Goal: Contribute content: Contribute content

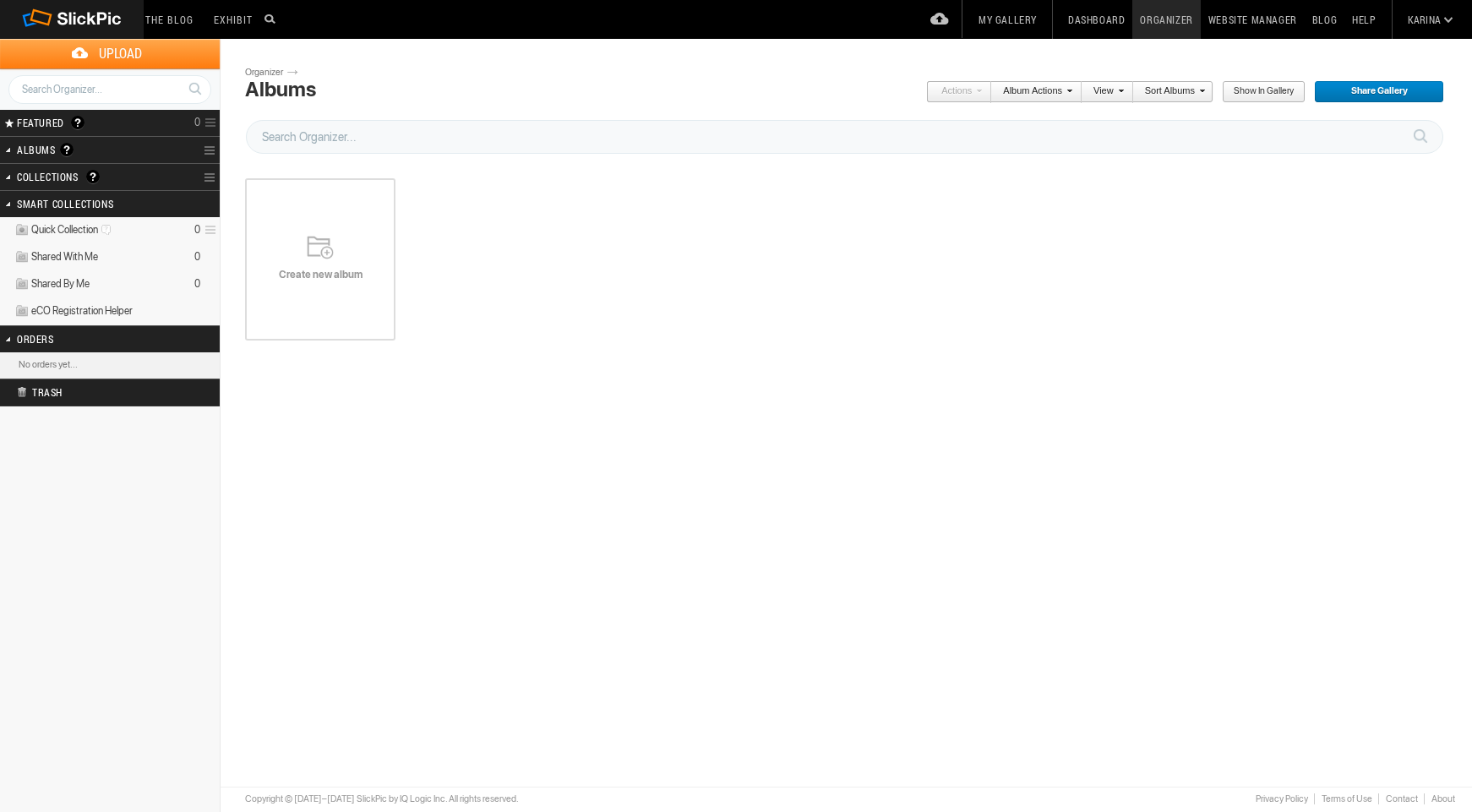
click at [326, 272] on span "Create new album" at bounding box center [320, 274] width 150 height 13
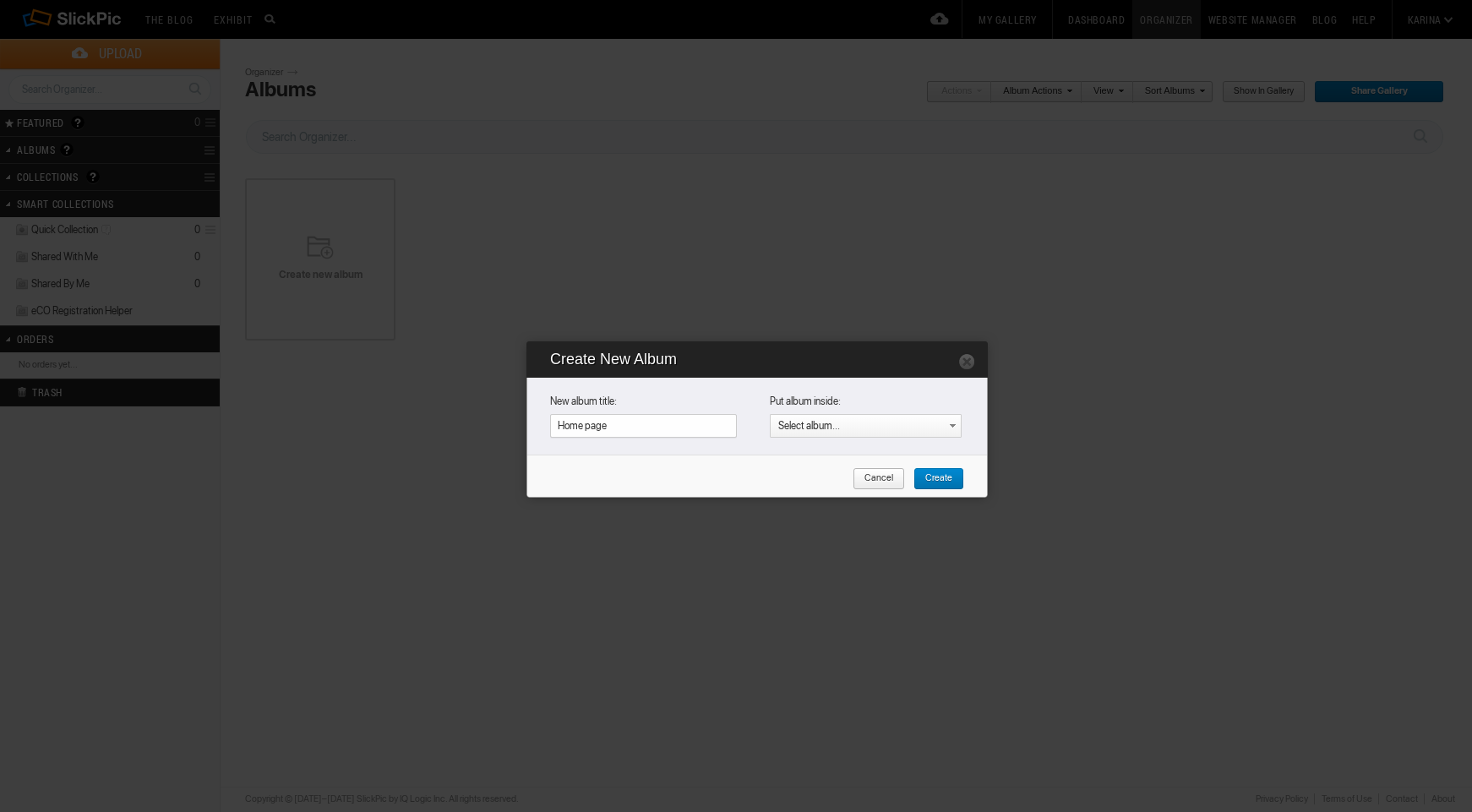
type input "Home page"
click at [935, 478] on span "Create" at bounding box center [933, 479] width 39 height 22
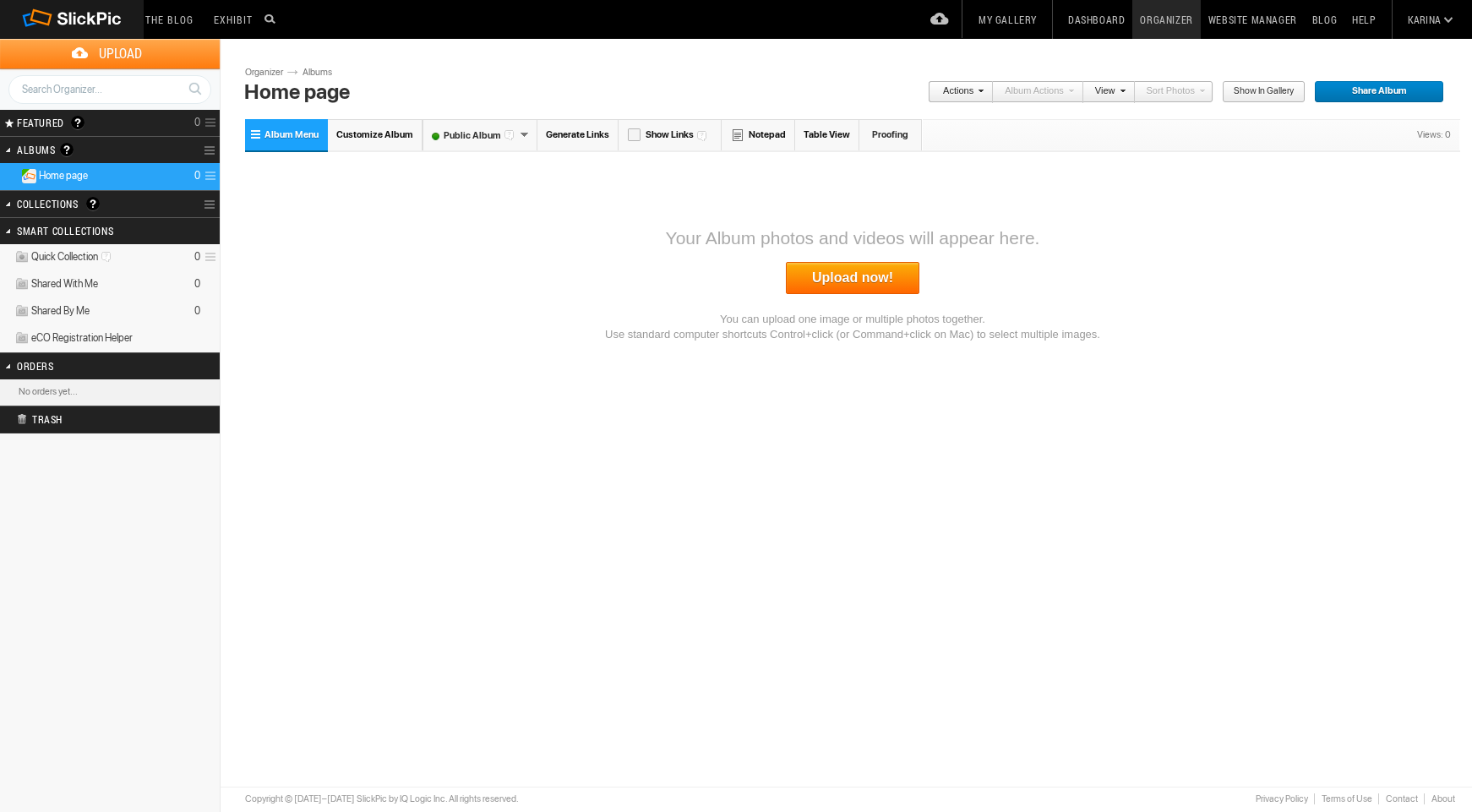
click at [865, 284] on link "Upload now!" at bounding box center [853, 278] width 133 height 32
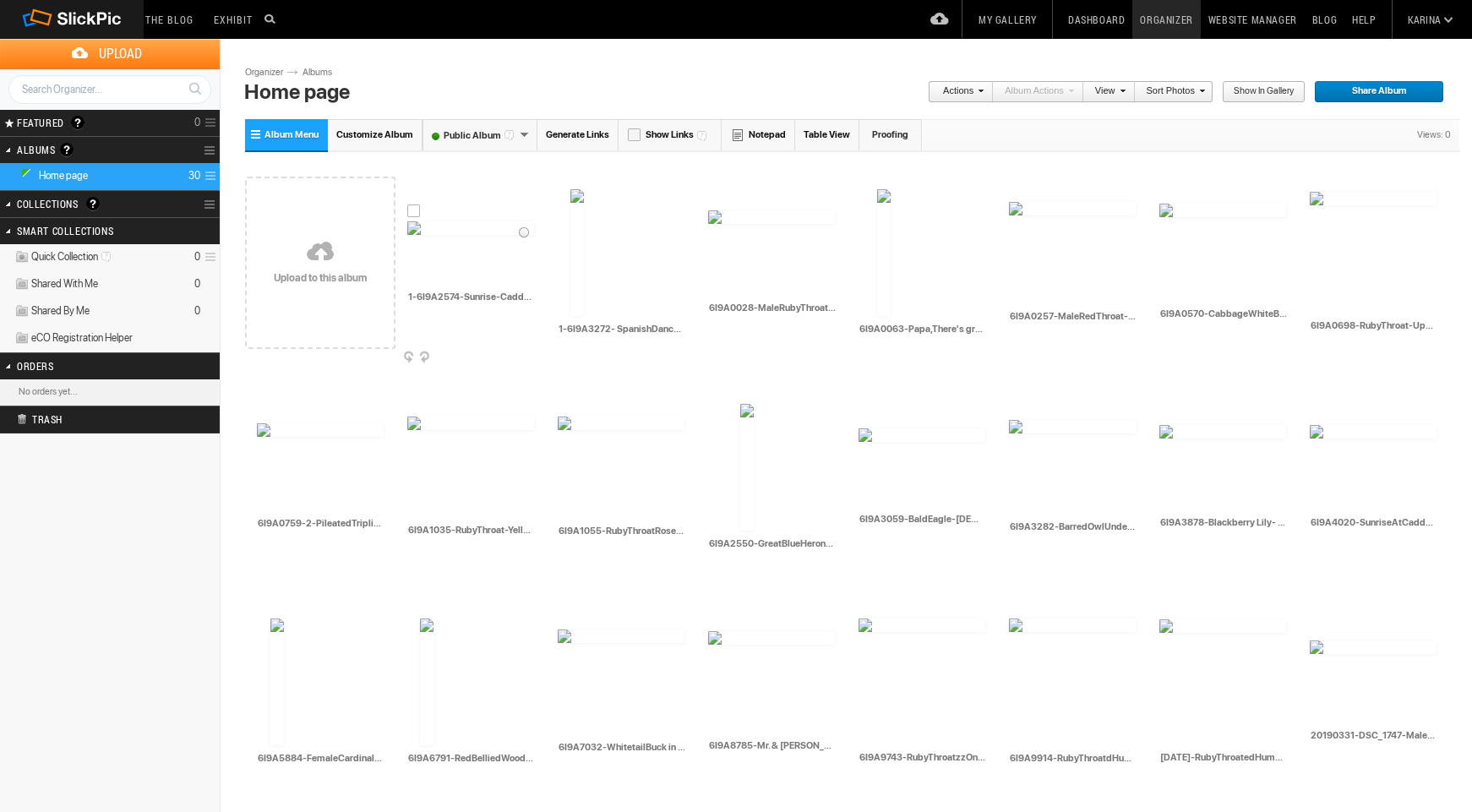
click at [448, 235] on img at bounding box center [470, 228] width 127 height 13
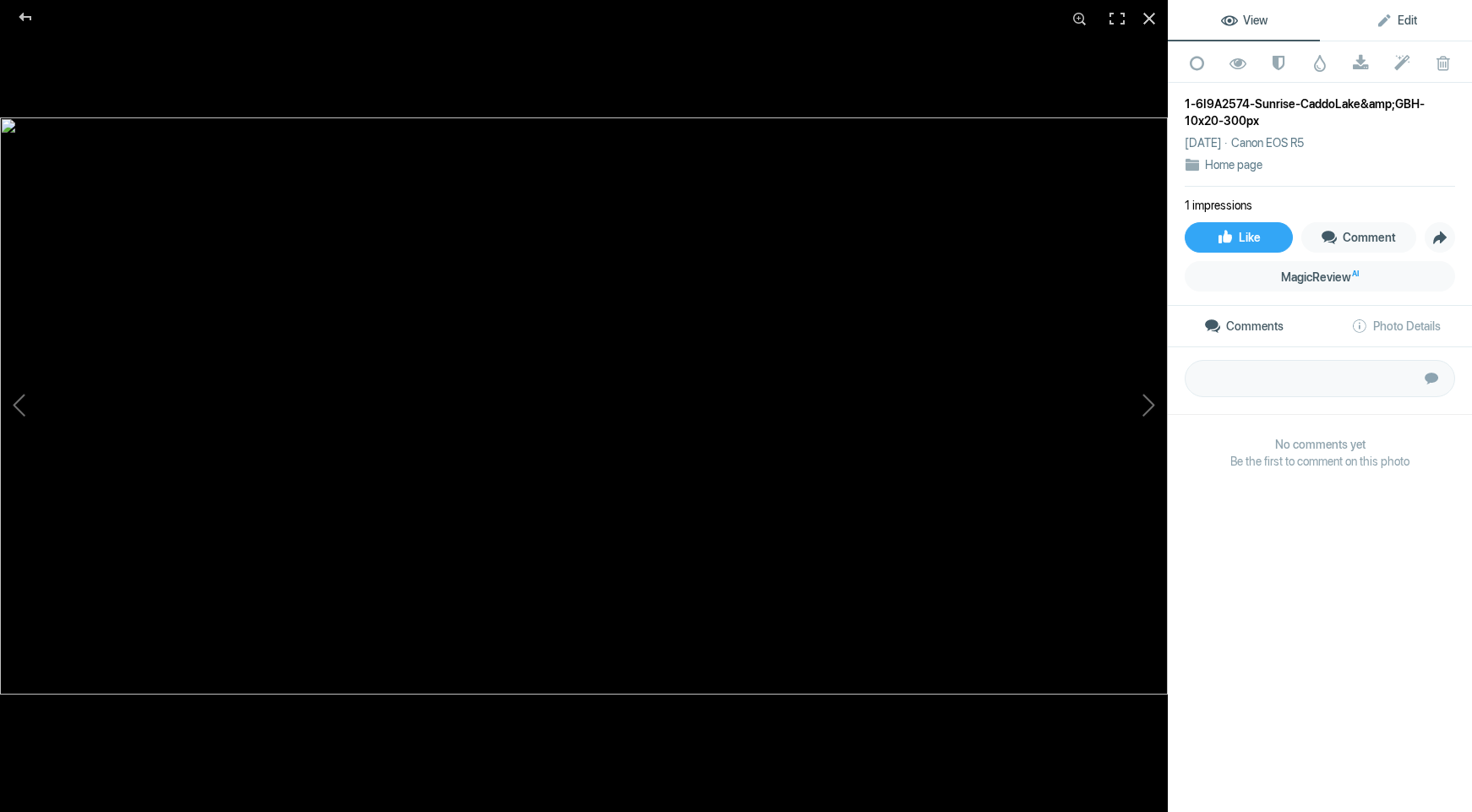
click at [1389, 25] on span "Edit" at bounding box center [1396, 20] width 41 height 13
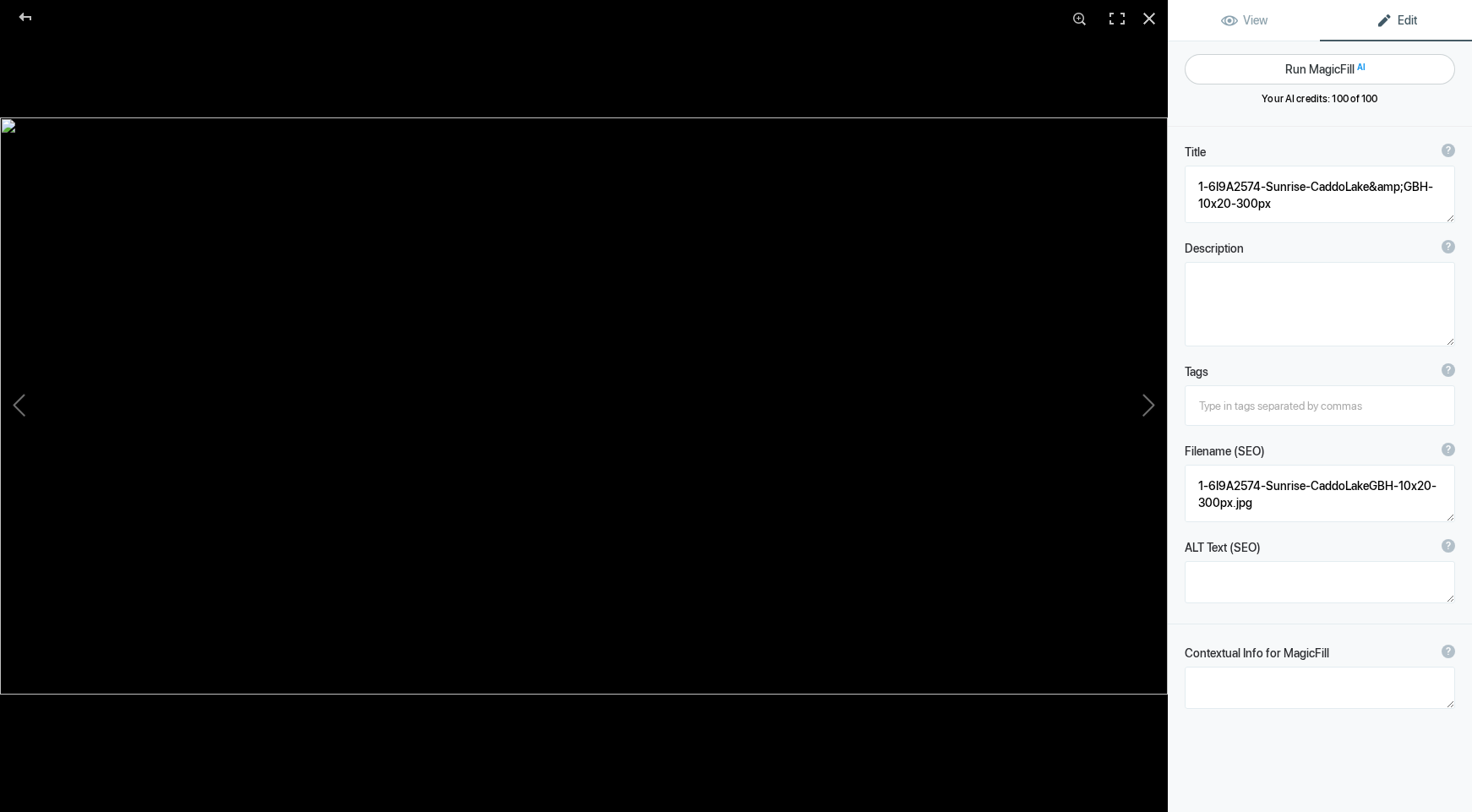
click at [1305, 79] on button "Run MagicFill AI" at bounding box center [1320, 69] width 270 height 30
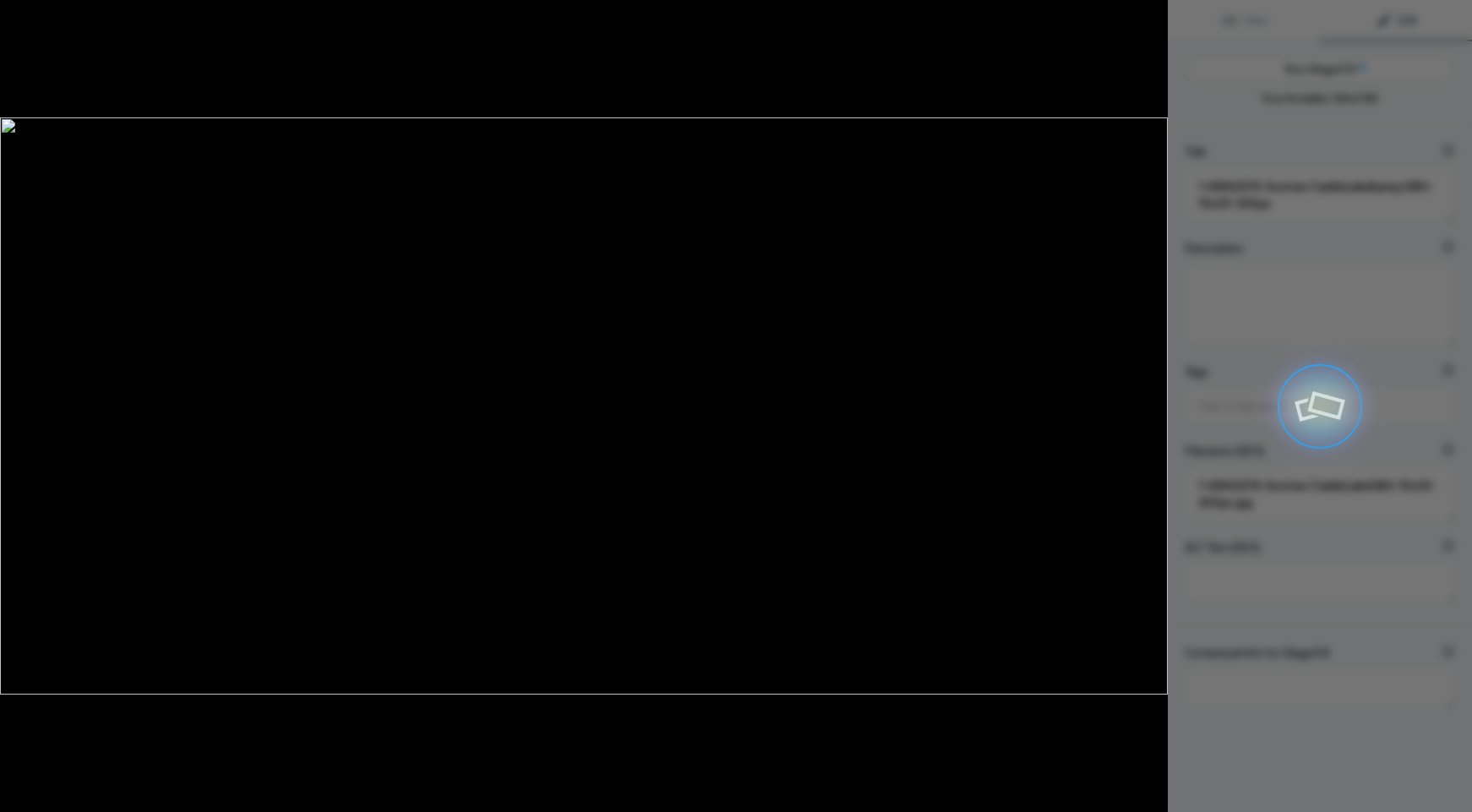
type textarea "Sunrise Over [GEOGRAPHIC_DATA] with Great Blue Herons"
type textarea "Experience the serene beauty of [GEOGRAPHIC_DATA] at sunrise, where the warm gl…"
type textarea "sunrise-caddo-lake-great-blue-herons.jpg"
type textarea "A stunning sunrise over [GEOGRAPHIC_DATA], featuring a cypress tree with Spanis…"
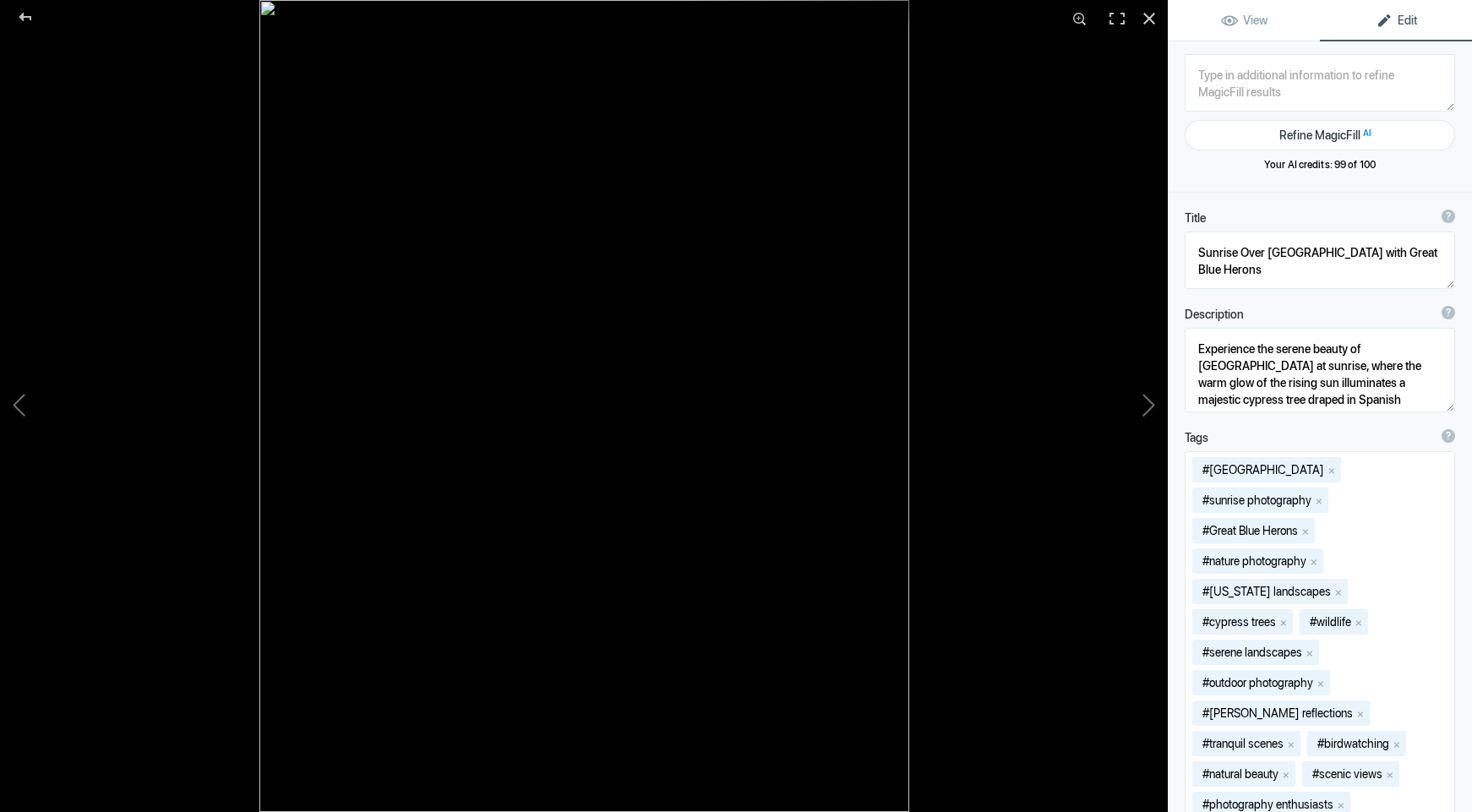
type textarea "1-6I9A3272- SpanishDancer -FemCardinalOnRedbudtwig"
type textarea "1-6I9A3272-_SpanishDancer_-FemCardinalOnRedbudtwig.jpg"
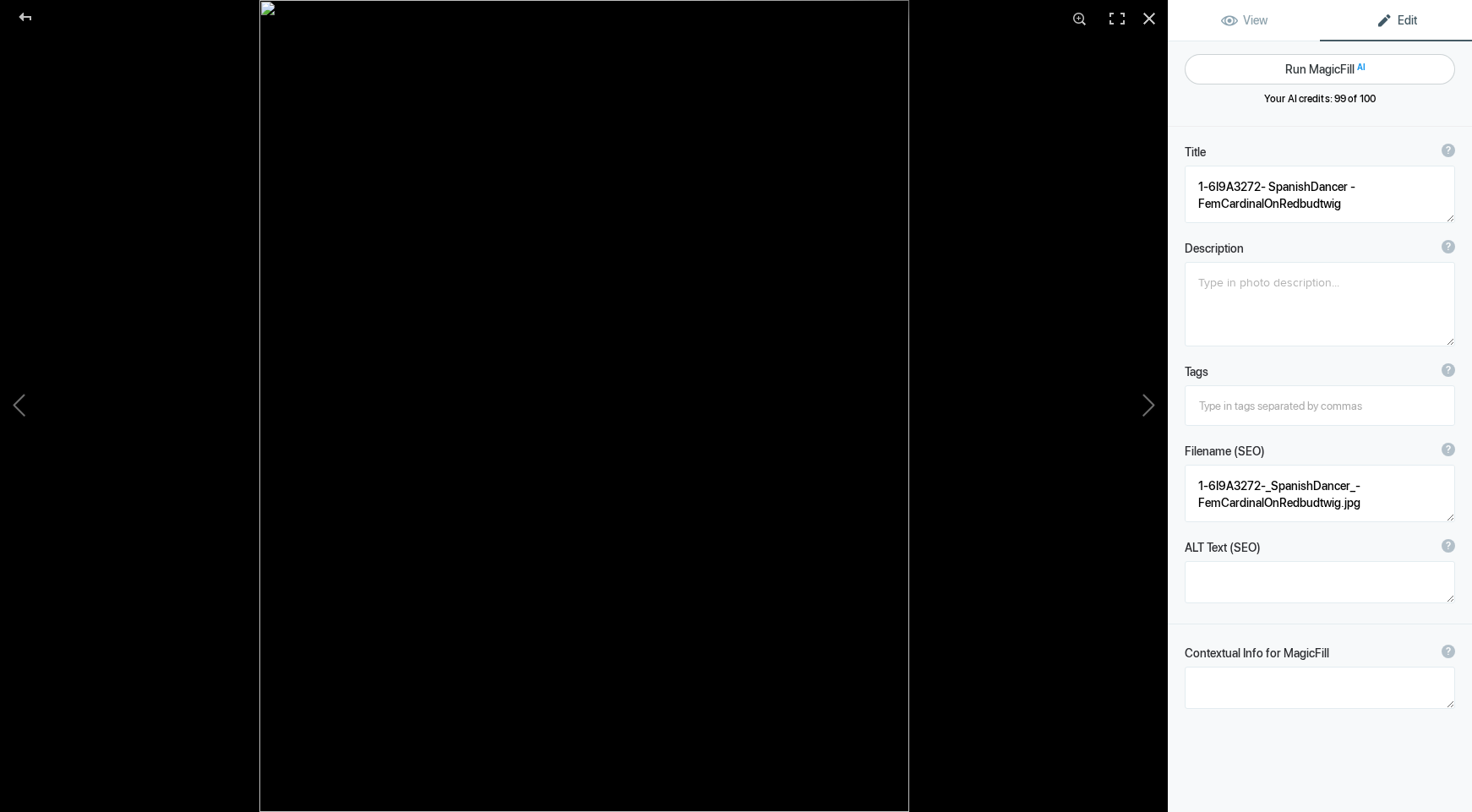
click at [1316, 72] on button "Run MagicFill AI" at bounding box center [1320, 69] width 270 height 30
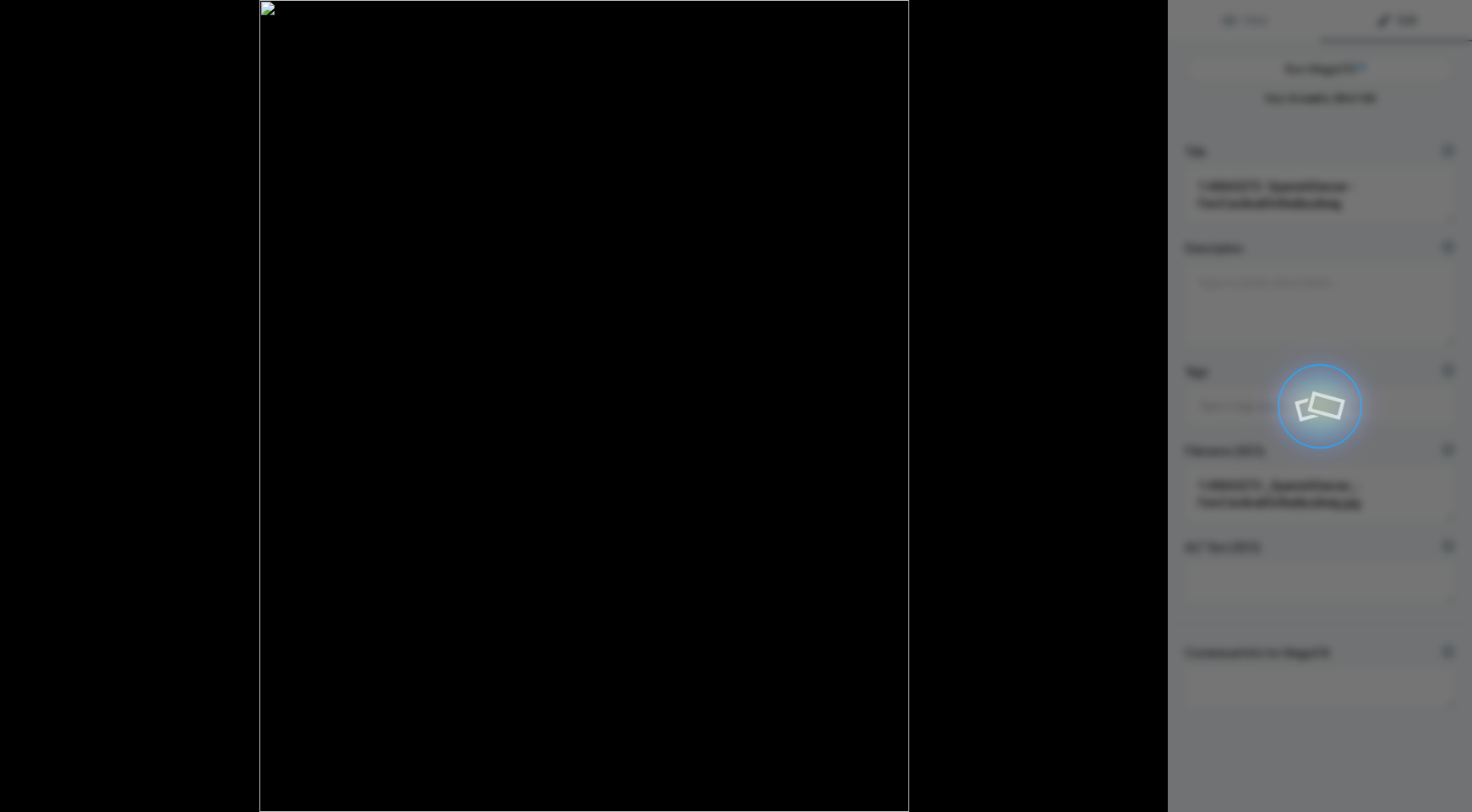
type textarea "[DEMOGRAPHIC_DATA] Cardinal Perched on Redbud Twig with Blossoms"
type textarea "This stunning image captures a [DEMOGRAPHIC_DATA] cardinal gracefully perched o…"
type textarea "[DEMOGRAPHIC_DATA]-cardinal-redbud-twig.jpg"
type textarea "A [DEMOGRAPHIC_DATA] cardinal perched on a redbud twig with pink blossoms, show…"
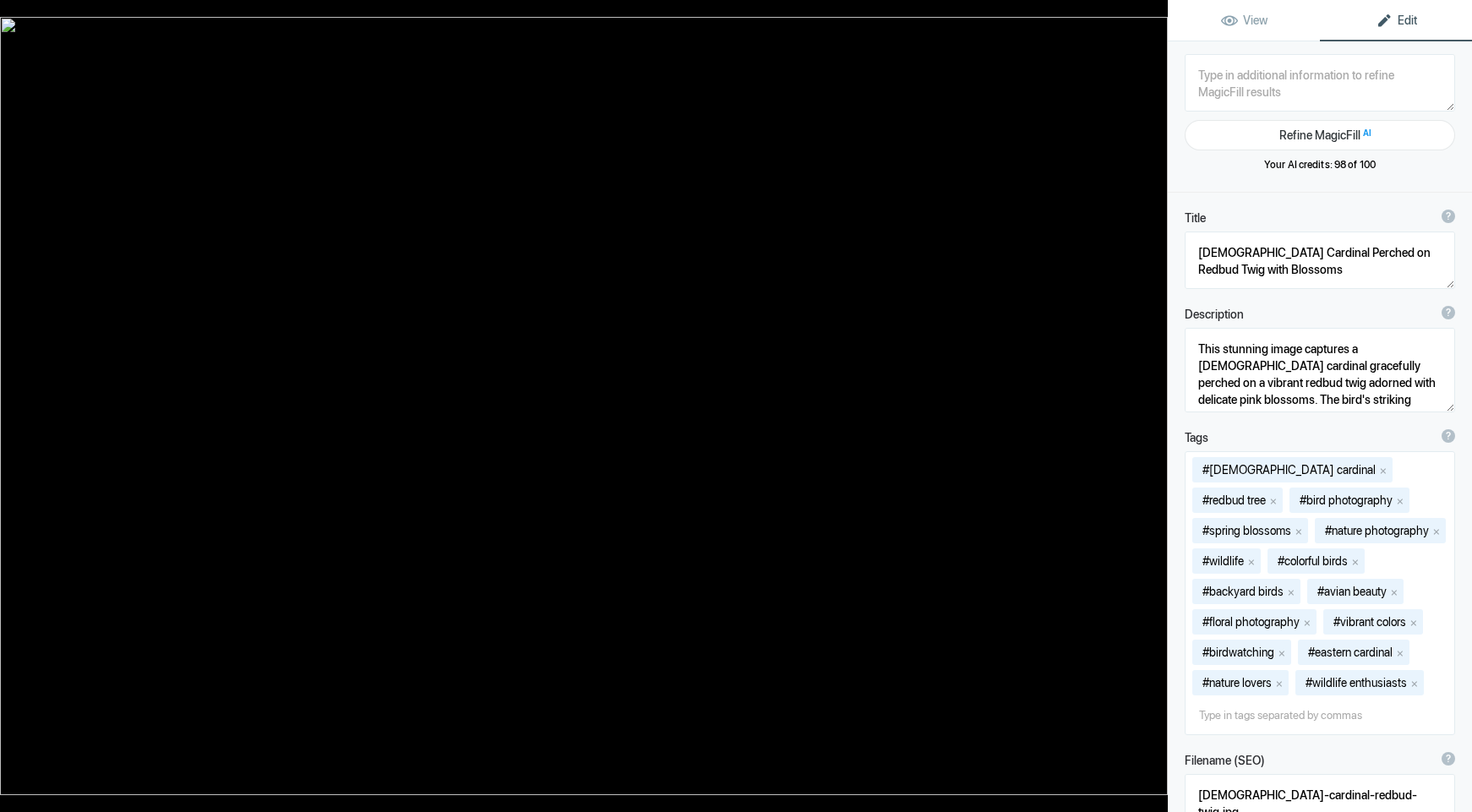
type textarea "6I9A0028-MaleRubyThroat-PurpleFlower-16x24-300px"
type textarea "6I9A0028-MaleRubyThroat-PurpleFlower-16x24-300px.jpg"
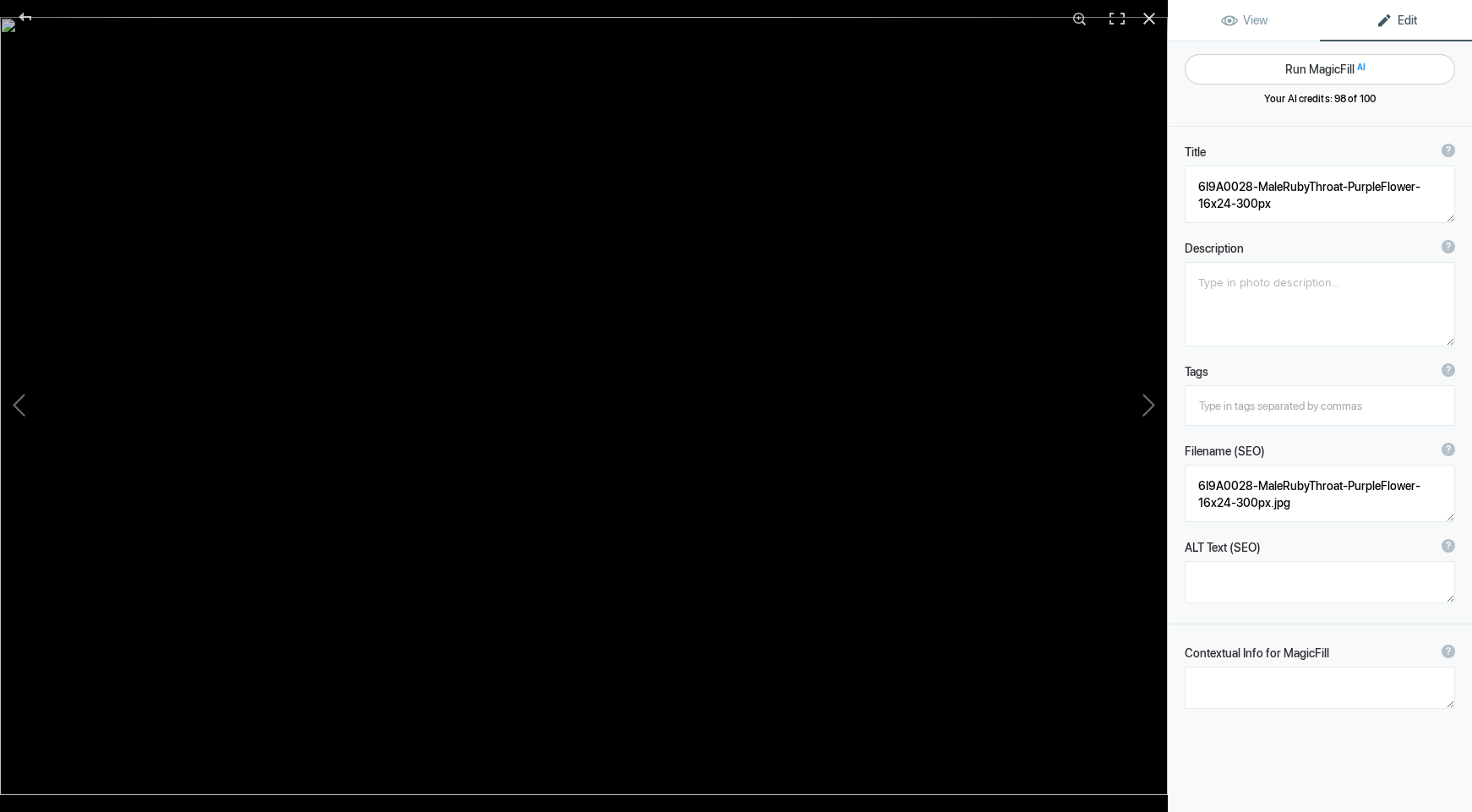
click at [1314, 70] on button "Run MagicFill AI" at bounding box center [1320, 69] width 270 height 30
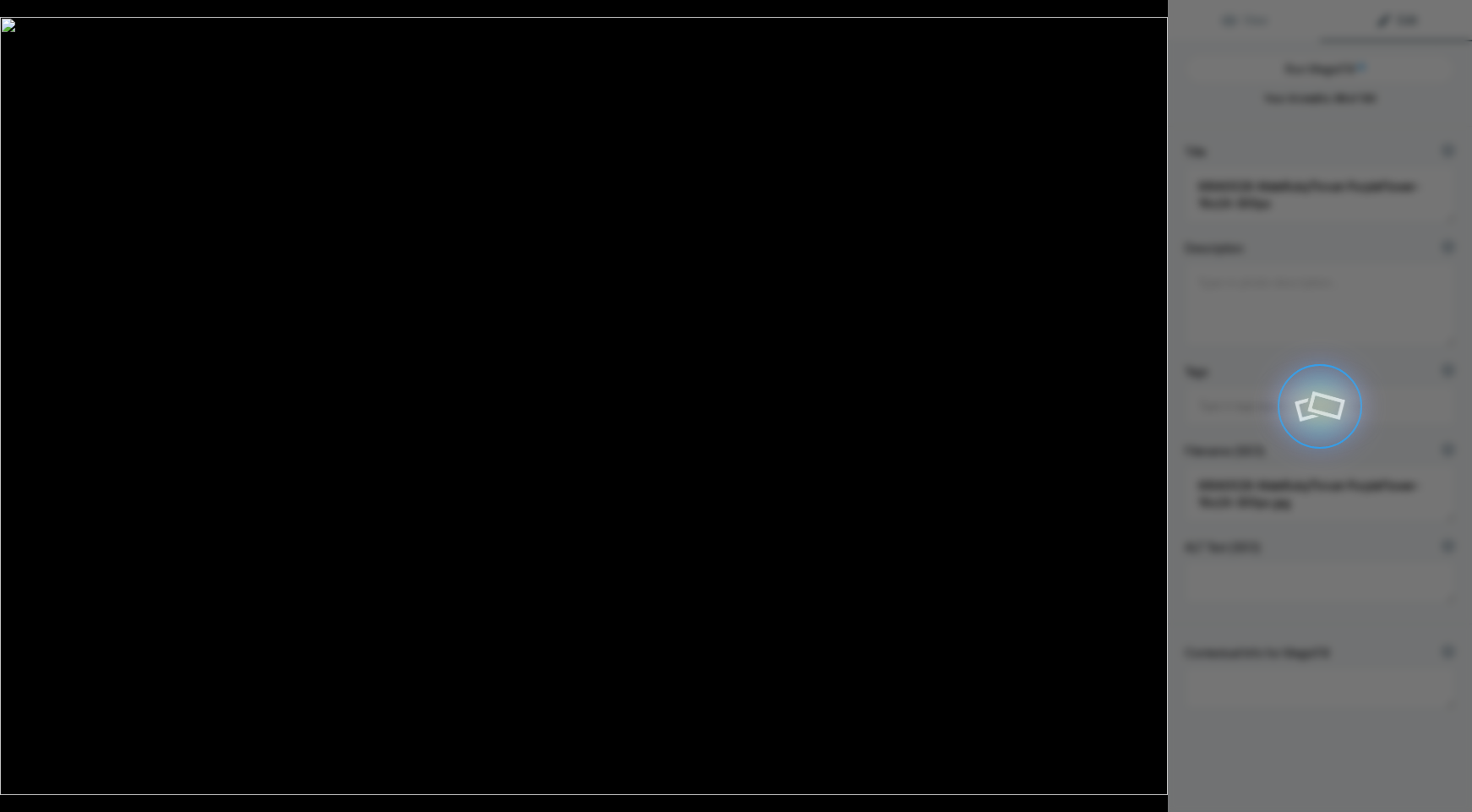
type textarea "[DEMOGRAPHIC_DATA] Ruby-Throated Hummingbird Feeding on Purple Flower"
type textarea "This stunning image captures a [DEMOGRAPHIC_DATA] Ruby-Throated Hummingbird in …"
type textarea "[DEMOGRAPHIC_DATA]-ruby-throated-hummingbird-purple-flower.jpg"
type textarea "[DEMOGRAPHIC_DATA] Ruby-Throated Hummingbird hovering near a purple flower agai…"
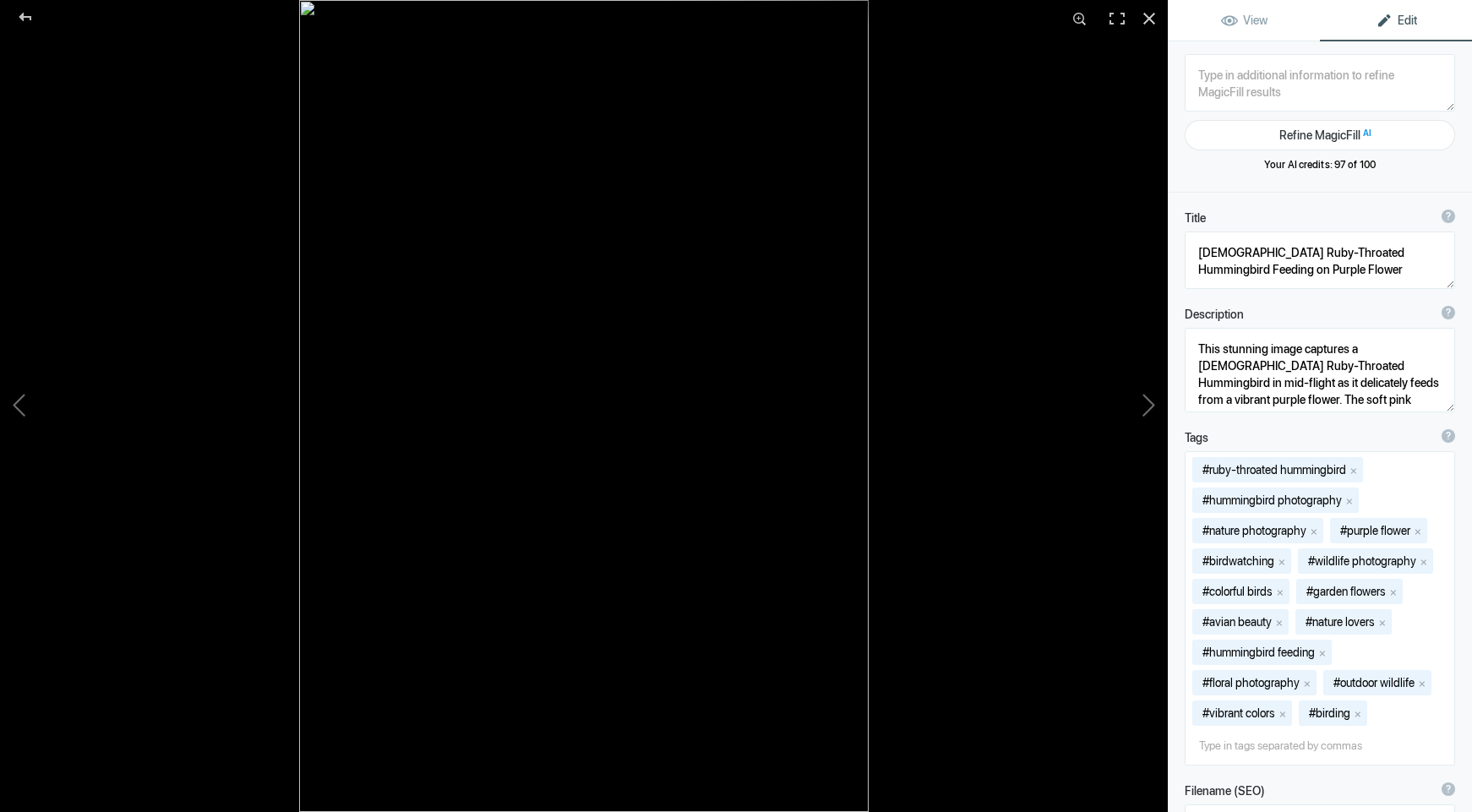
type textarea "6I9A0063-Papa,There's grubs on your NOSE - JUMMM -14x20-300px"
type textarea "6I9A0063-Papa,There_s_grubs_on_your_NOSE_-_JUMMM_-14x20-300px.jpg"
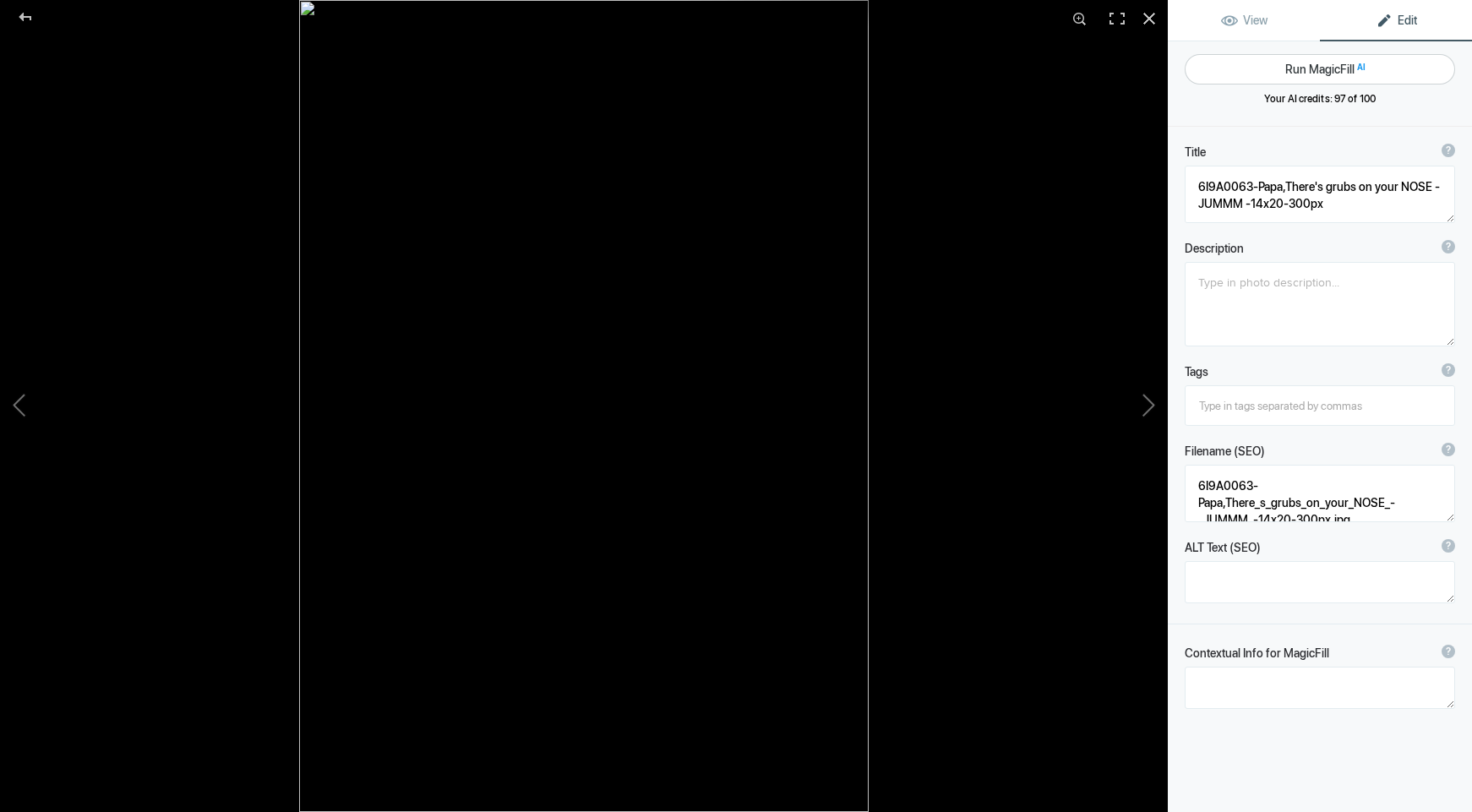
click at [1301, 71] on button "Run MagicFill AI" at bounding box center [1320, 69] width 270 height 30
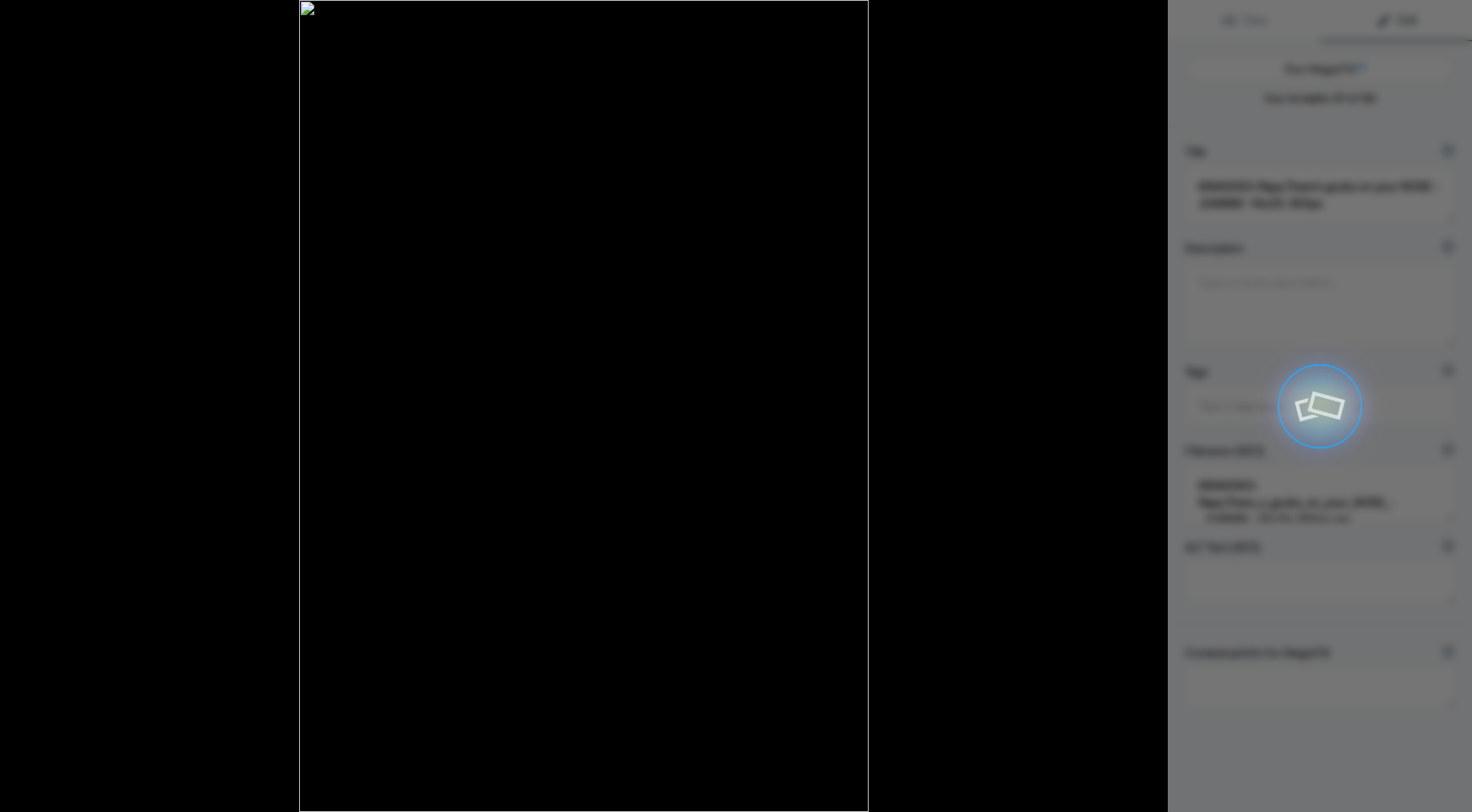
type textarea "Pileated Woodpecker Feeding Chicks in [GEOGRAPHIC_DATA]"
type textarea "This captivating photograph captures a Pileated Woodpecker feeding its hungry c…"
type textarea "pileated-woodpecker-feeding-chicks.jpg"
type textarea "A Pileated Woodpecker feeding its chicks in a tree, showcasing the nurturing bo…"
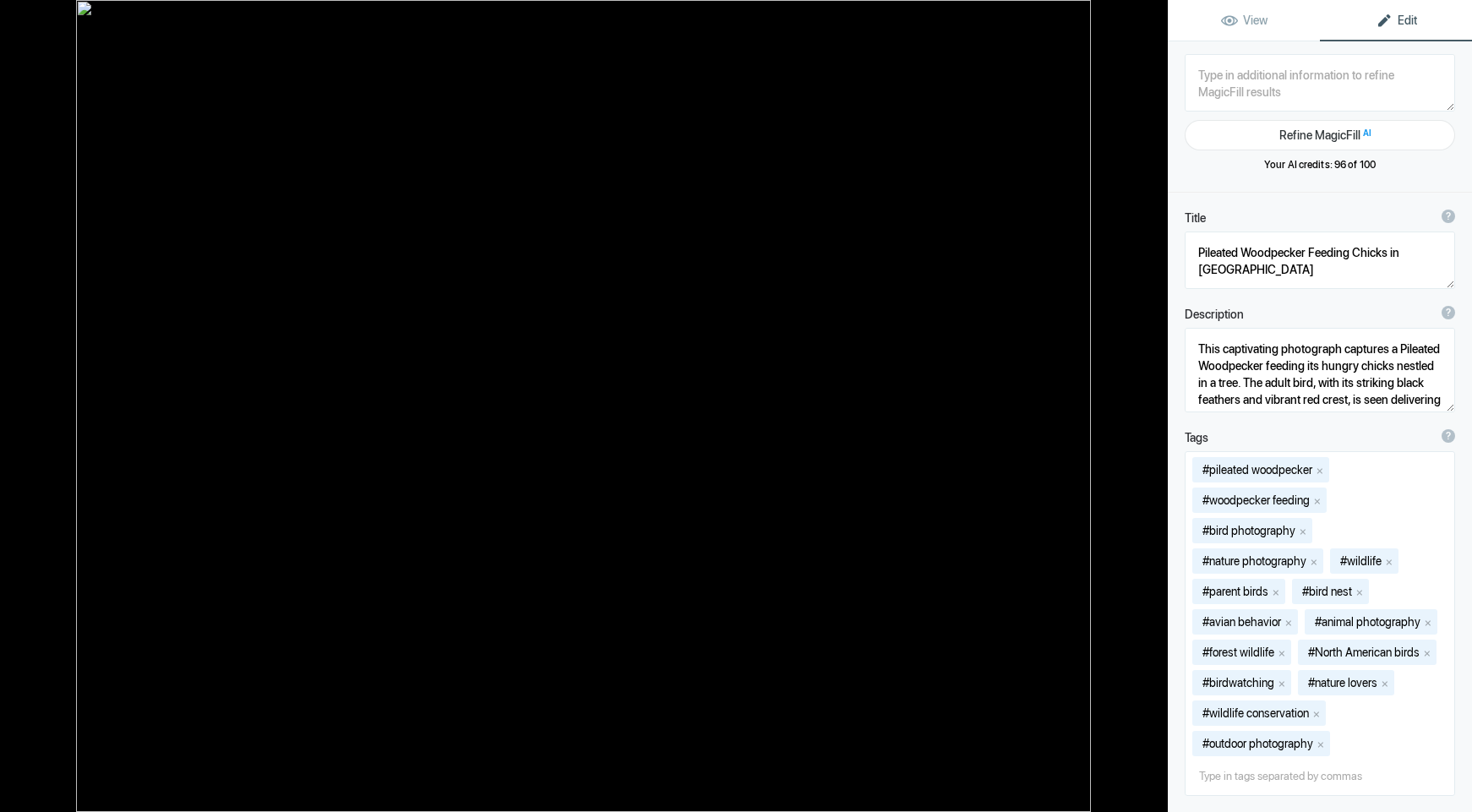
type textarea "6I9A0257-MaleRedThroat-Mandevilla-16x20-300px copy"
type textarea "6I9A0257-MaleRedThroat-Mandevilla-16x20-300px_copy.jpg"
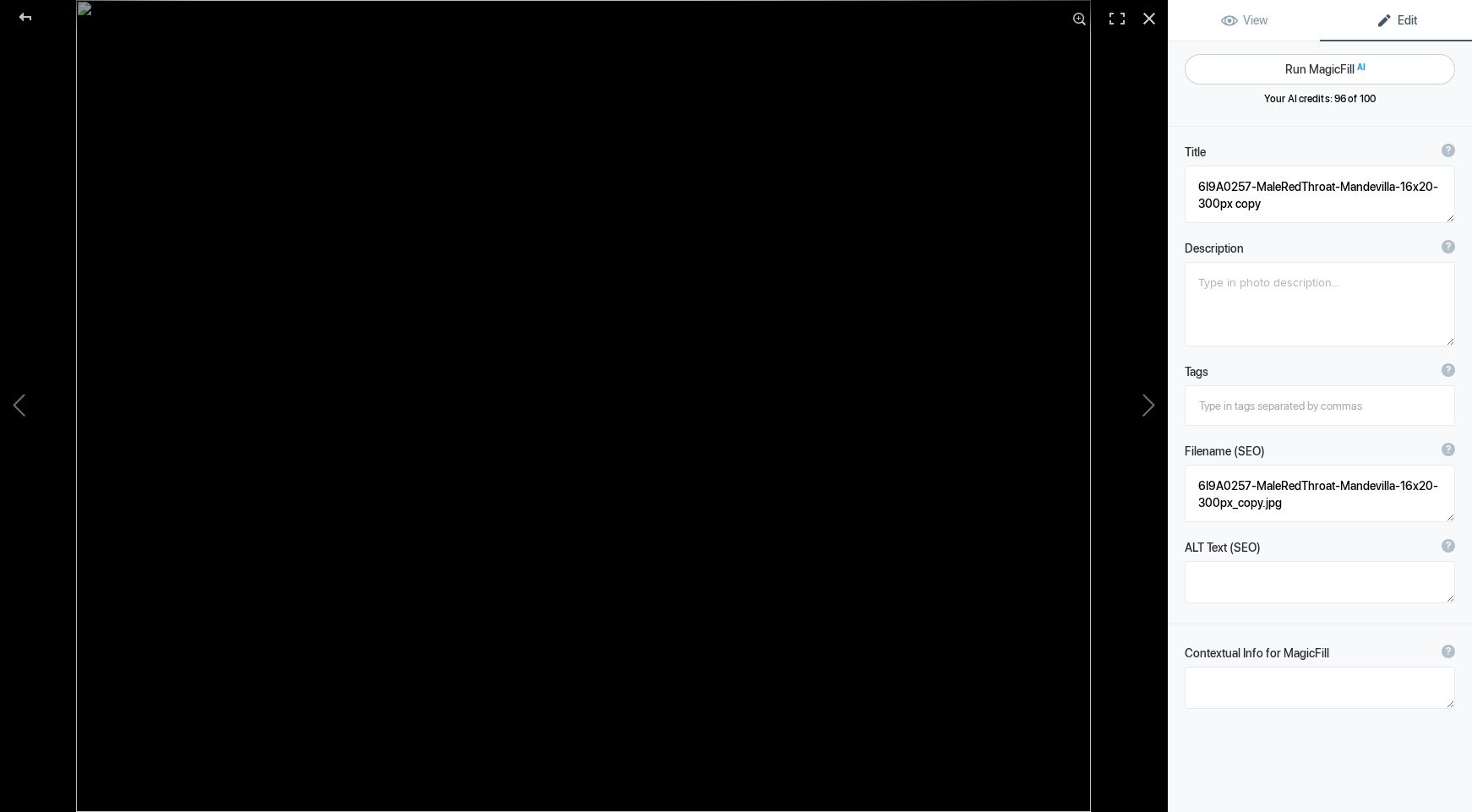
click at [1312, 70] on button "Run MagicFill AI" at bounding box center [1320, 69] width 270 height 30
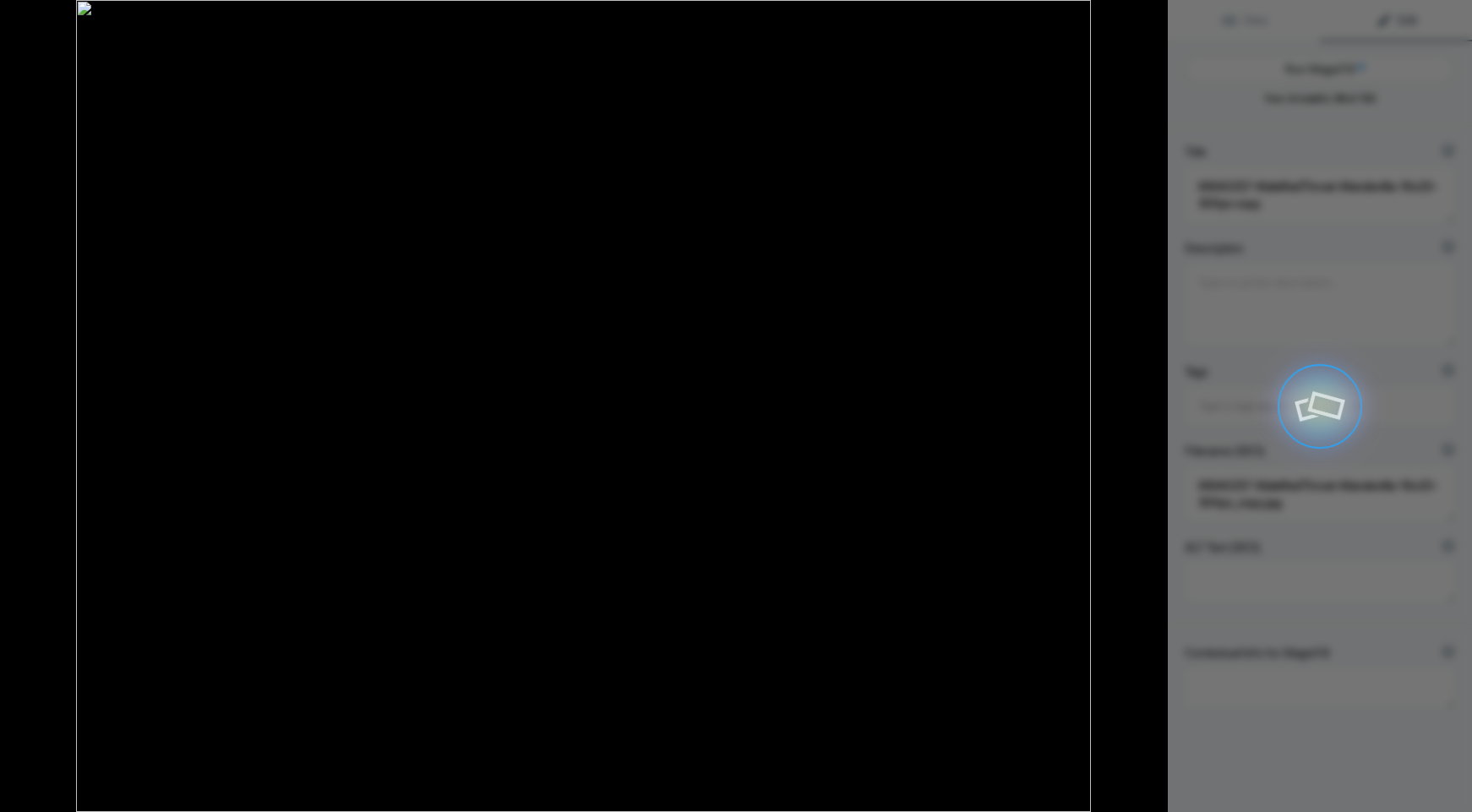
type textarea "[DEMOGRAPHIC_DATA] Hummingbird Feeding on Red Mandevilla Flower"
type textarea "This stunning photograph captures a [DEMOGRAPHIC_DATA] hummingbird in mid-fligh…"
type textarea "[DEMOGRAPHIC_DATA]-hummingbird-red-mandevilla.jpg"
type textarea "A [DEMOGRAPHIC_DATA] hummingbird hovering in front of a red Mandevilla flower, …"
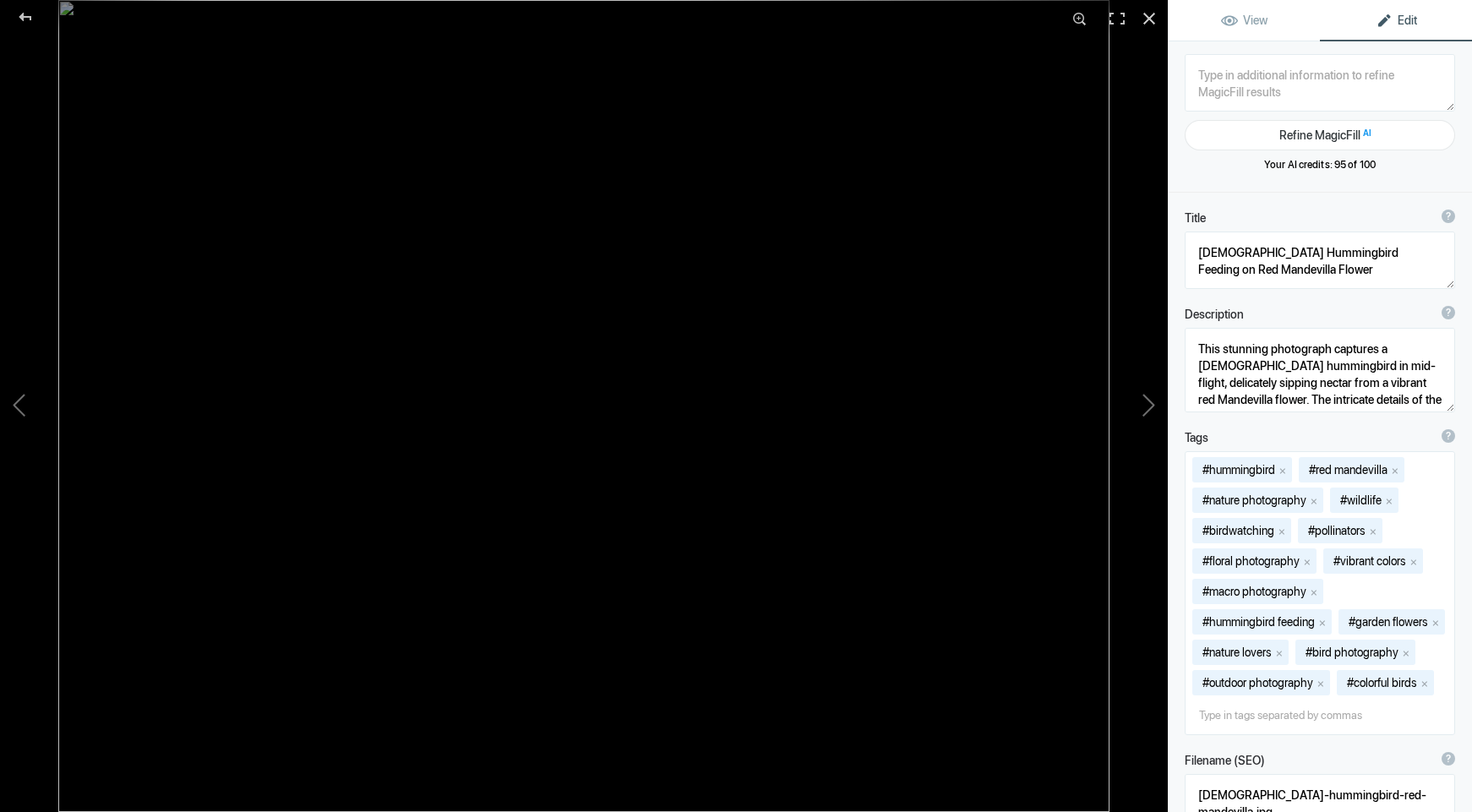
type textarea "6I9A0570-CabbageWhiteButterfly-PurpleConeFlower-20x26 300px"
type textarea "6I9A0570-CabbageWhiteButterfly-PurpleConeFlower-20x26_300px.jpg"
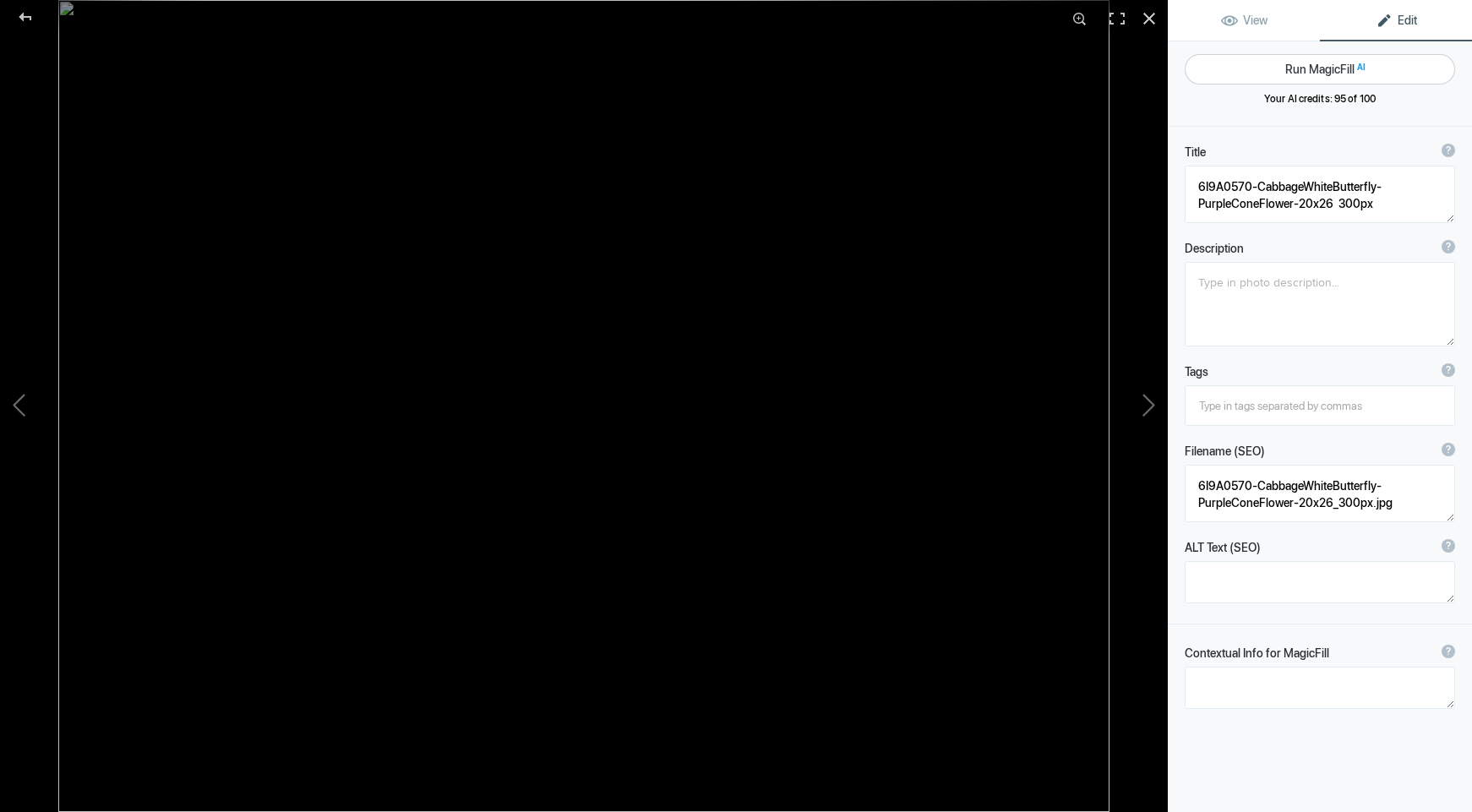
click at [1312, 78] on button "Run MagicFill AI" at bounding box center [1320, 69] width 270 height 30
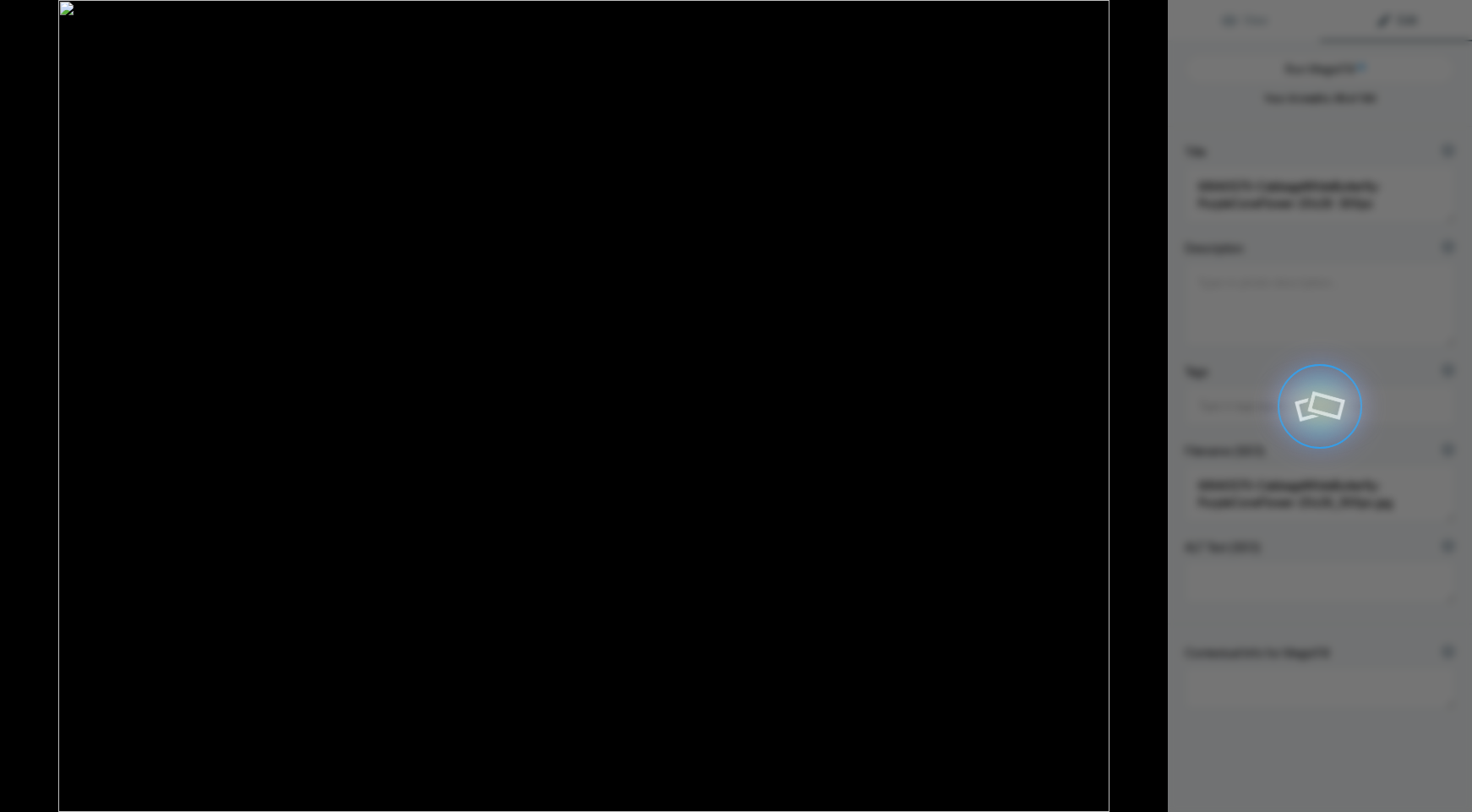
type textarea "Cabbage White Butterfly on Purple Coneflower"
type textarea "This stunning close-up captures a Cabbage White butterfly delicately perched on…"
type textarea "cabbage-white-butterfly-purple-coneflower.jpg"
type textarea "Close-up of a Cabbage White butterfly resting on a Purple Coneflower, showcasin…"
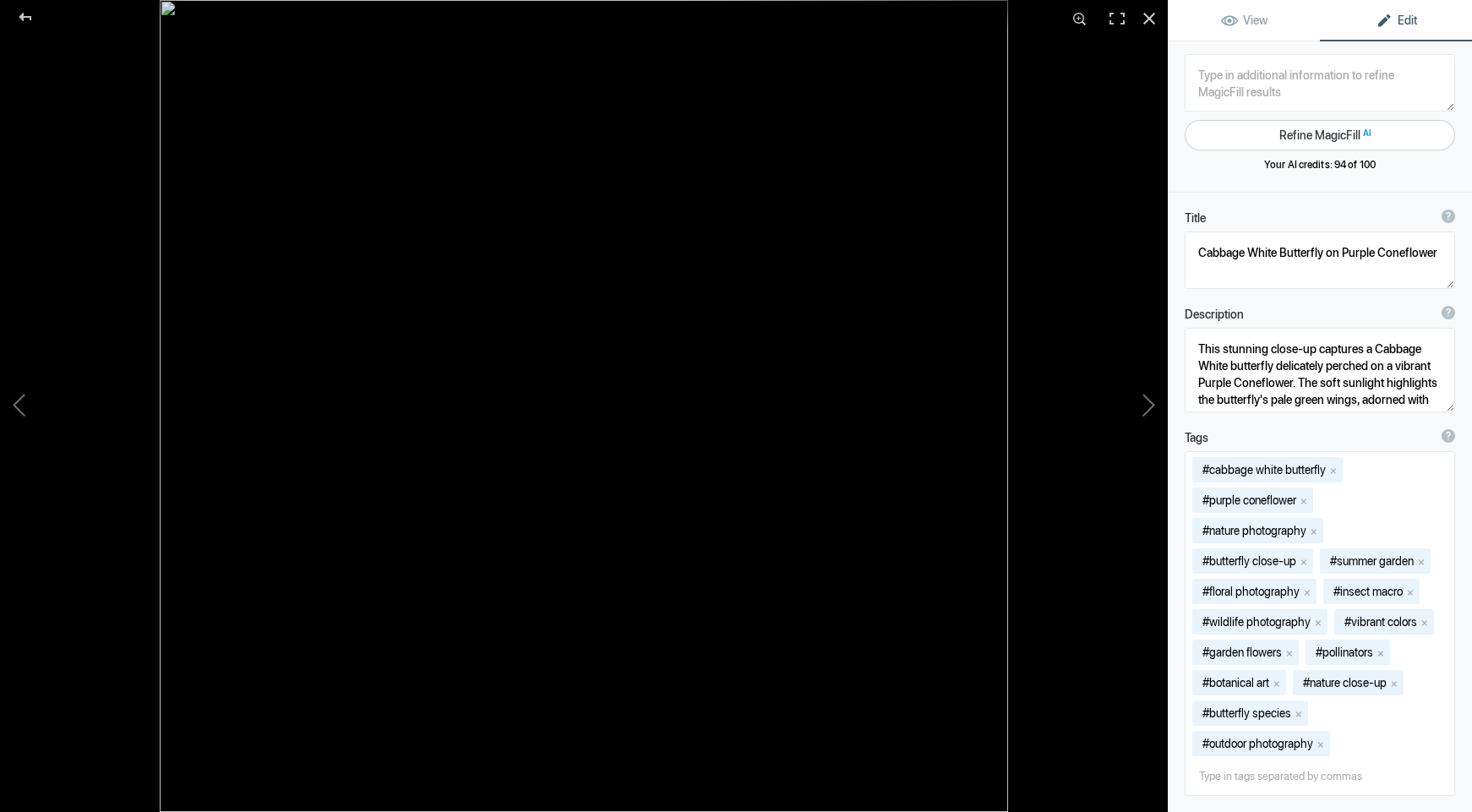
type textarea "6I9A0698-RubyThroat-UpClose&amp;Personal"
type textarea "6I9A0698-RubyThroat-UpClosePersonal.jpg"
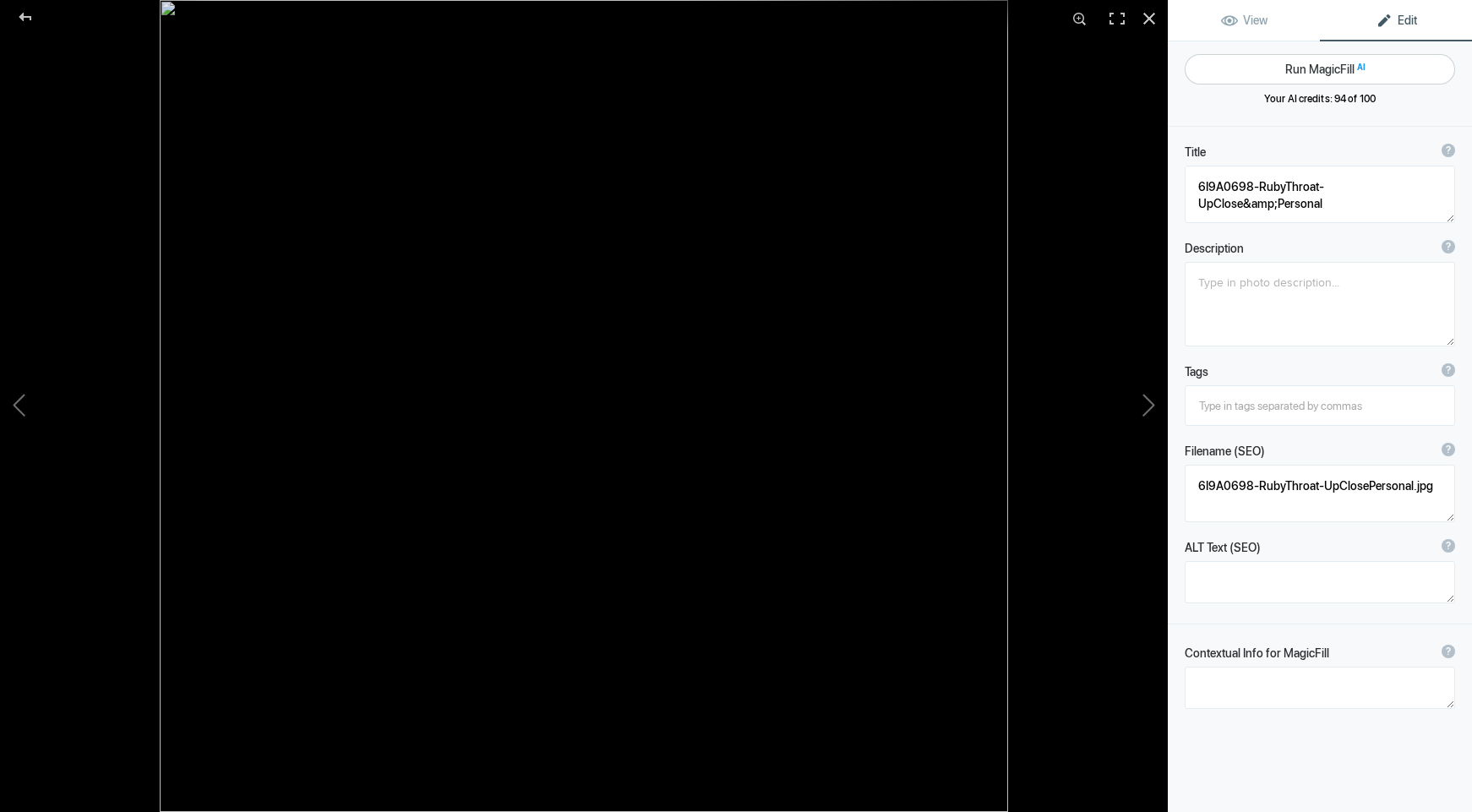
click at [1305, 67] on button "Run MagicFill AI" at bounding box center [1320, 69] width 270 height 30
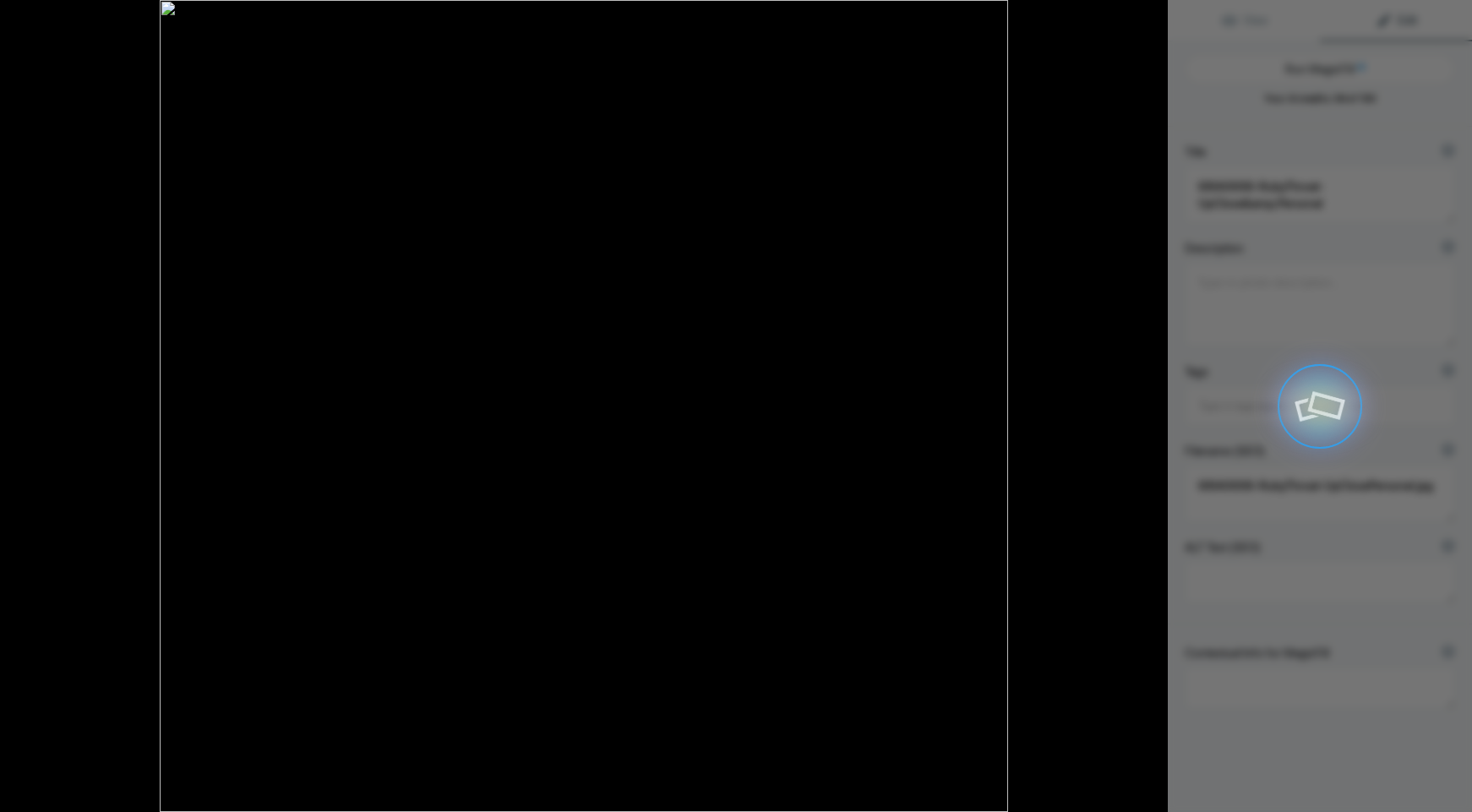
type textarea "Ruby-Throated Hummingbird Hovering Near Red Flower"
type textarea "This stunning close-up captures a Ruby-Throated Hummingbird in mid-flight, pois…"
type textarea "ruby-throated-hummingbird-close-up.jpg"
type textarea "A Ruby-Throated Hummingbird hovering near a bright red flower, showcasing its i…"
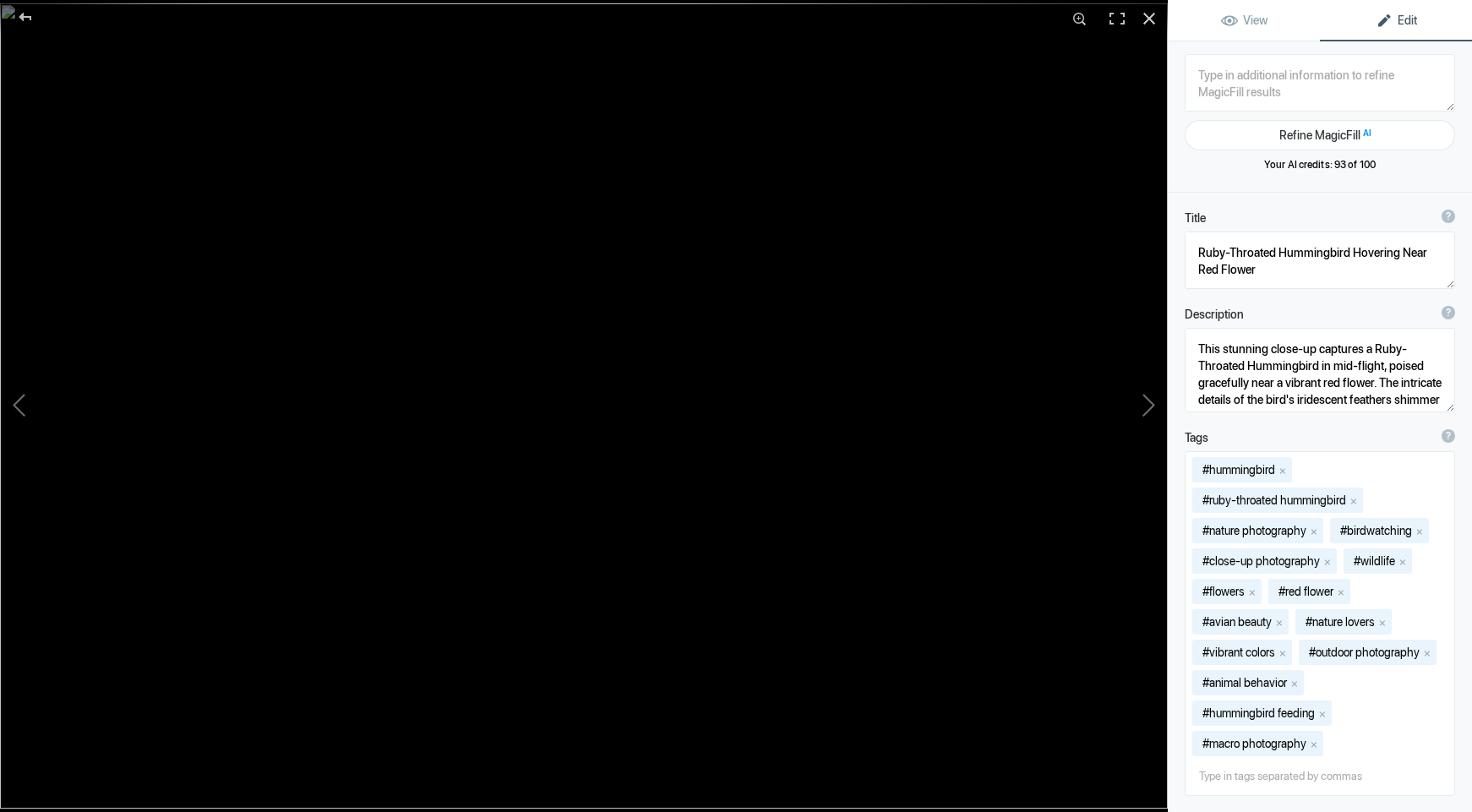
type textarea "6I9A0759-2-PileatedTriplings-Don'tLeavePapa-11x16-300px"
type textarea "6I9A0759-2-PileatedTriplings-Don_tLeavePapa-11x16-300px.jpg"
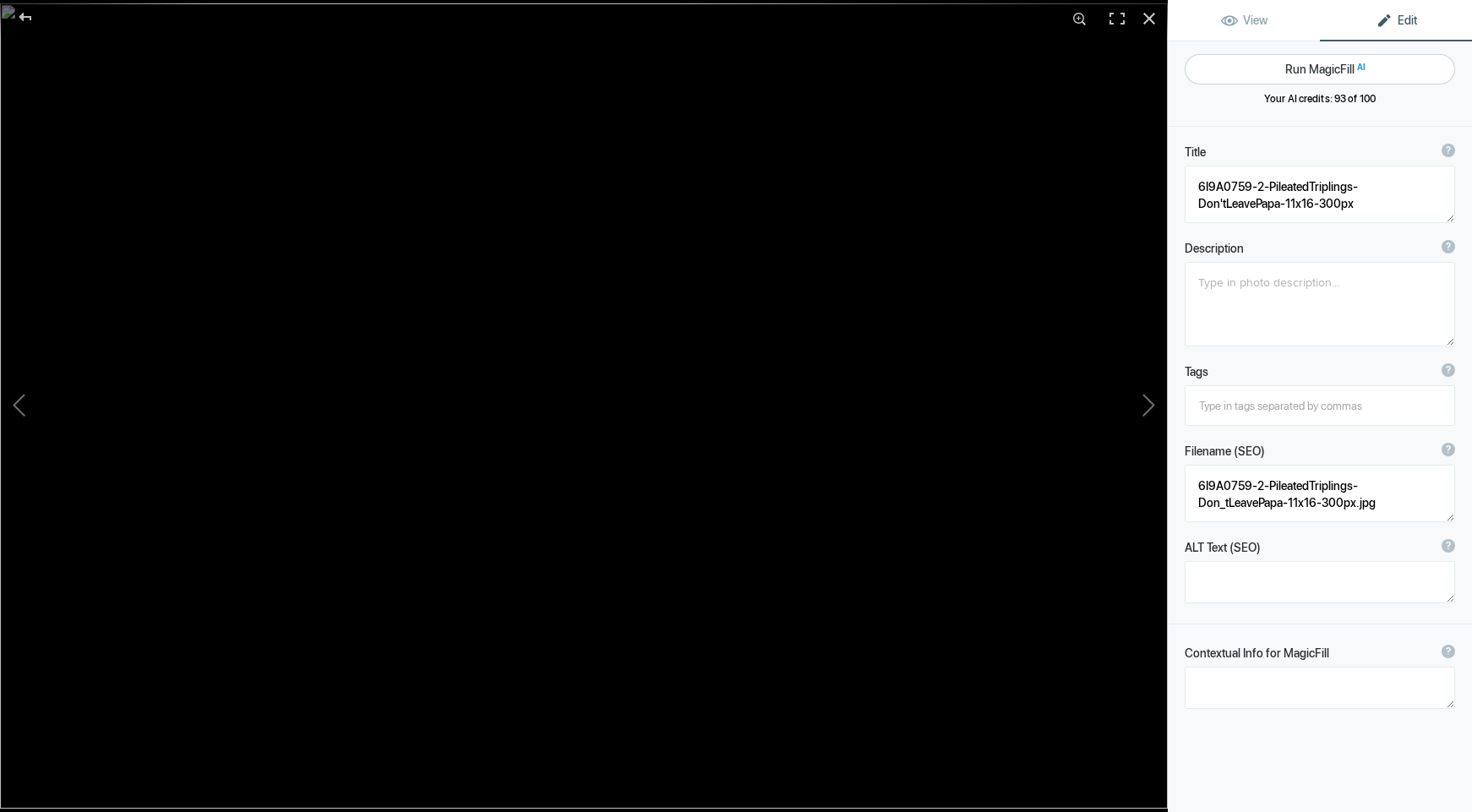
click at [1321, 64] on button "Run MagicFill AI" at bounding box center [1320, 69] width 270 height 30
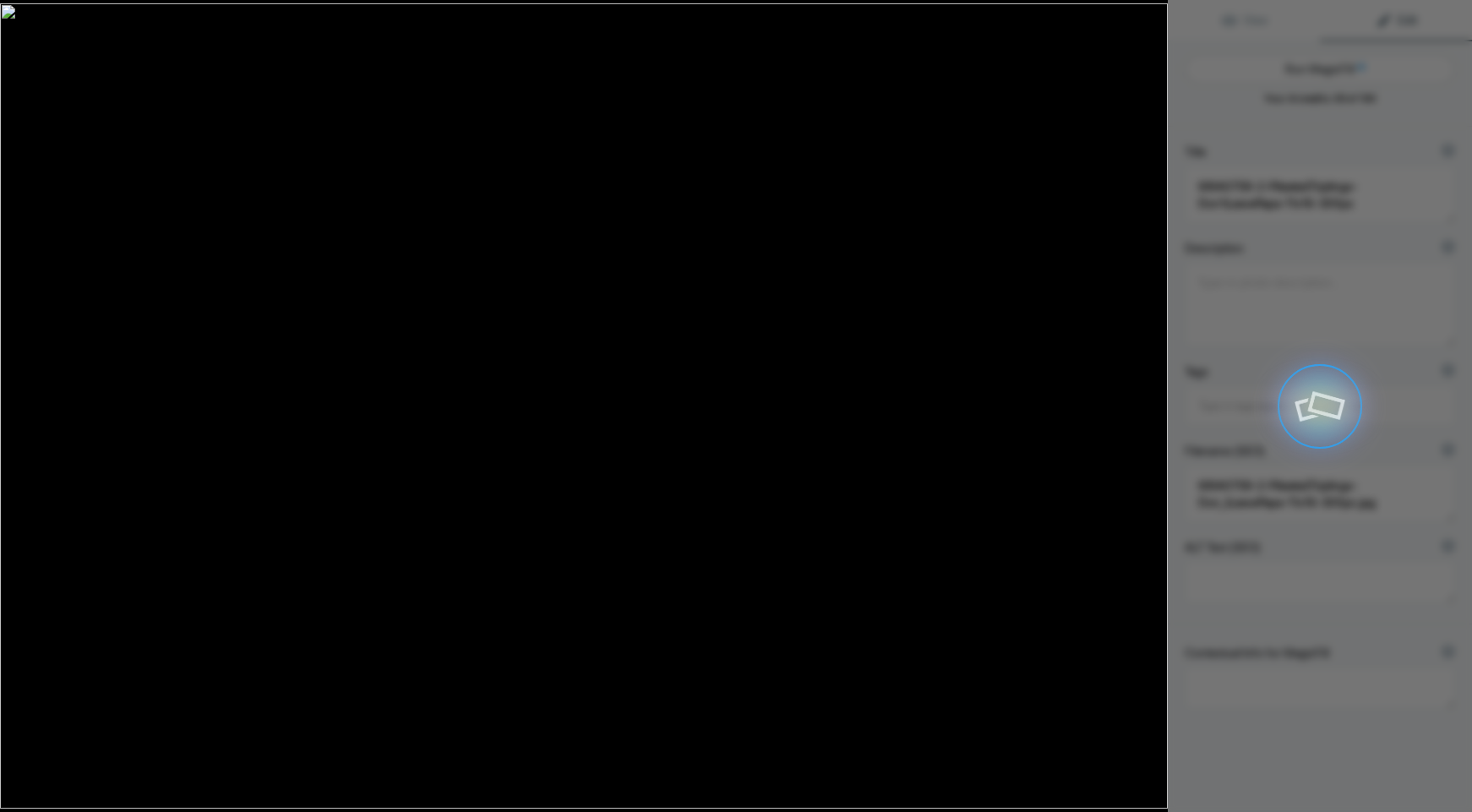
type textarea "Pileated Woodpecker Chicks Calling from [GEOGRAPHIC_DATA]"
type textarea "This captivating image features three Pileated Woodpecker chicks peeking out fr…"
type textarea "pileated-woodpecker-chicks-tree-hollow.jpg"
type textarea "Three Pileated Woodpecker chicks with red crests peeking out from a tree hollow…"
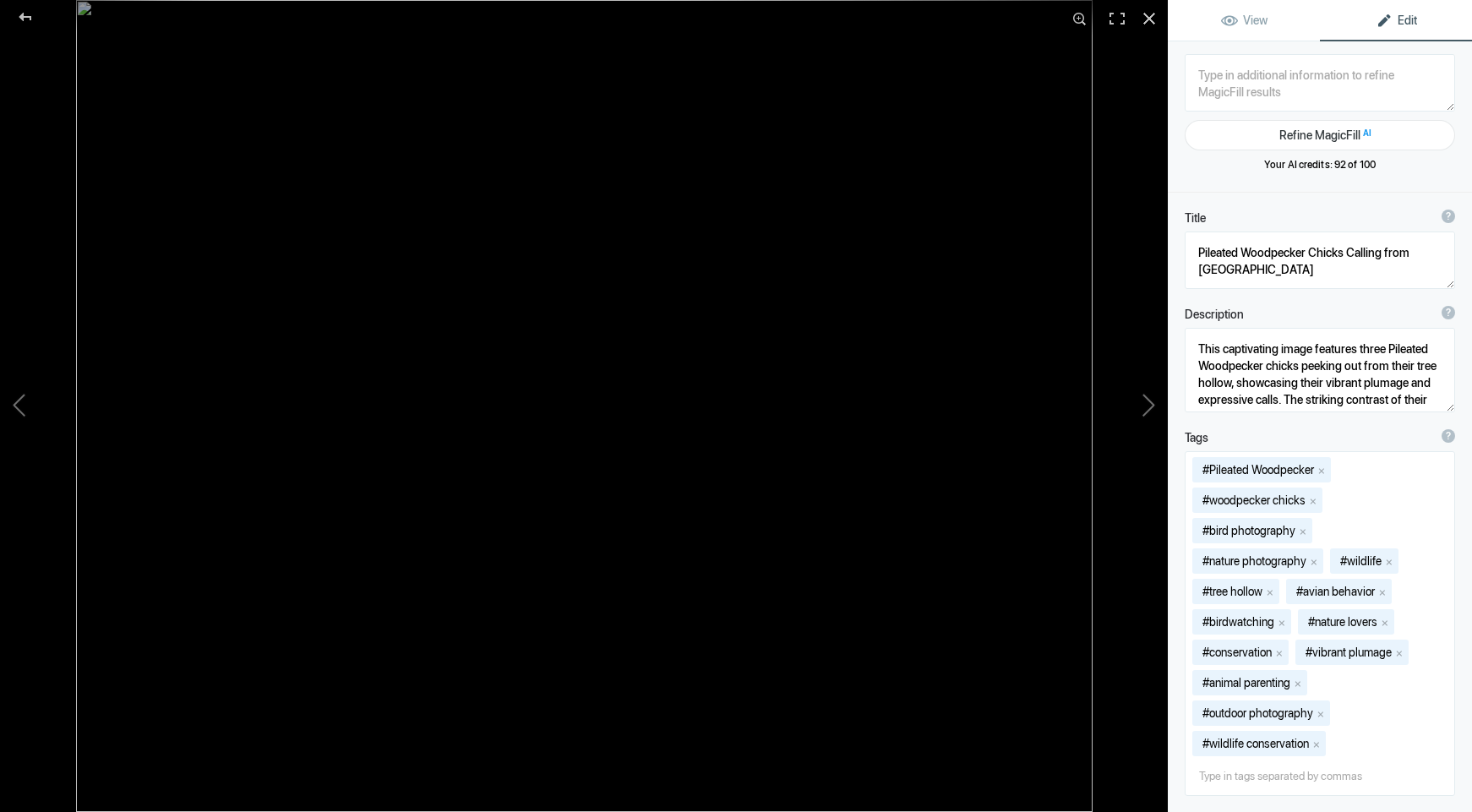
type textarea "6I9A1035-RubyThroat-YellowMinPetuniaCascade"
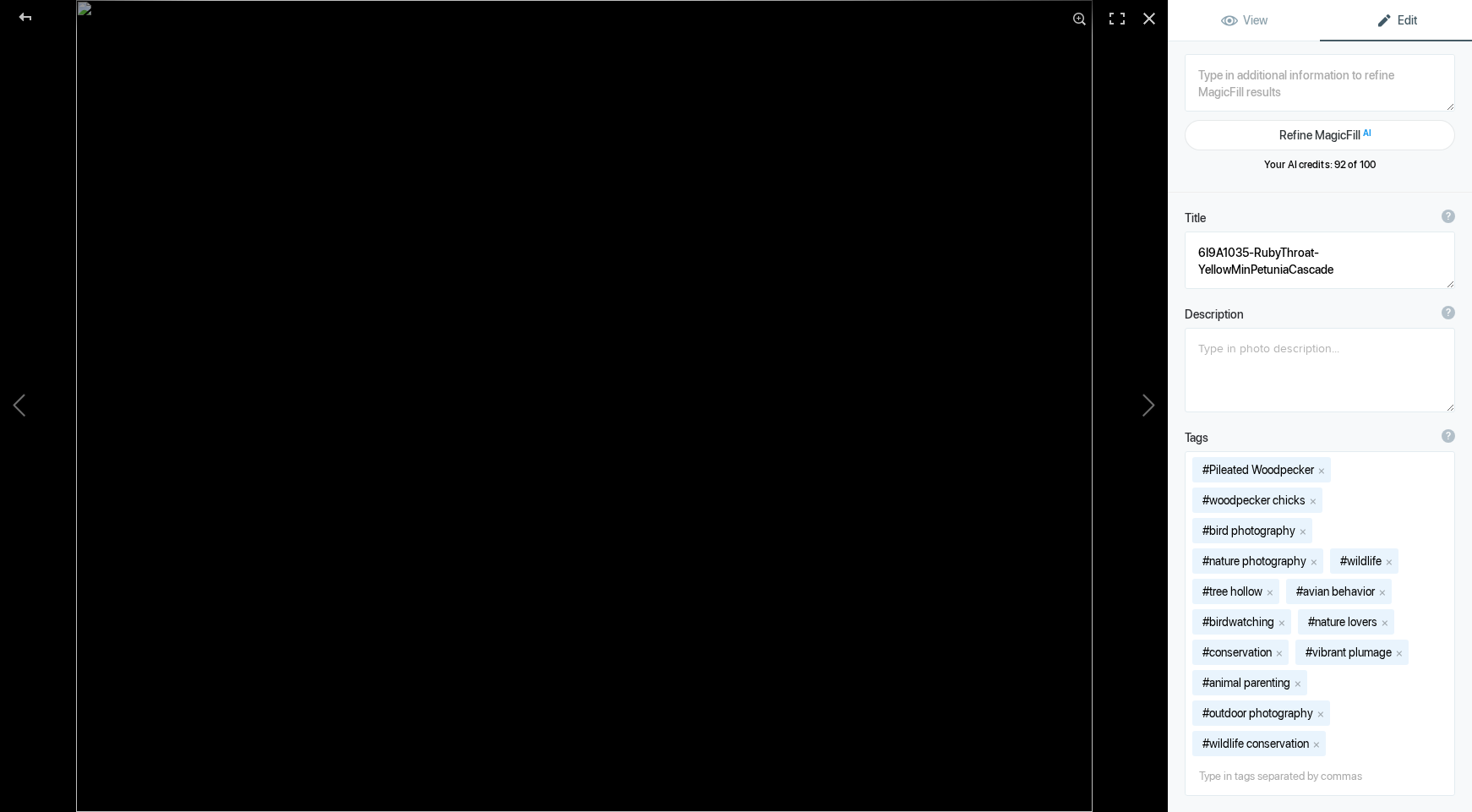
type textarea "6I9A1035-RubyThroat-YellowMinPetuniaCascade.jpg"
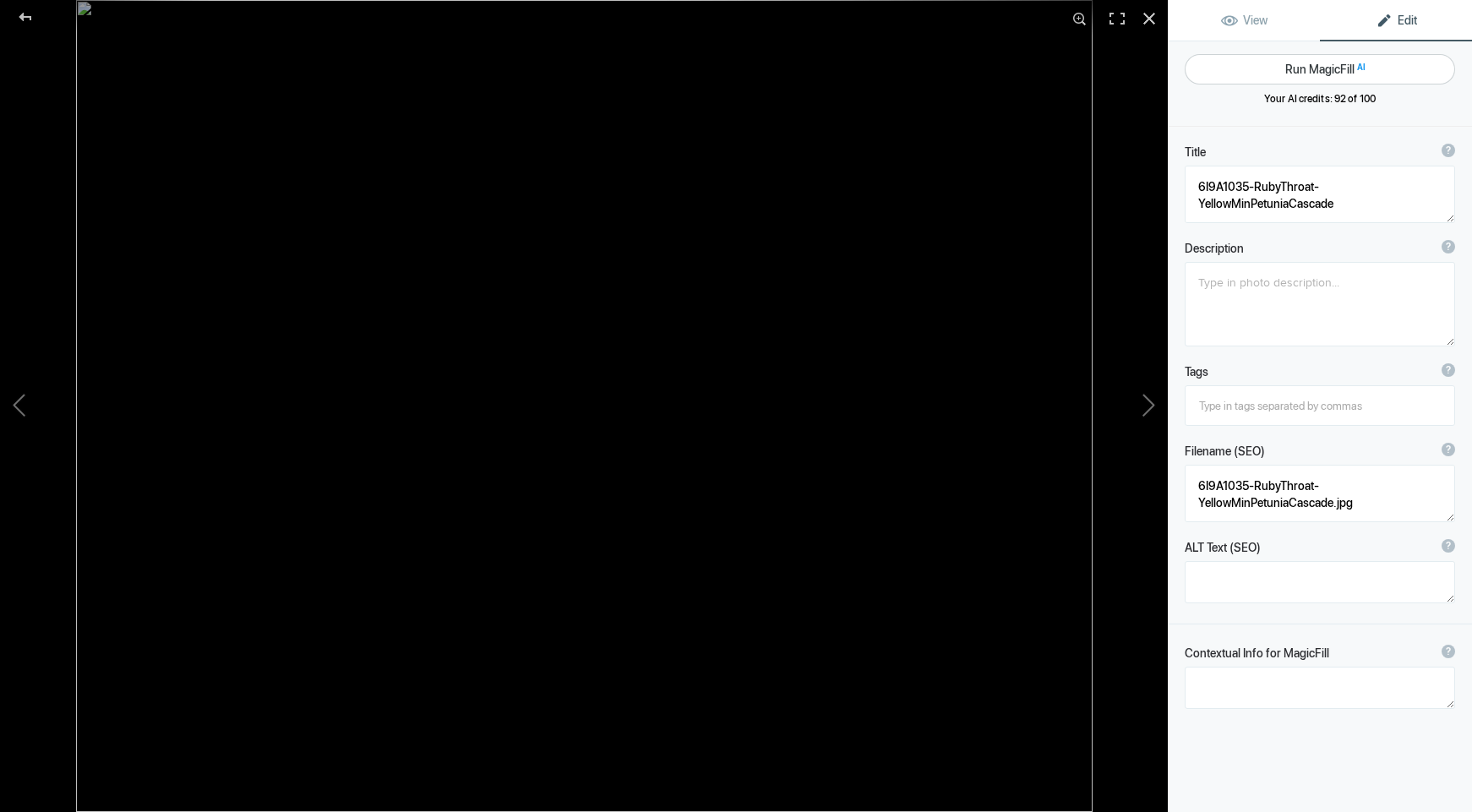
click at [1310, 69] on button "Run MagicFill AI" at bounding box center [1320, 69] width 270 height 30
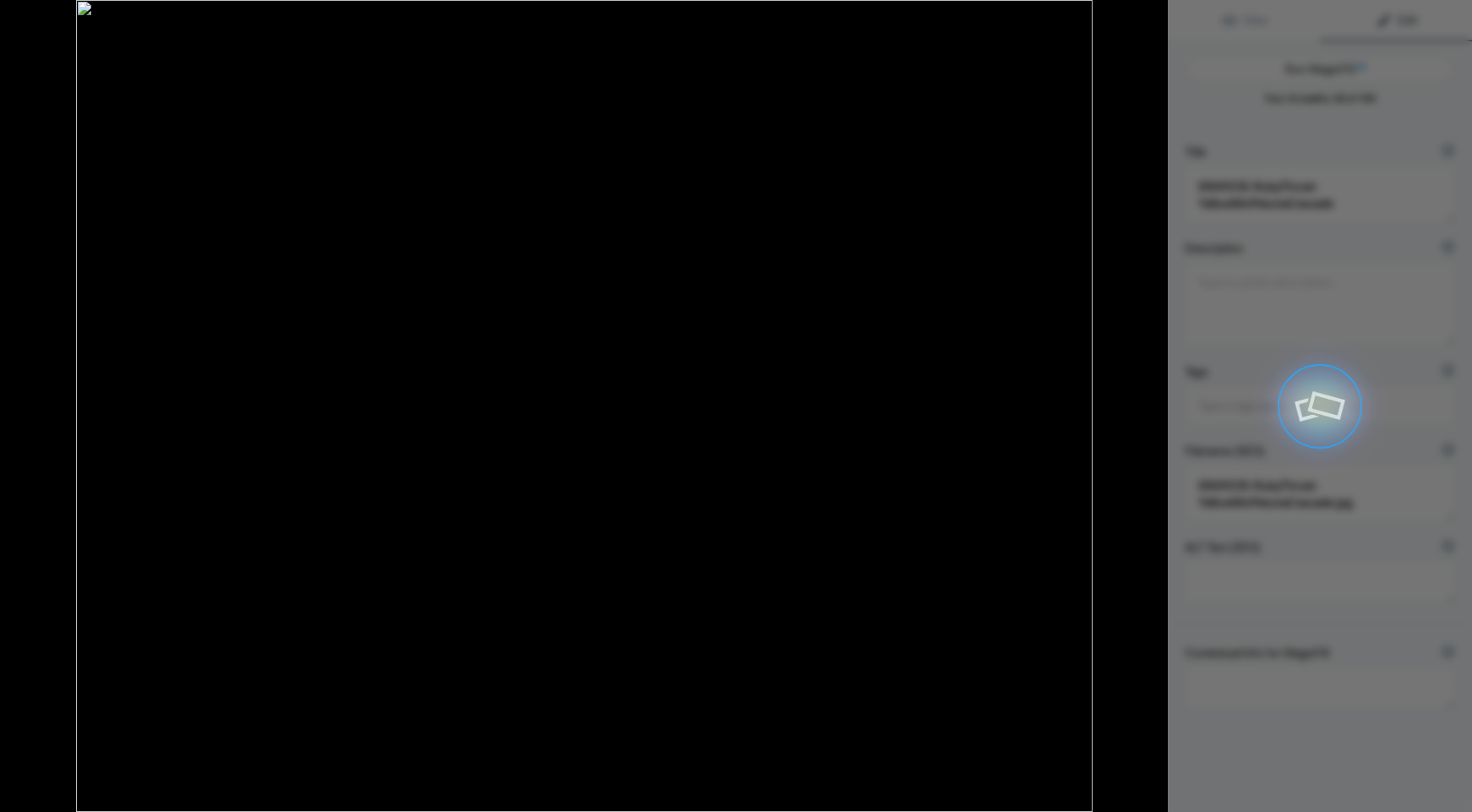
type textarea "Ruby-Throated Hummingbird Feeding on Yellow and Orange Petunias"
type textarea "This stunning image captures a Ruby-Throated Hummingbird in mid-flight, delicat…"
type textarea "ruby-throated-hummingbird-yellow-orange-petunias.jpg"
type textarea "A Ruby-Throated Hummingbird hovering near yellow and orange petunias, showcasin…"
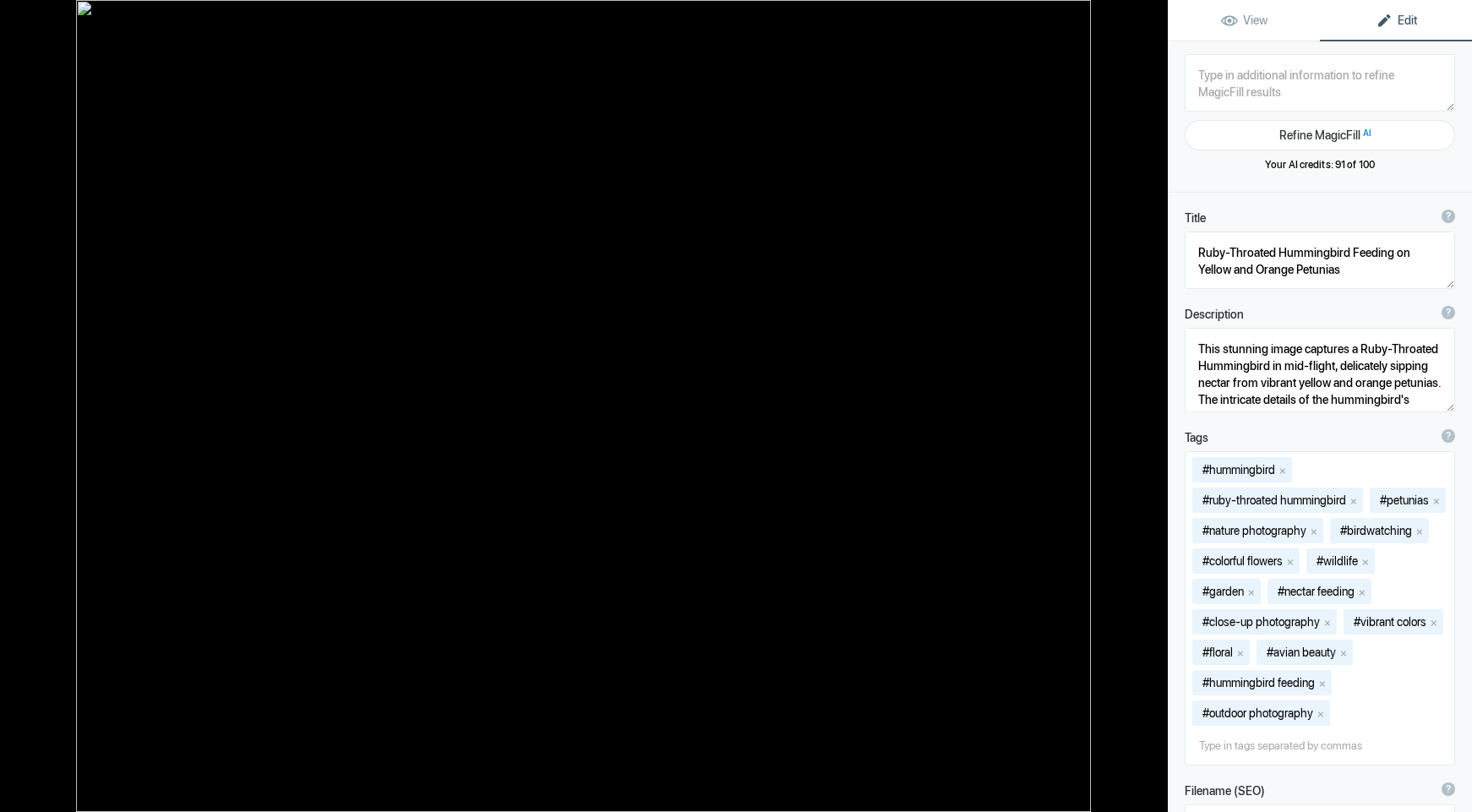
type textarea "6I9A1055-RubyThroatRoseSharon-16-20 300"
type textarea "6I9A1055-RubyThroatRoseSharon-16-20_300.jpg"
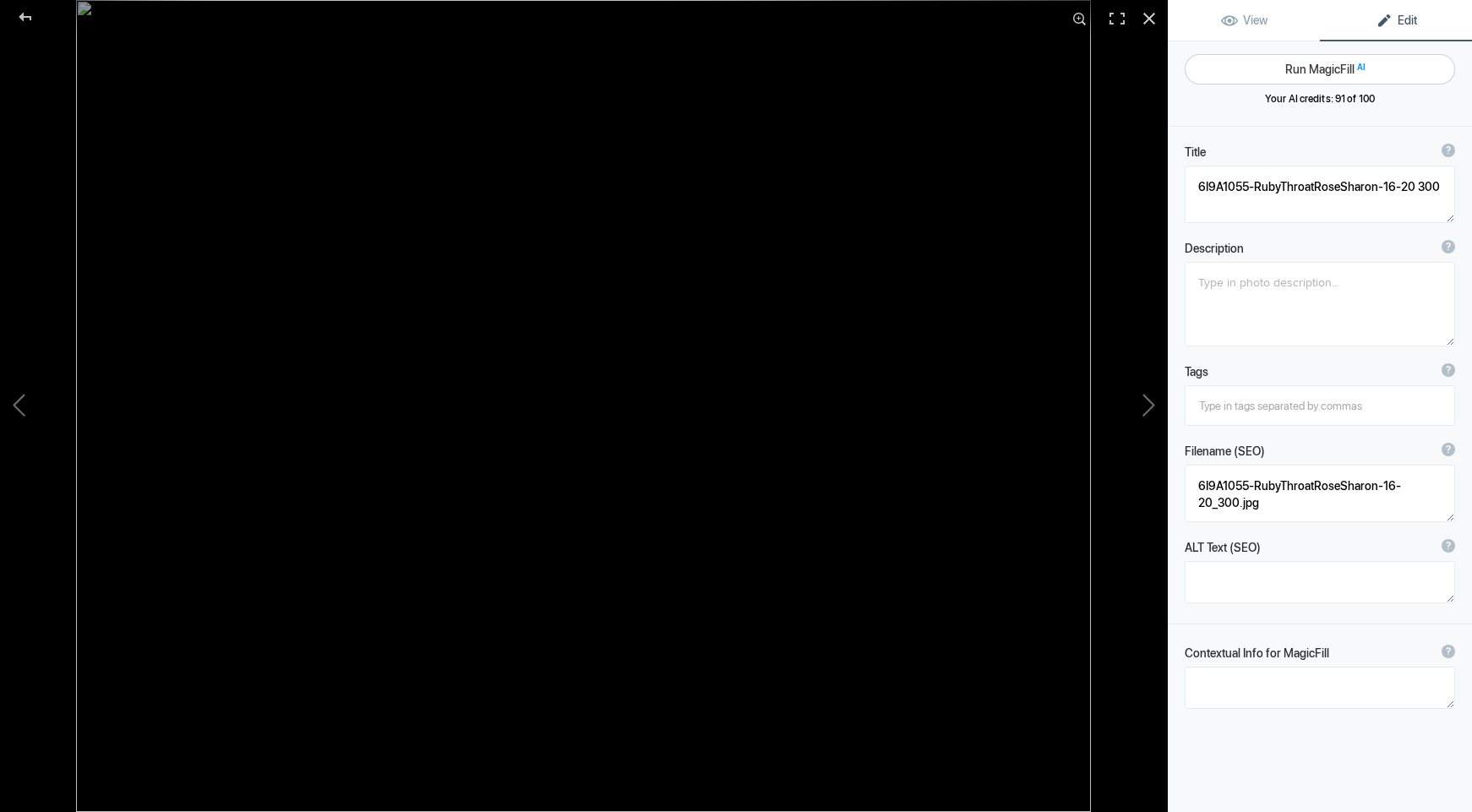
click at [1277, 70] on button "Run MagicFill AI" at bounding box center [1320, 69] width 270 height 30
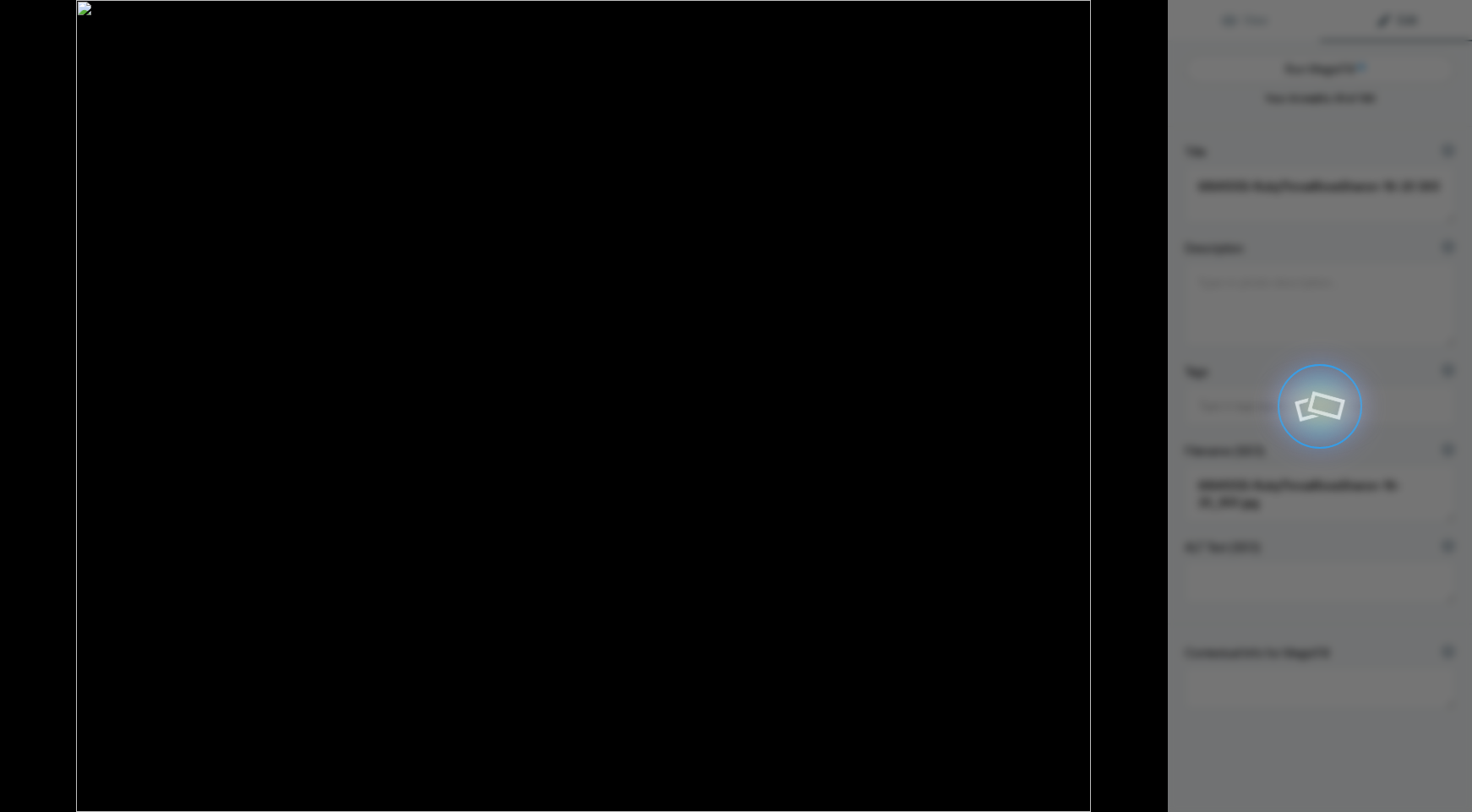
type textarea "Ruby-Throated Hummingbird Feeding on Pink Flower"
type textarea "This stunning photograph captures a Ruby-Throated Hummingbird in mid-flight, de…"
type textarea "ruby-throated-hummingbird-pink-flower.jpg"
type textarea "A Ruby-Throated Hummingbird hovering near a pink flower, showcasing its iridesc…"
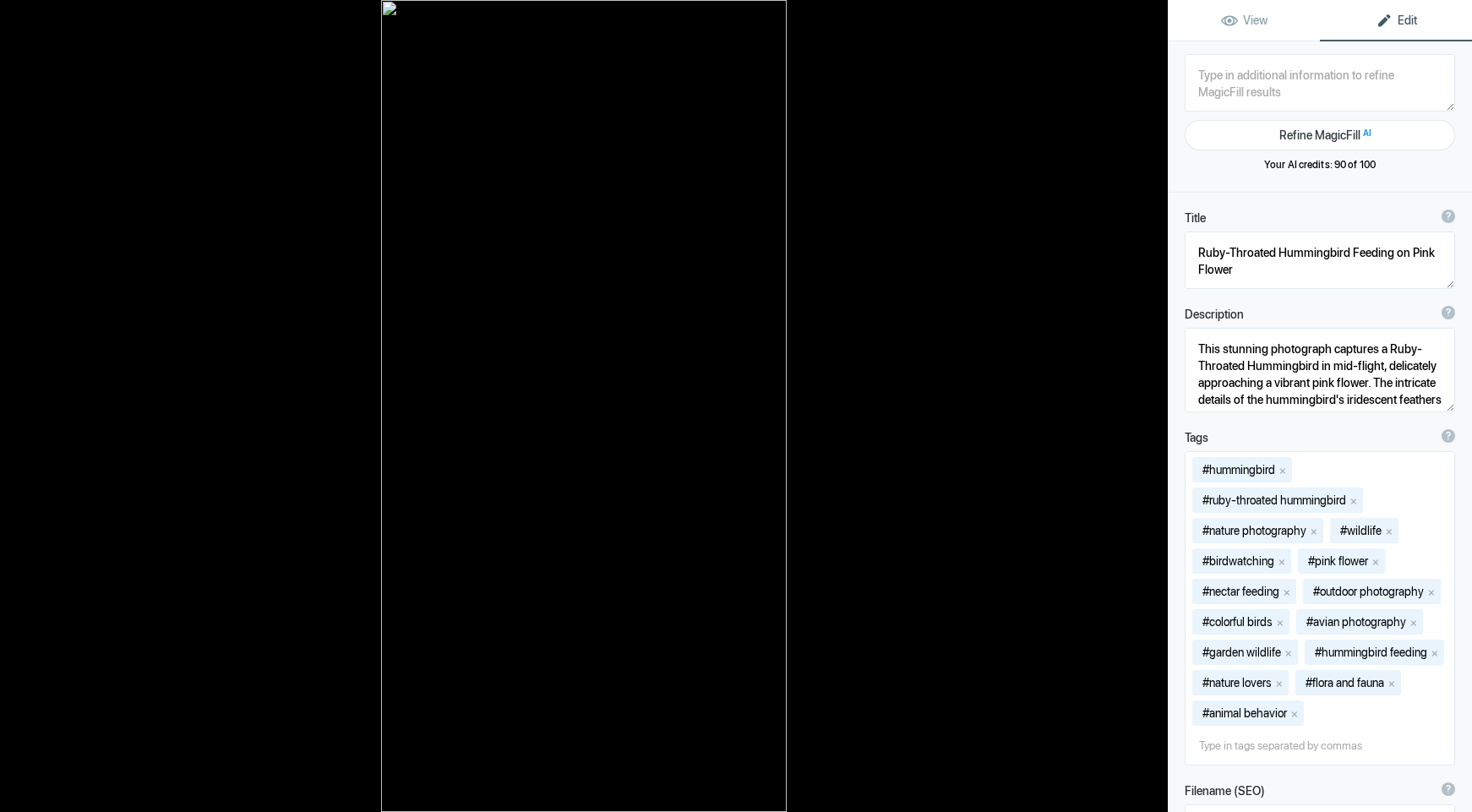
type textarea "6I9A2550-GreatBlueHeron-CaddoLake-12x24"
type textarea "6I9A2550-GreatBlueHeron-CaddoLake-12x24.jpg"
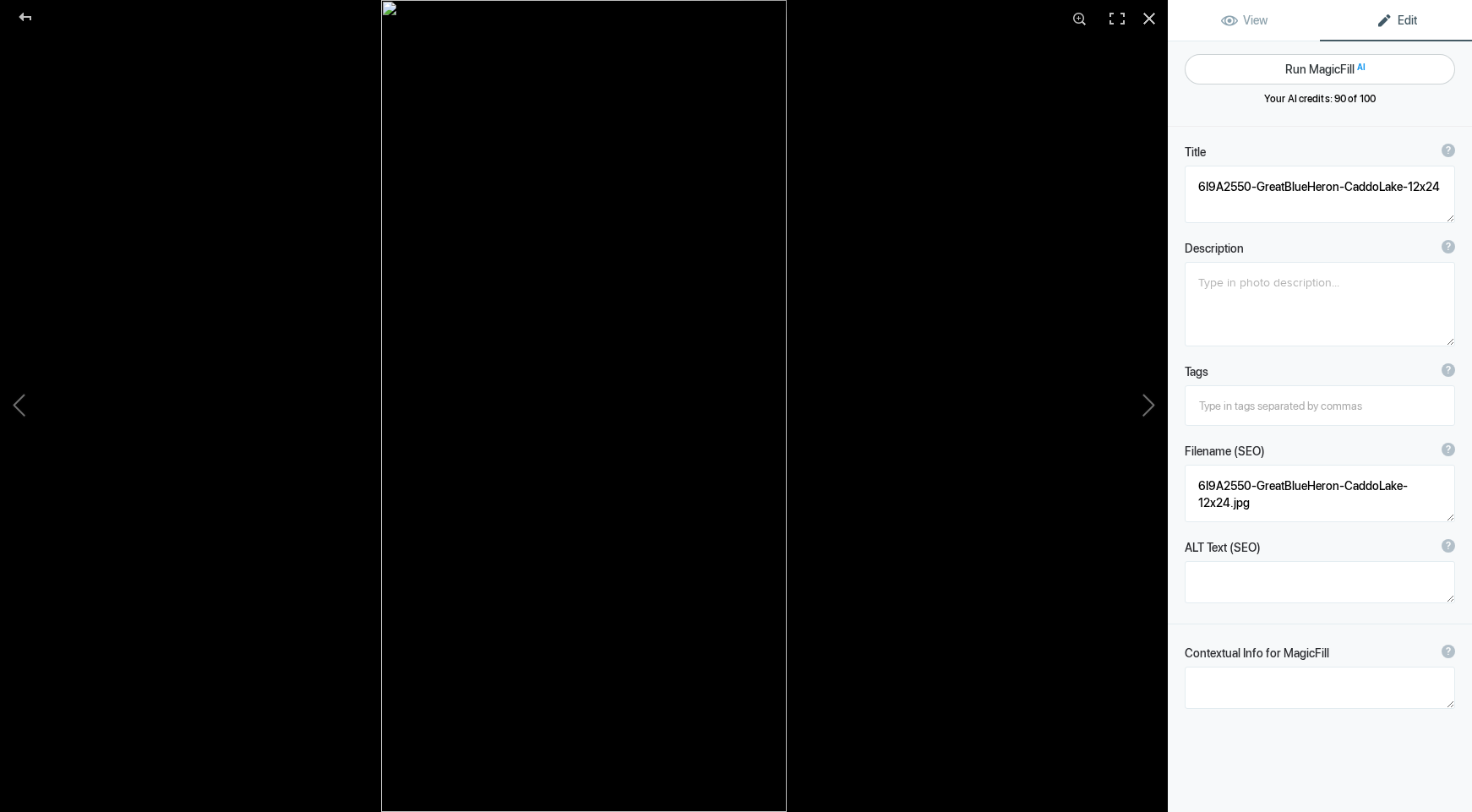
click at [1298, 69] on button "Run MagicFill AI" at bounding box center [1320, 69] width 270 height 30
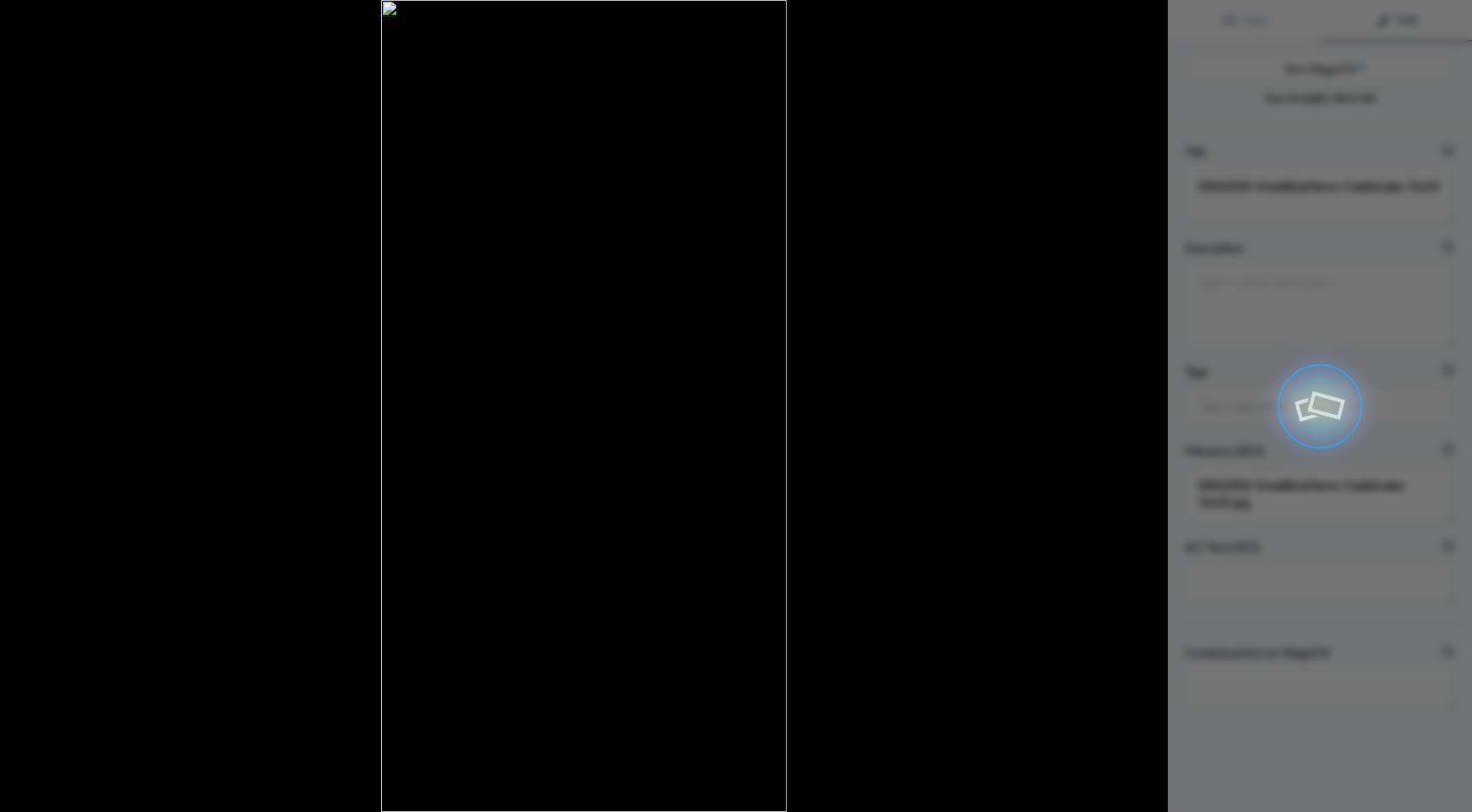
type textarea "Great Blue Heron Perched on Mossy Branch at [GEOGRAPHIC_DATA]"
type textarea "This stunning photograph captures a majestic Great Blue Heron standing graceful…"
type textarea "great-blue-heron-caddo-lake.jpg"
type textarea "A Great Blue Heron standing on a mossy branch at [GEOGRAPHIC_DATA], surrounded …"
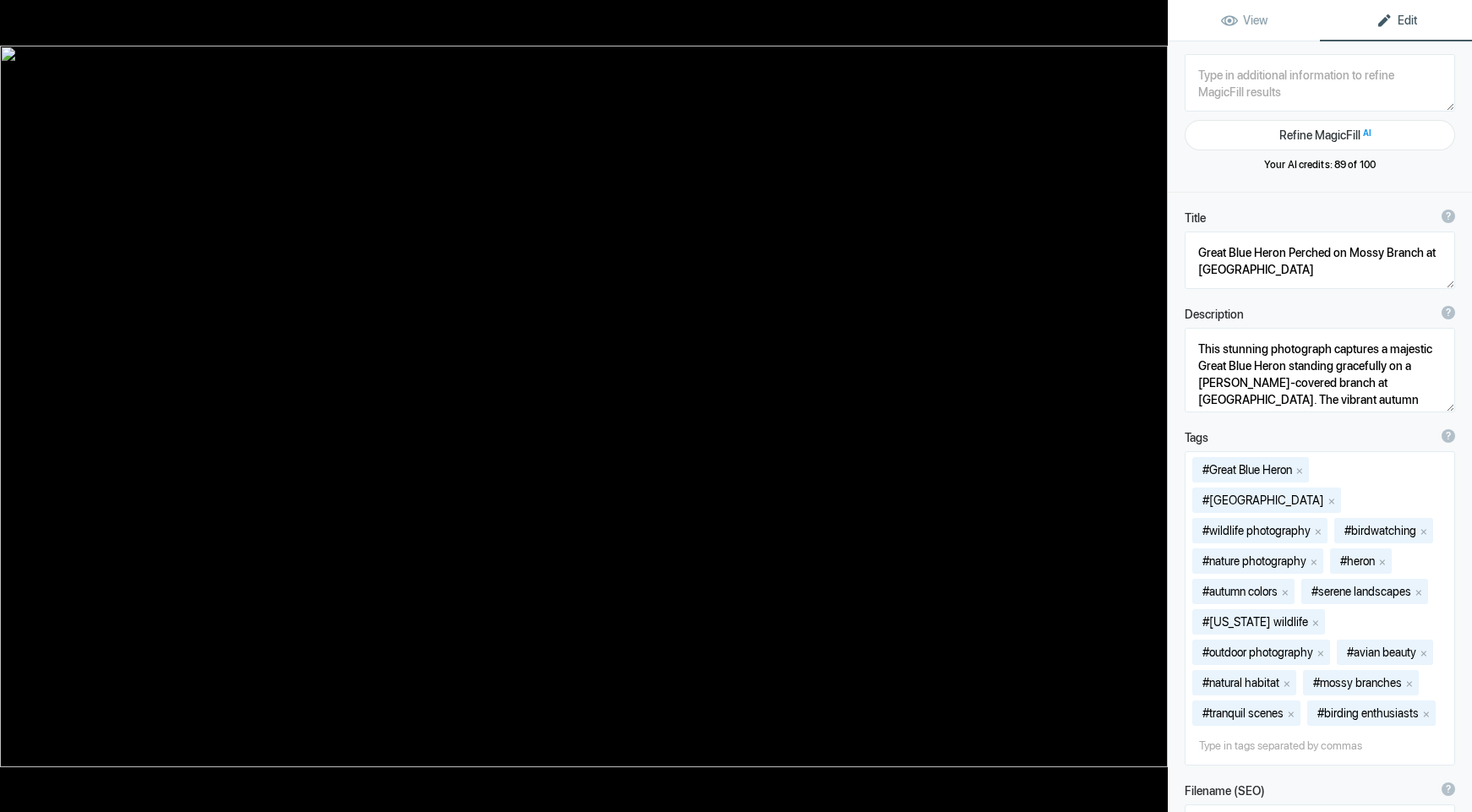
type textarea "6I9A3059-BaldEagle-[DEMOGRAPHIC_DATA]-RadnorLakeStPk"
type textarea "6I9A3059-BaldEagle-[DEMOGRAPHIC_DATA]-RadnorLakeStPk.jpg"
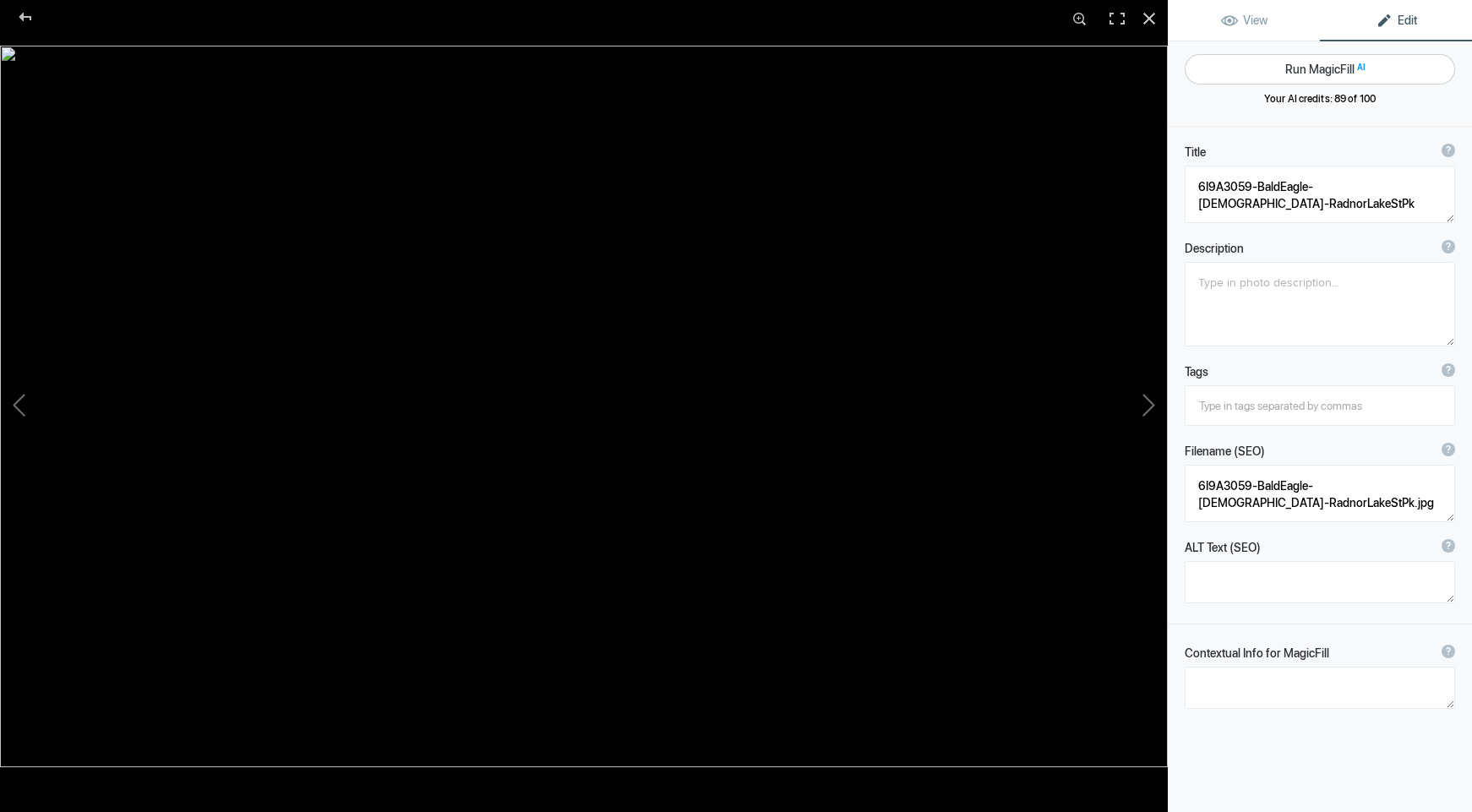
click at [1321, 64] on button "Run MagicFill AI" at bounding box center [1320, 69] width 270 height 30
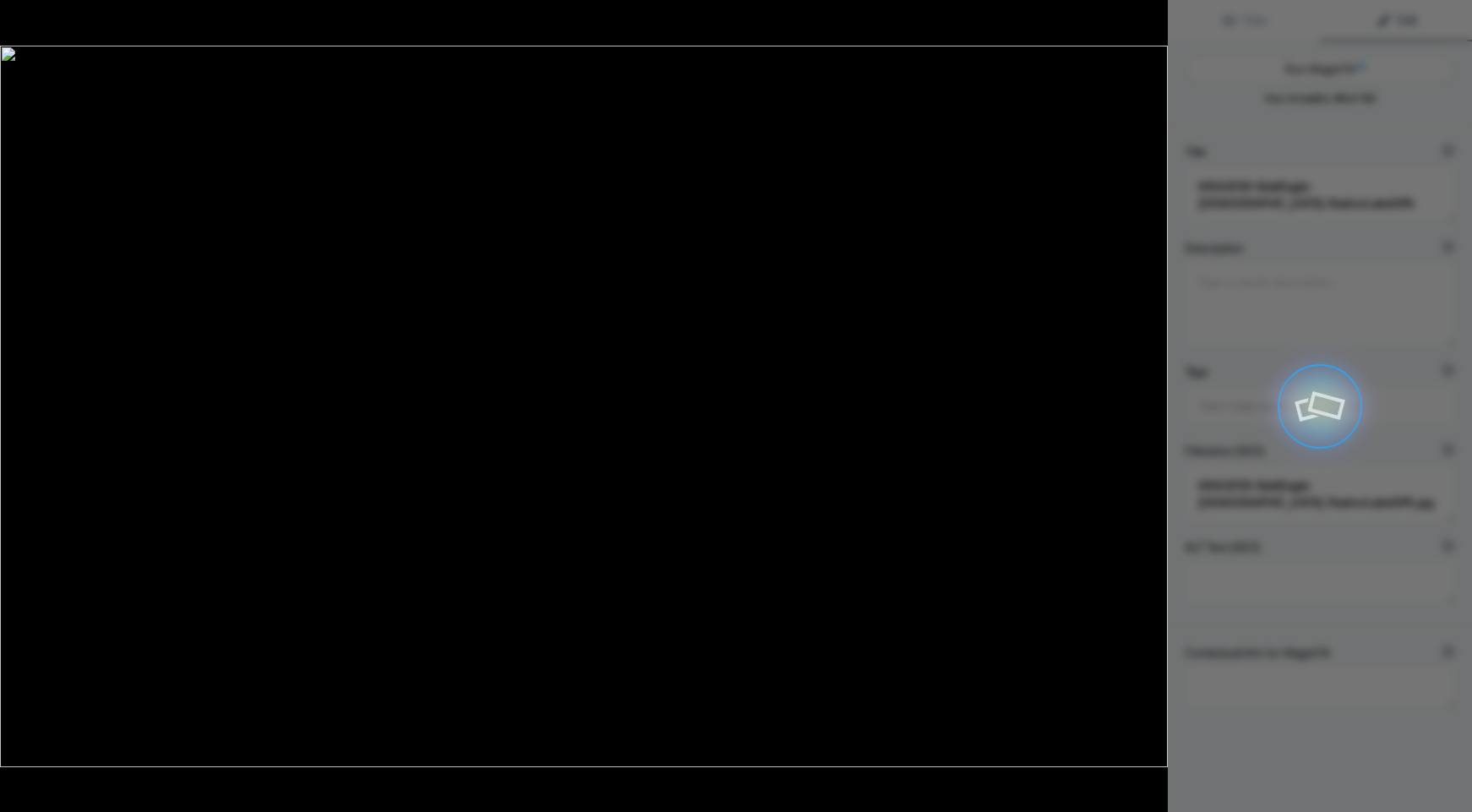
type textarea "Majestic [DEMOGRAPHIC_DATA] Bald Eagle Perched at [GEOGRAPHIC_DATA]"
type textarea "This stunning photograph captures a [DEMOGRAPHIC_DATA] bald eagle perched grace…"
type textarea "bald-eagle-[DEMOGRAPHIC_DATA]-radnor-lake-state-park.jpg"
type textarea "A [DEMOGRAPHIC_DATA] bald eagle perched on a branch surrounded by green trees a…"
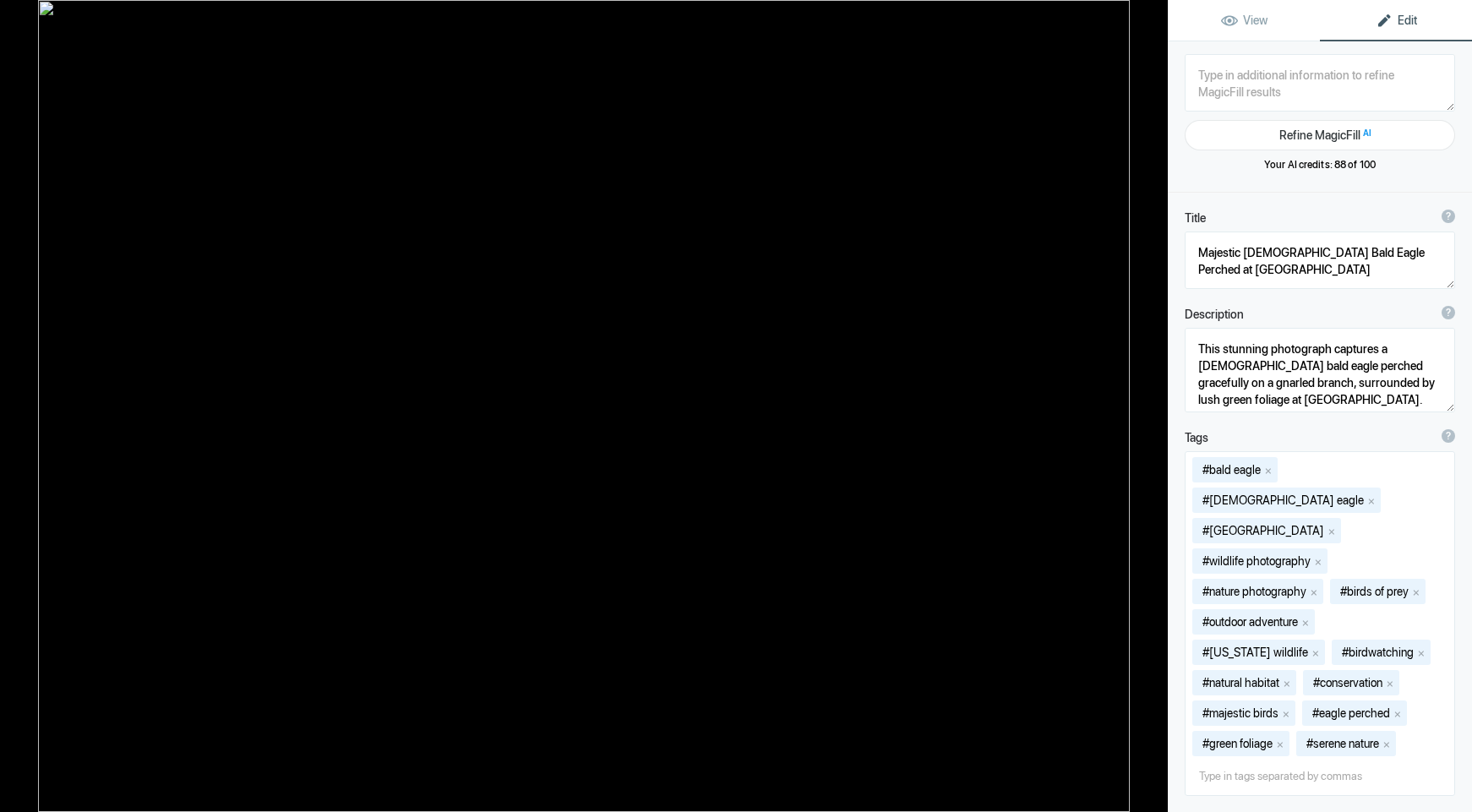
type textarea "6I9A3282-BarredOwlUnderLeafUmbrella-18x24 300px"
type textarea "6I9A3282-BarredOwlUnderLeafUmbrella-18x24_300px.jpg"
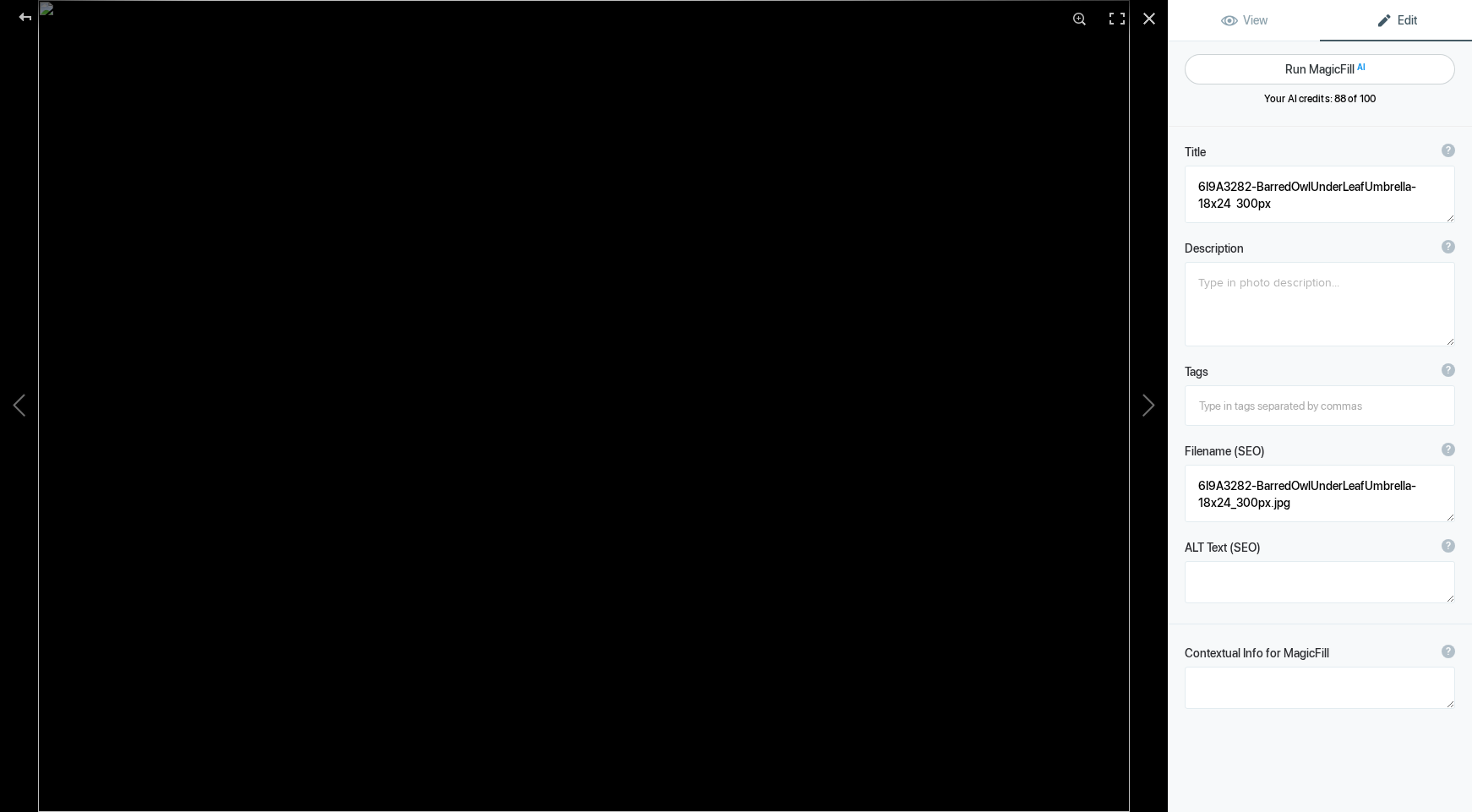
click at [1333, 65] on button "Run MagicFill AI" at bounding box center [1320, 69] width 270 height 30
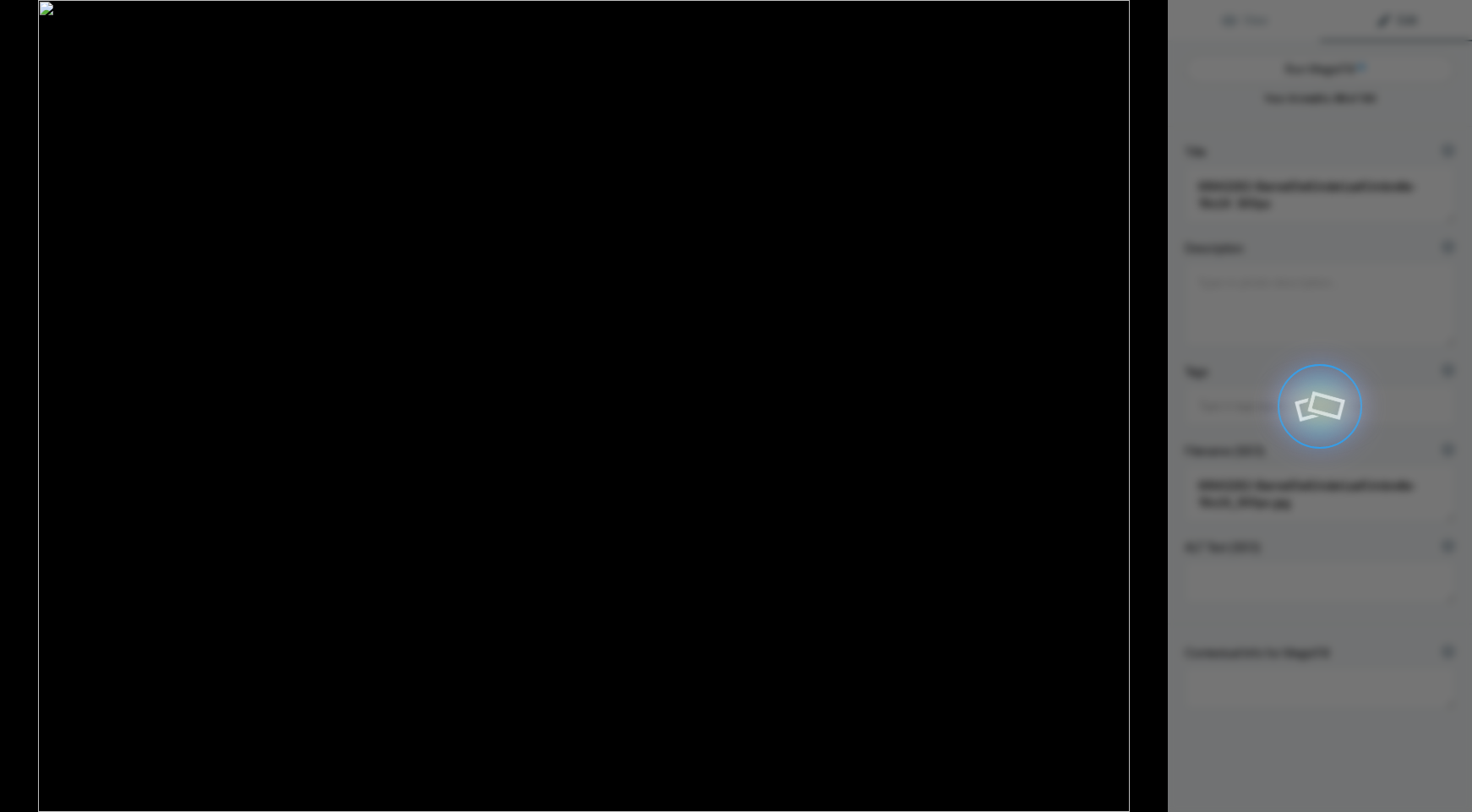
type textarea "Barred Owl Hiding Under Leaf Umbrella in Lush Greenery"
type textarea "This captivating photograph features a Barred Owl perched on a tree branch, cle…"
type textarea "barred-owl-under-leaf-umbrella.jpg"
type textarea "A Barred Owl perched on a tree branch, partially hidden by green leaves, in a v…"
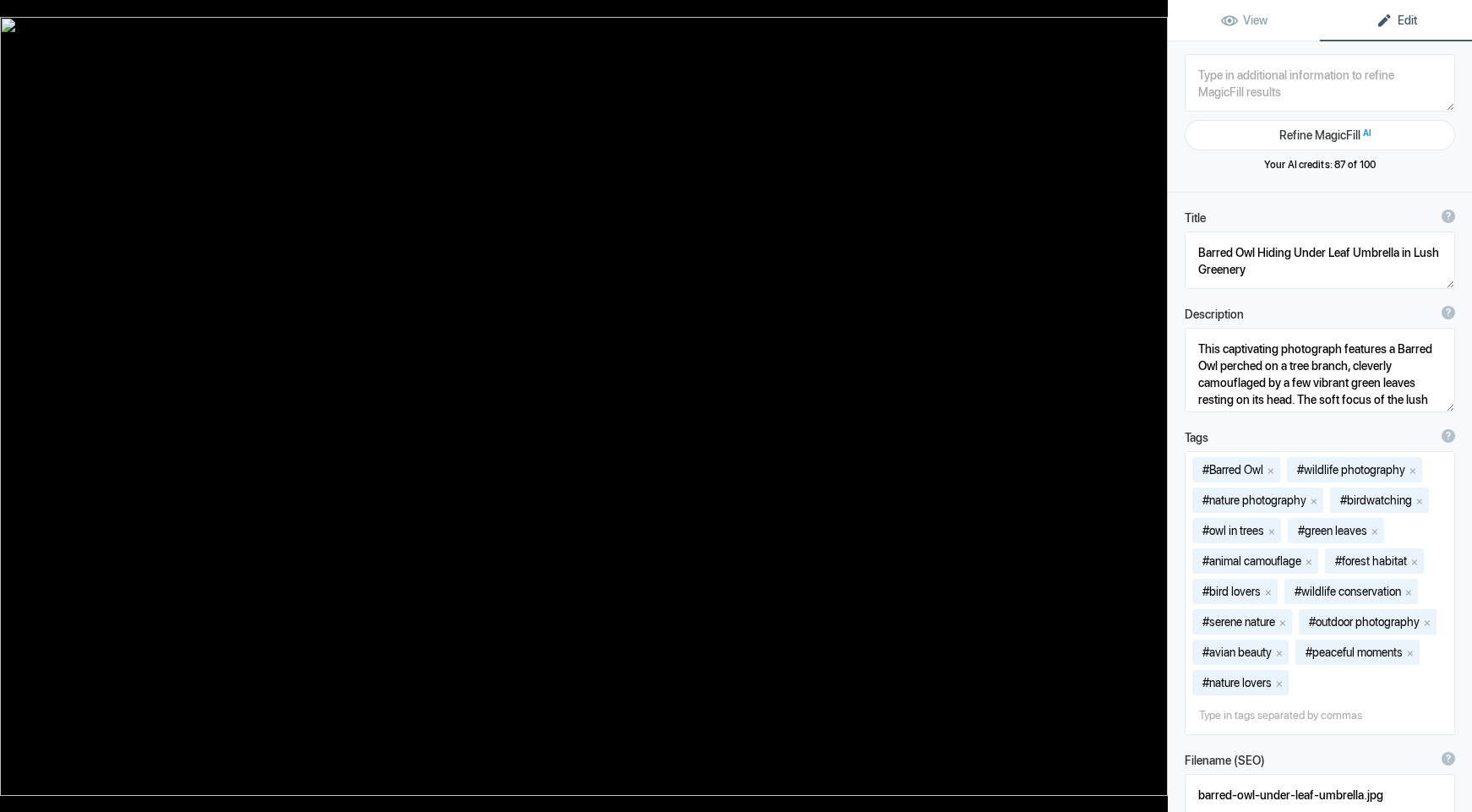
type textarea "6I9A3878-Blackberry Lily- 18x27-300px"
type textarea "6I9A3878-Blackberry_Lily-_18x27-300px.jpg"
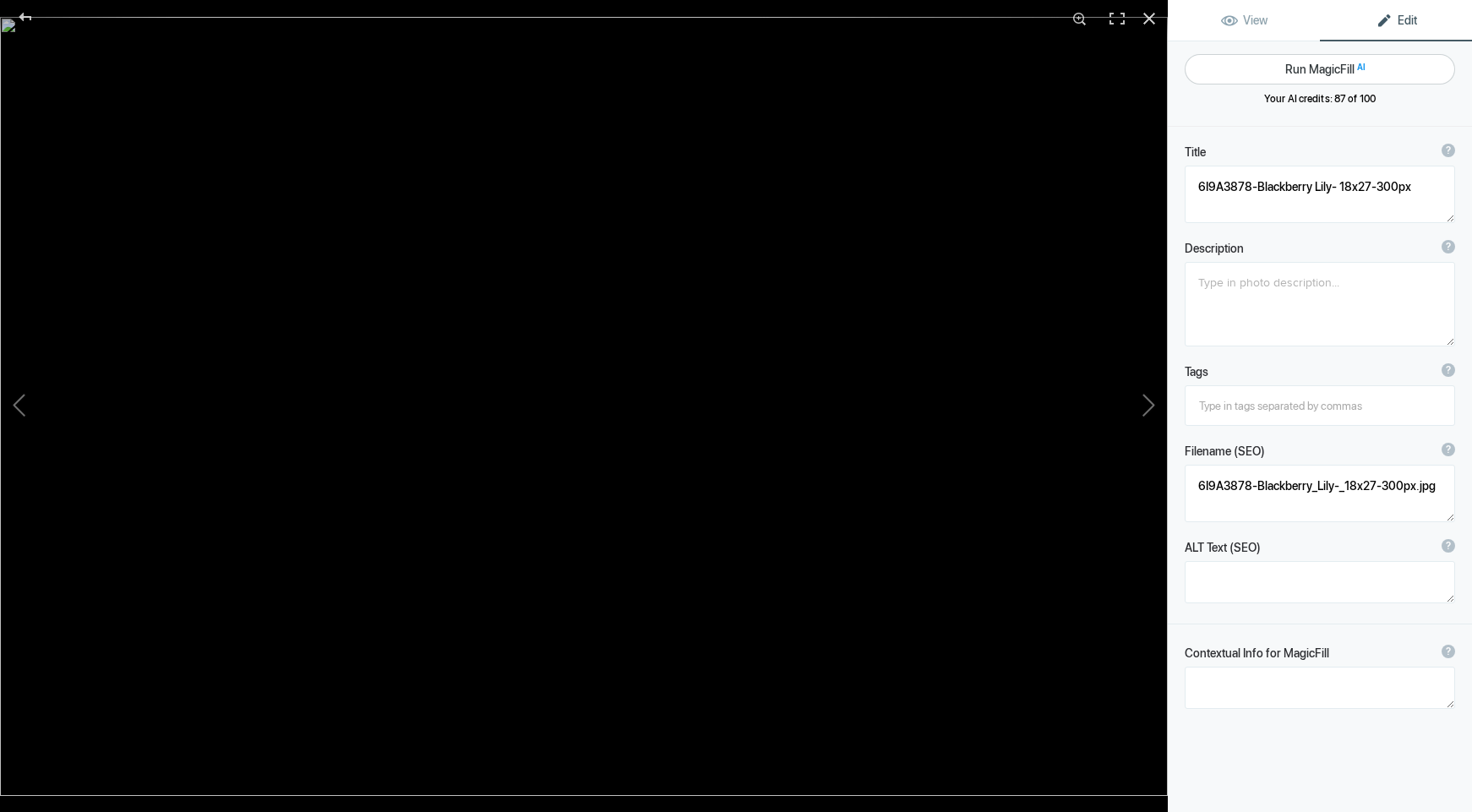
click at [1316, 66] on button "Run MagicFill AI" at bounding box center [1320, 69] width 270 height 30
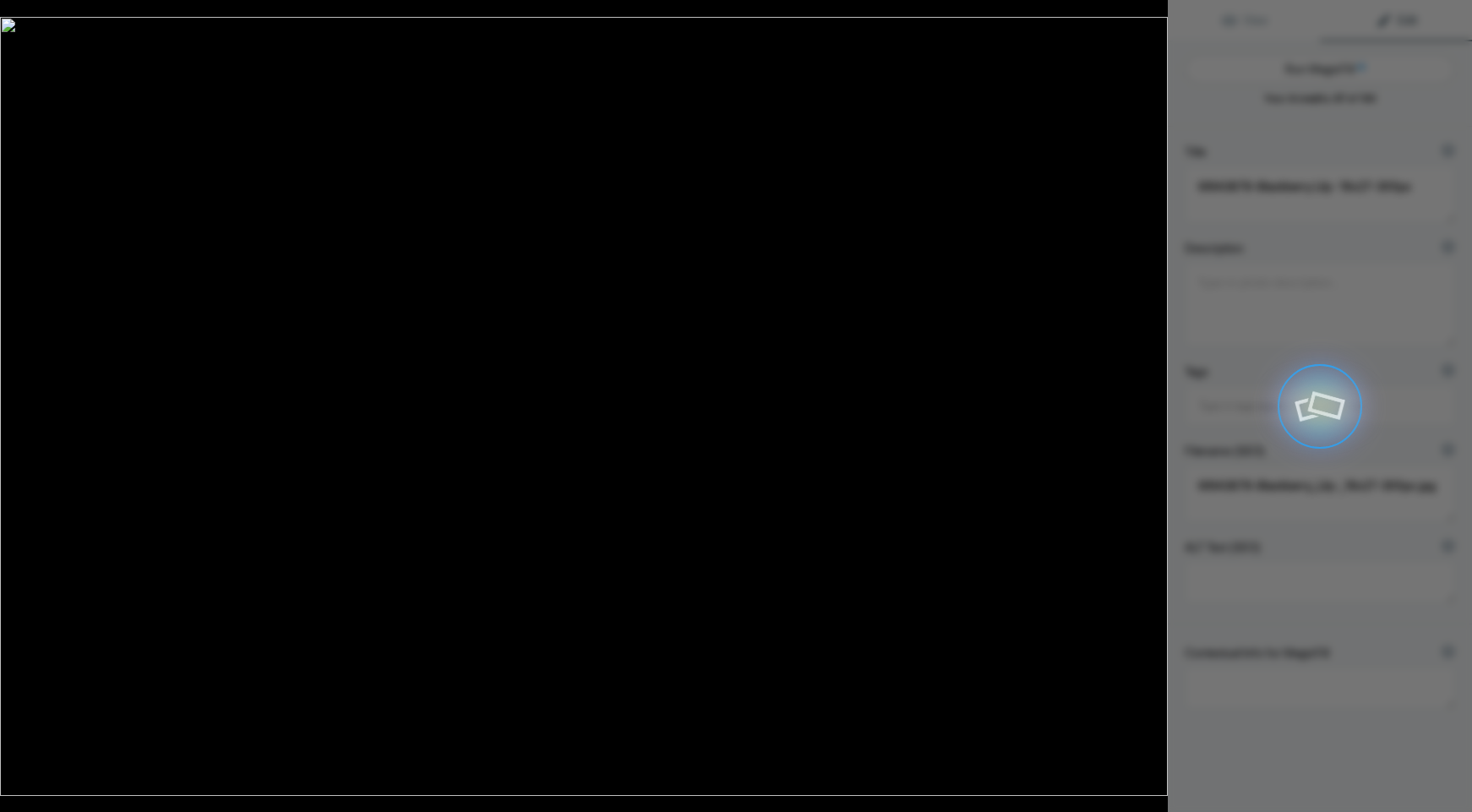
type textarea "Blackberry Lily Flower in Bloom"
type textarea "This stunning image captures the vibrant beauty of a Blackberry Lily, showcasin…"
type textarea "blackberry-lily-flower-bloom.jpg"
type textarea "A close-up of a Blackberry Lily flower with vibrant petals and intricate patter…"
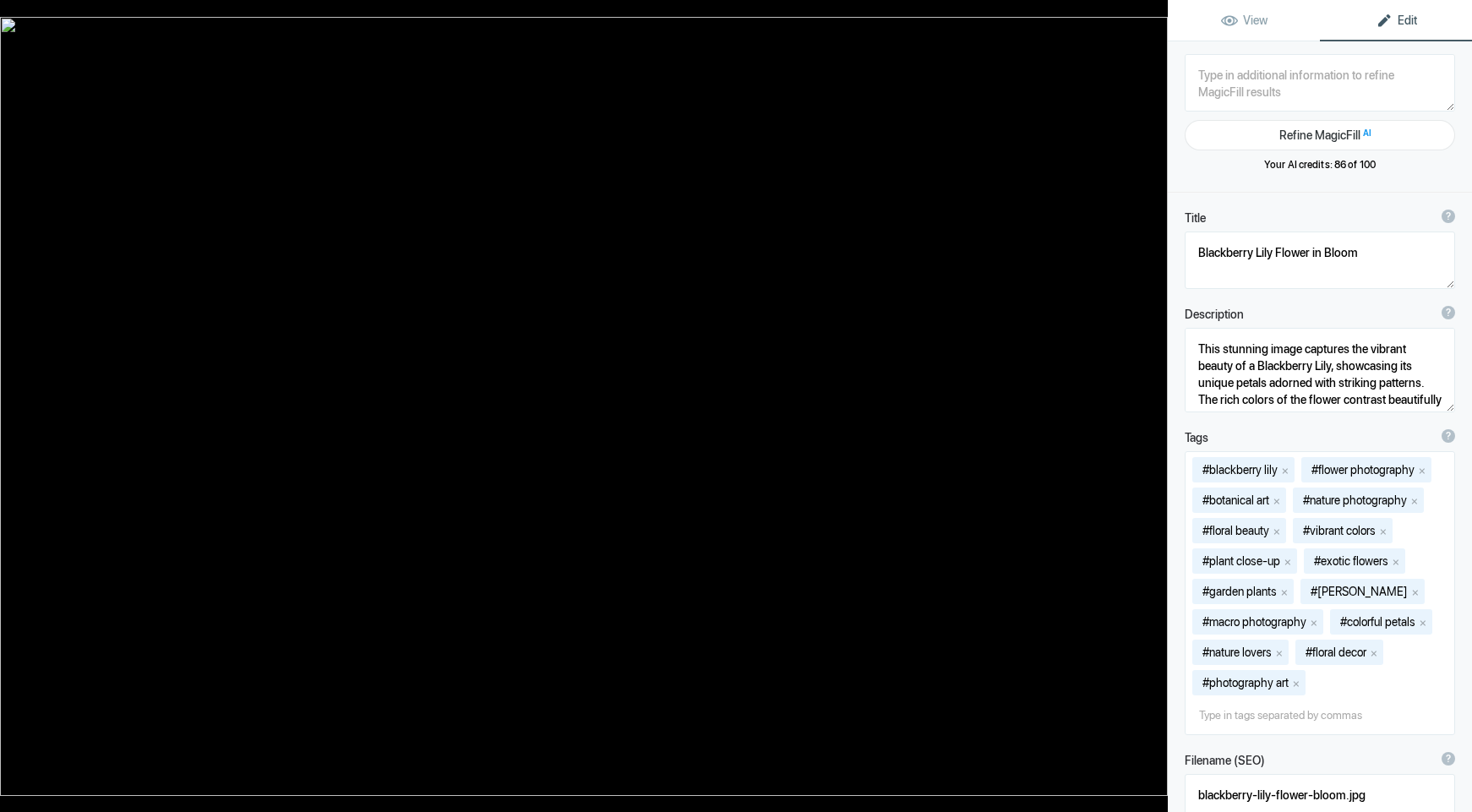
type textarea "6I9A4020-SunriseAtCaddoLake,LA-26x17 300px"
type textarea "6I9A4020-SunriseAtCaddoLake,LA-26x17_300px.jpg"
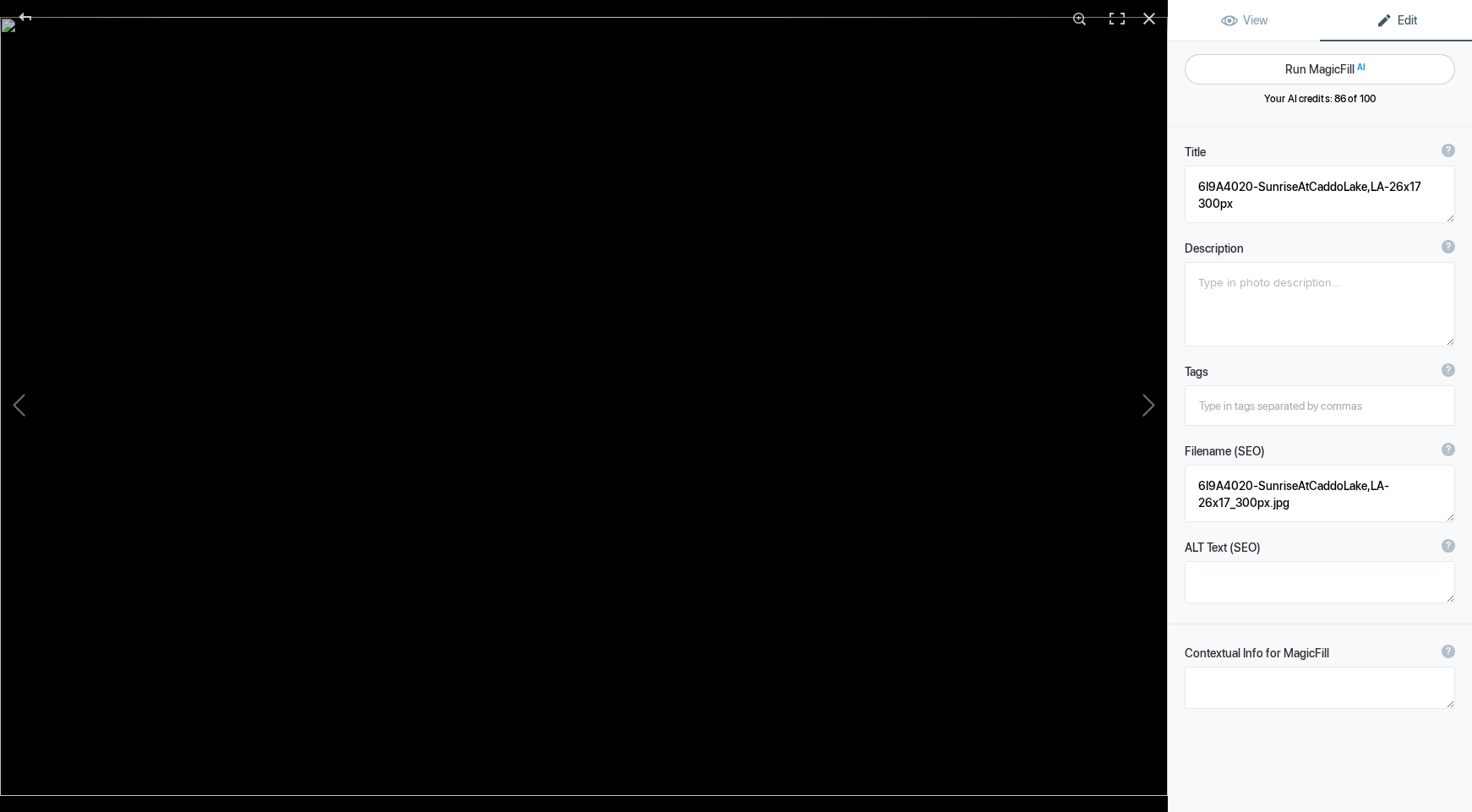
click at [1313, 70] on button "Run MagicFill AI" at bounding box center [1320, 69] width 270 height 30
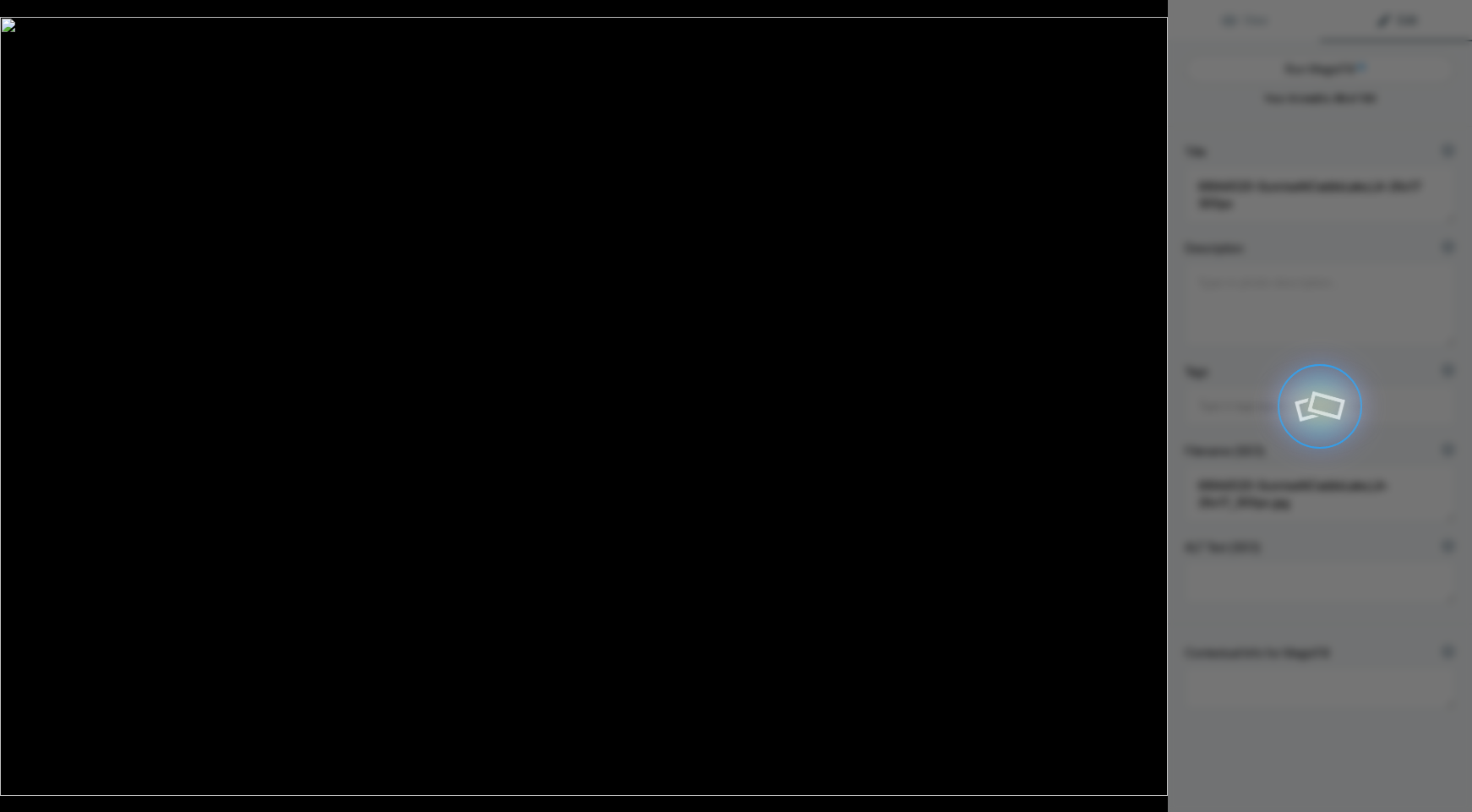
type textarea "Serene Sunrise at [GEOGRAPHIC_DATA], [US_STATE]"
type textarea "Experience the tranquil beauty of a sunrise at [GEOGRAPHIC_DATA], [US_STATE]. T…"
type textarea "serene-sunrise-caddo-lake-[US_STATE][GEOGRAPHIC_DATA]jpg"
type textarea "A serene sunrise at [GEOGRAPHIC_DATA], [US_STATE], featuring silhouetted cypres…"
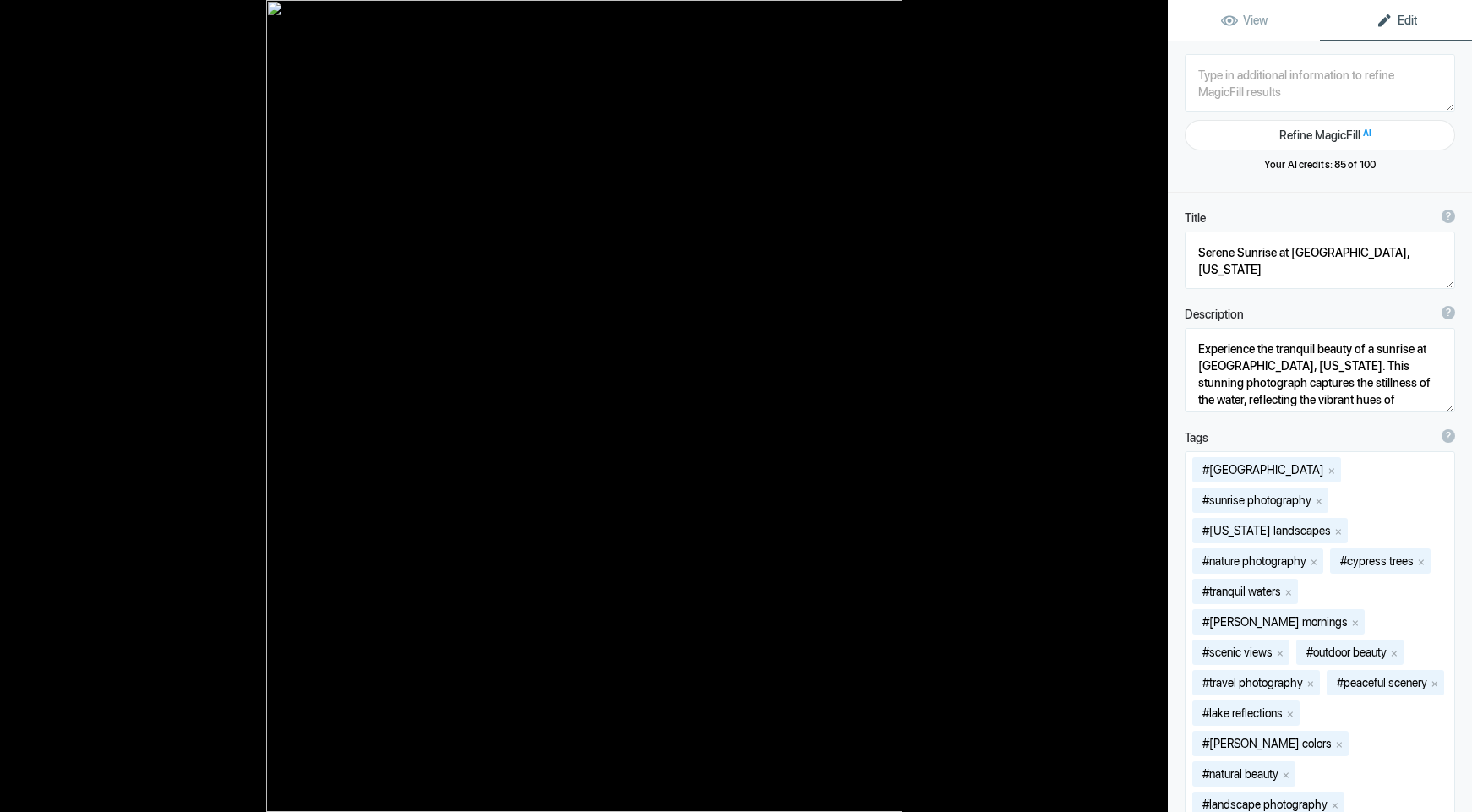
type textarea "6I9A5884-FemaleCardinal-Tickled-1-16x20 300px"
type textarea "6I9A5884-FemaleCardinal-Tickled-1-16x20_300px.jpg"
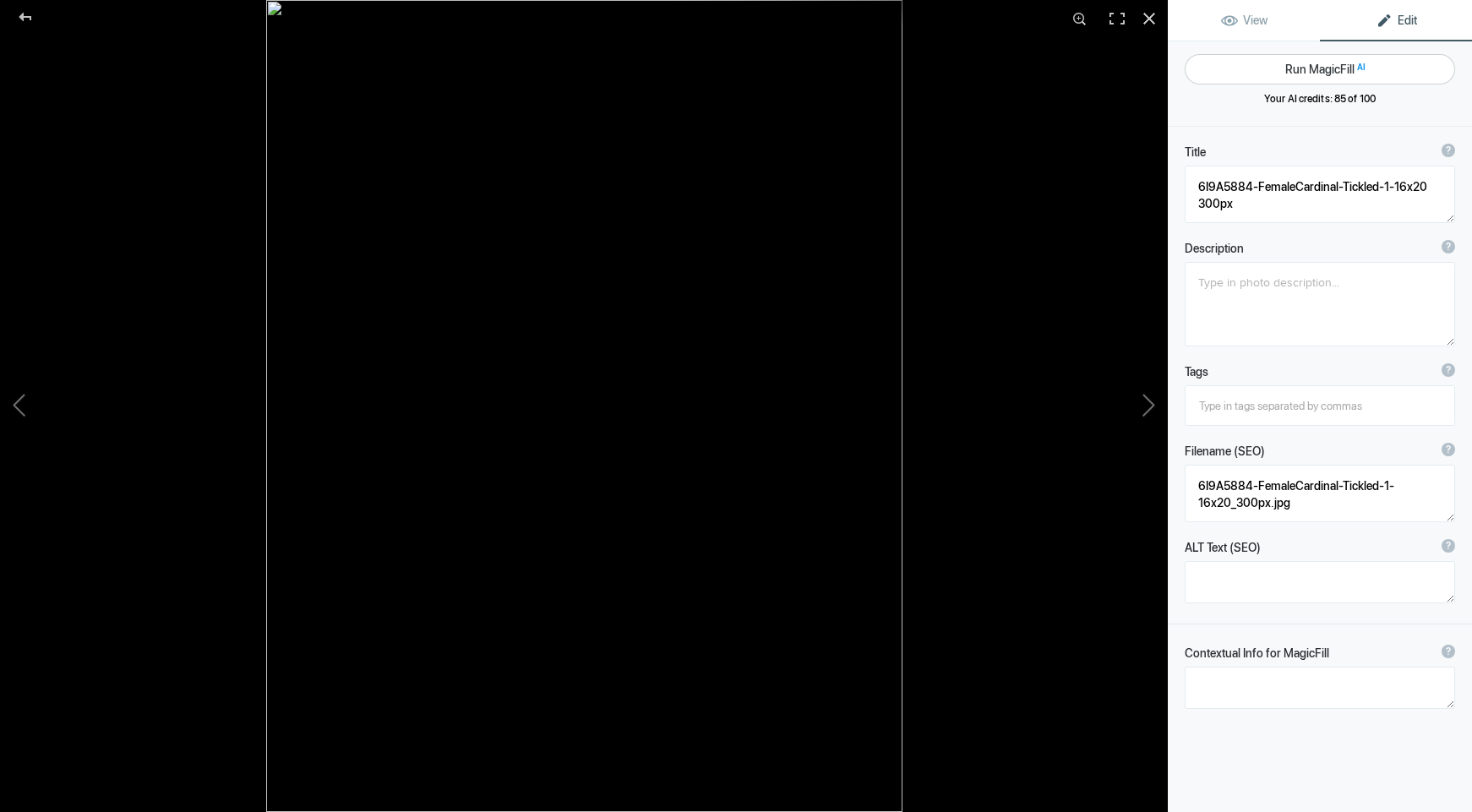
click at [1314, 70] on button "Run MagicFill AI" at bounding box center [1320, 69] width 270 height 30
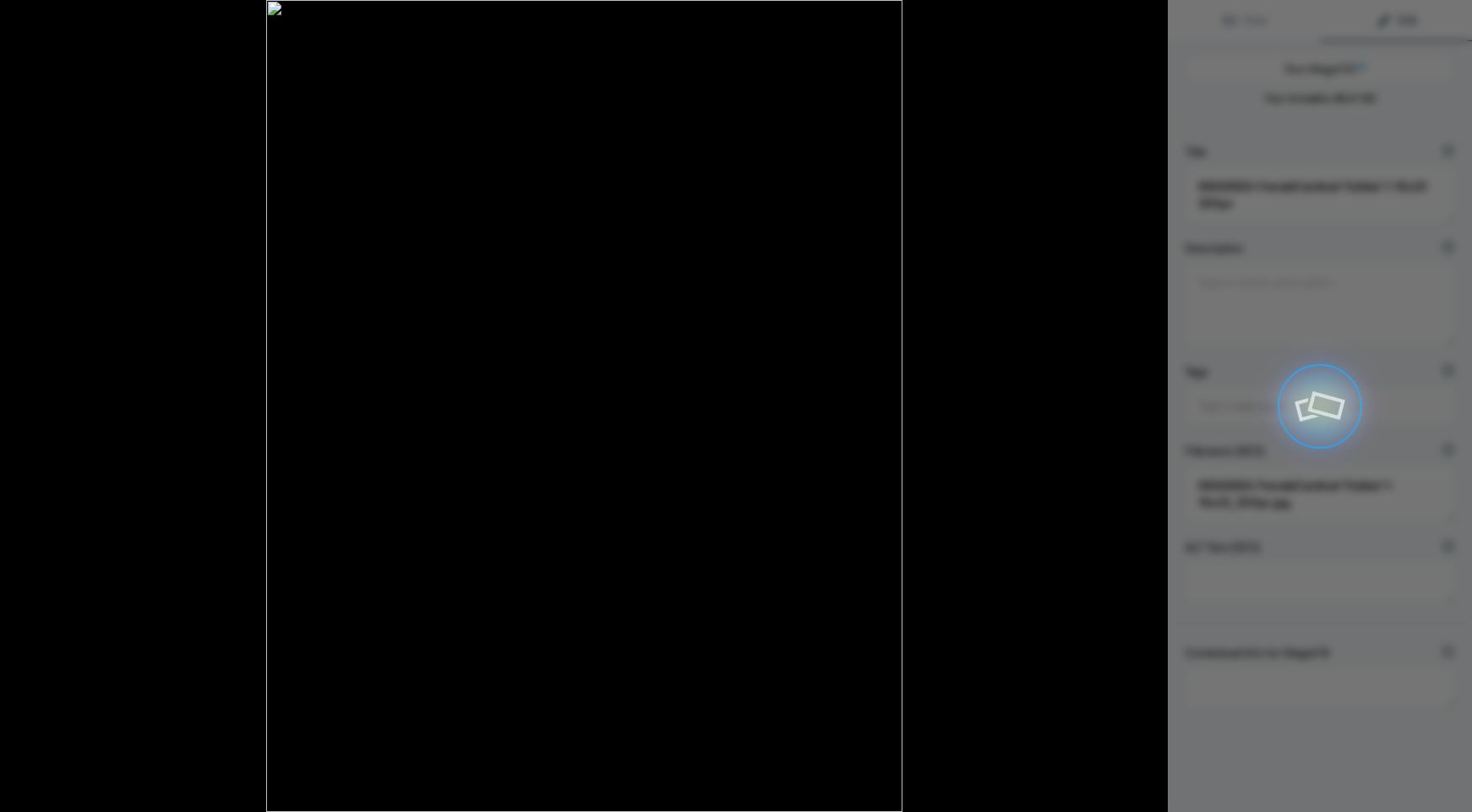
type textarea "[DEMOGRAPHIC_DATA] Cardinal Perched on a Branch in Winter"
type textarea "This stunning image captures a [DEMOGRAPHIC_DATA] cardinal perched gracefully o…"
type textarea "[DEMOGRAPHIC_DATA]-cardinal-perched-winter.jpg"
type textarea "A [DEMOGRAPHIC_DATA] cardinal with a red beak and crest perched on a branch dur…"
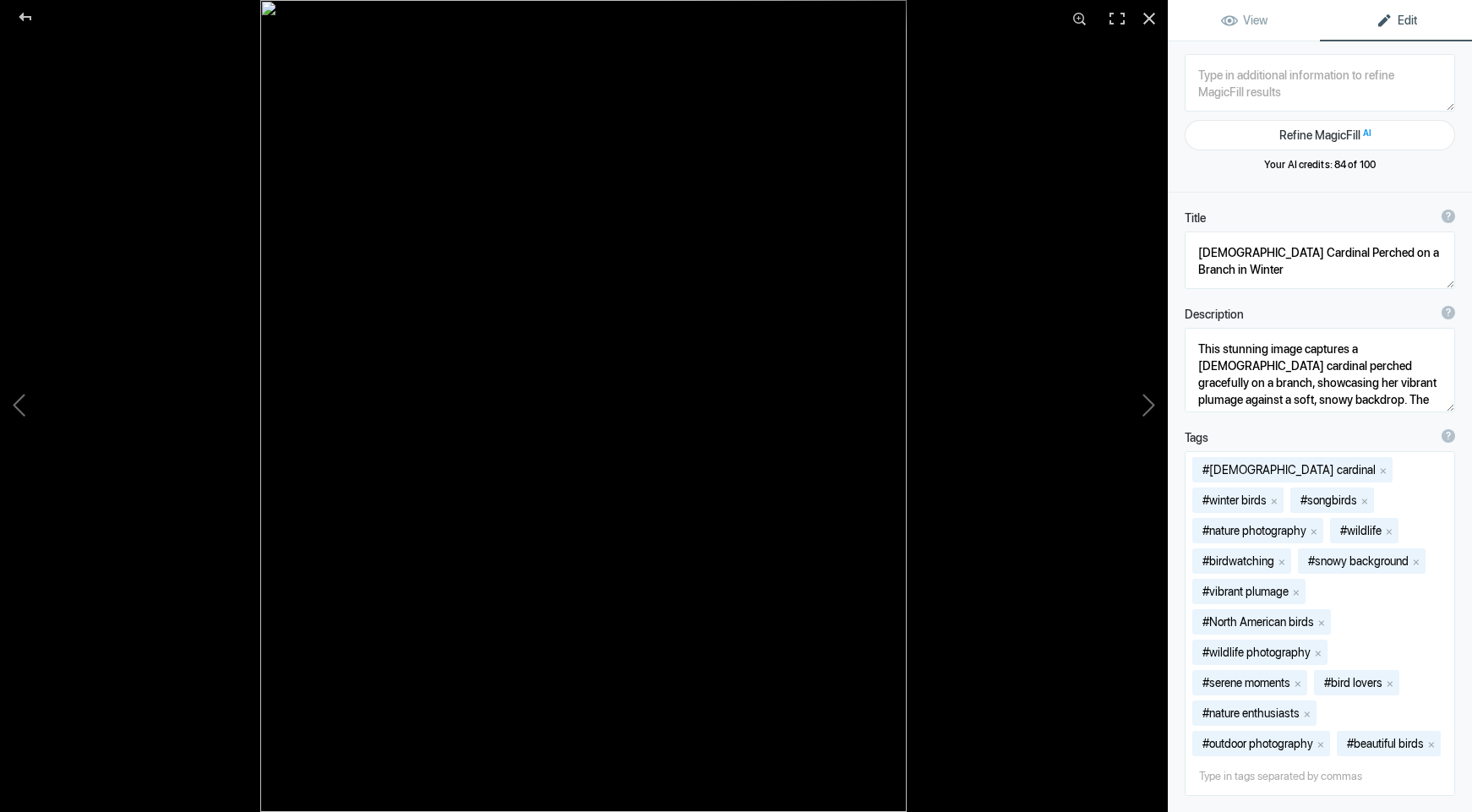
type textarea "6I9A6791-RedBelliedWoodpeckerInRedbudTree-16x20 30px"
type textarea "6I9A6791-RedBelliedWoodpeckerInRedbudTree-16x20_30px.jpg"
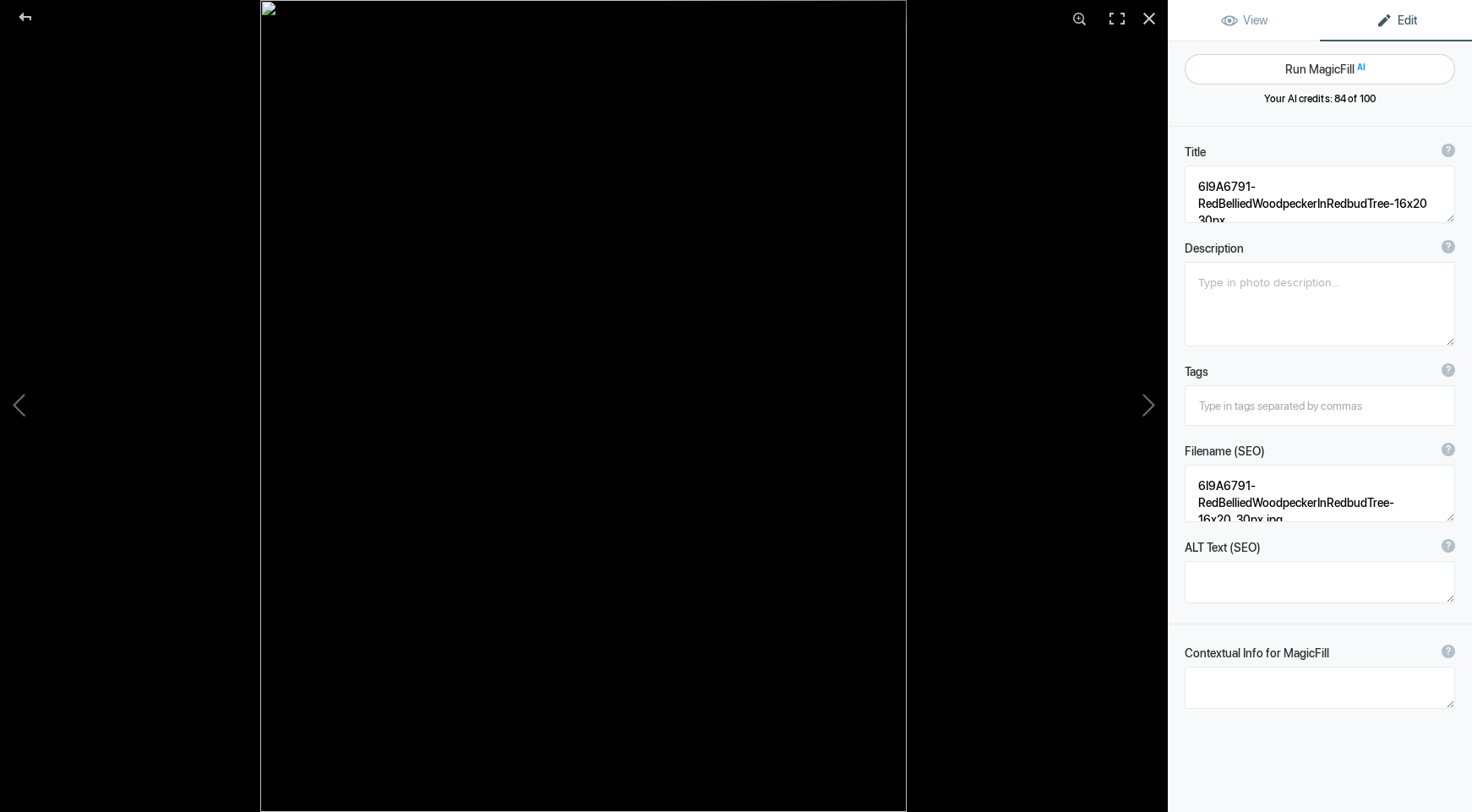
click at [1303, 71] on button "Run MagicFill AI" at bounding box center [1320, 69] width 270 height 30
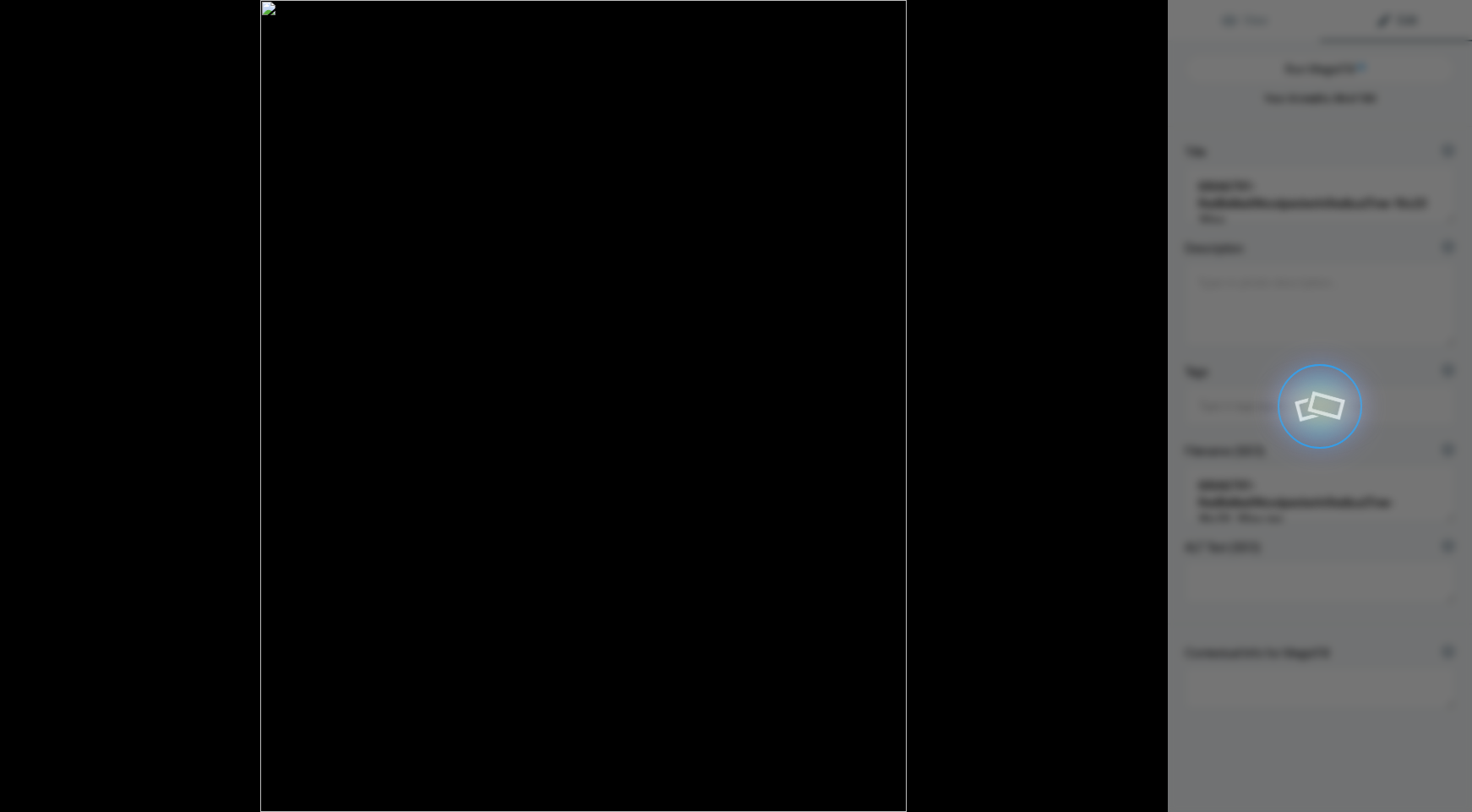
type textarea "Red-Bellied Woodpecker Perched on a Branch with Pink Blossoms"
type textarea "This stunning image captures a Red-Bellied Woodpecker perched gracefully on a b…"
type textarea "red-bellied-woodpecker-perched-branch.jpg"
type textarea "A Red-Bellied Woodpecker perched on a branch, surrounded by pink blossoms, show…"
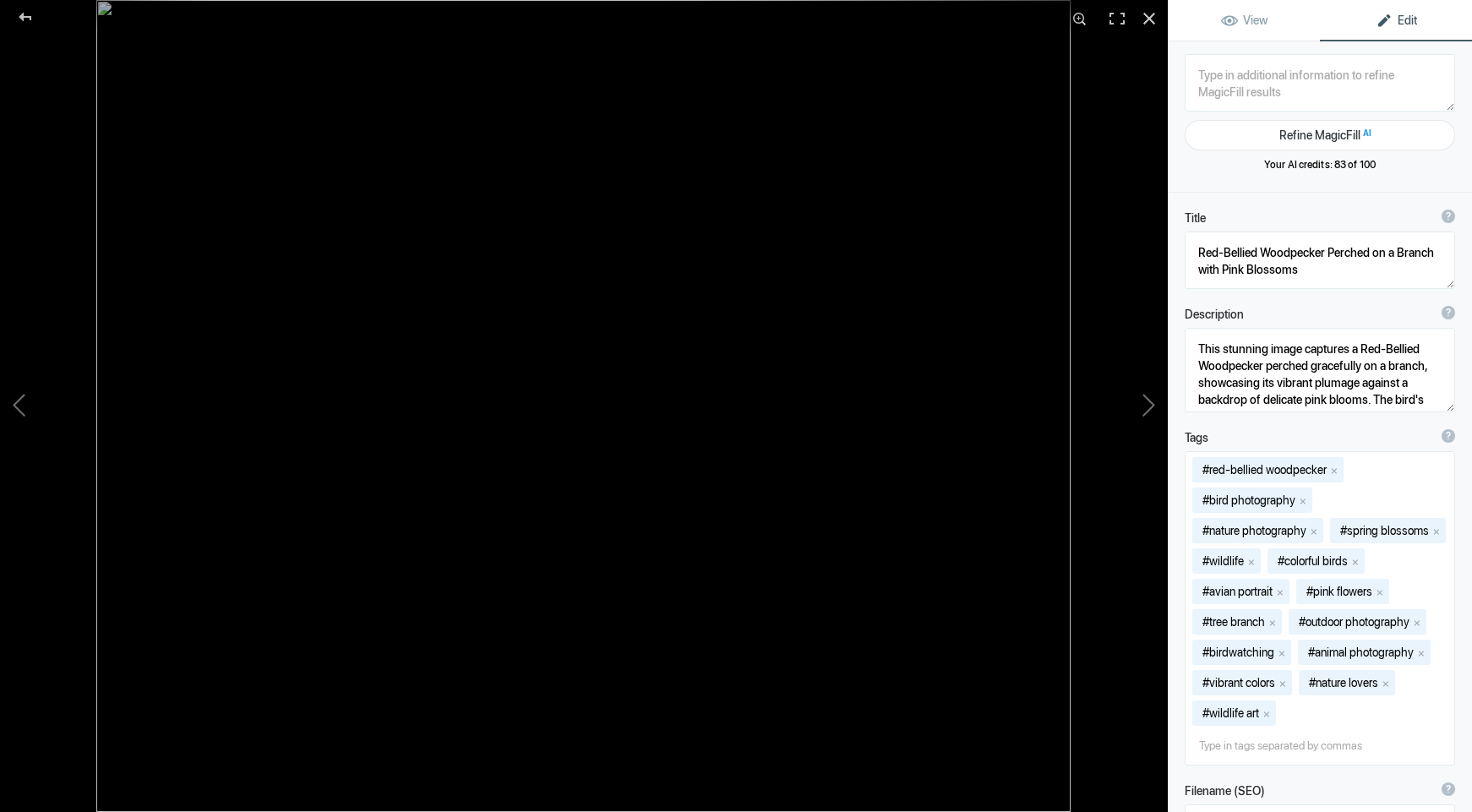
type textarea "6I9A7032-WhitetailBuck in FallColors-20x24-300px"
type textarea "6I9A7032-WhitetailBuck_in_FallColors-20x24-300px.jpg"
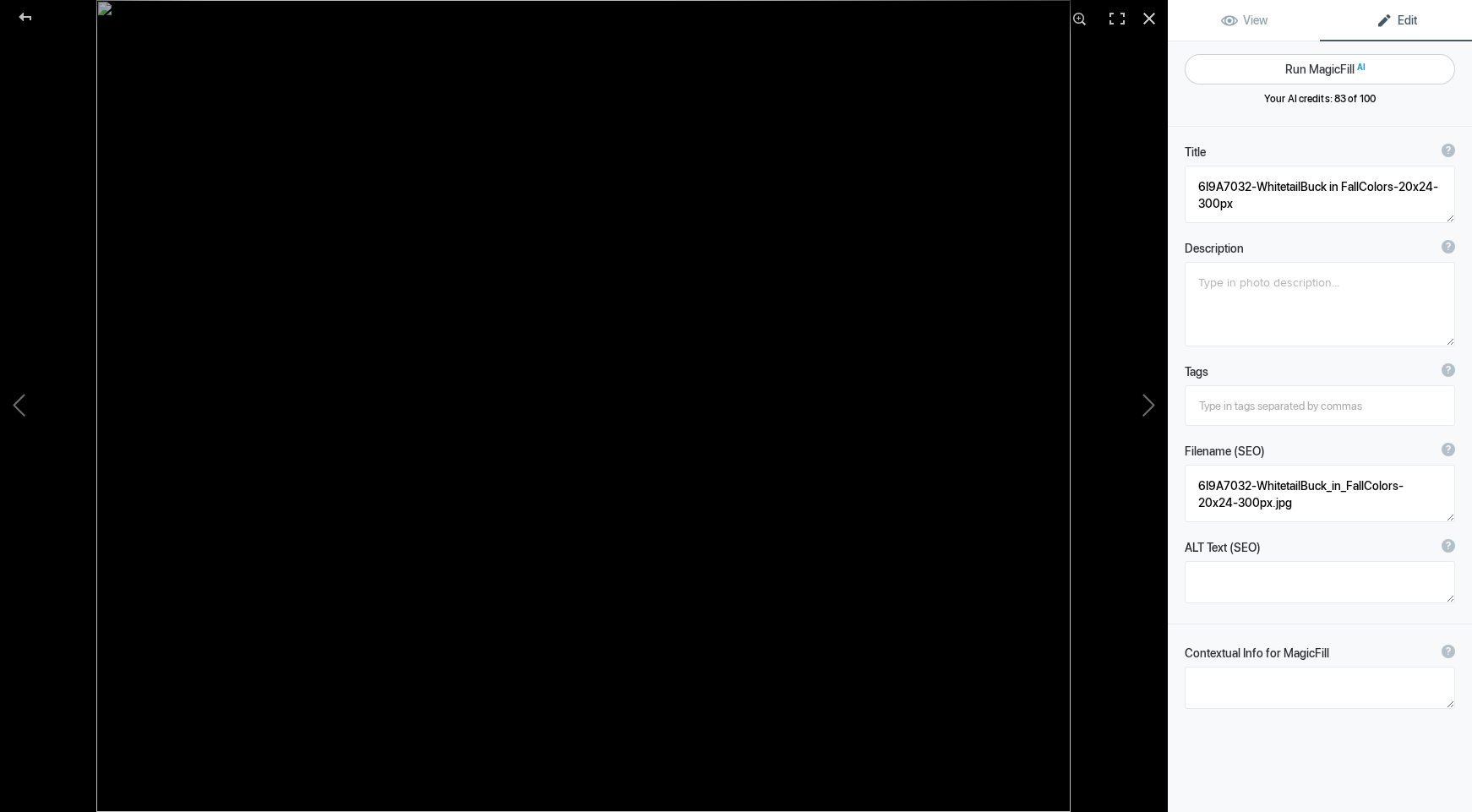
click at [1313, 57] on button "Run MagicFill AI" at bounding box center [1320, 69] width 270 height 30
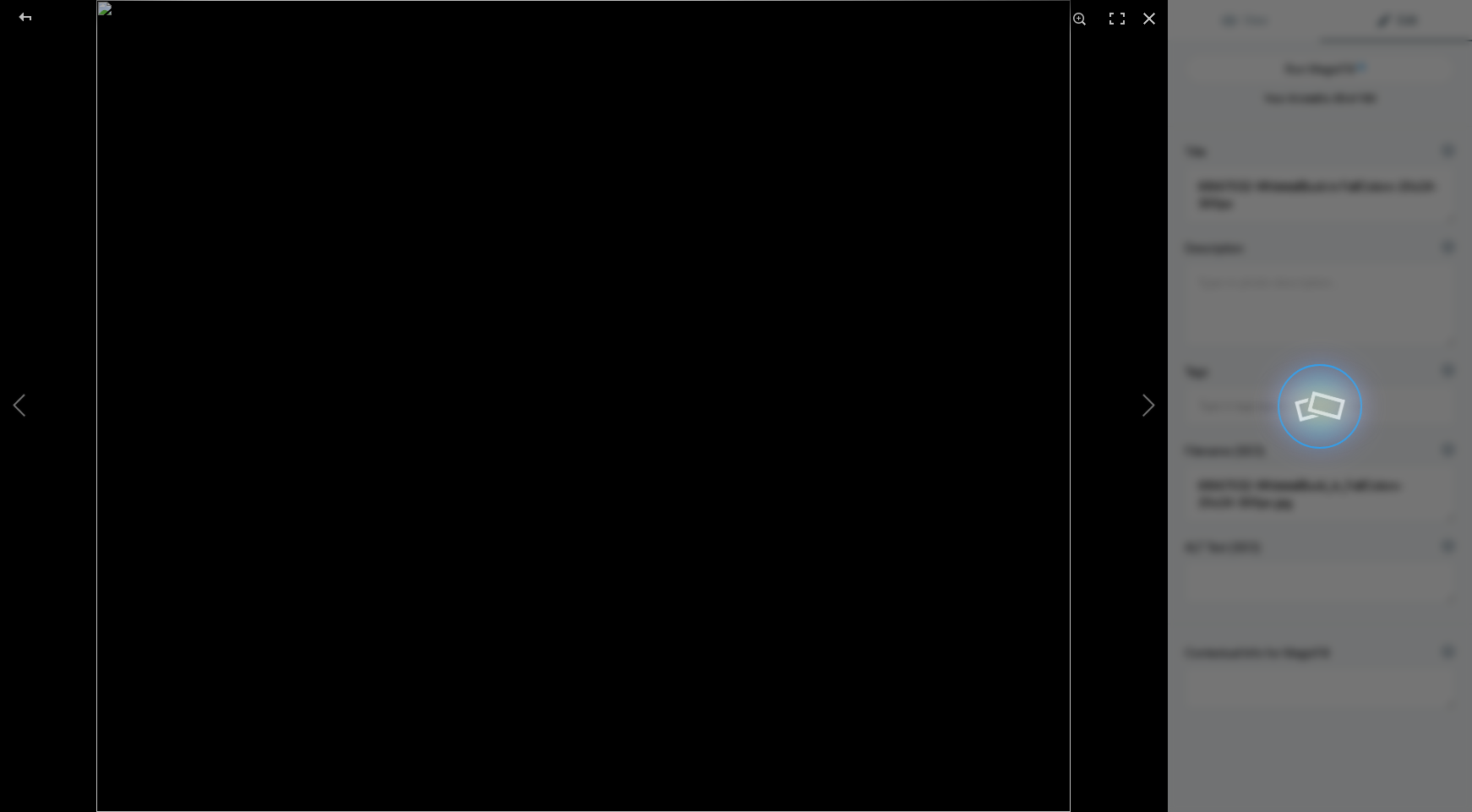
type textarea "Majestic Whitetail Buck in Vibrant Fall Colors"
type textarea "This stunning photograph captures a majestic whitetail buck standing proudly ag…"
type textarea "whitetail-buck-fall-colors.jpg"
type textarea "A close-up of a whitetail buck with antlers, set against a backdrop of colorful…"
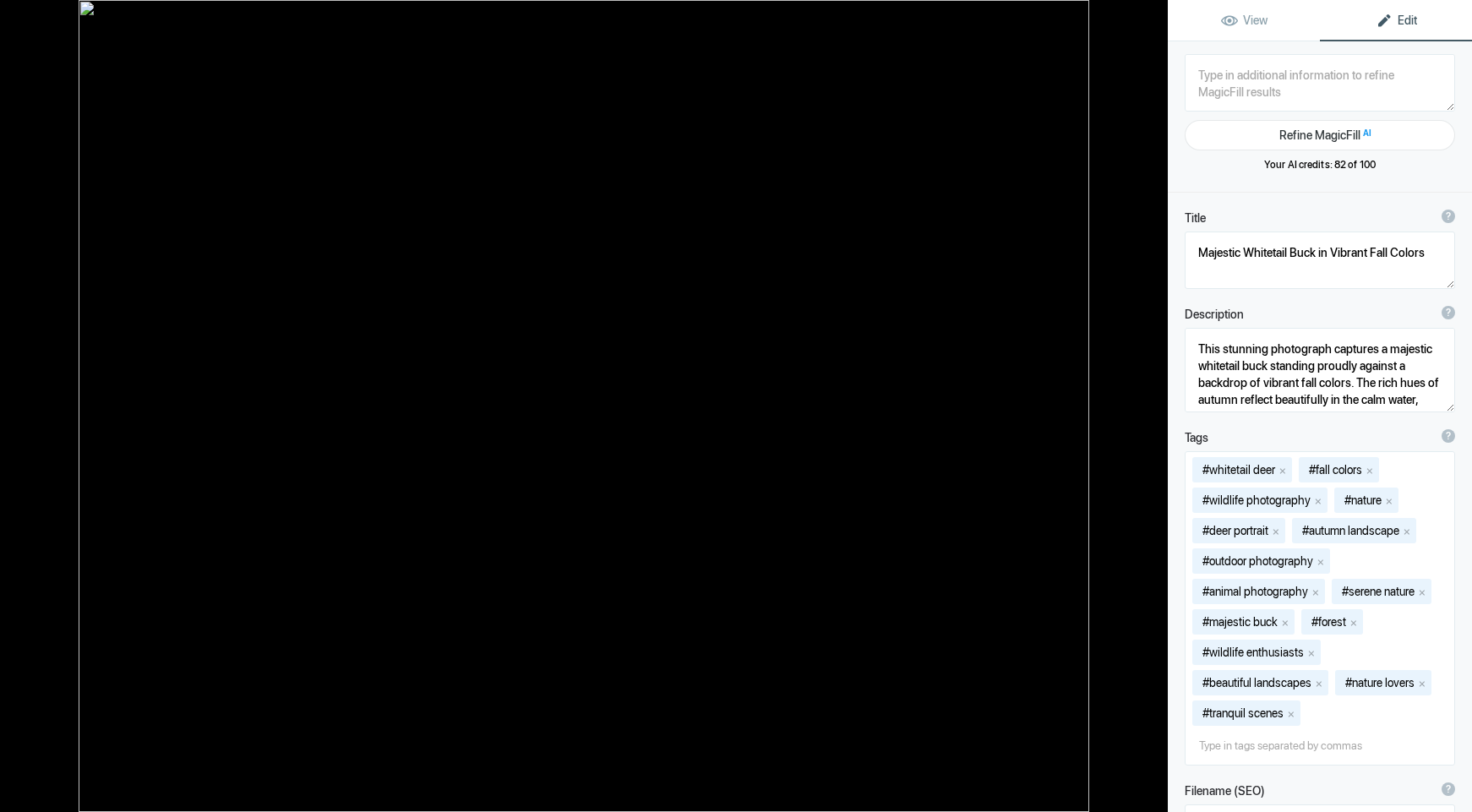
type textarea "6I9A8785-Mr. &amp; [PERSON_NAME] -16x20-300px"
type textarea "6I9A8785-Mr.__Mrs._HouseFinch_-16x20-300px.jpg"
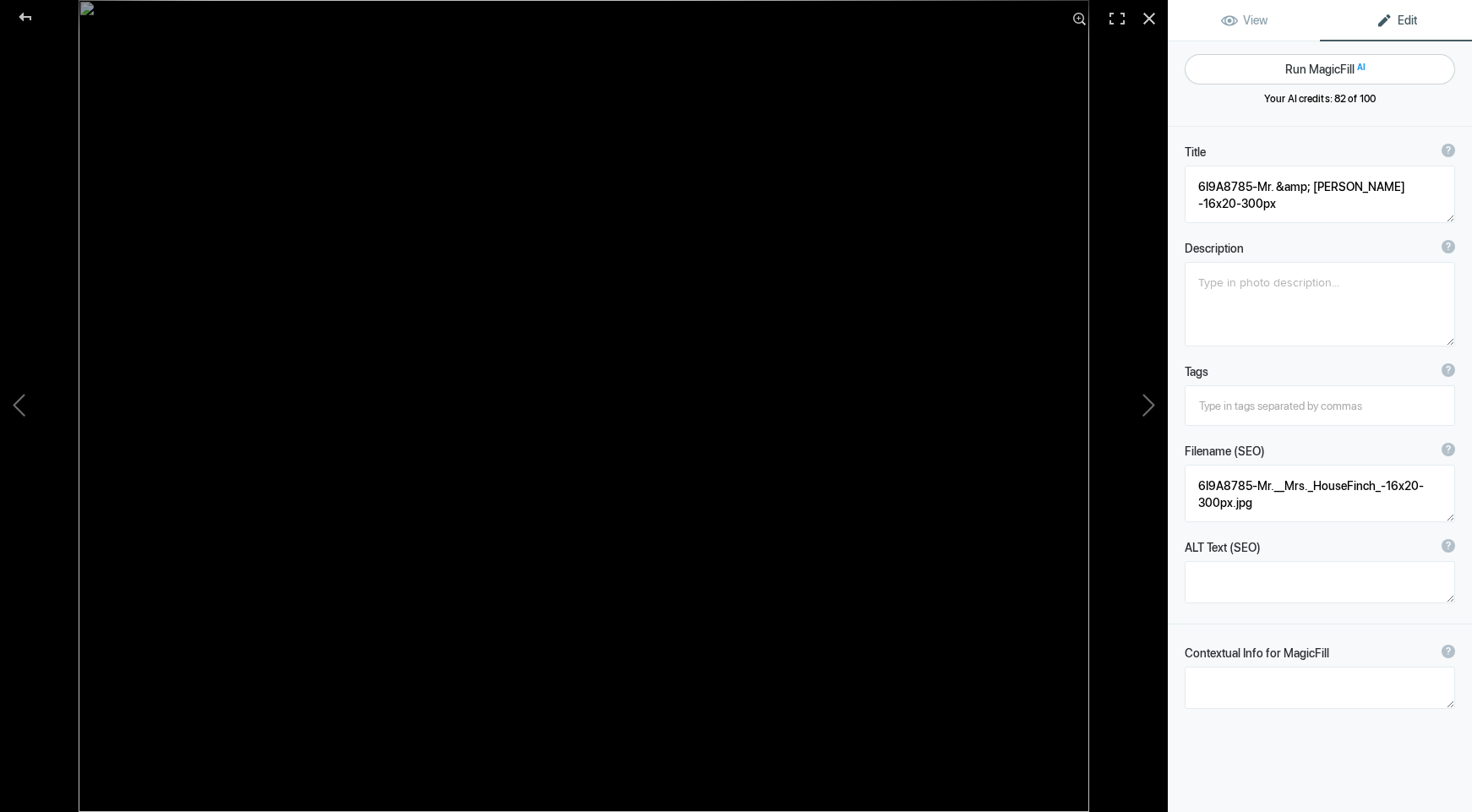
click at [1307, 65] on button "Run MagicFill AI" at bounding box center [1320, 69] width 270 height 30
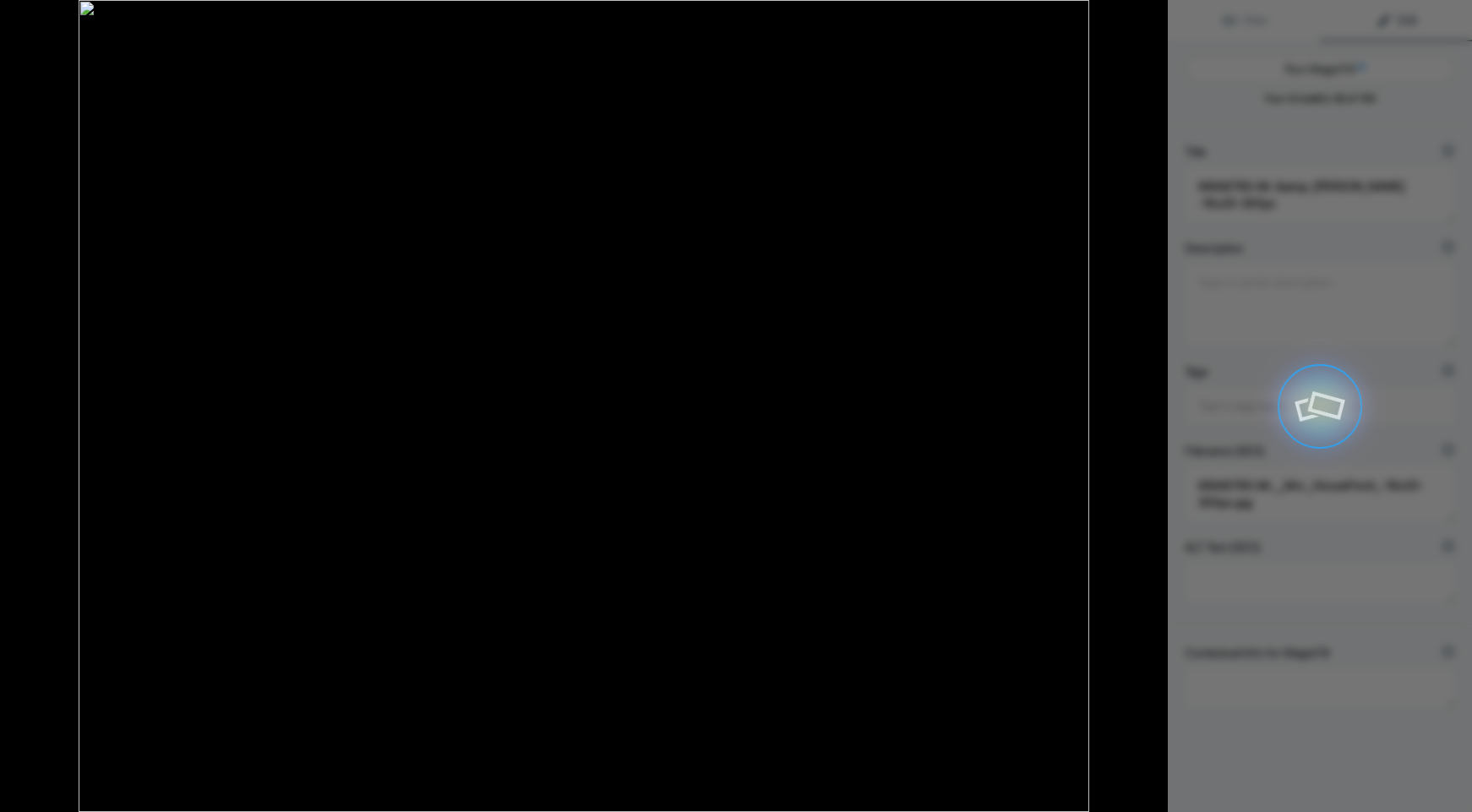
type textarea "House Finches on a Snowy Perch"
type textarea "This enchanting photograph captures a pair of House Finches perched gracefully …"
type textarea "house-finches-snowy-perch.jpg"
type textarea "A [DEMOGRAPHIC_DATA] and [DEMOGRAPHIC_DATA] House [PERSON_NAME] perched on a de…"
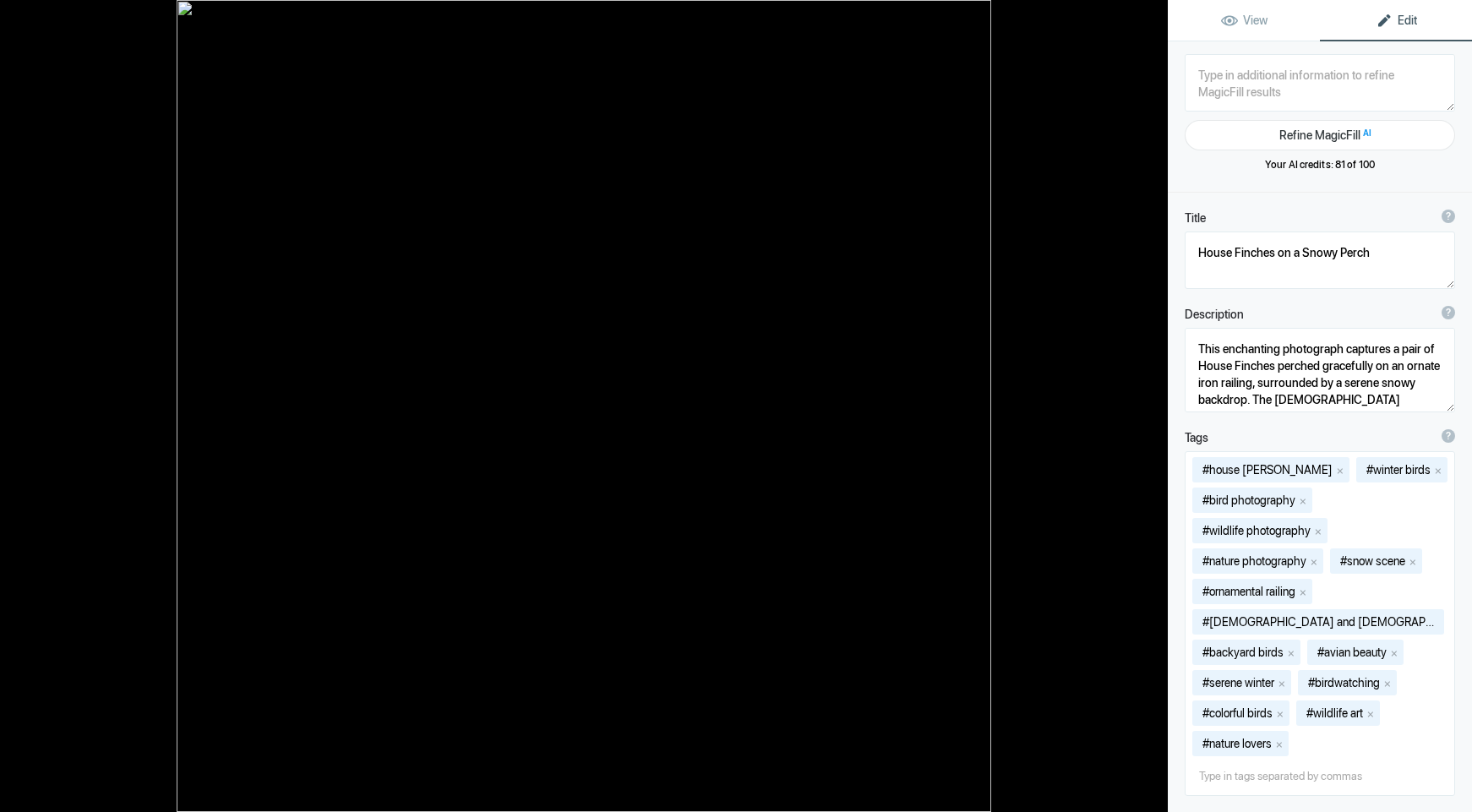
type textarea "6I9A9743-RubyThroatzzOnLantana-16x16-300px"
type textarea "6I9A9743-RubyThroatzzOnLantana-16x16-300px.jpg"
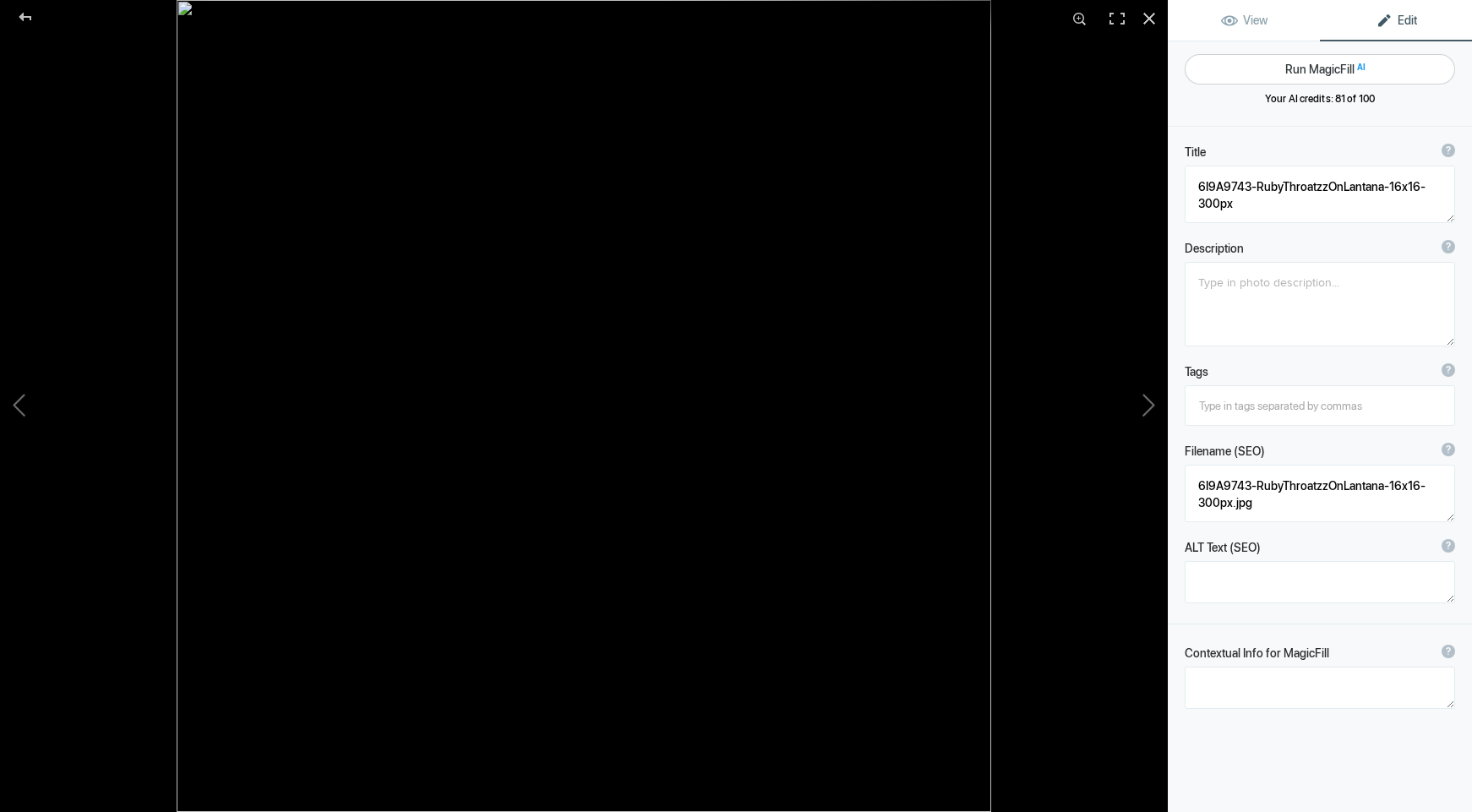
click at [1320, 67] on button "Run MagicFill AI" at bounding box center [1320, 69] width 270 height 30
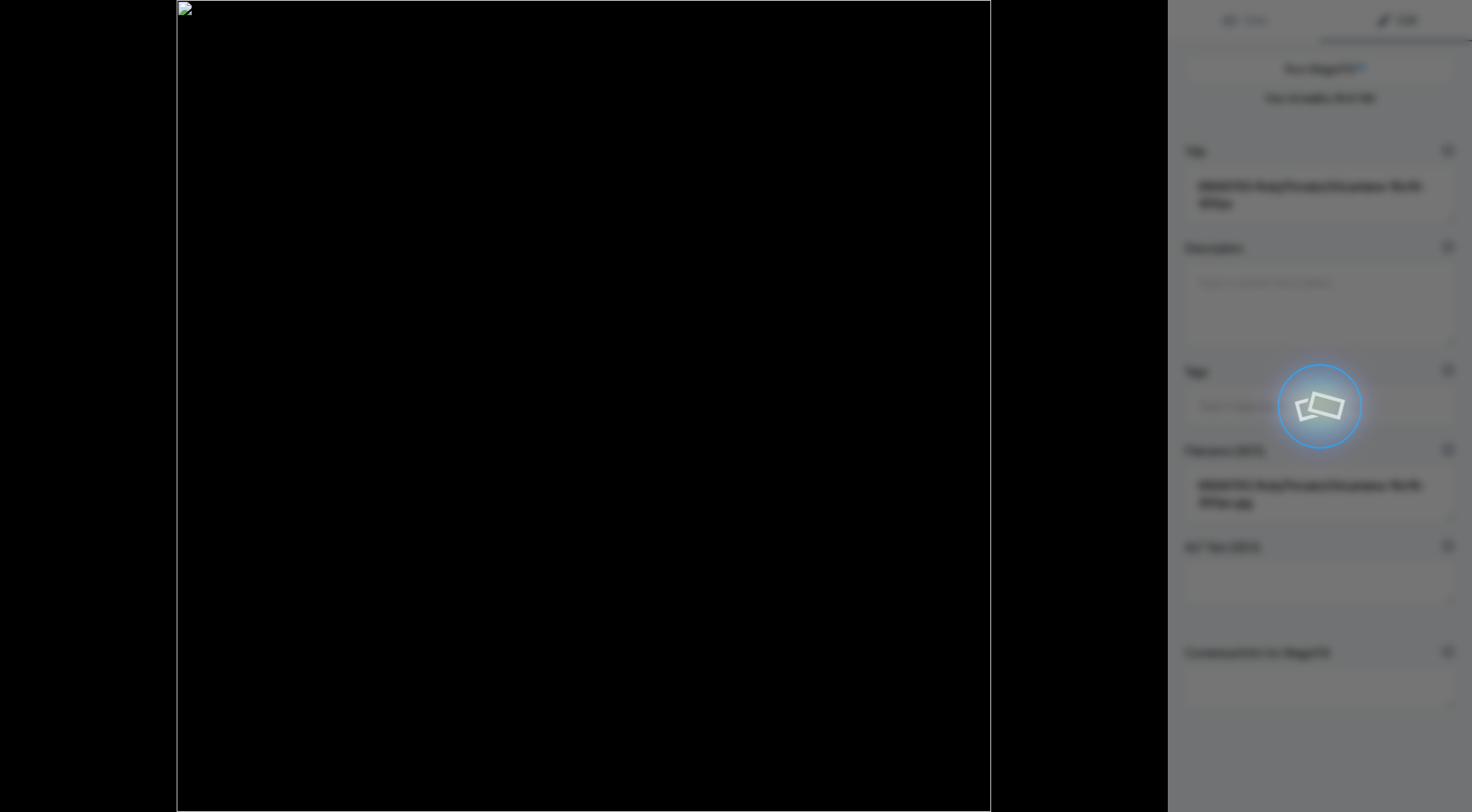
type textarea "Ruby-Throated Hummingbird Feeding on Lantana Flowers"
type textarea "This stunning image captures a Ruby-Throated Hummingbird in mid-flight, poised …"
type textarea "ruby-throated-hummingbird-lantana-flowers.jpg"
type textarea "A Ruby-Throated Hummingbird hovering near bright red and orange Lantana flowers…"
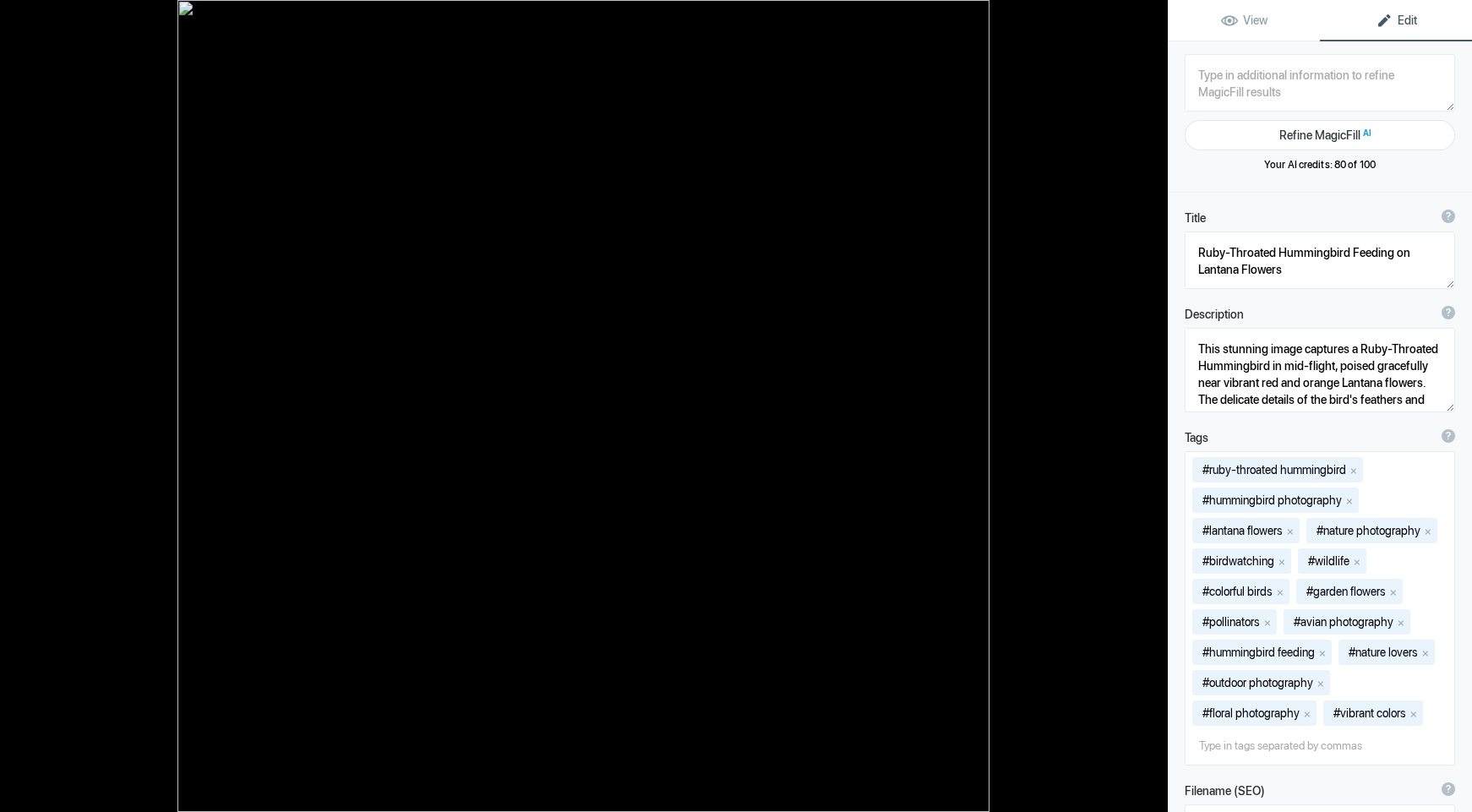
type textarea "6I9A9914-RubyThroatdHummerOnRoseOfSharon"
type textarea "6I9A9914-RubyThroatdHummerOnRoseOfSharon_.jpg"
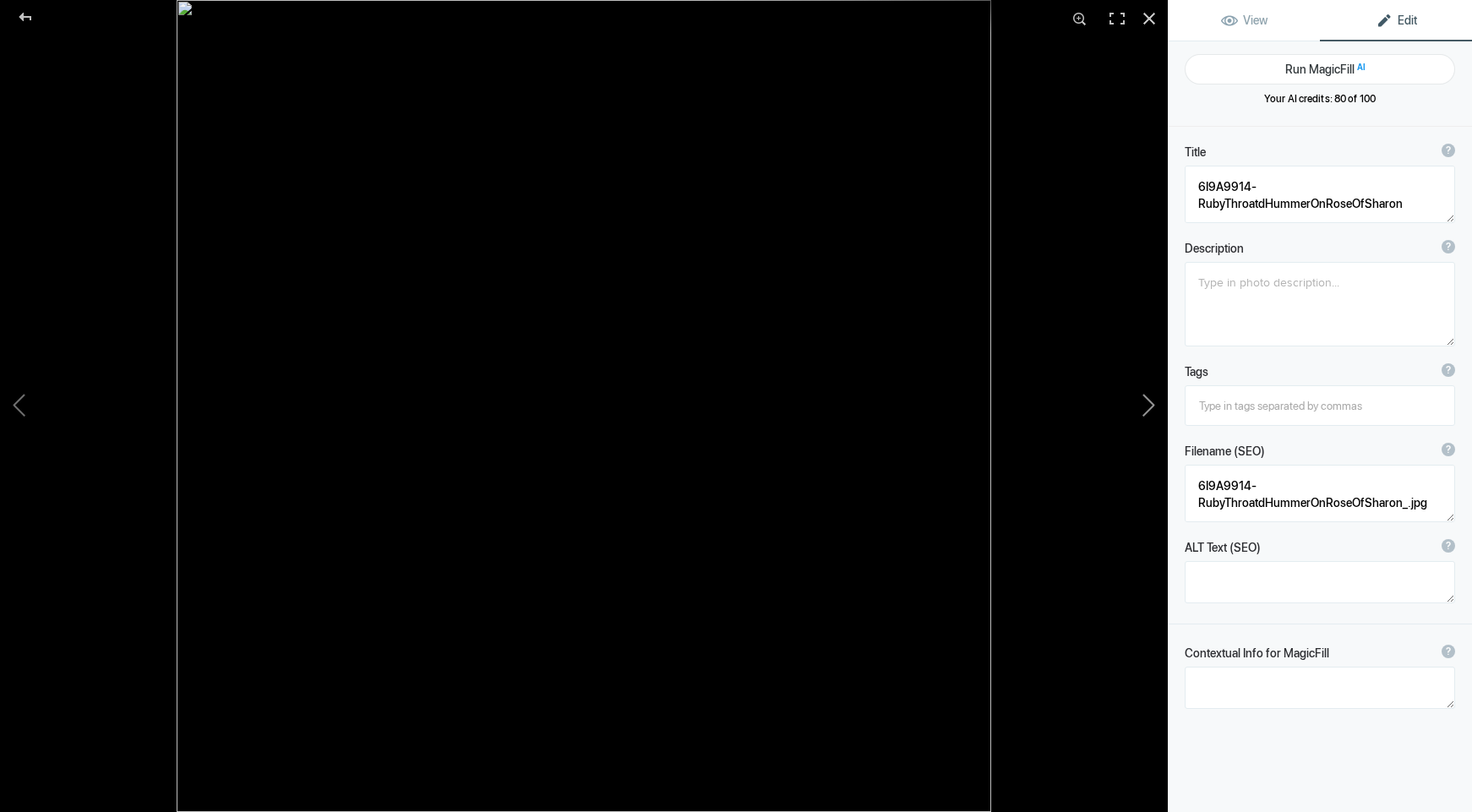
type textarea "Ruby-Throated Hummingbird Feeding on Lantana Flowers"
type textarea "This stunning image captures a Ruby-Throated Hummingbird in mid-flight, poised …"
type textarea "ruby-throated-hummingbird-lantana-flowers.jpg"
type textarea "A Ruby-Throated Hummingbird hovering near bright red and orange Lantana flowers…"
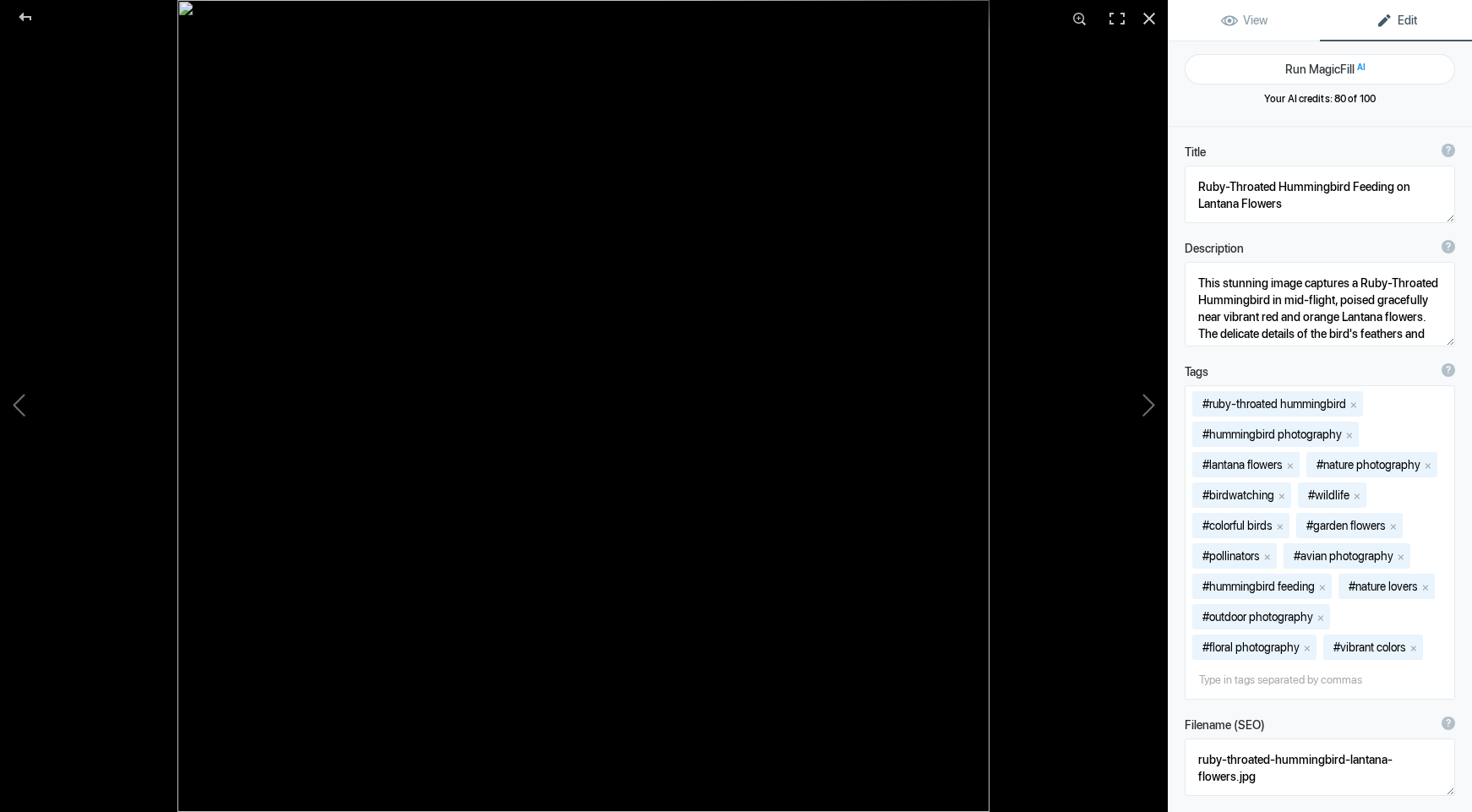
type textarea "6I9A9914-RubyThroatdHummerOnRoseOfSharon"
type textarea "6I9A9914-RubyThroatdHummerOnRoseOfSharon_.jpg"
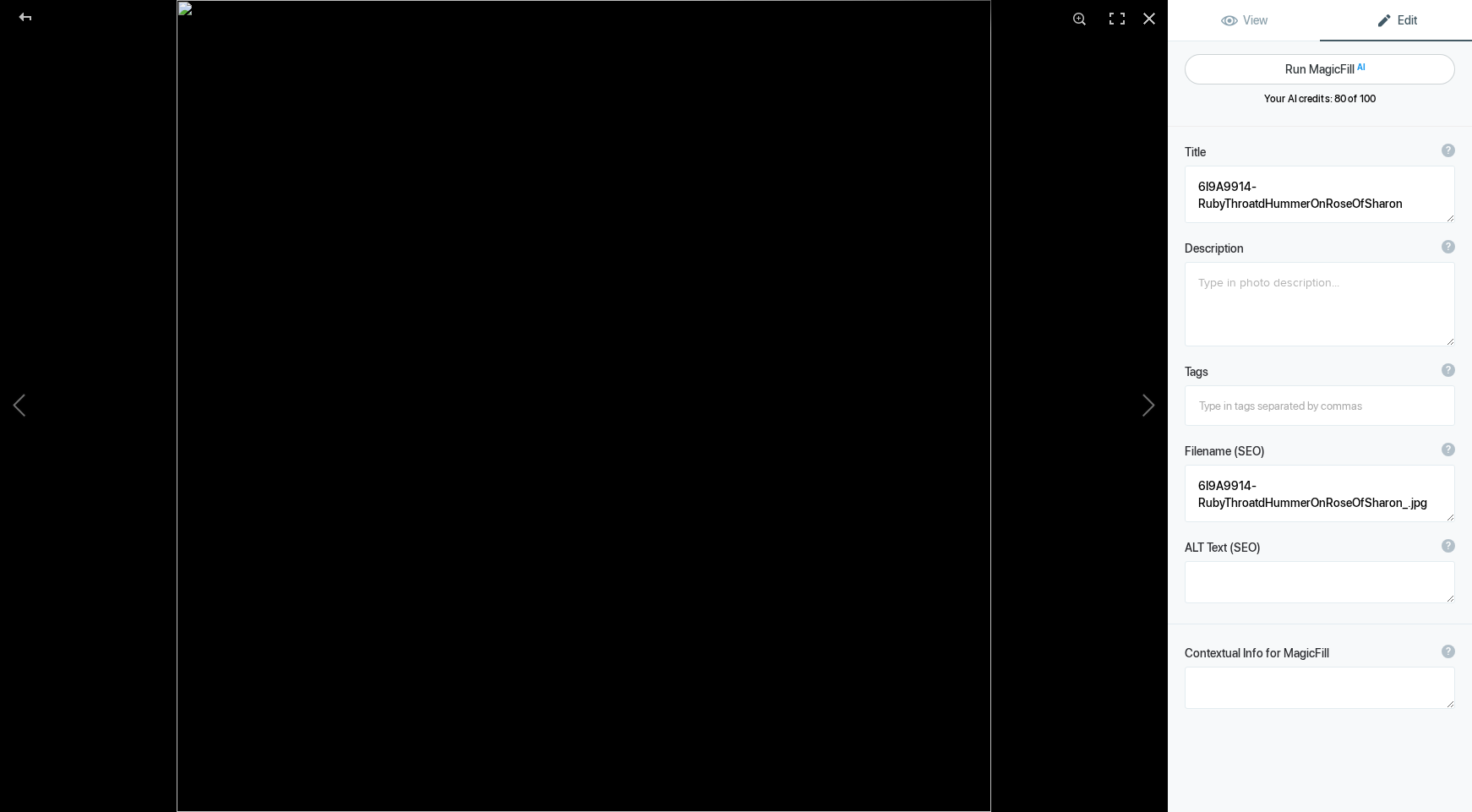
type textarea "Ruby-Throated Hummingbird Feeding on Lantana Flowers"
type textarea "This stunning image captures a Ruby-Throated Hummingbird in mid-flight, poised …"
type textarea "ruby-throated-hummingbird-lantana-flowers.jpg"
type textarea "A Ruby-Throated Hummingbird hovering near bright red and orange Lantana flowers…"
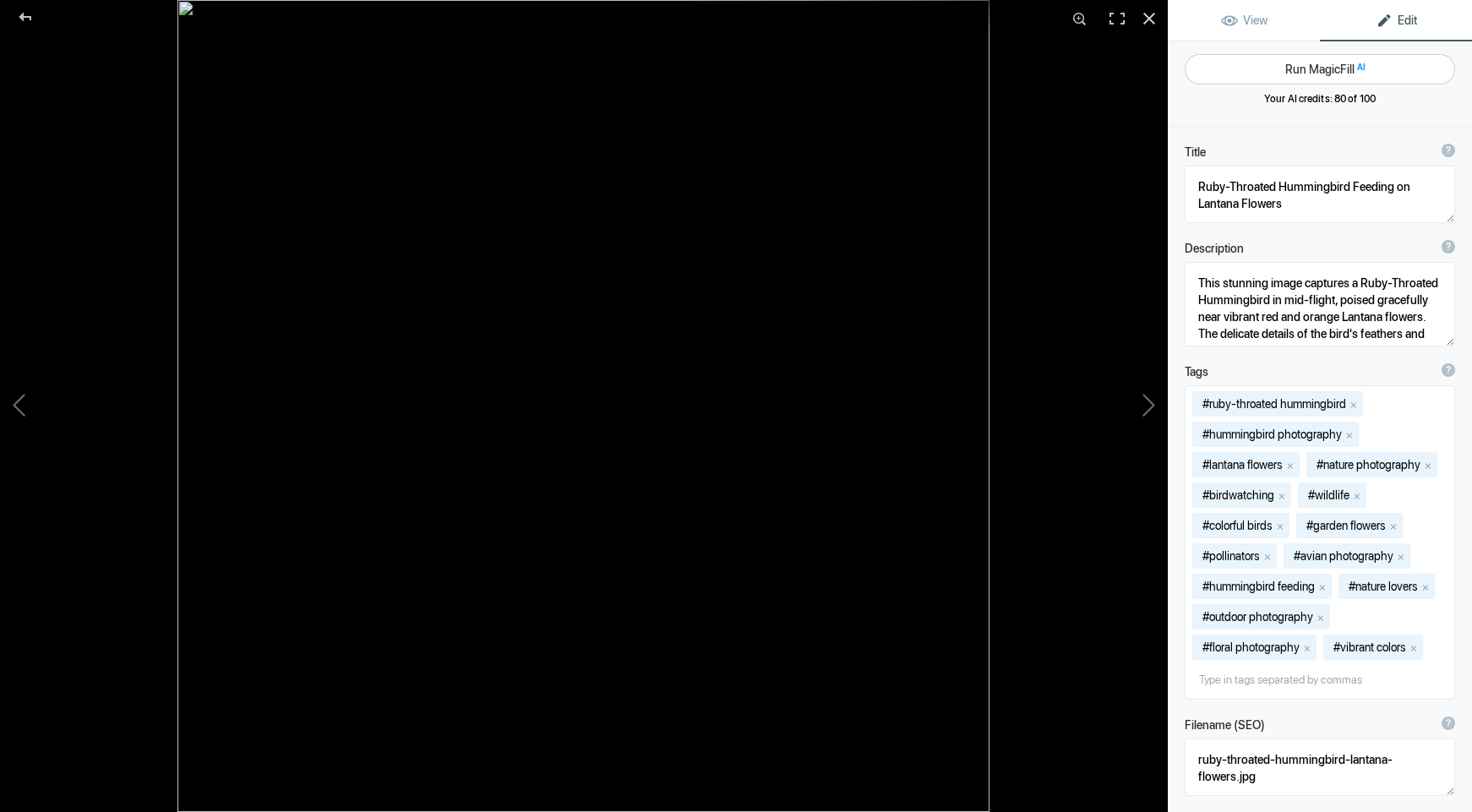
type textarea "6I9A9914-RubyThroatdHummerOnRoseOfSharon"
type textarea "6I9A9914-RubyThroatdHummerOnRoseOfSharon_.jpg"
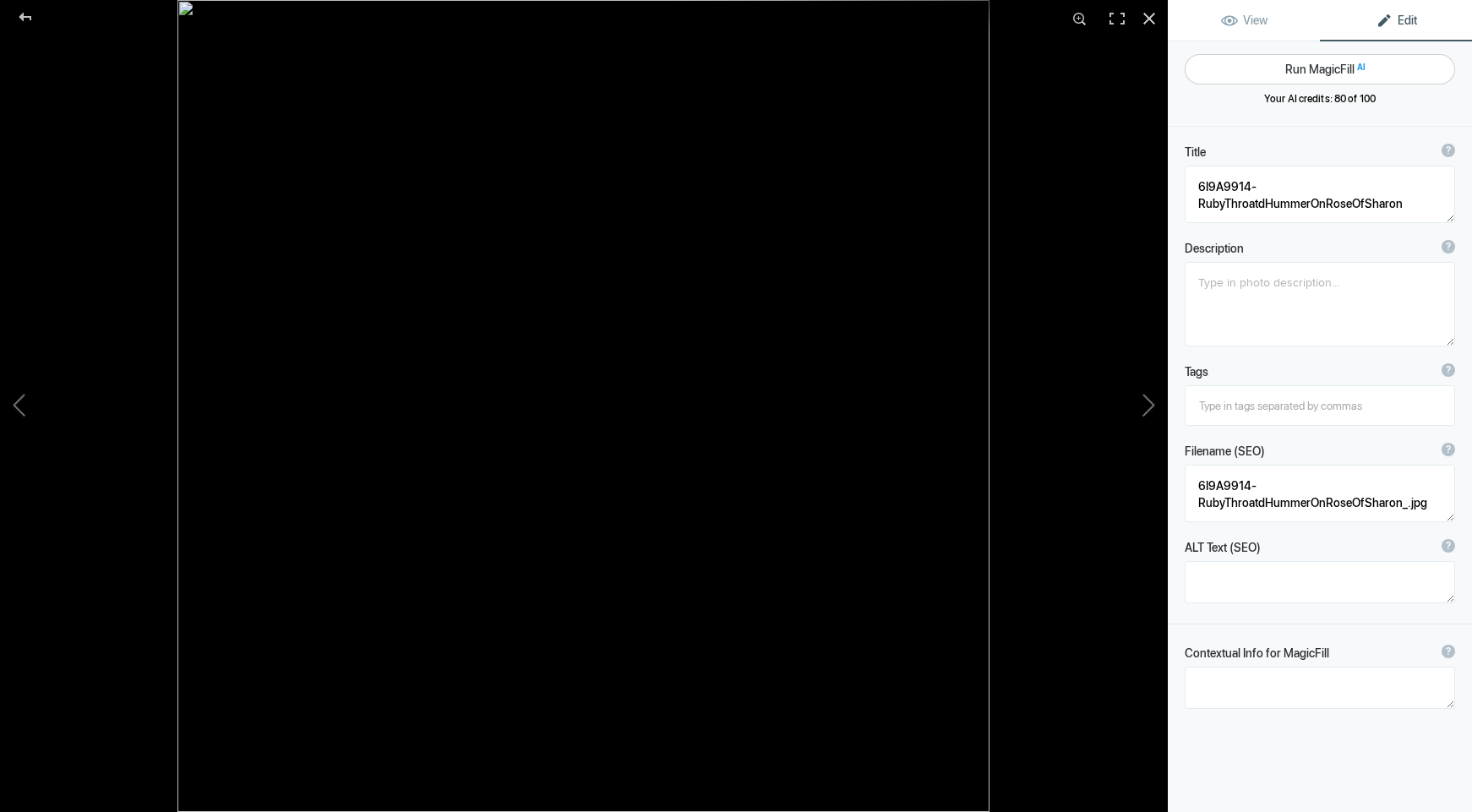
click at [1290, 67] on button "Run MagicFill AI" at bounding box center [1320, 69] width 270 height 30
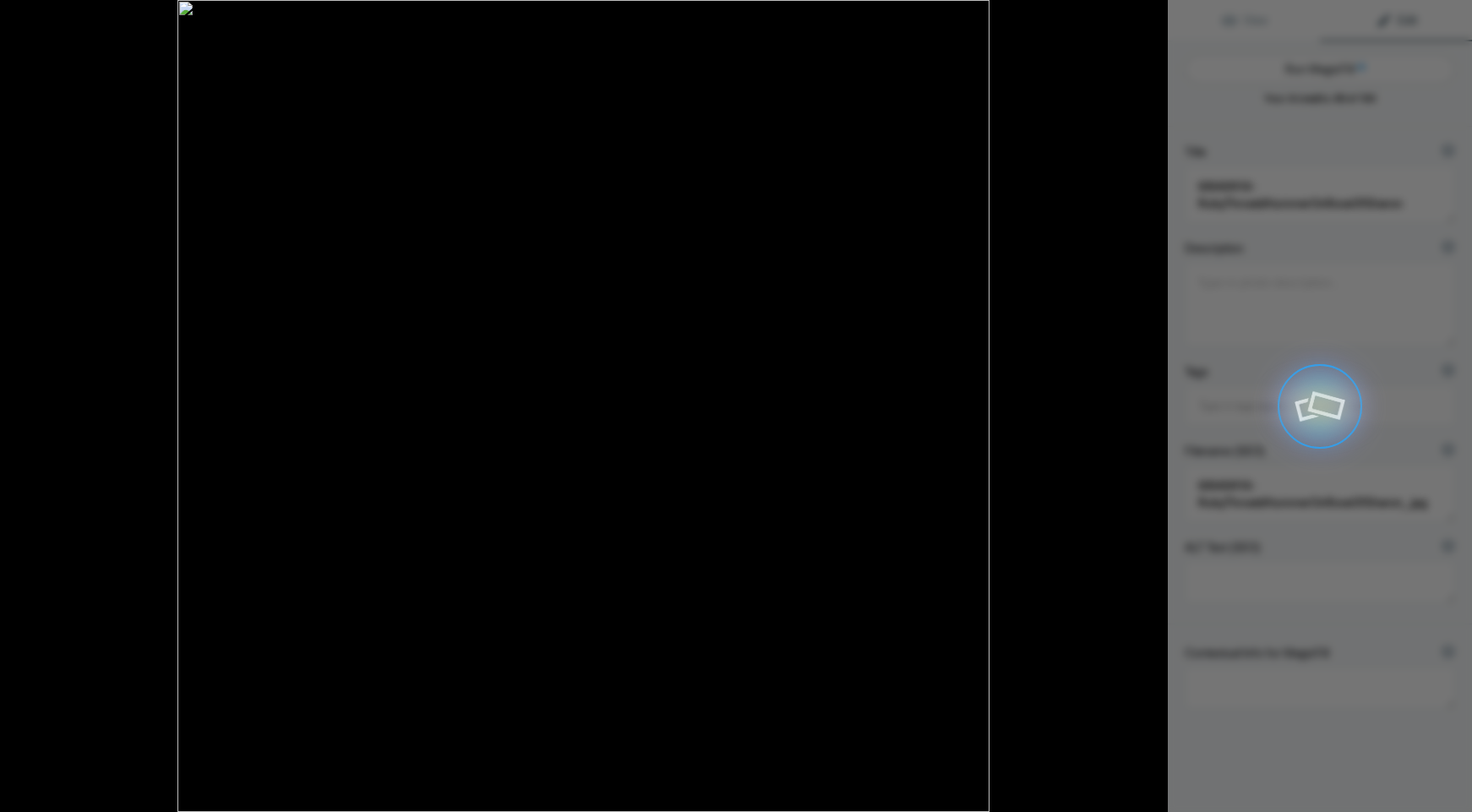
type textarea "Ruby-Throated Hummingbird Hovering Near Pink Rose of [PERSON_NAME]"
type textarea "This stunning photograph captures a ruby-throated hummingbird gracefully hoveri…"
type textarea "ruby-throated-hummingbird-rose-of-[PERSON_NAME].jpg"
type textarea "A ruby-throated hummingbird hovering in front of a pink Rose of [PERSON_NAME] f…"
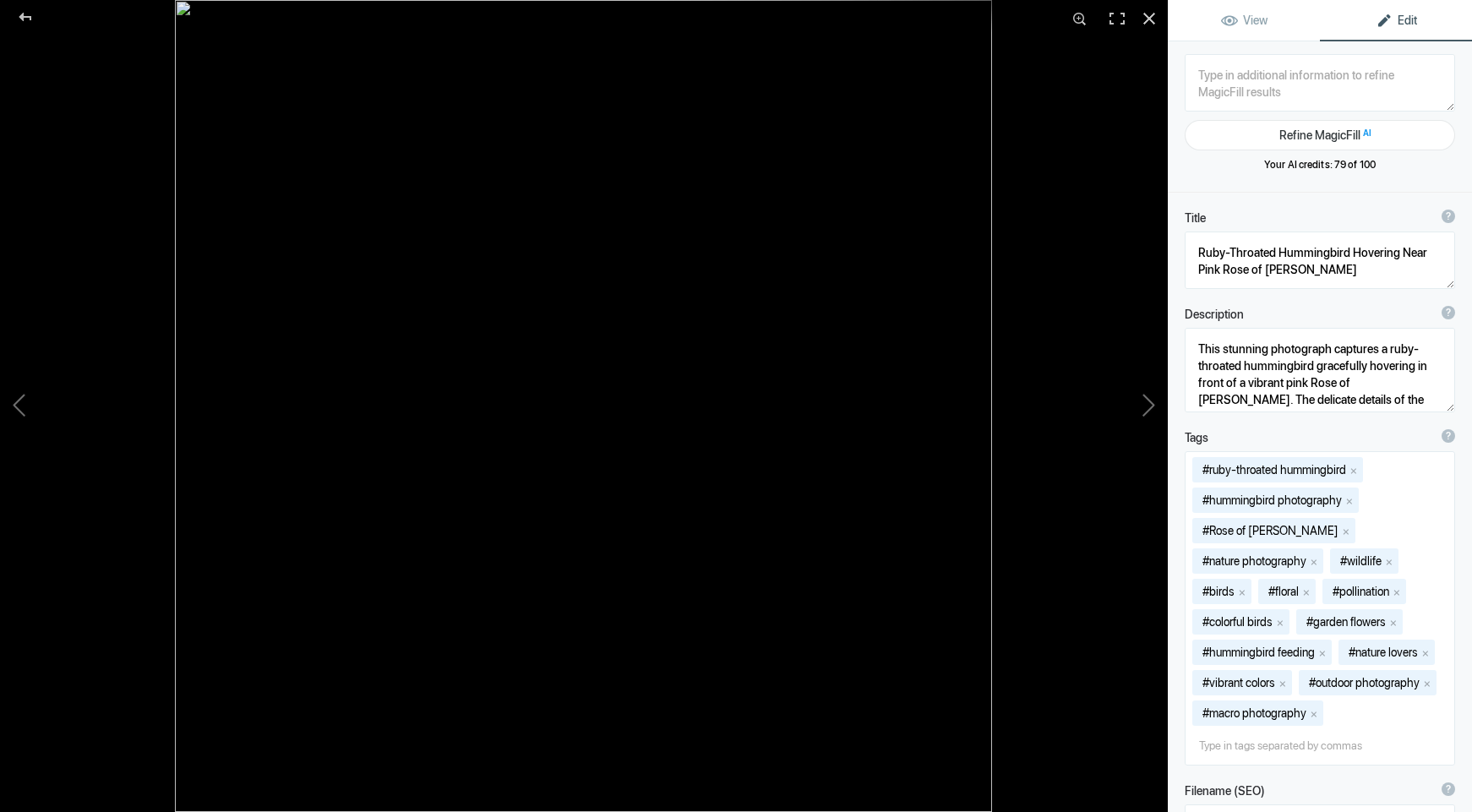
type textarea "[DATE]-RubyThroatedHummingbird-16x16 300px"
type textarea "[DATE]-RubyThroatedHummingbird-16x16_300px.jpg"
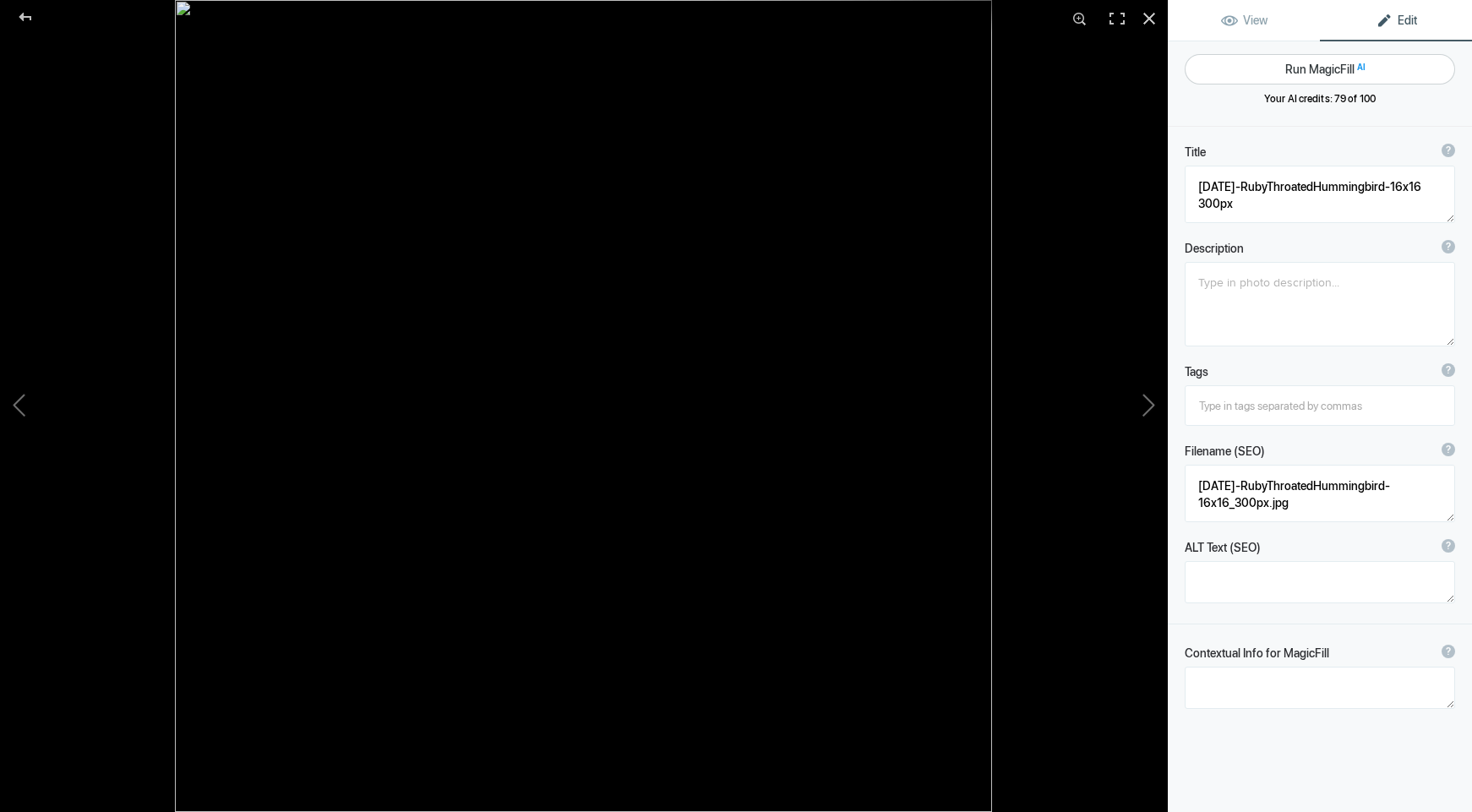
click at [1342, 69] on button "Run MagicFill AI" at bounding box center [1320, 69] width 270 height 30
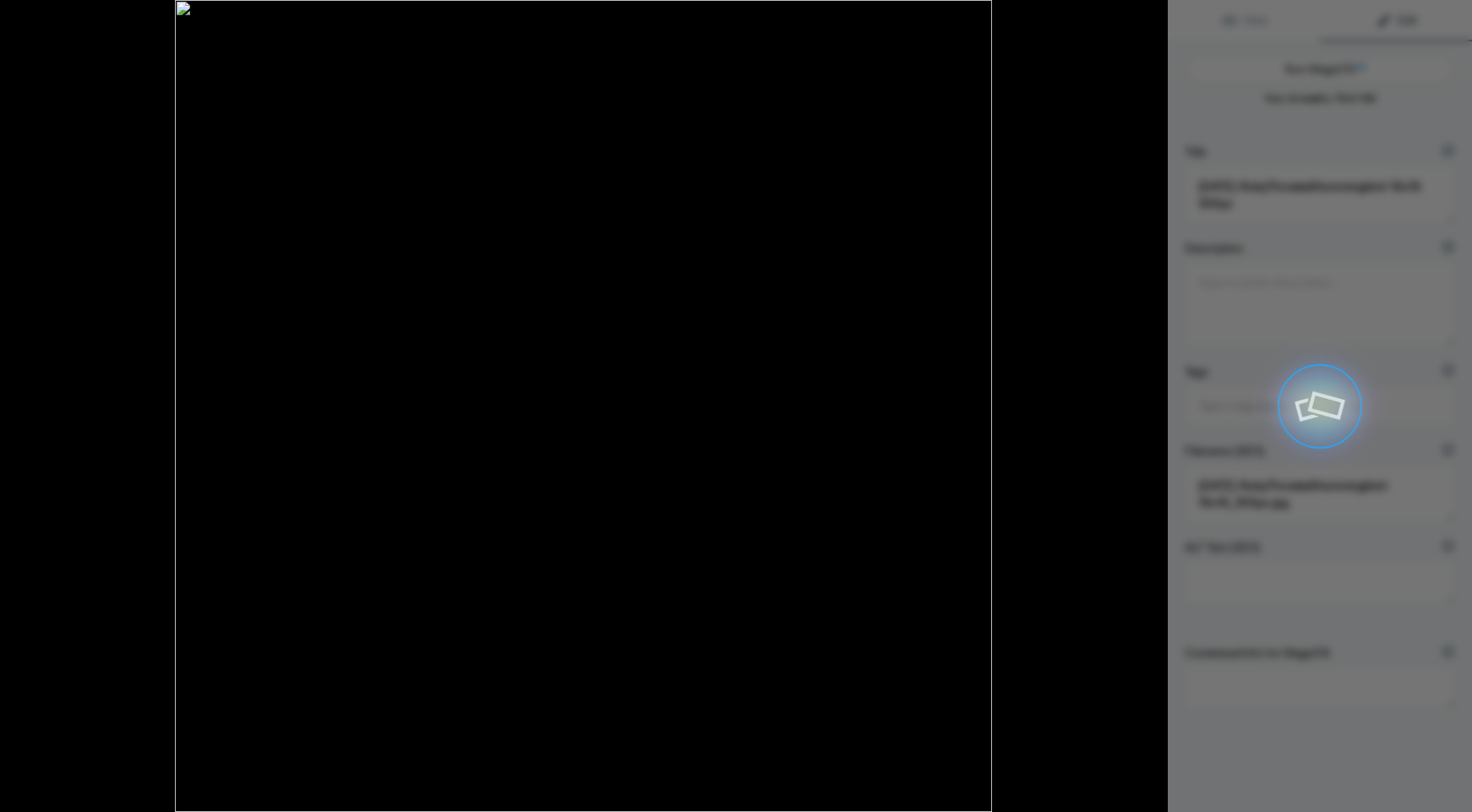
type textarea "Ruby-Throated Hummingbird Feeding on Red Flowers"
type textarea "This stunning image captures a Ruby-Throated Hummingbird in mid-flight, delicat…"
type textarea "ruby-throated-hummingbird-feeding-red-flowers.jpg"
type textarea "Ruby-Throated Hummingbird hovering near red flowers, showcasing its vibrant fea…"
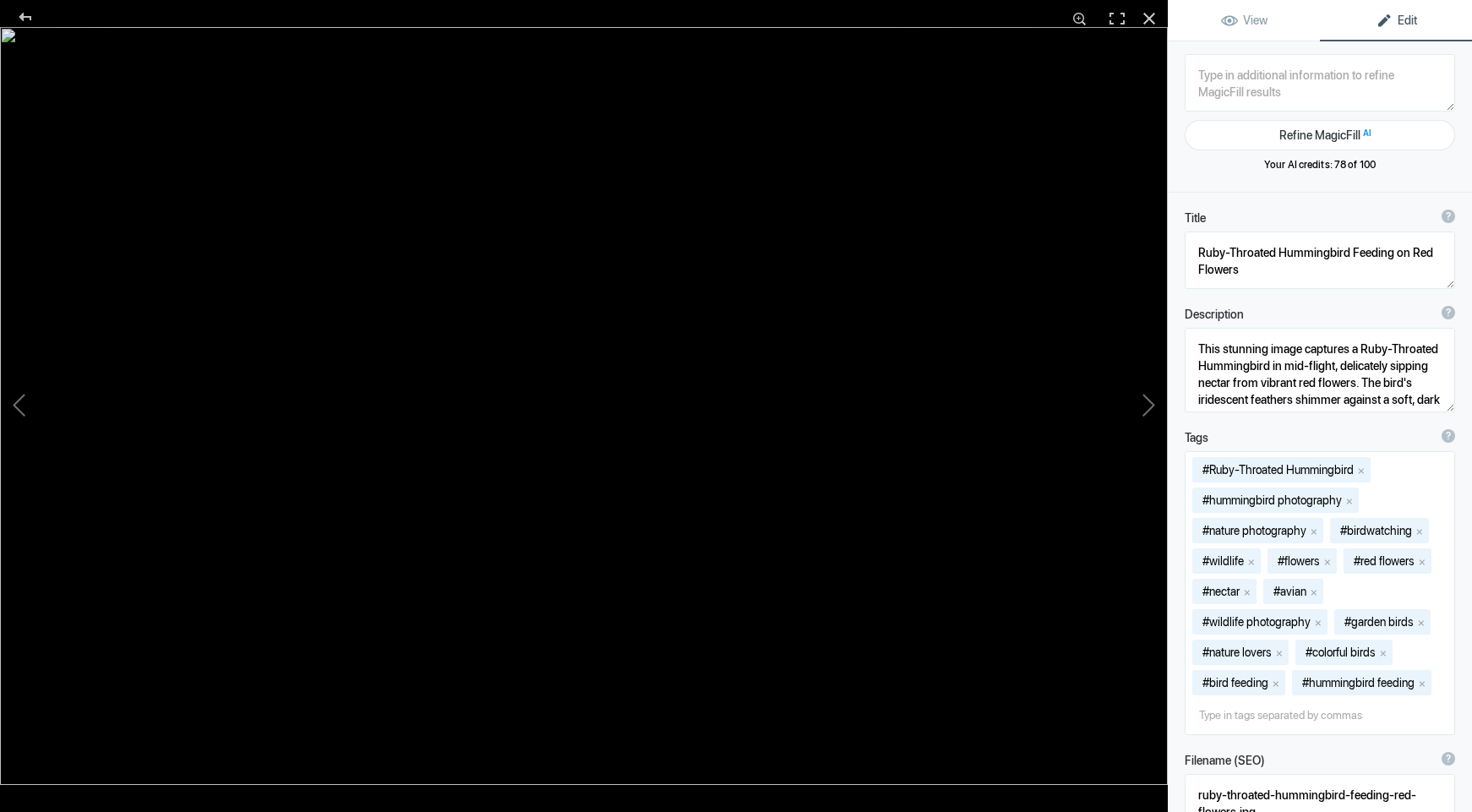
type textarea "20190331-DSC_1747-MaleCardinal-Redbud-13x20 300px"
type textarea "20190331-DSC_1747-MaleCardinal-Redbud-13x20_300px.jpg"
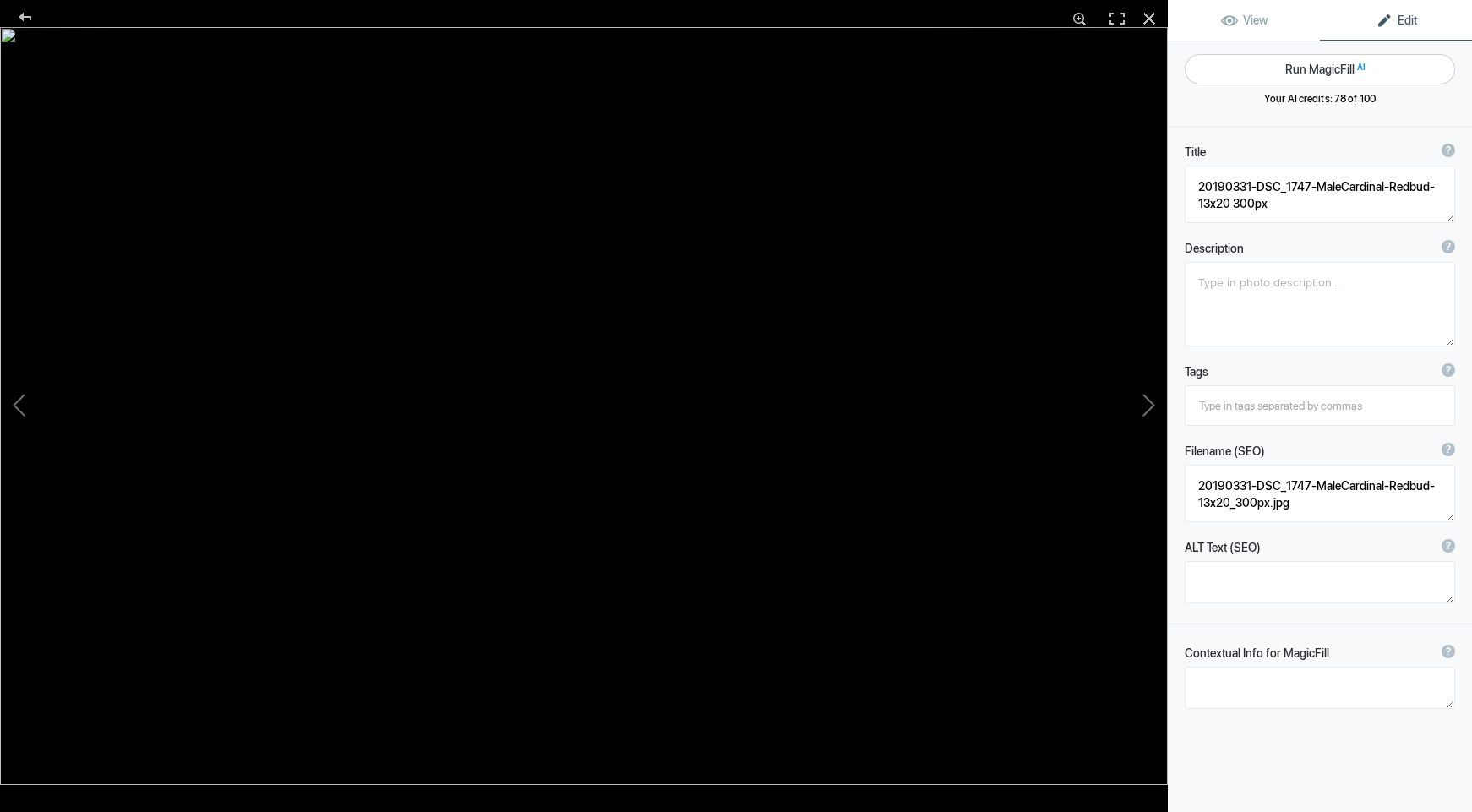
click at [1304, 64] on button "Run MagicFill AI" at bounding box center [1320, 69] width 270 height 30
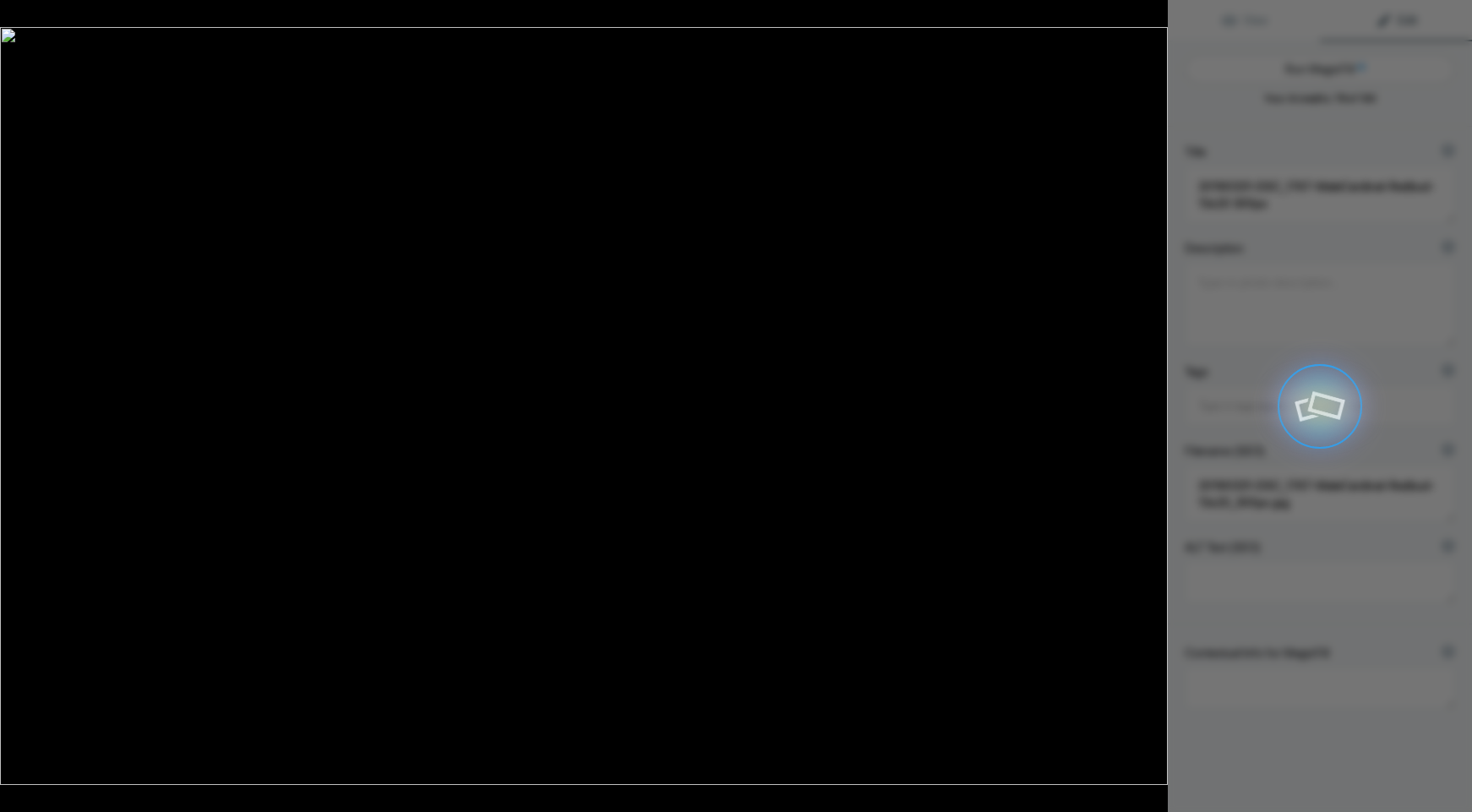
type textarea "[DEMOGRAPHIC_DATA] Northern Cardinal Among Vibrant Redbud Blossoms"
type textarea "This stunning close-up captures a [DEMOGRAPHIC_DATA] Northern Cardinal perched …"
type textarea "[DEMOGRAPHIC_DATA]-northern-cardinal-redbud-blossoms.jpg"
type textarea "A [DEMOGRAPHIC_DATA] Northern Cardinal with bright red plumage perched among pi…"
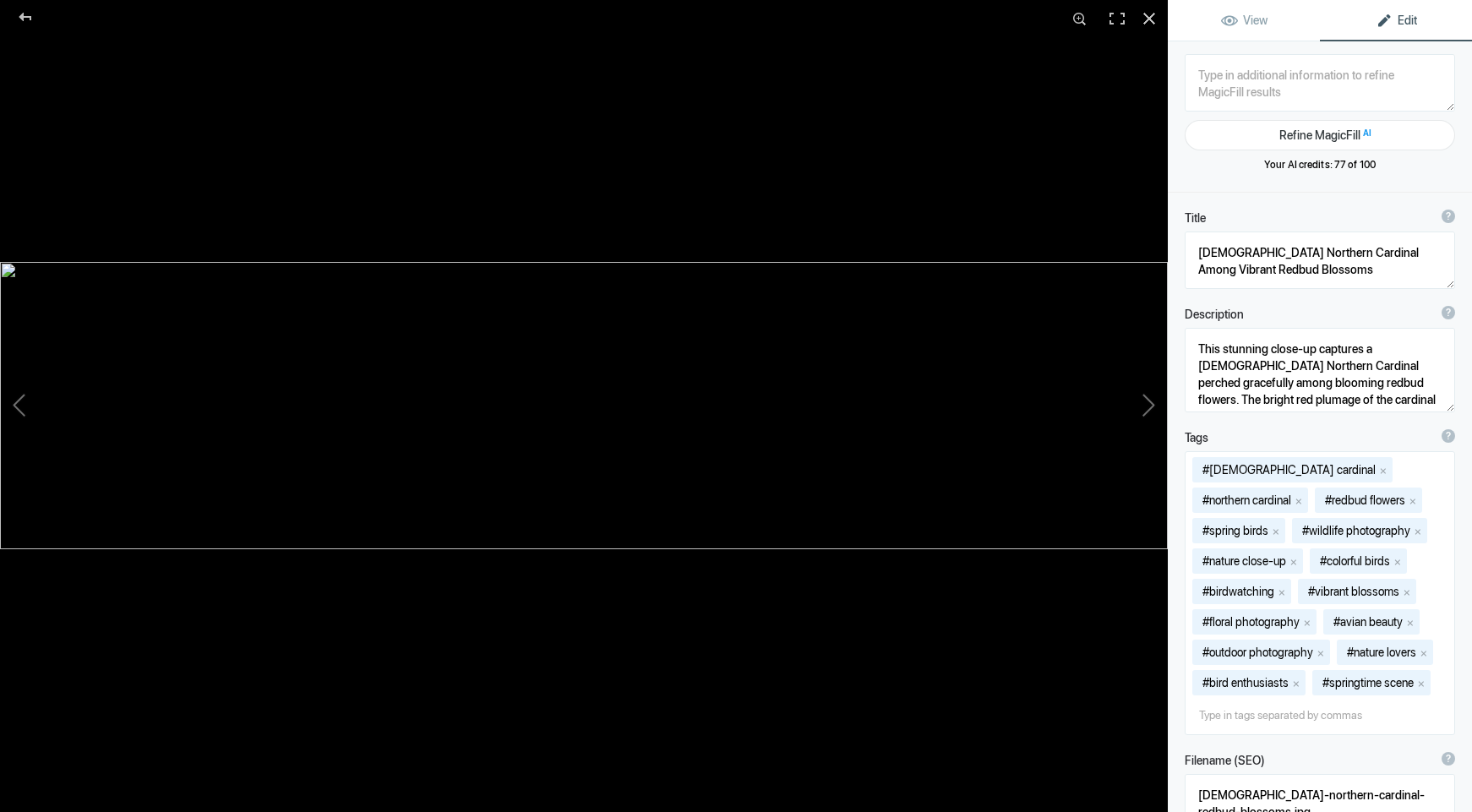
type textarea "CadoLake,[GEOGRAPHIC_DATA]-6-Pano-18x65 300px"
type textarea "CadoLake,[GEOGRAPHIC_DATA]-6-Pano-18x65_300px.jpg"
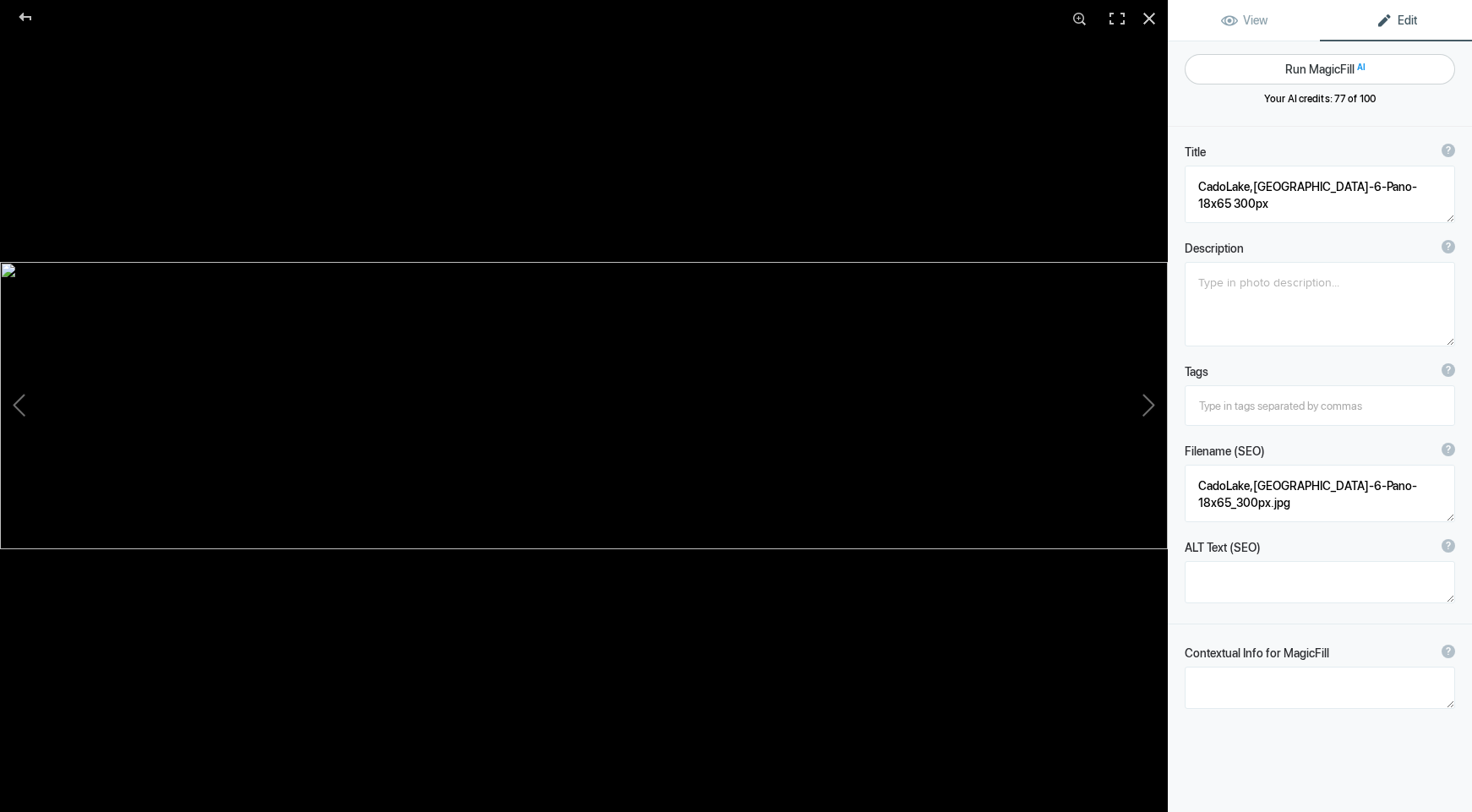
click at [1300, 66] on button "Run MagicFill AI" at bounding box center [1320, 69] width 270 height 30
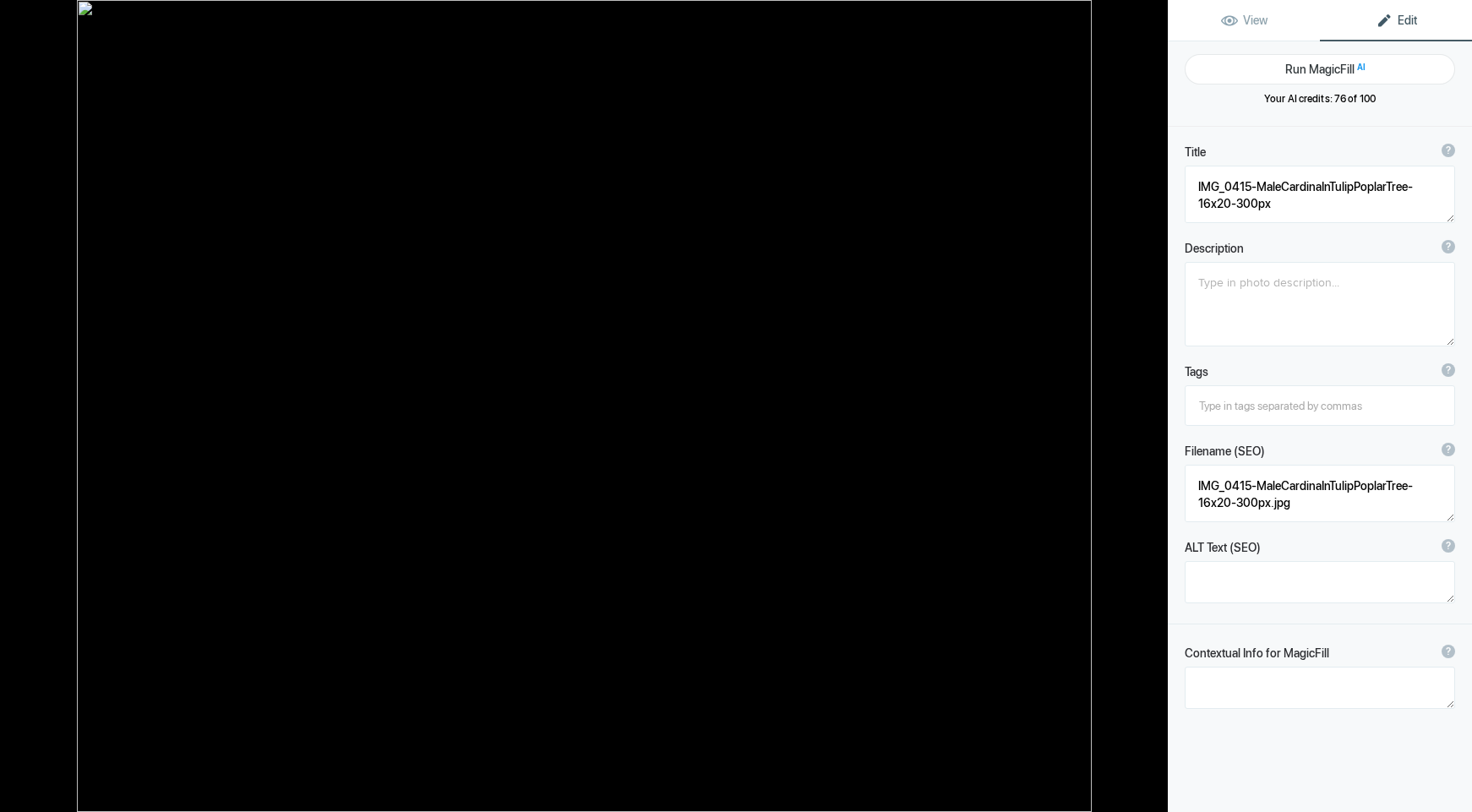
click at [1300, 66] on button "Run MagicFill AI" at bounding box center [1320, 69] width 270 height 30
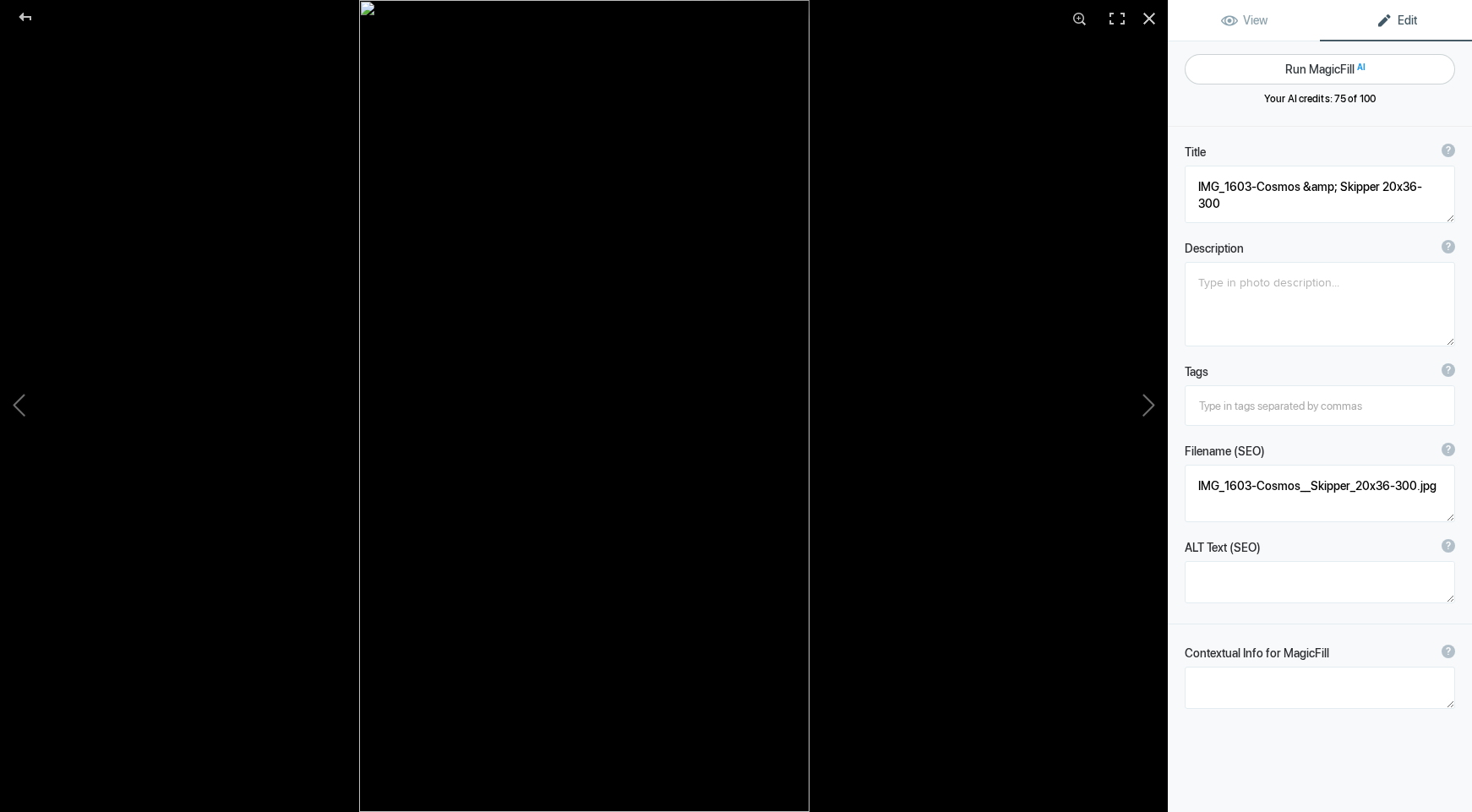
click at [1300, 66] on button "Run MagicFill AI" at bounding box center [1320, 69] width 270 height 30
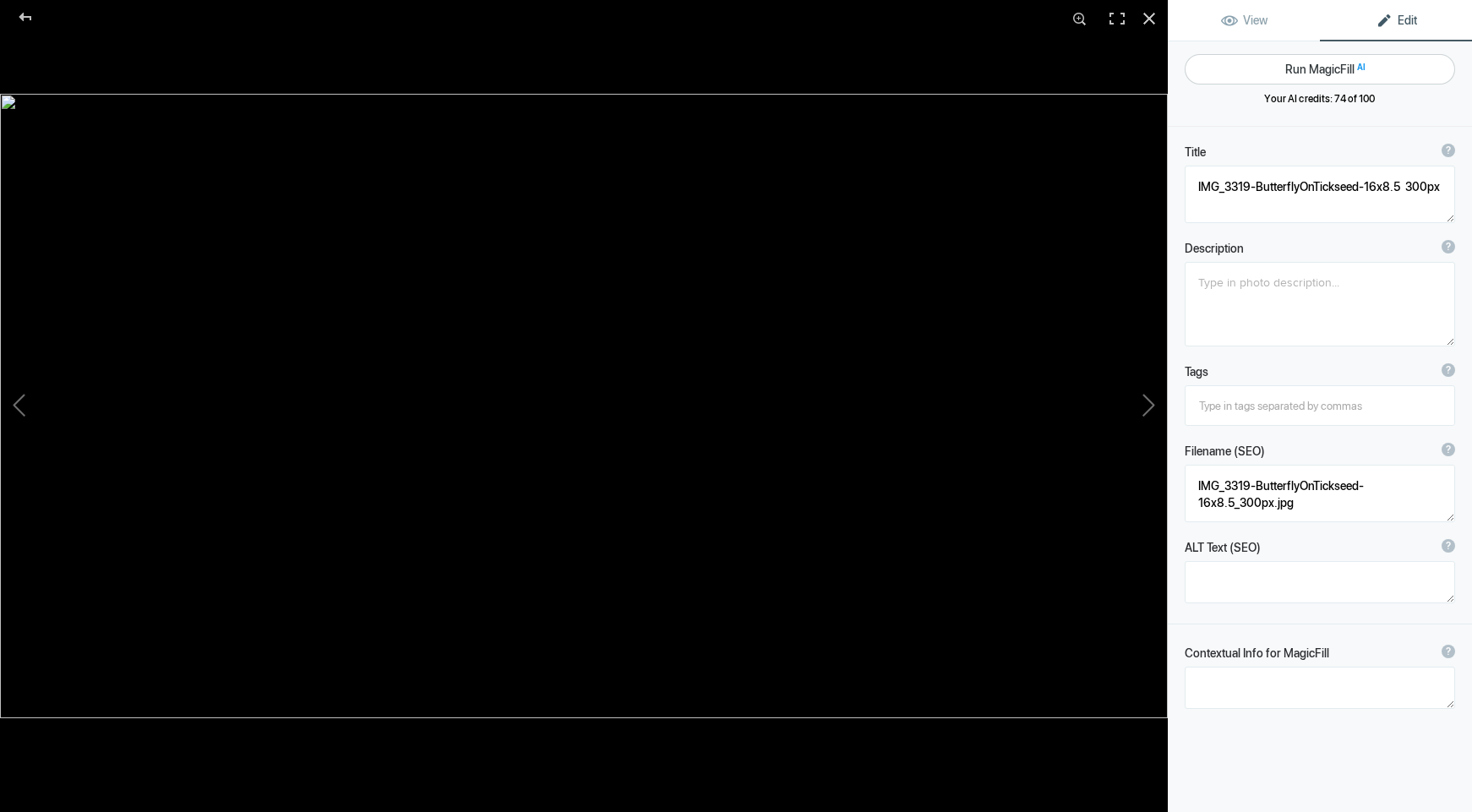
click at [1303, 70] on button "Run MagicFill AI" at bounding box center [1320, 69] width 270 height 30
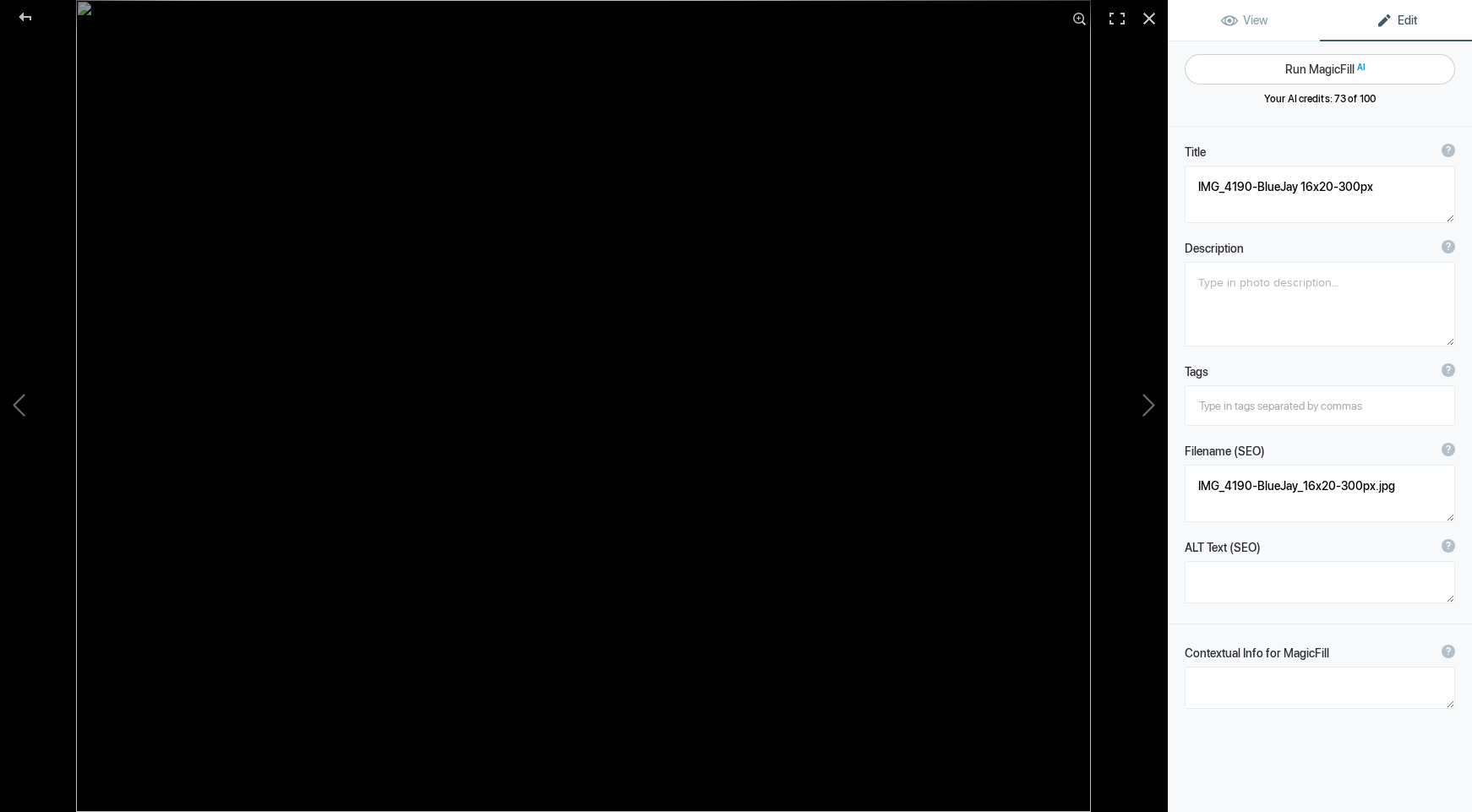
click at [1300, 69] on button "Run MagicFill AI" at bounding box center [1320, 69] width 270 height 30
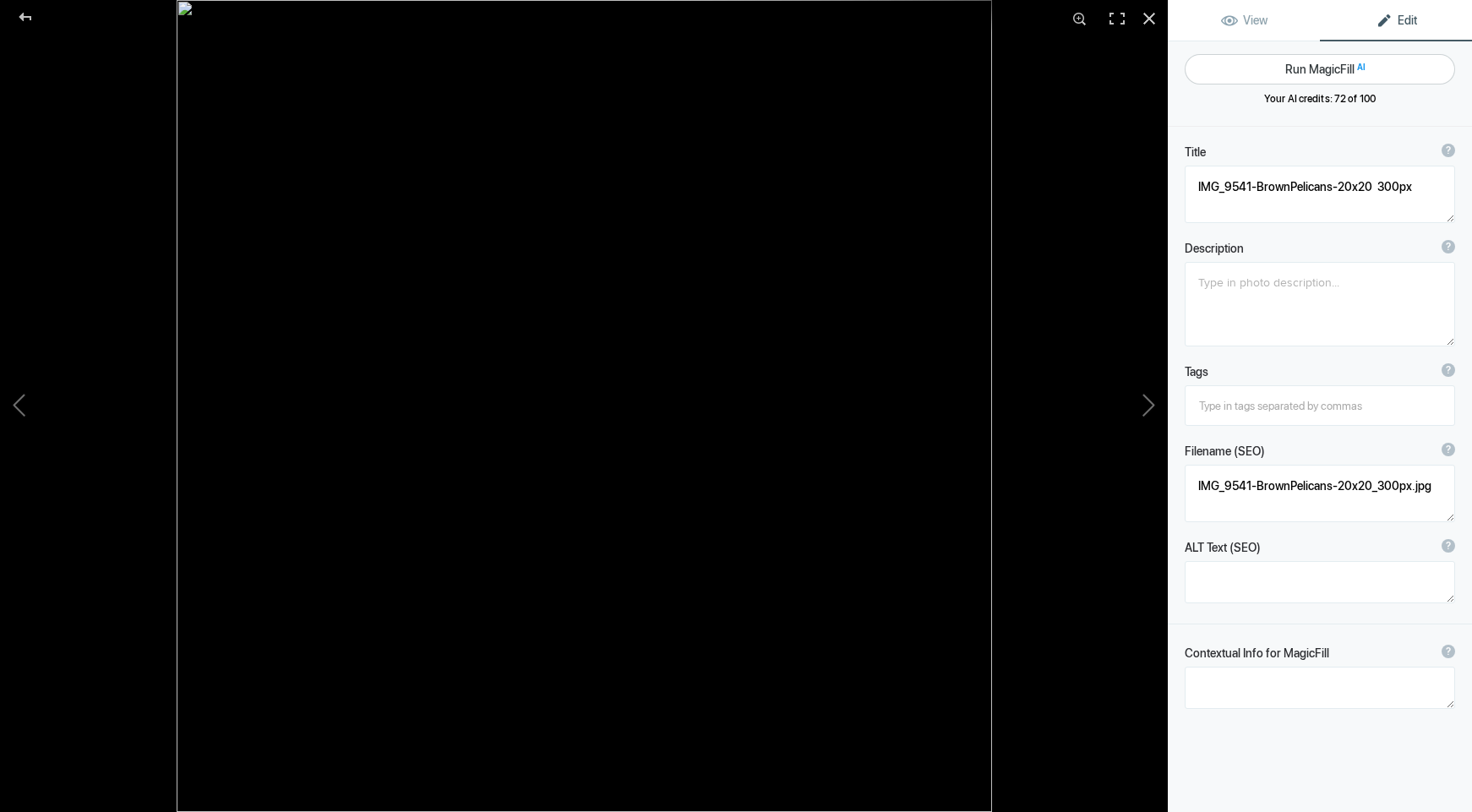
click at [1310, 71] on button "Run MagicFill AI" at bounding box center [1320, 69] width 270 height 30
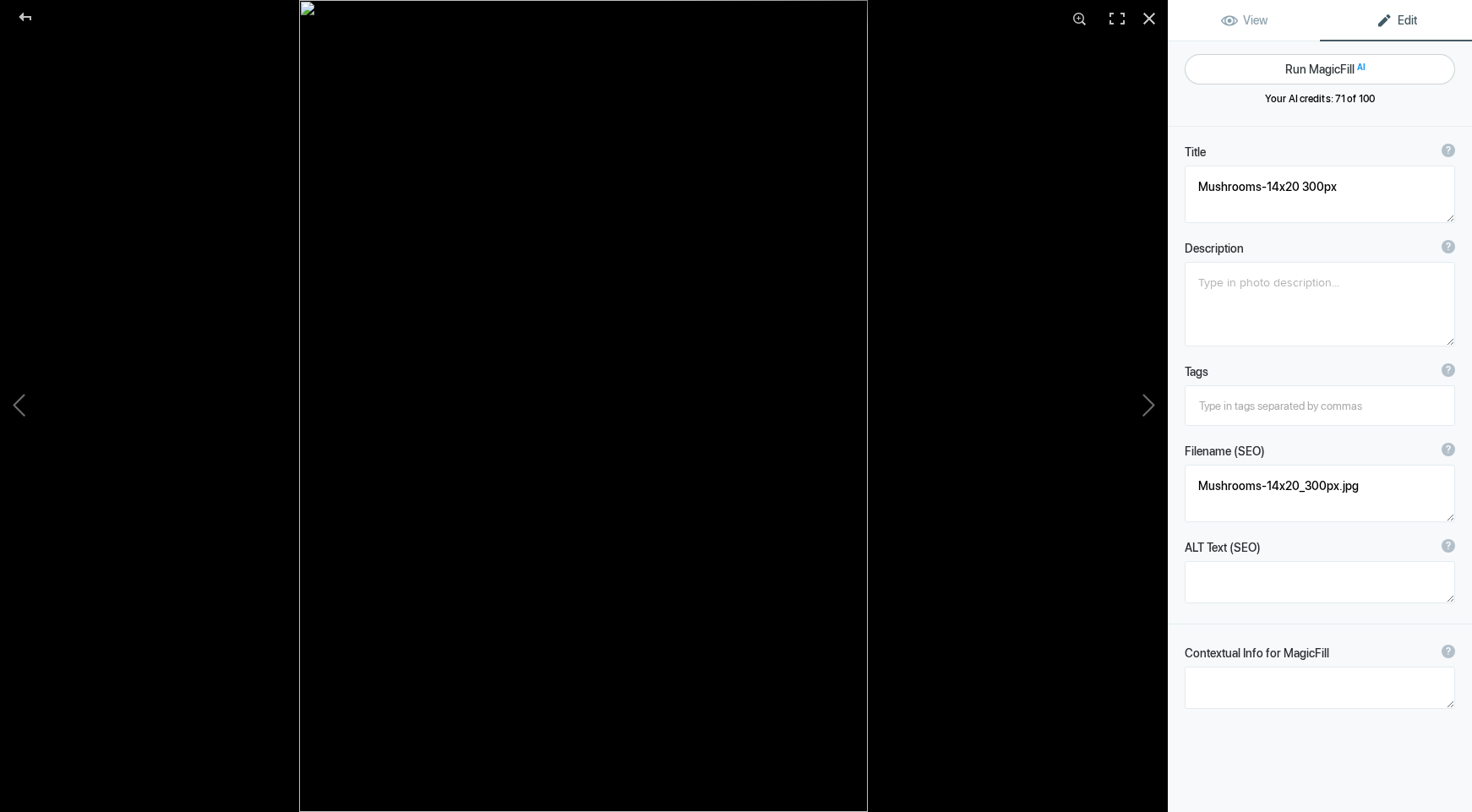
click at [1310, 66] on button "Run MagicFill AI" at bounding box center [1320, 69] width 270 height 30
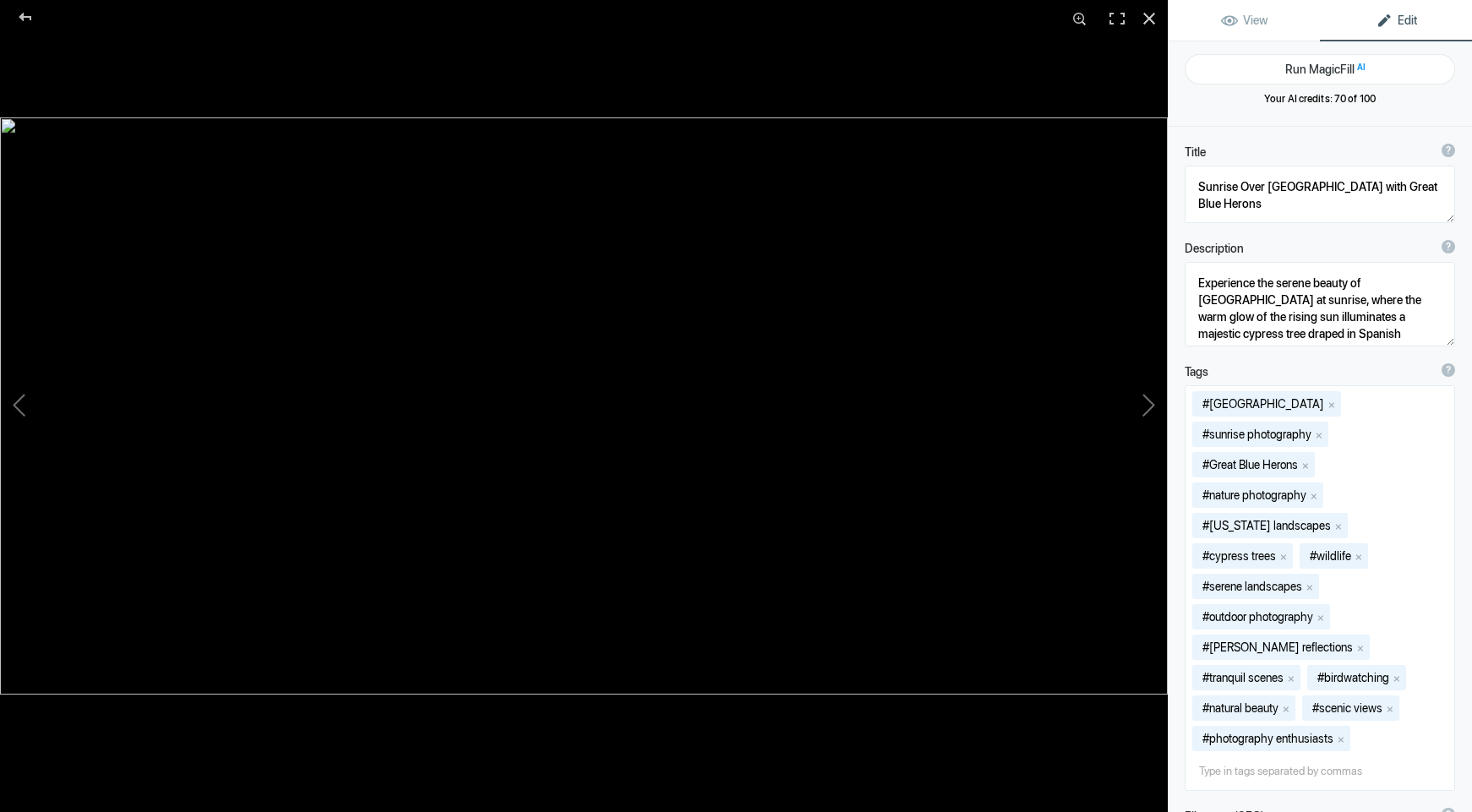
drag, startPoint x: 1309, startPoint y: 75, endPoint x: 1286, endPoint y: 169, distance: 96.8
click at [1286, 169] on div "Run MagicFill AI Your AI credits: 70 of 100 You have used all your AI credits U…" at bounding box center [1321, 629] width 305 height 1177
click at [1146, 17] on div at bounding box center [1149, 18] width 37 height 37
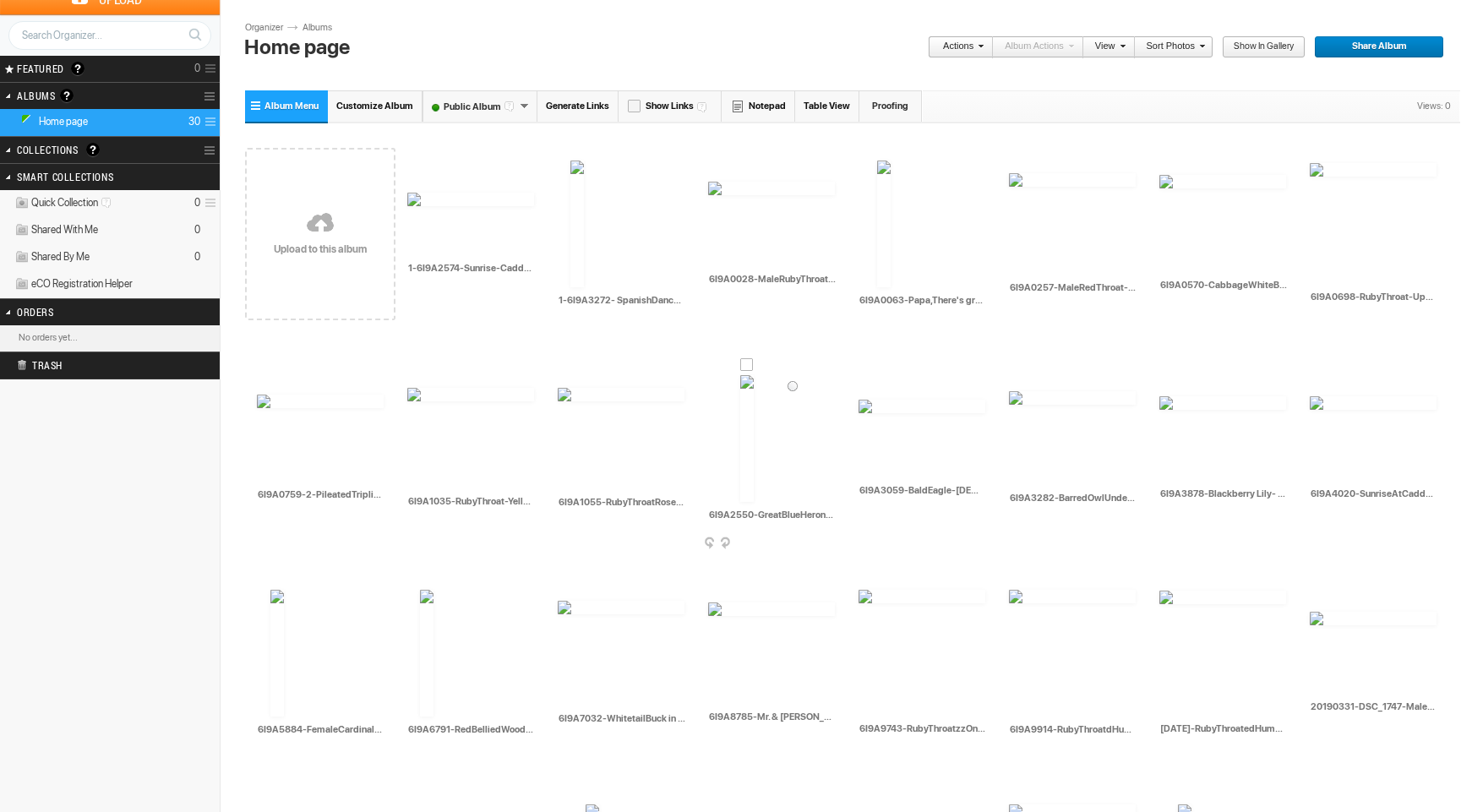
scroll to position [56, 0]
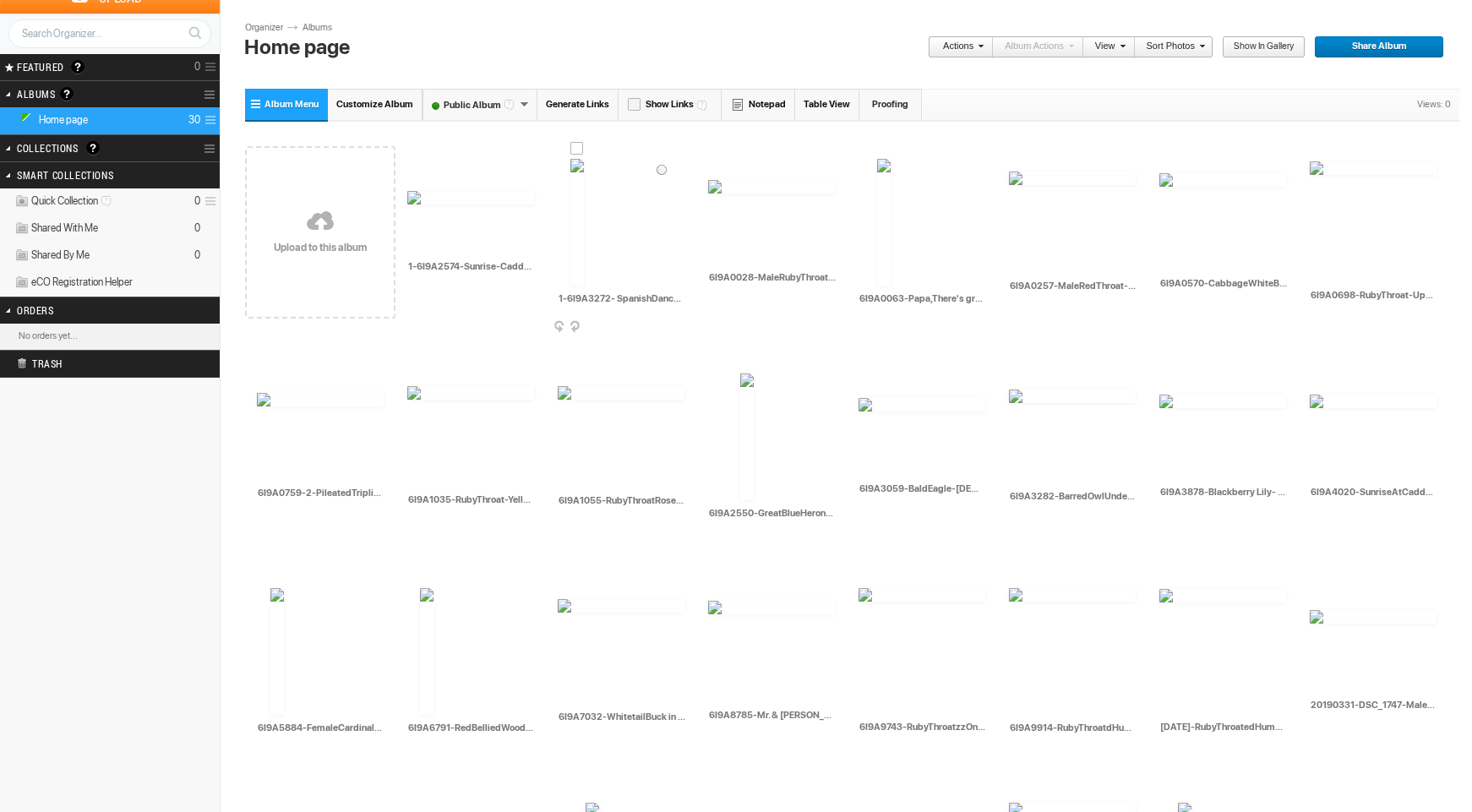
click at [580, 147] on div at bounding box center [577, 149] width 13 height 13
click at [715, 169] on div at bounding box center [715, 169] width 13 height 13
click at [886, 148] on div at bounding box center [884, 149] width 13 height 13
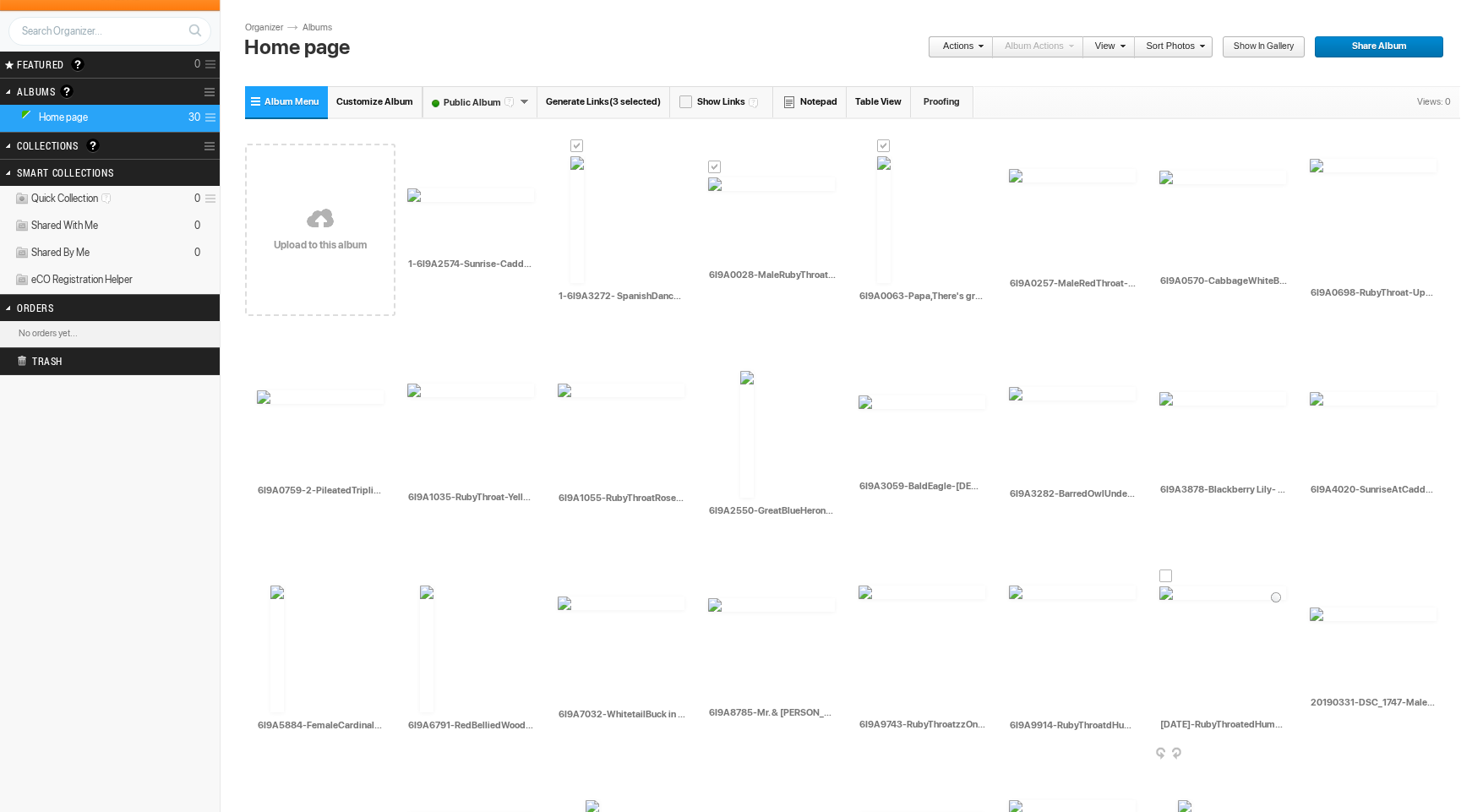
scroll to position [64, 0]
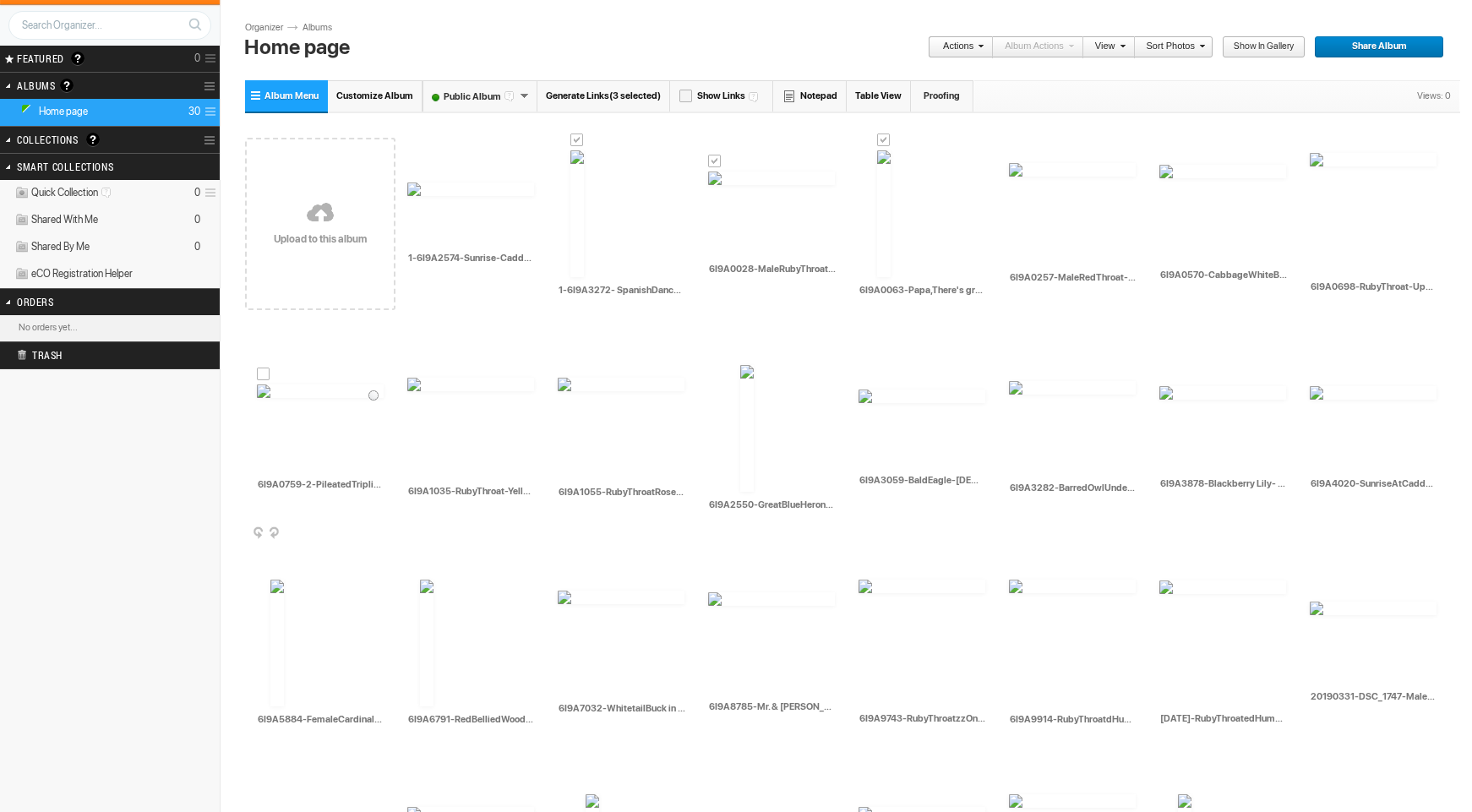
click at [263, 375] on div at bounding box center [264, 374] width 13 height 13
click at [746, 358] on div at bounding box center [747, 355] width 13 height 13
click at [862, 380] on div at bounding box center [865, 379] width 13 height 13
click at [1017, 369] on div at bounding box center [1016, 371] width 13 height 13
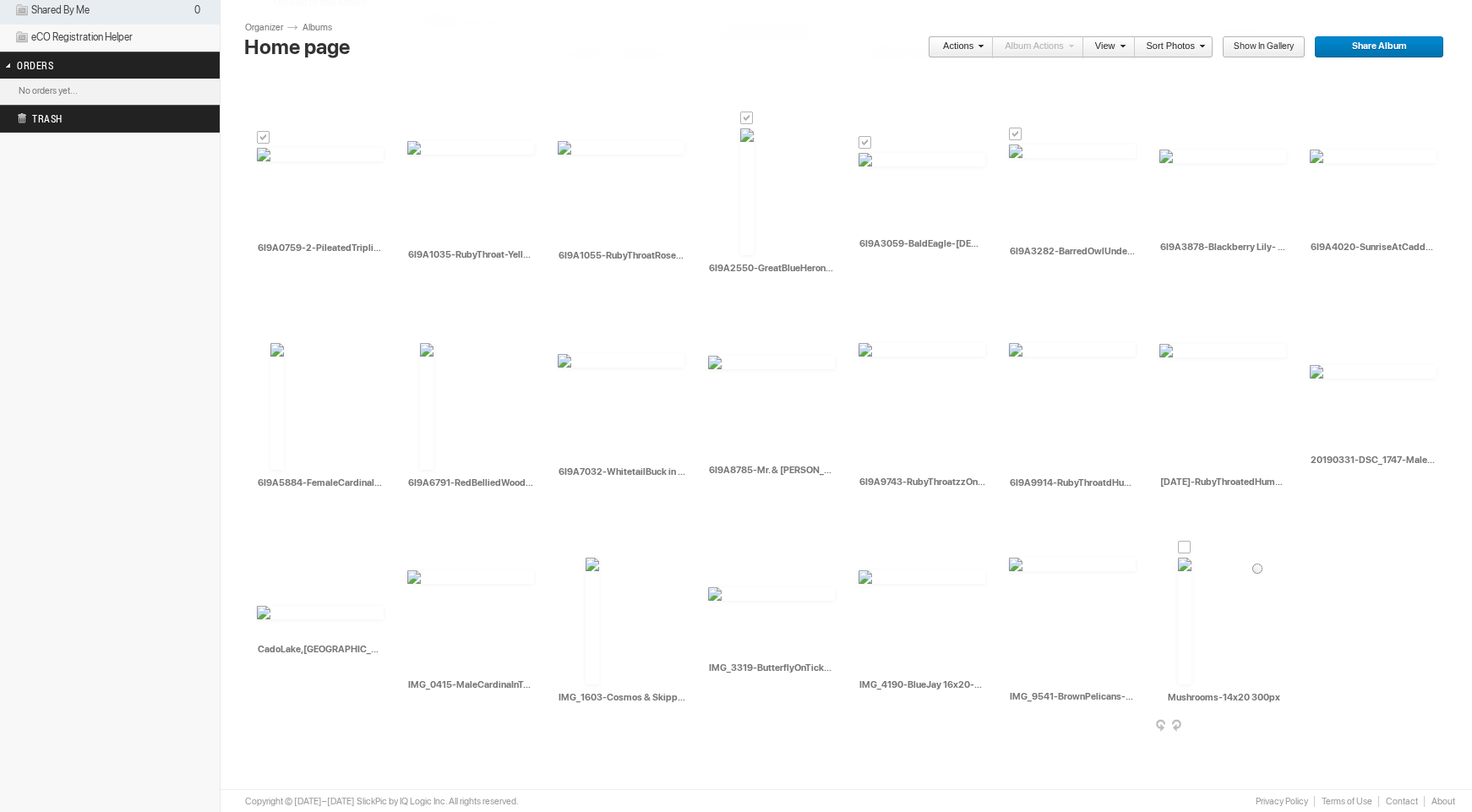
scroll to position [304, 0]
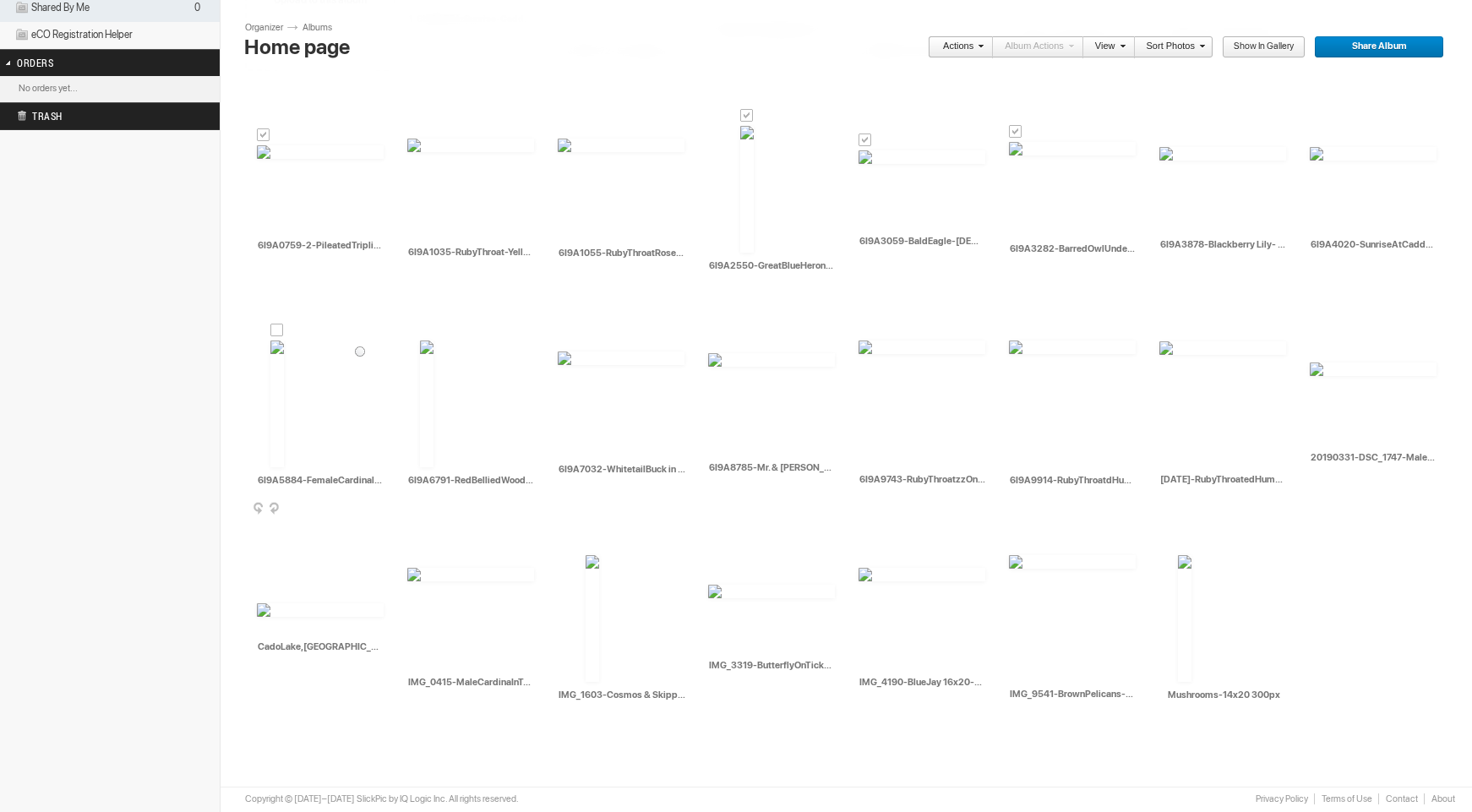
click at [275, 328] on div at bounding box center [277, 330] width 13 height 13
click at [425, 333] on div at bounding box center [427, 330] width 13 height 13
click at [716, 340] on div at bounding box center [715, 343] width 13 height 13
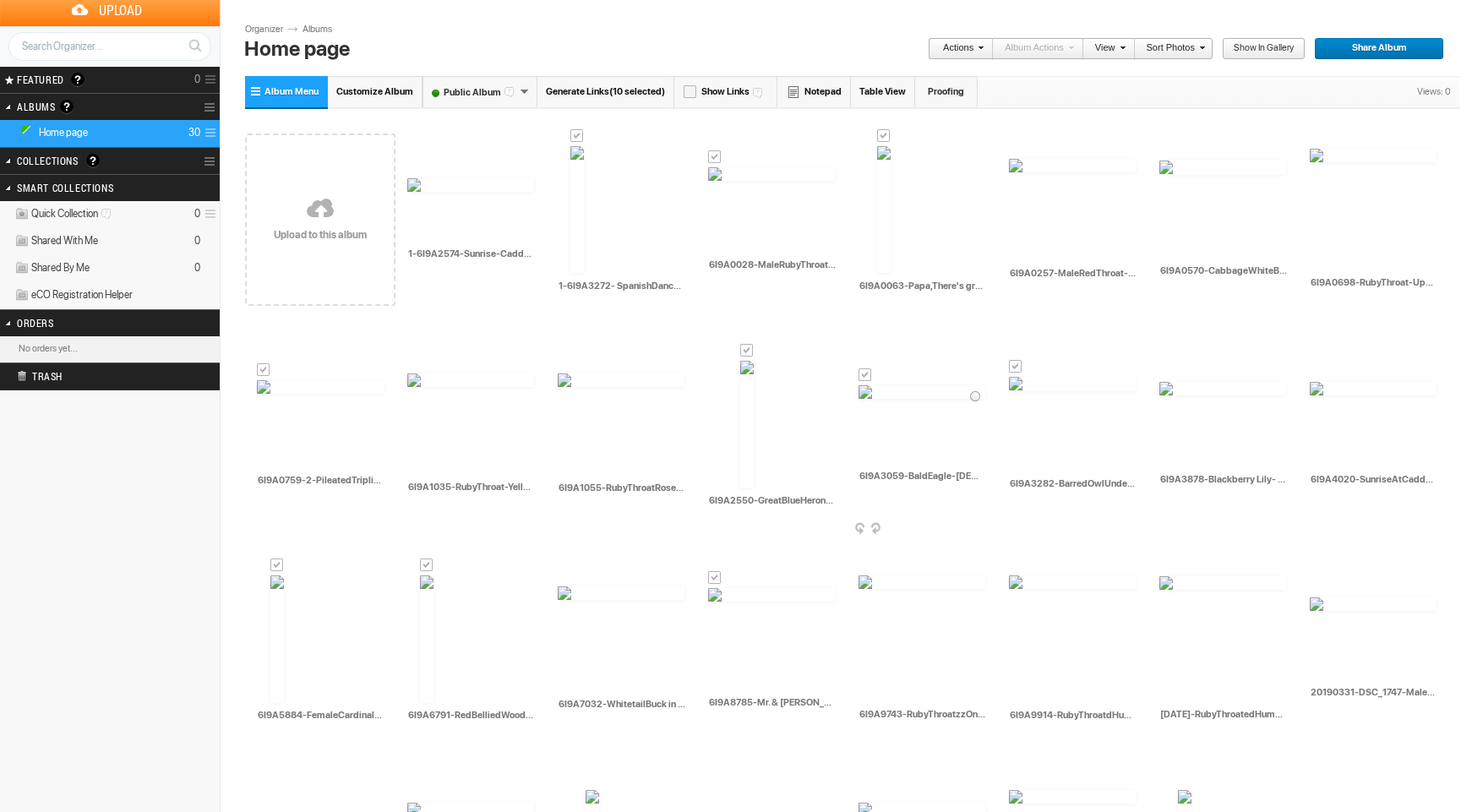
scroll to position [0, 0]
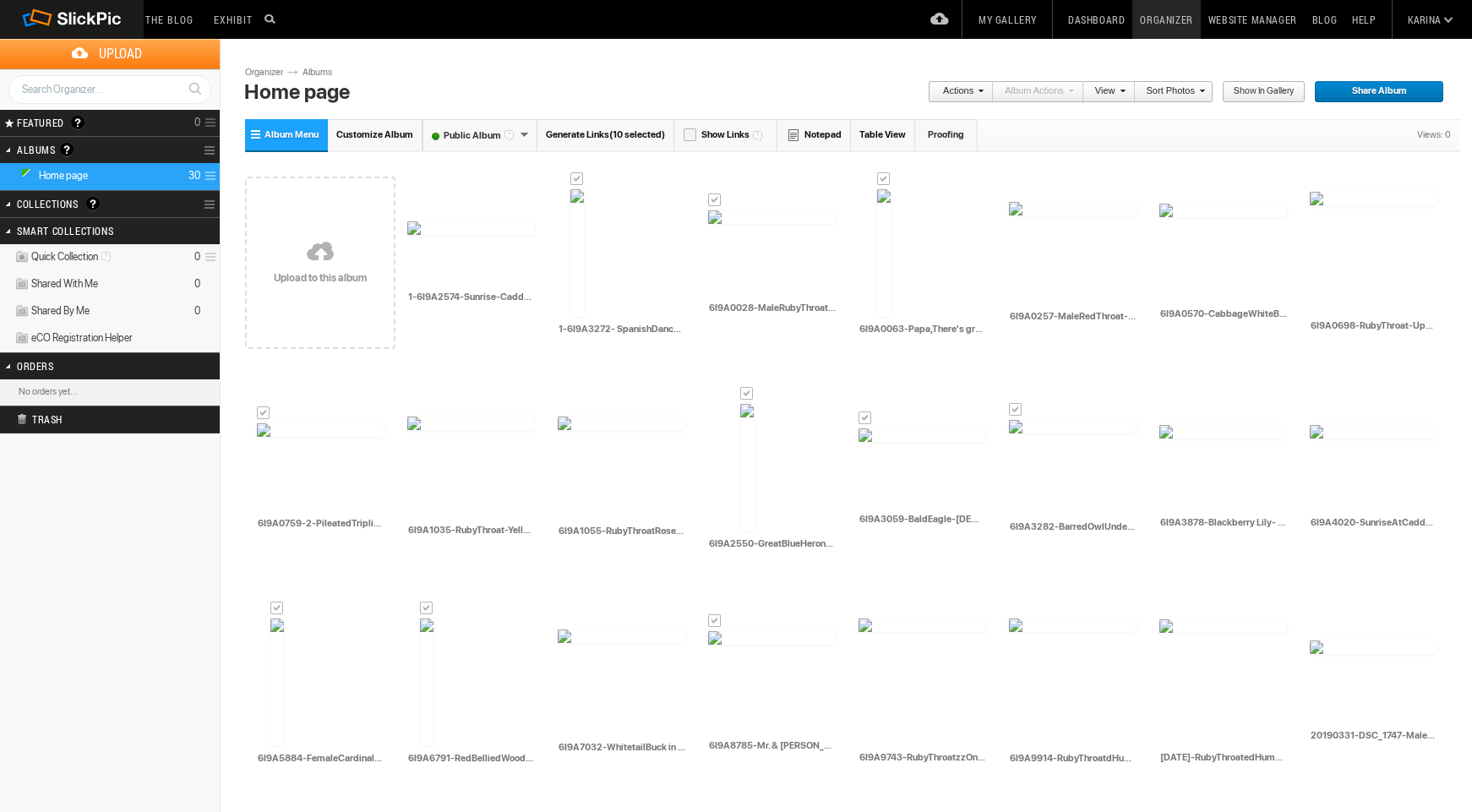
click at [951, 92] on link "Actions" at bounding box center [956, 91] width 56 height 22
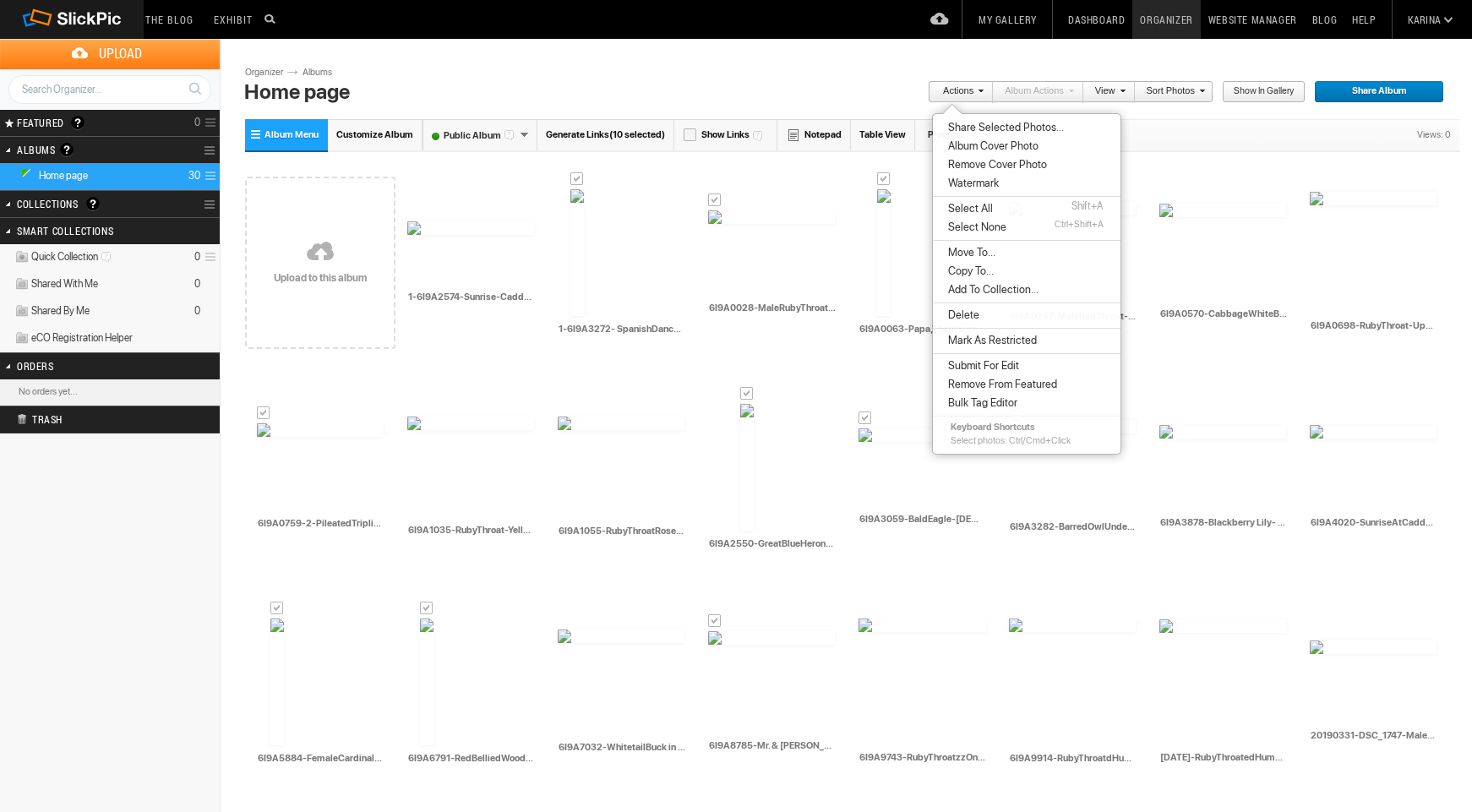
click at [972, 269] on span "Copy To..." at bounding box center [968, 271] width 50 height 13
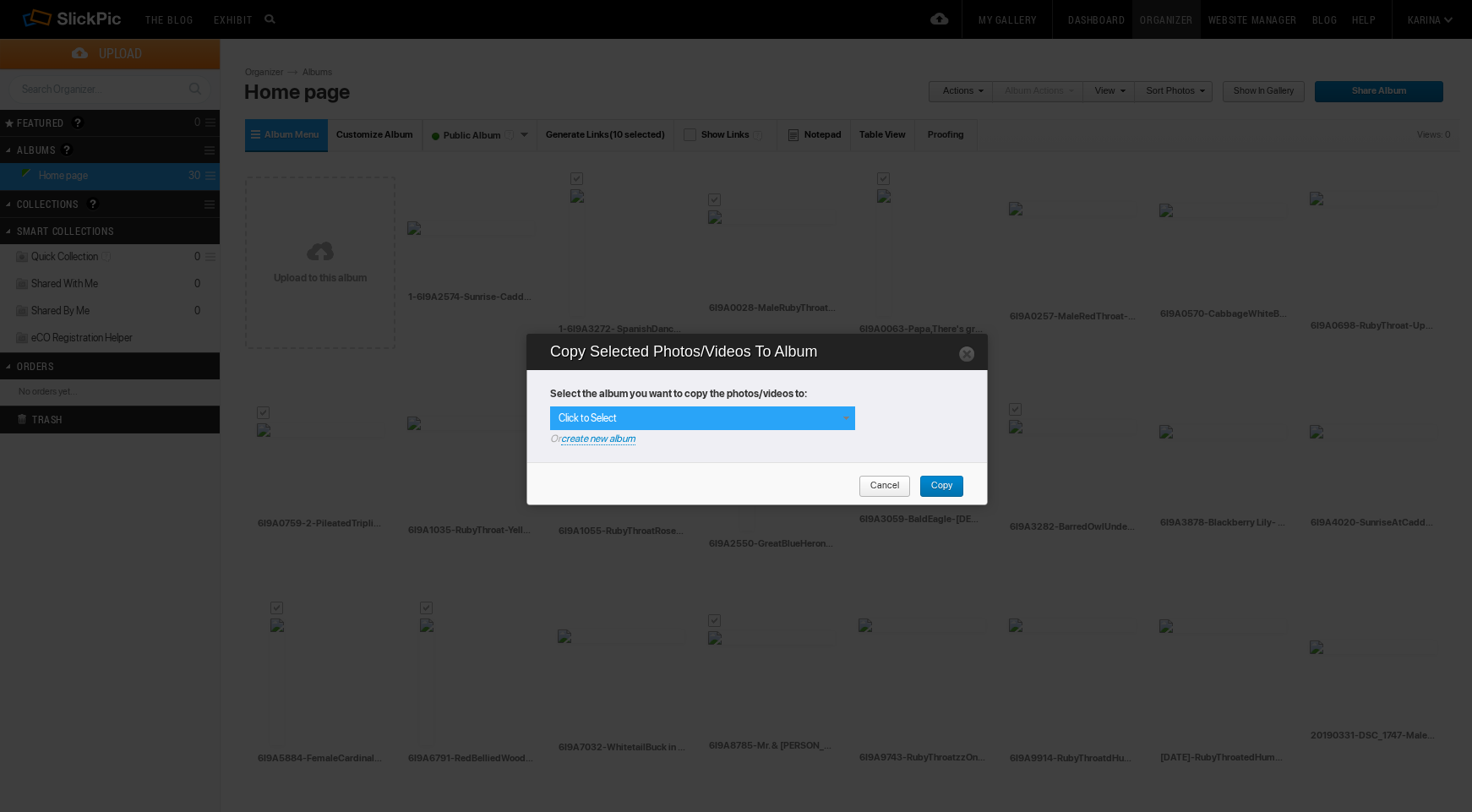
click at [786, 425] on div "Click to Select" at bounding box center [703, 418] width 305 height 24
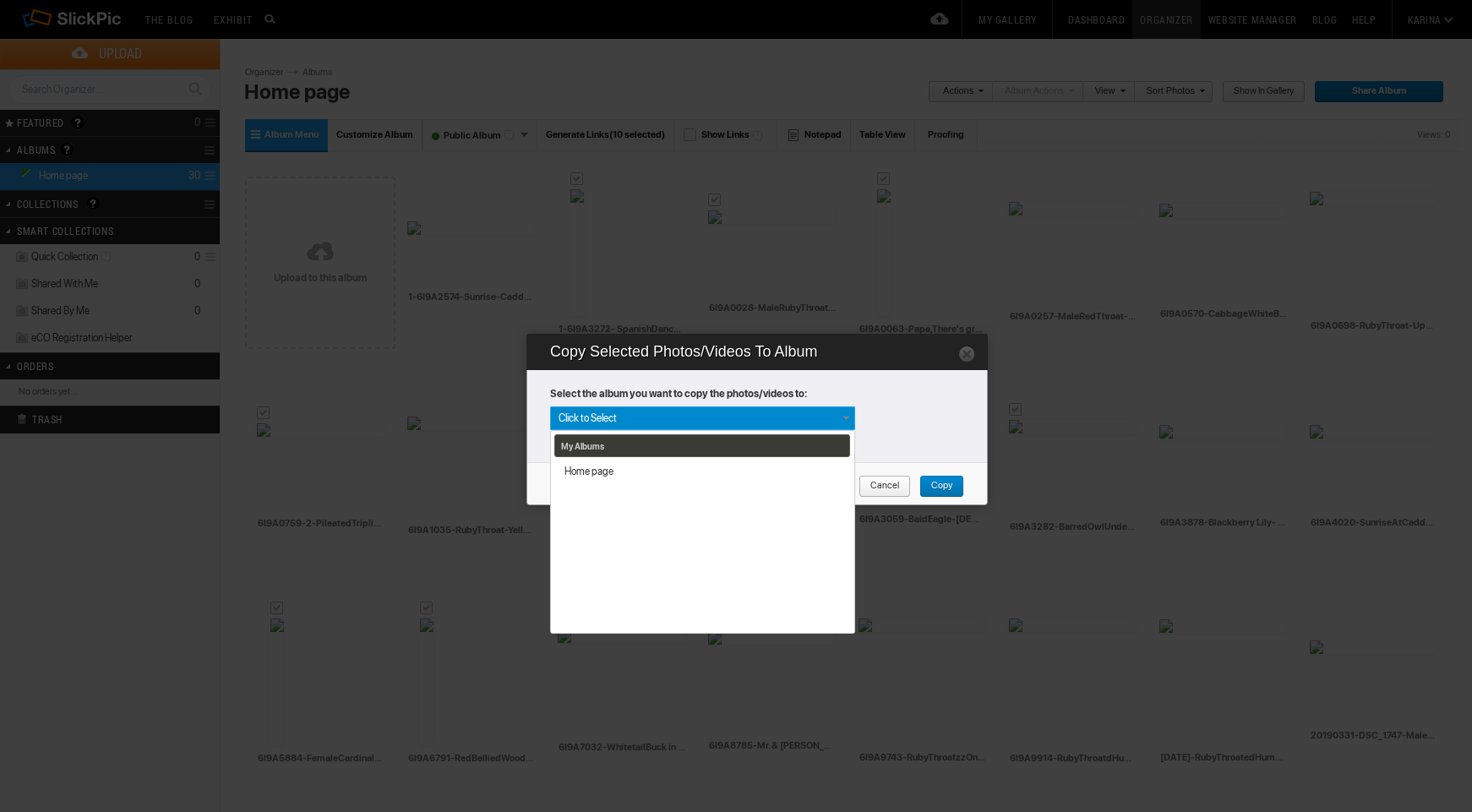
click at [672, 388] on strong "Select the album you want to copy the photos/videos to:" at bounding box center [759, 397] width 418 height 19
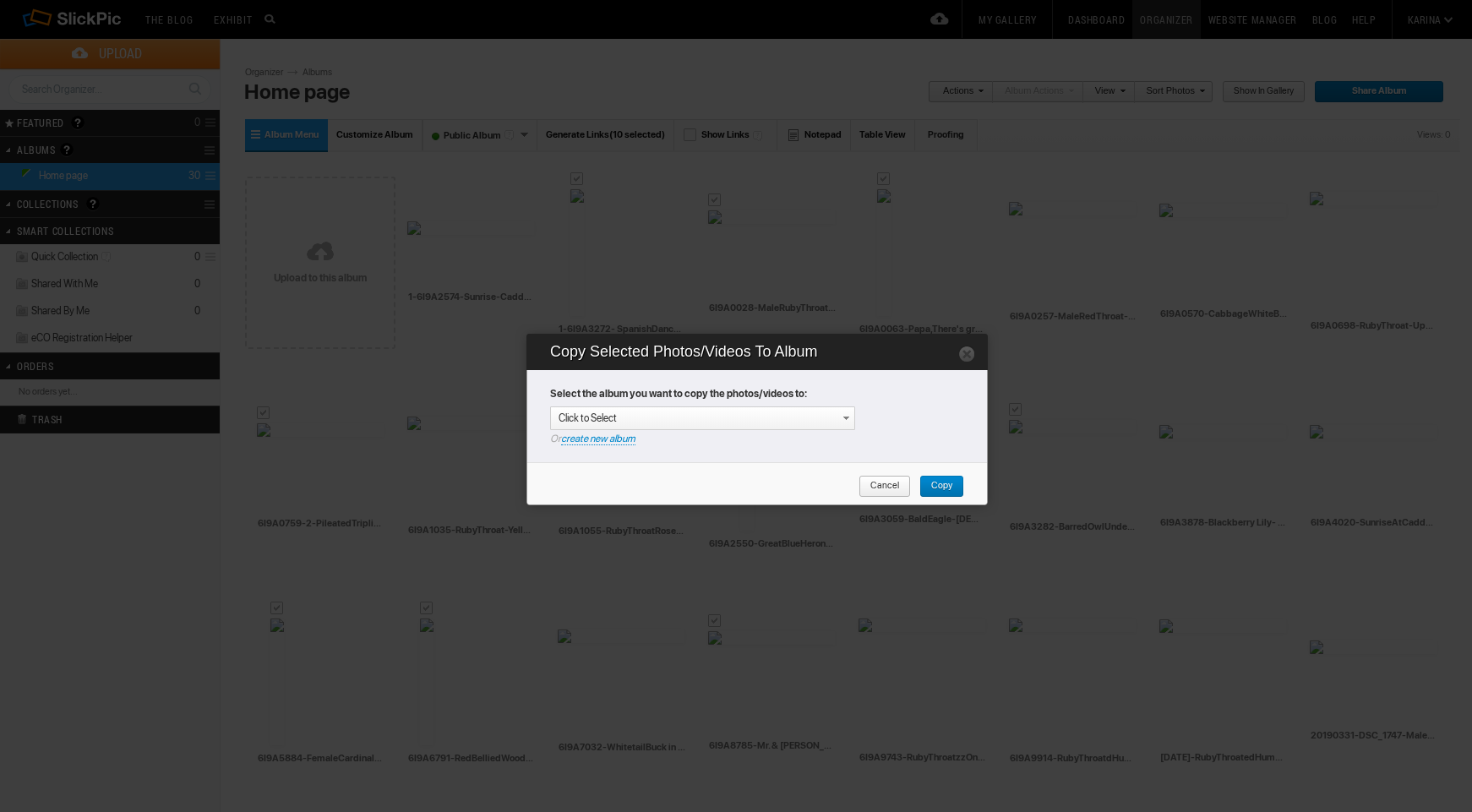
click at [612, 444] on link "create new album" at bounding box center [598, 438] width 74 height 12
click at [619, 416] on div "Enter your title or it will remain as date/time: [DATE] 23:01" at bounding box center [706, 419] width 296 height 17
click at [945, 483] on span "Copy" at bounding box center [936, 486] width 33 height 22
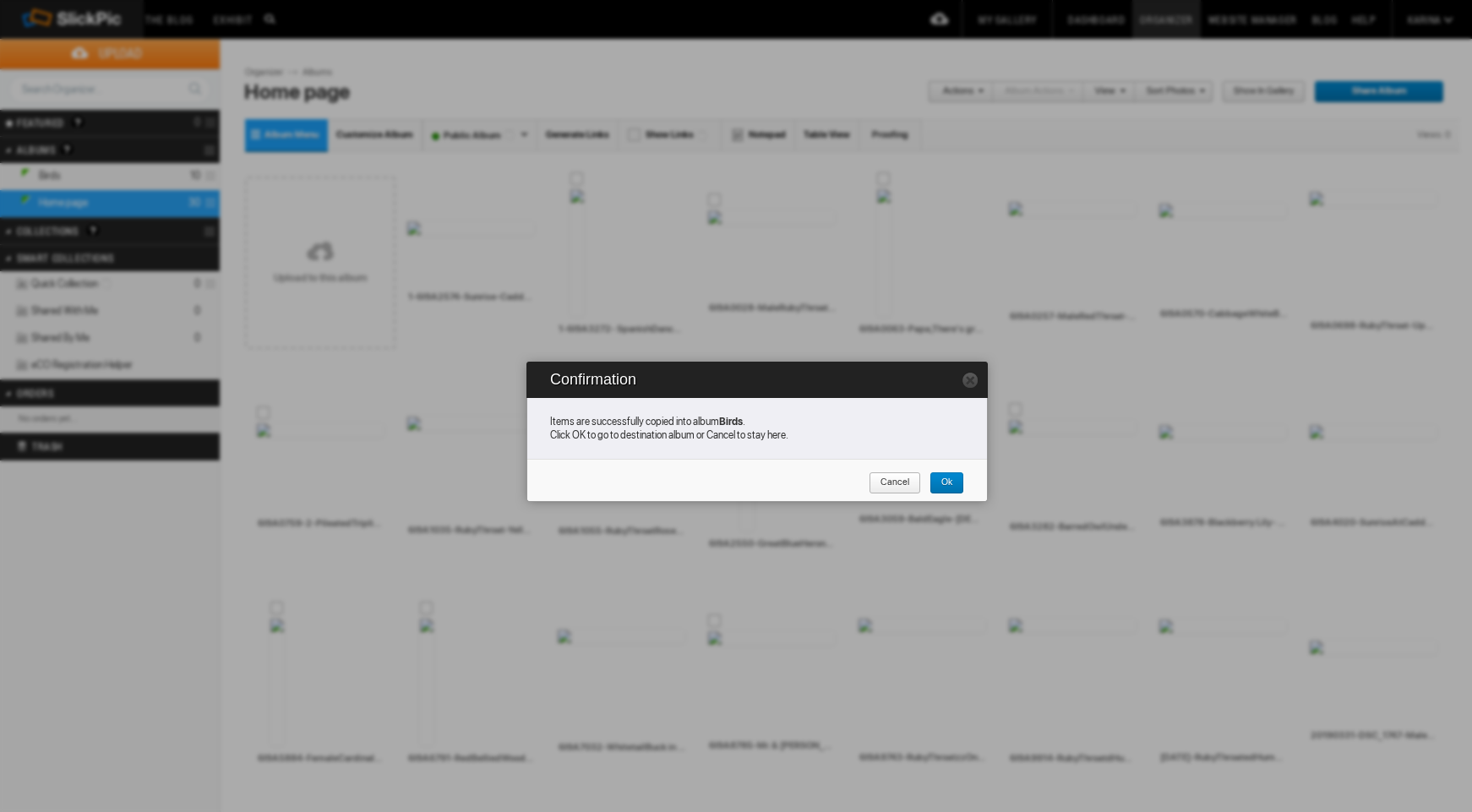
click at [893, 483] on span "Cancel" at bounding box center [888, 483] width 41 height 22
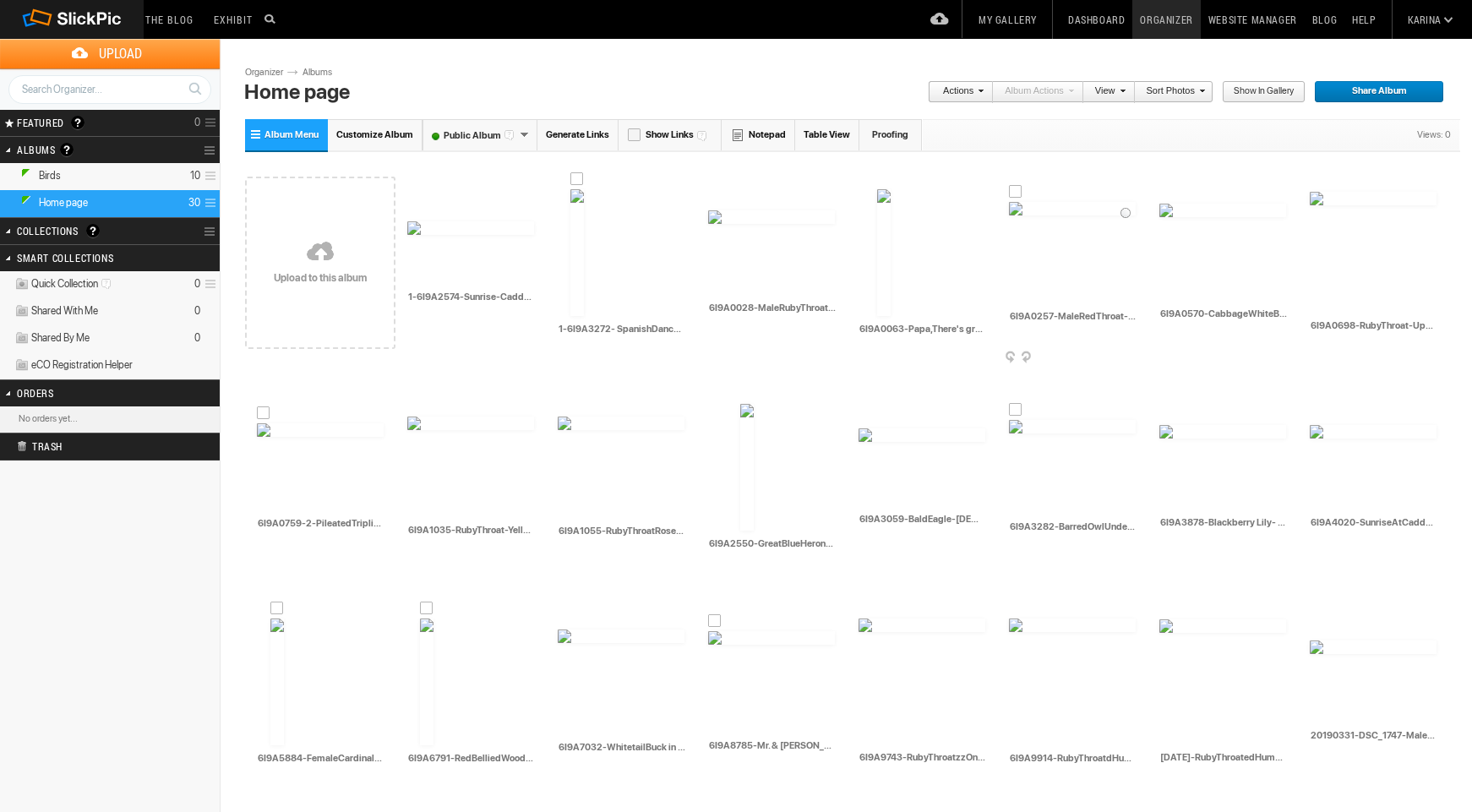
click at [1015, 186] on div at bounding box center [1016, 191] width 13 height 13
click at [1167, 191] on div at bounding box center [1166, 193] width 13 height 13
click at [1320, 178] on div at bounding box center [1317, 182] width 13 height 13
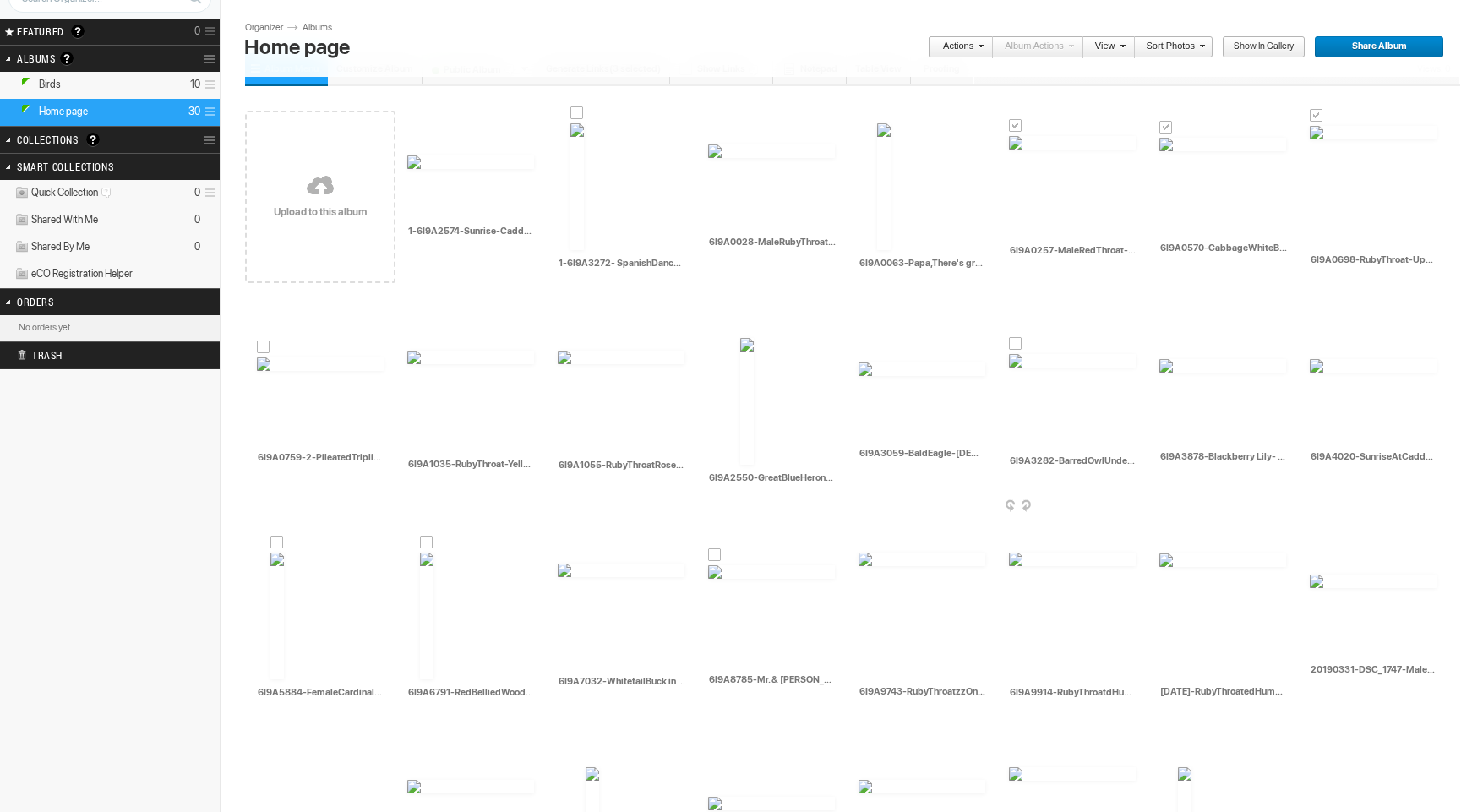
scroll to position [93, 0]
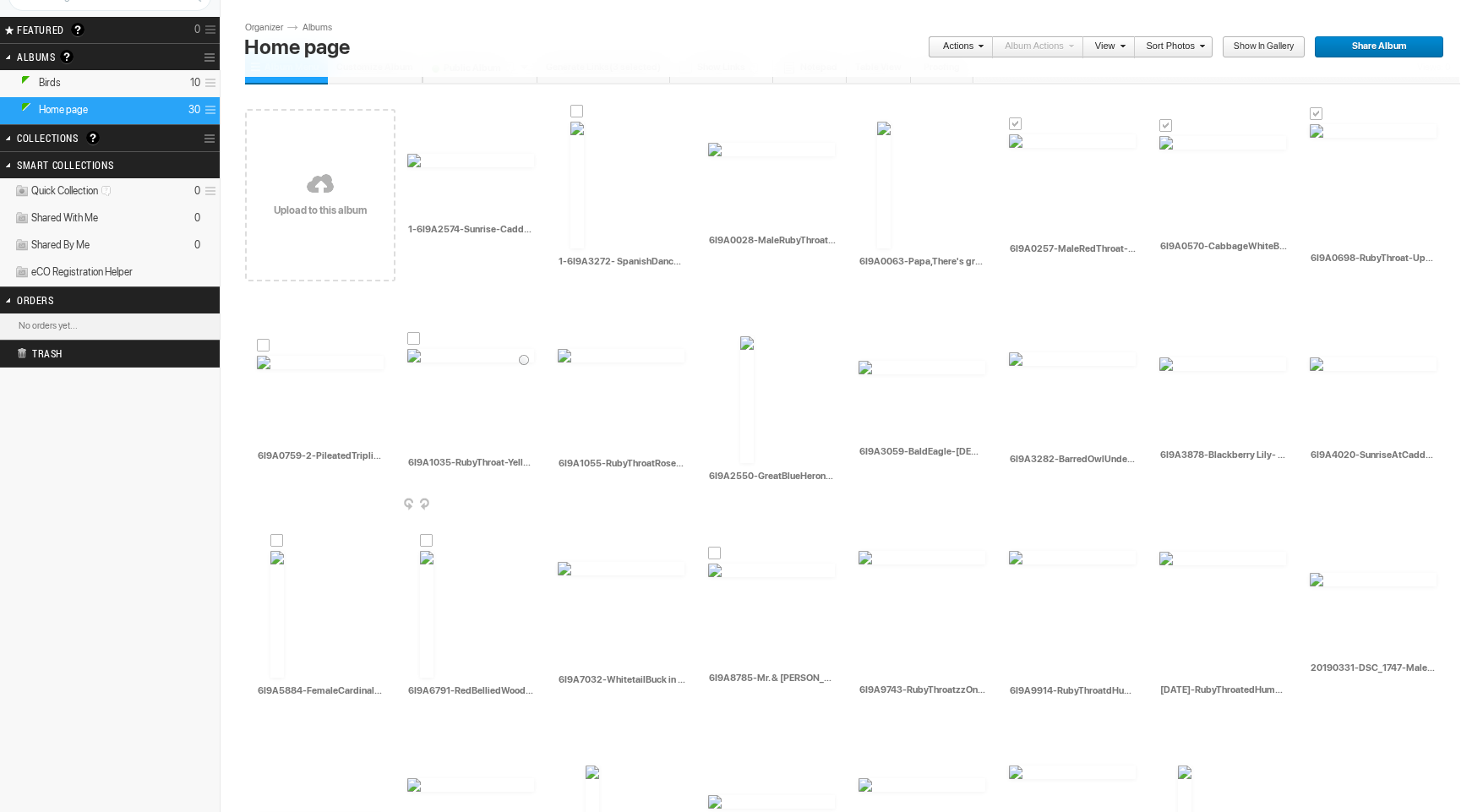
click at [414, 342] on div at bounding box center [414, 339] width 13 height 13
click at [567, 340] on div at bounding box center [565, 339] width 13 height 13
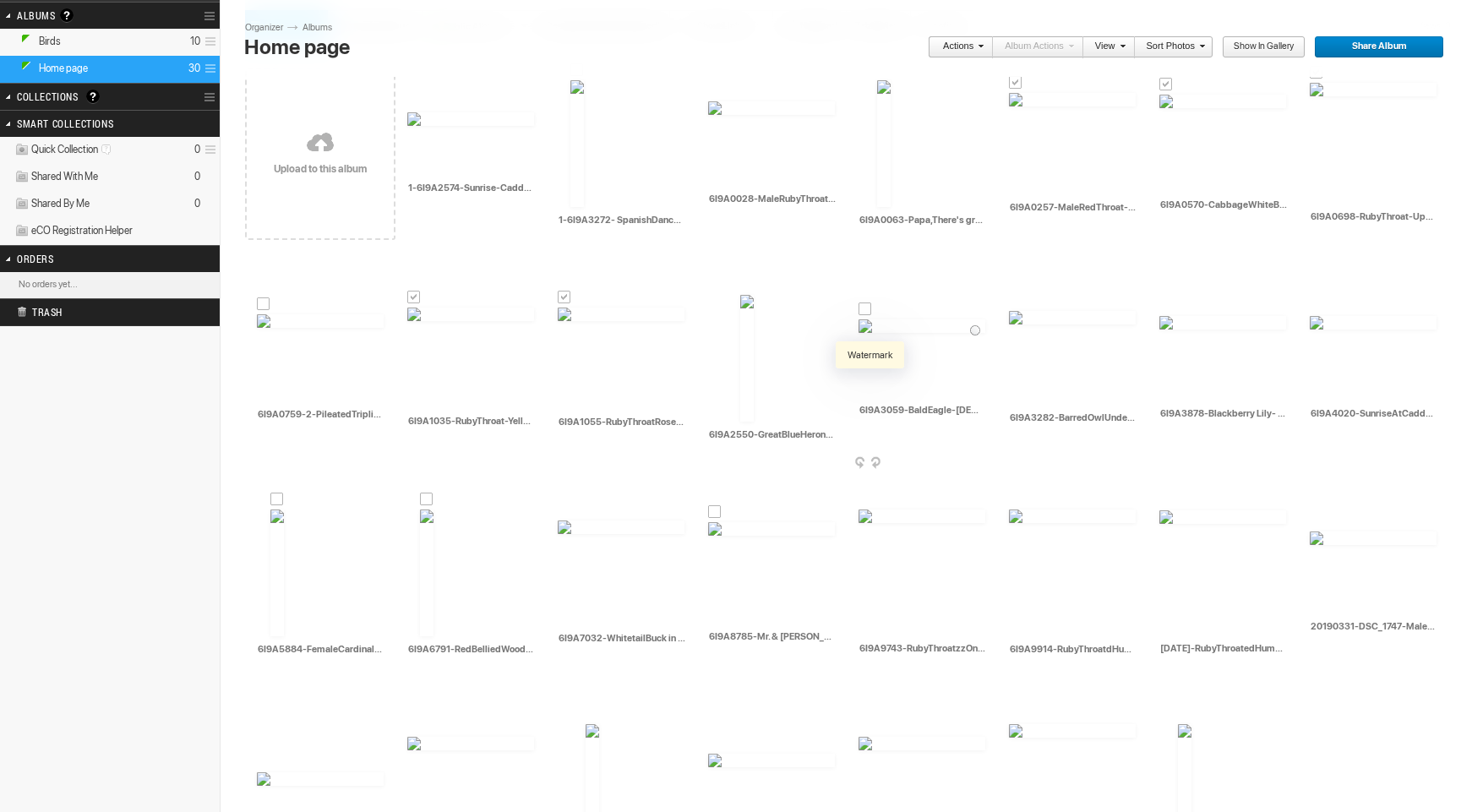
scroll to position [220, 0]
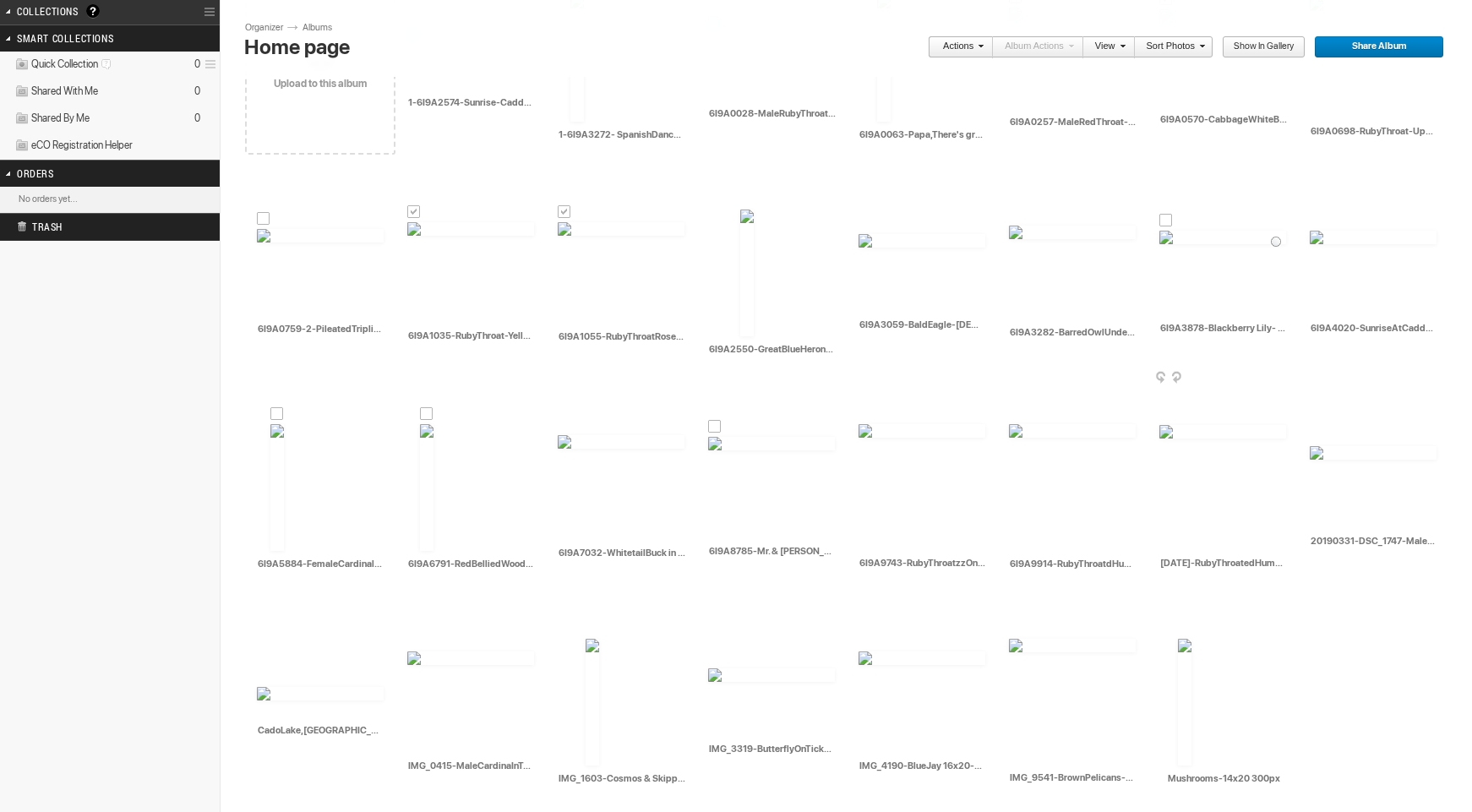
click at [1167, 218] on div at bounding box center [1166, 221] width 13 height 13
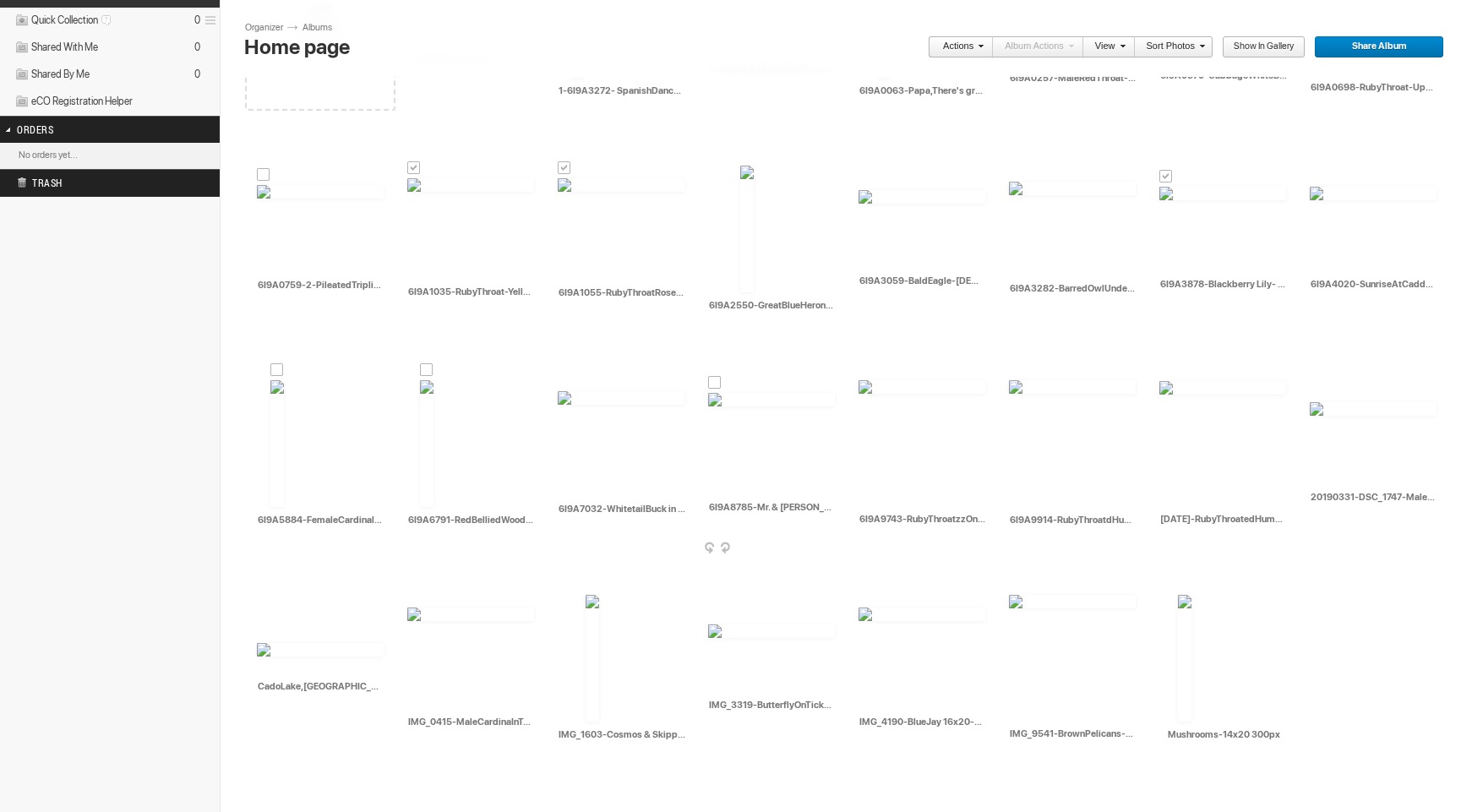
scroll to position [302, 0]
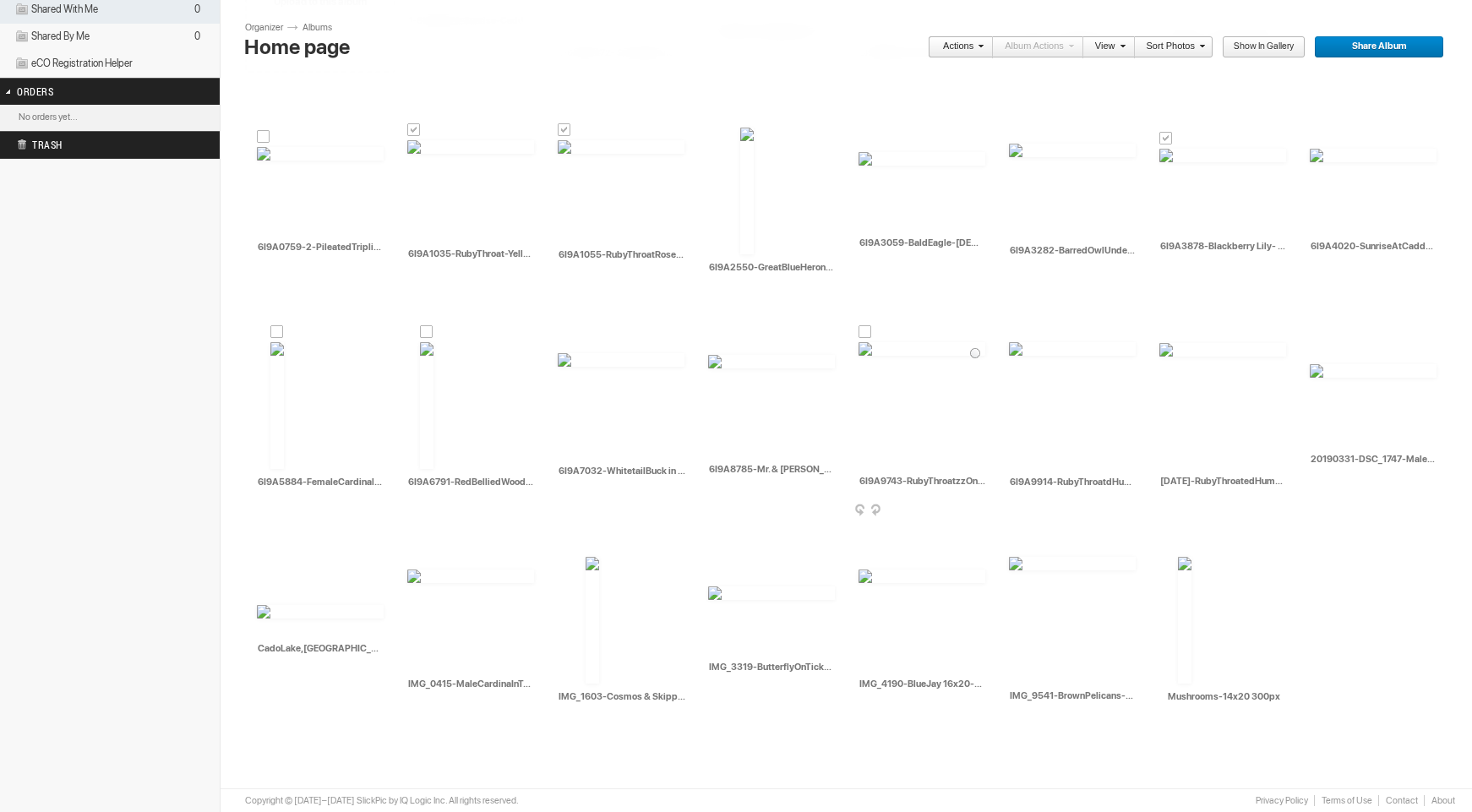
click at [865, 333] on div at bounding box center [865, 332] width 13 height 13
click at [1013, 331] on div at bounding box center [1016, 332] width 13 height 13
click at [1169, 329] on div at bounding box center [1166, 333] width 13 height 13
click at [1316, 351] on div at bounding box center [1317, 352] width 13 height 13
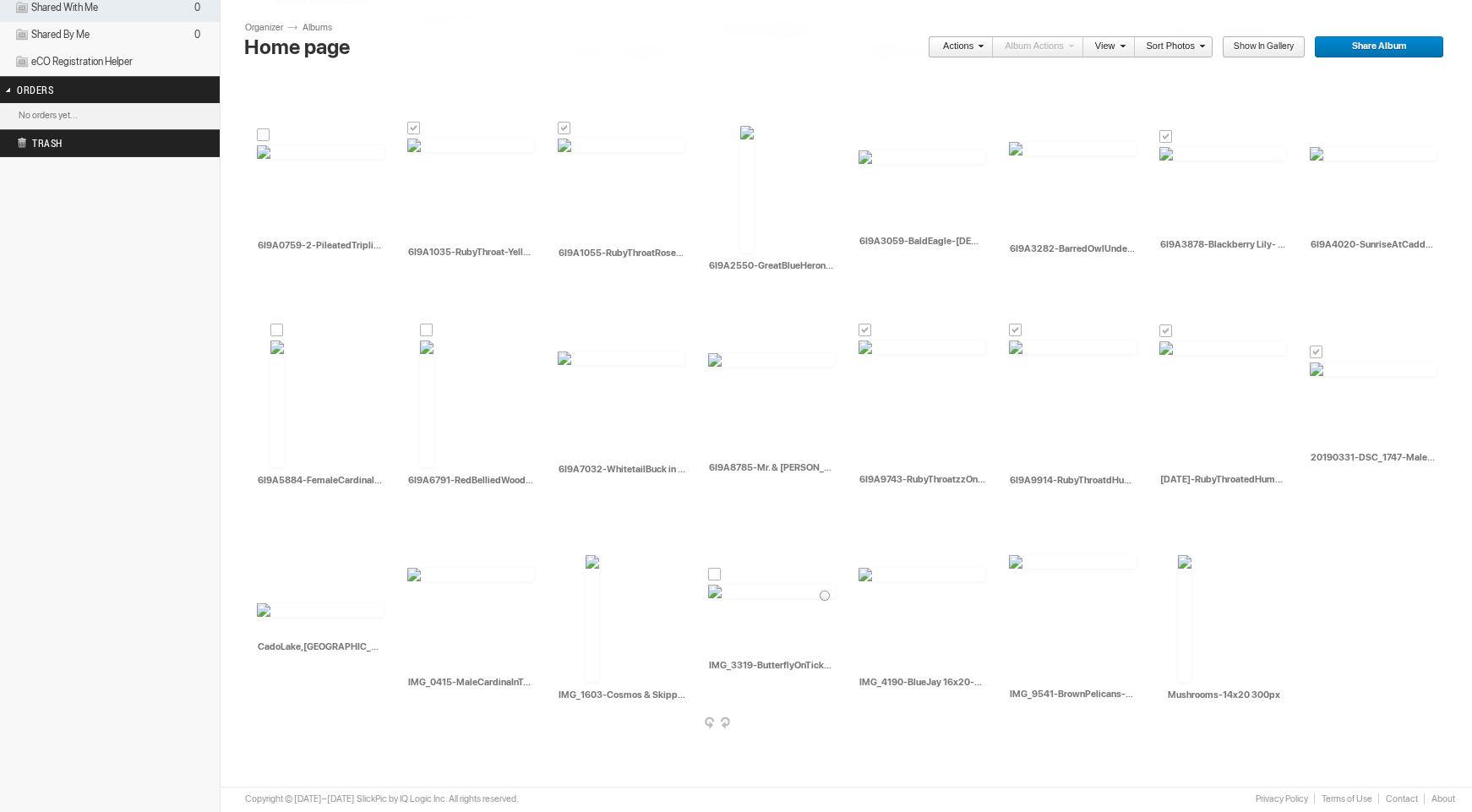
click at [717, 575] on div at bounding box center [715, 574] width 13 height 13
click at [592, 545] on div at bounding box center [592, 545] width 13 height 13
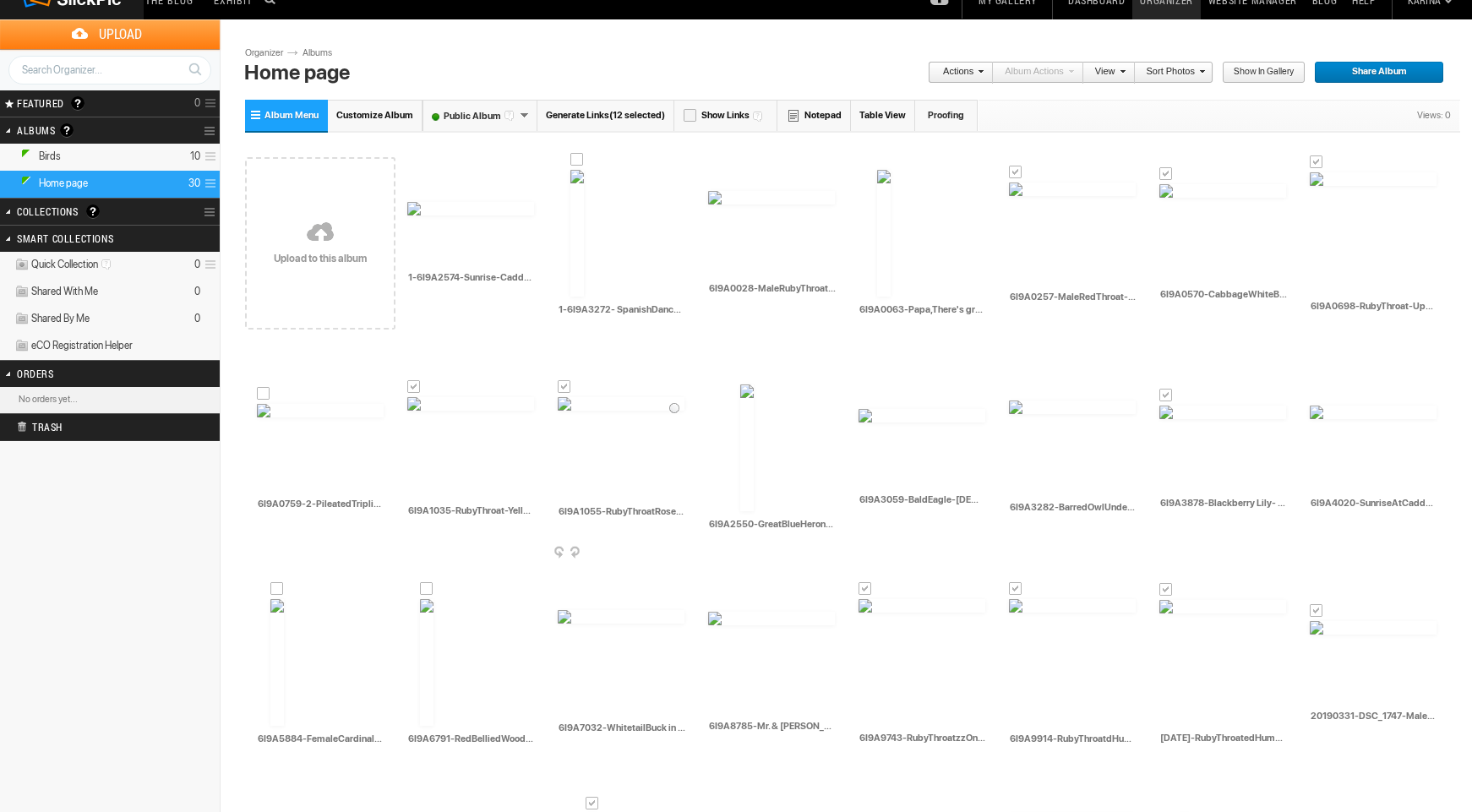
scroll to position [0, 0]
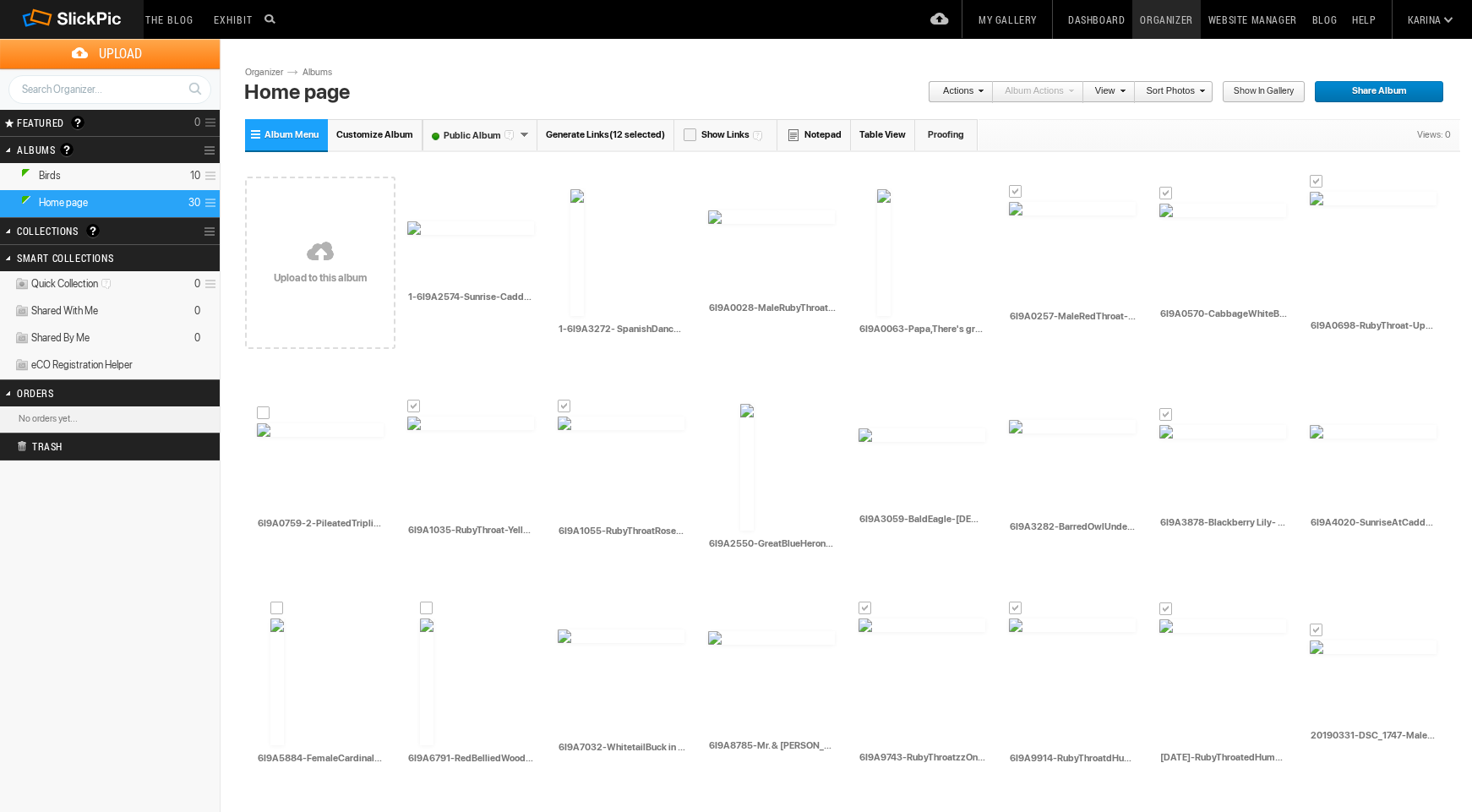
click at [966, 88] on link "Actions" at bounding box center [956, 91] width 56 height 22
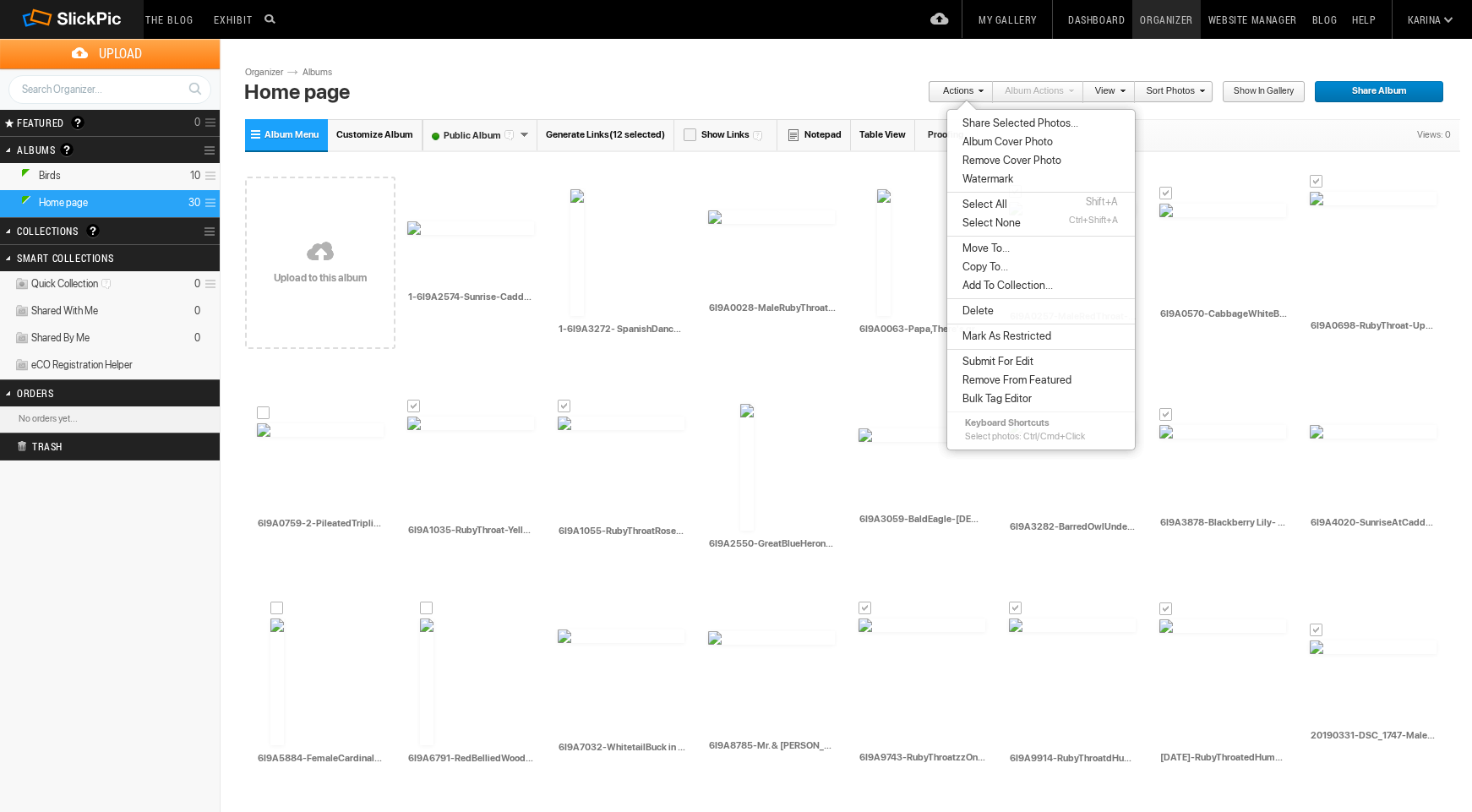
click at [974, 265] on span "Copy To..." at bounding box center [983, 267] width 50 height 13
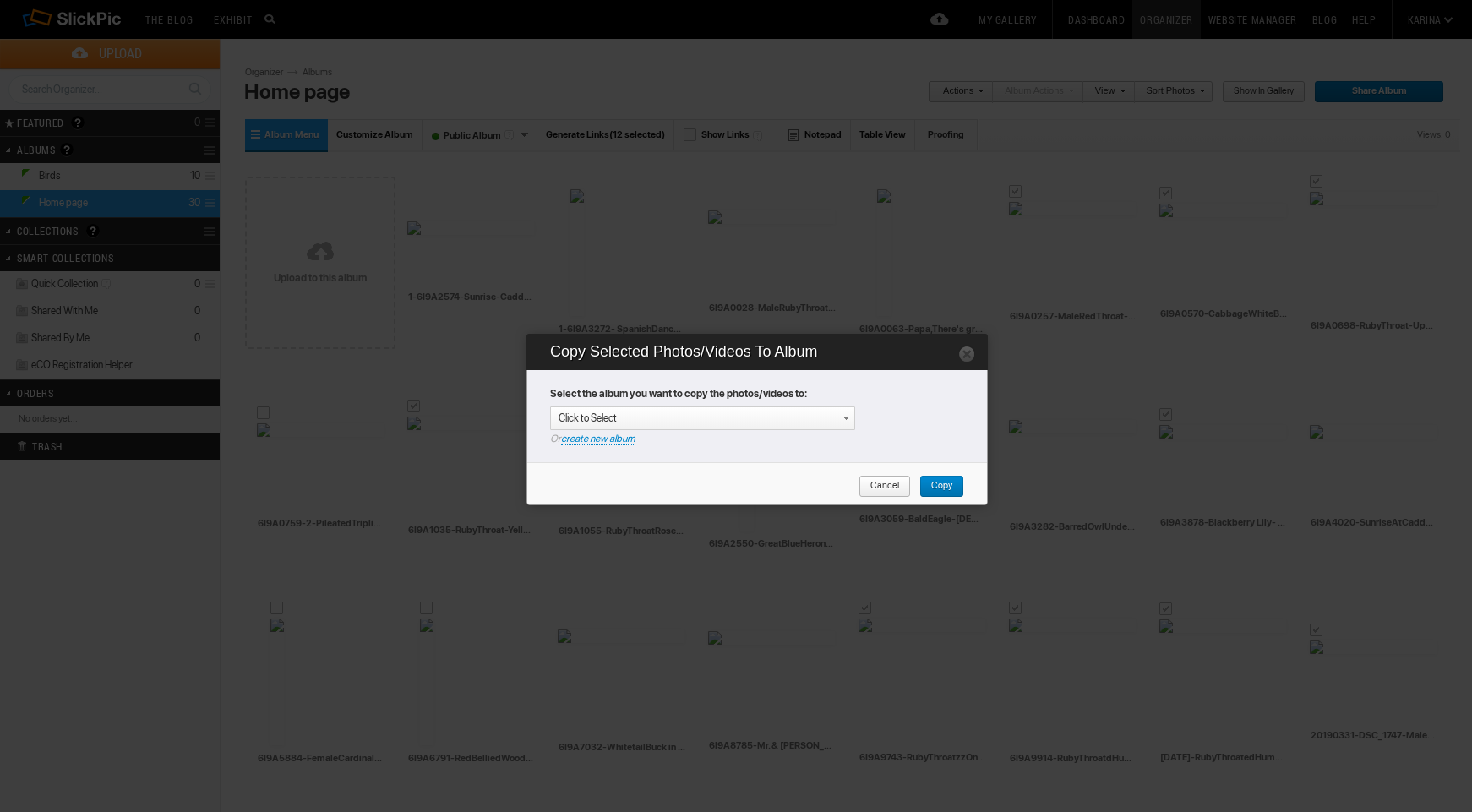
click at [587, 438] on link "create new album" at bounding box center [598, 438] width 74 height 12
click at [596, 417] on div "Enter your title or it will remain as date/time: [DATE] 23:02" at bounding box center [706, 419] width 296 height 17
click at [948, 482] on span "Copy" at bounding box center [936, 486] width 33 height 22
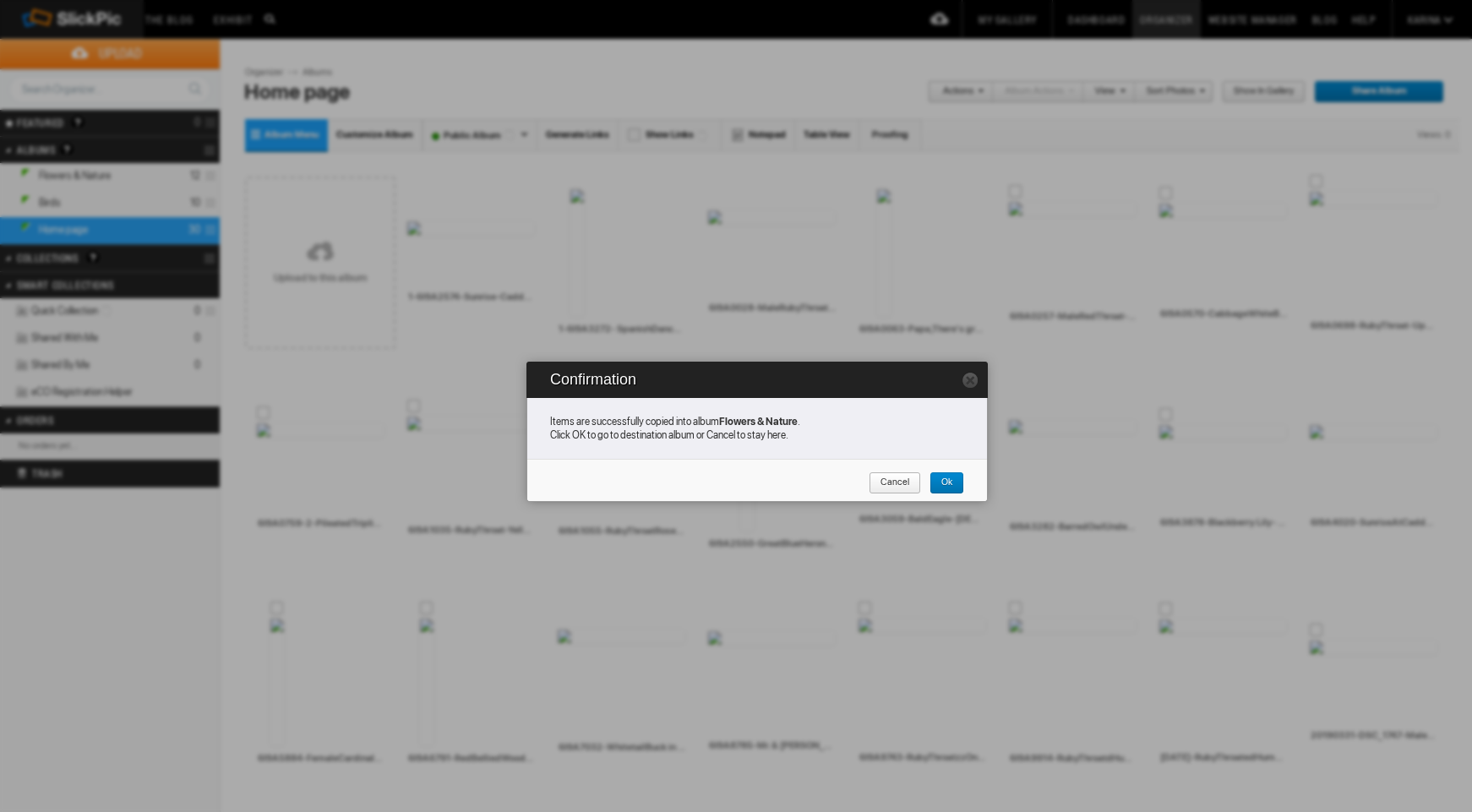
click at [886, 479] on span "Cancel" at bounding box center [888, 483] width 41 height 22
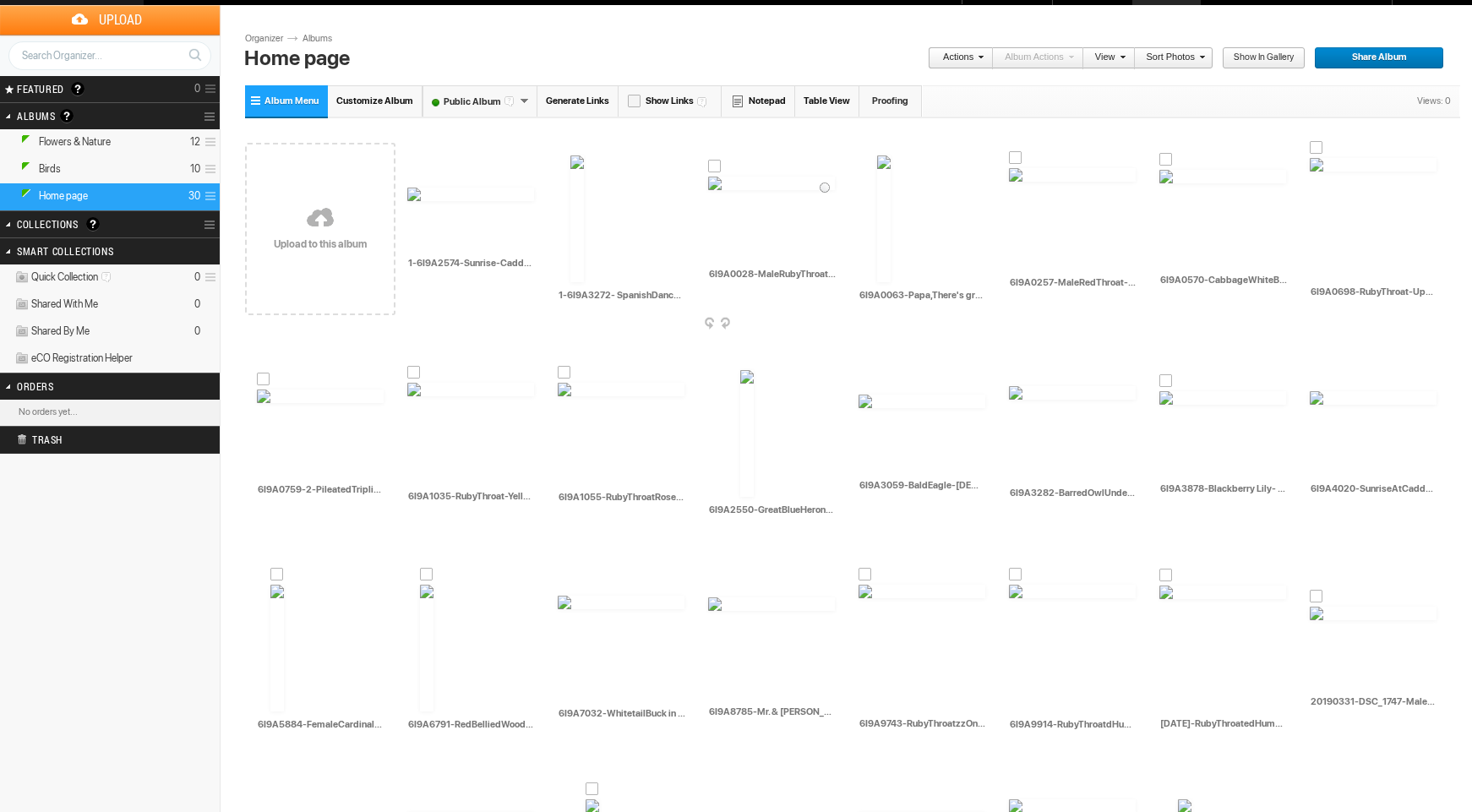
scroll to position [40, 0]
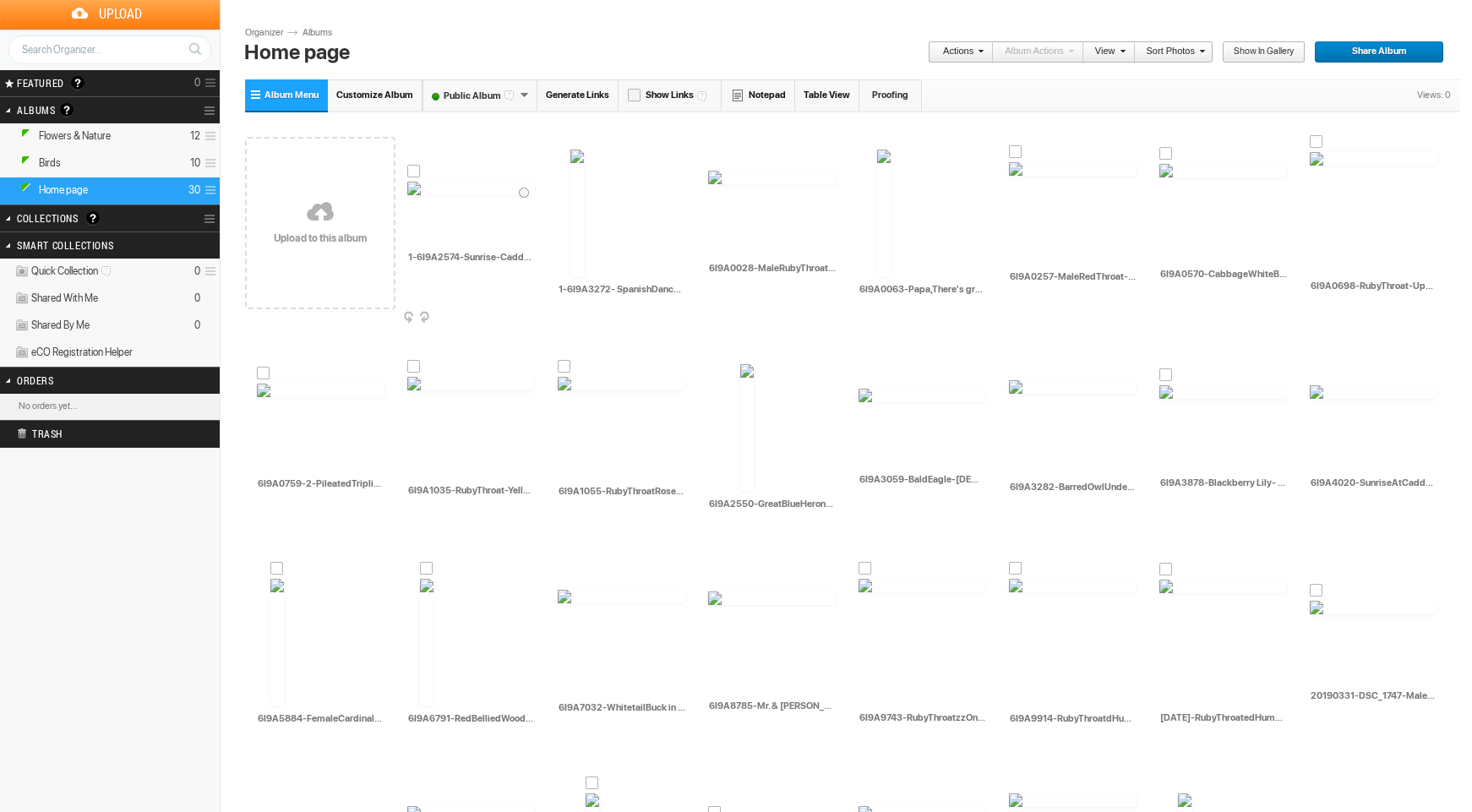
click at [413, 169] on div at bounding box center [414, 171] width 13 height 13
click at [746, 353] on div at bounding box center [747, 354] width 13 height 13
click at [865, 377] on div at bounding box center [865, 379] width 13 height 13
click at [1319, 376] on div at bounding box center [1317, 375] width 13 height 13
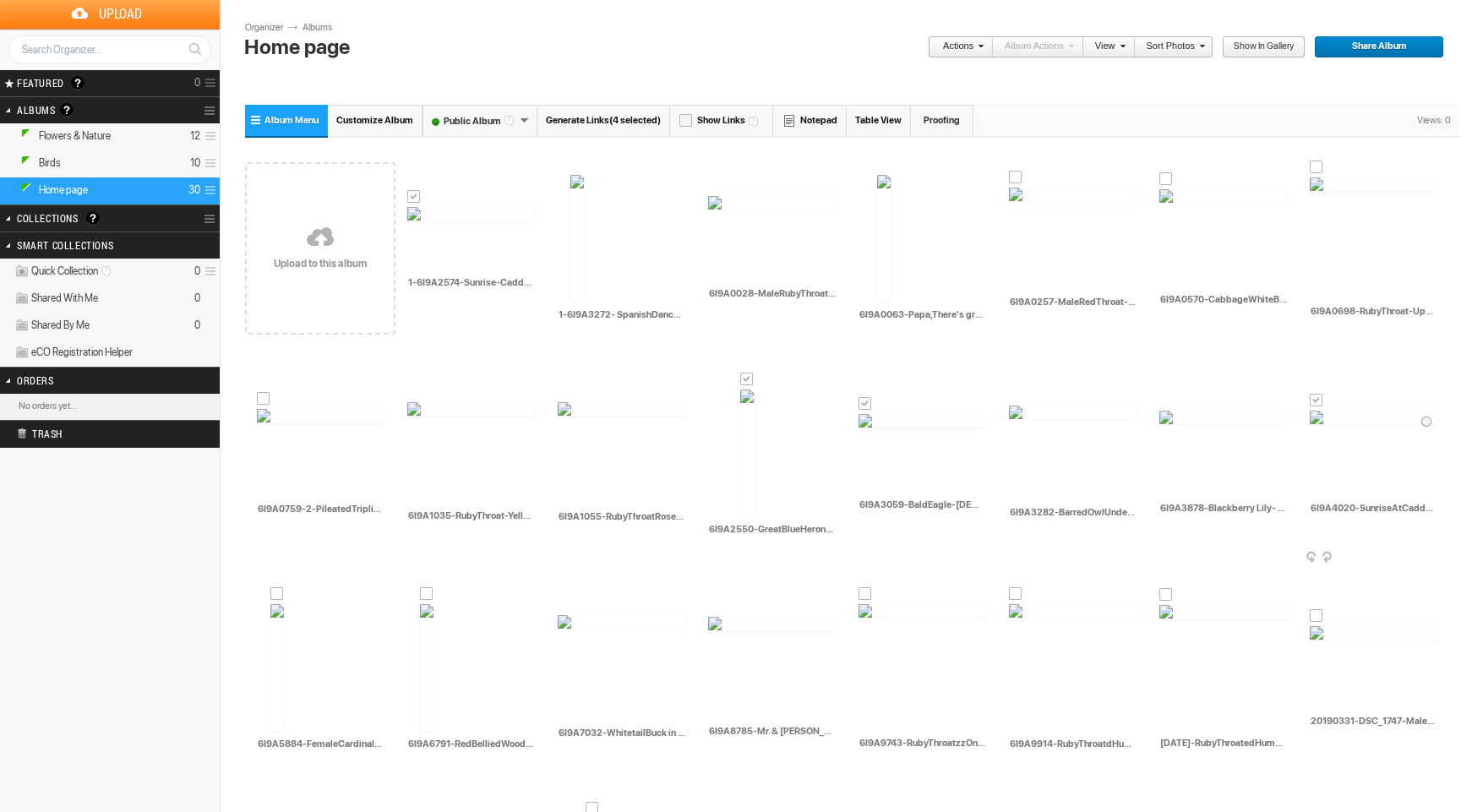
scroll to position [202, 0]
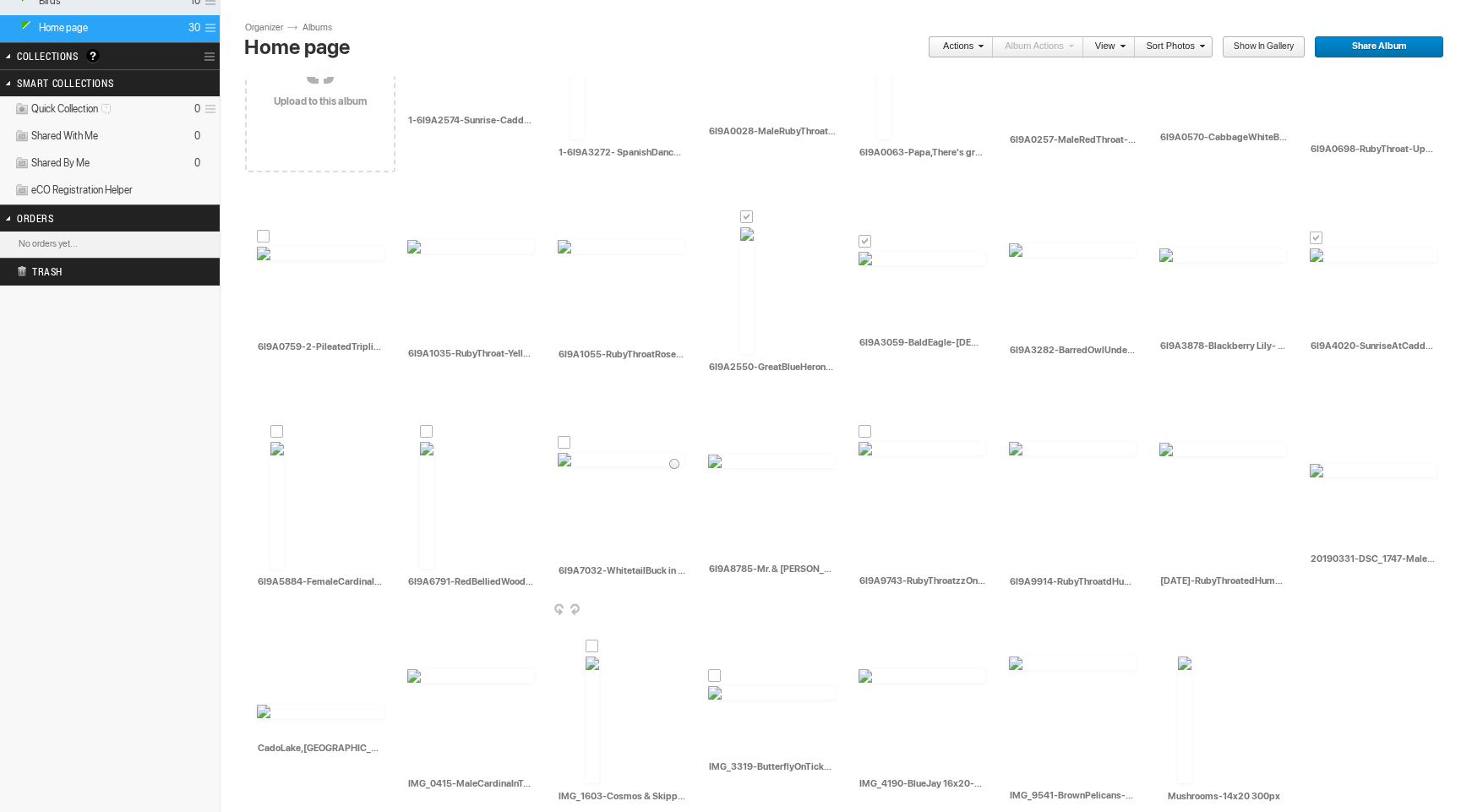
click at [564, 440] on div at bounding box center [565, 443] width 13 height 13
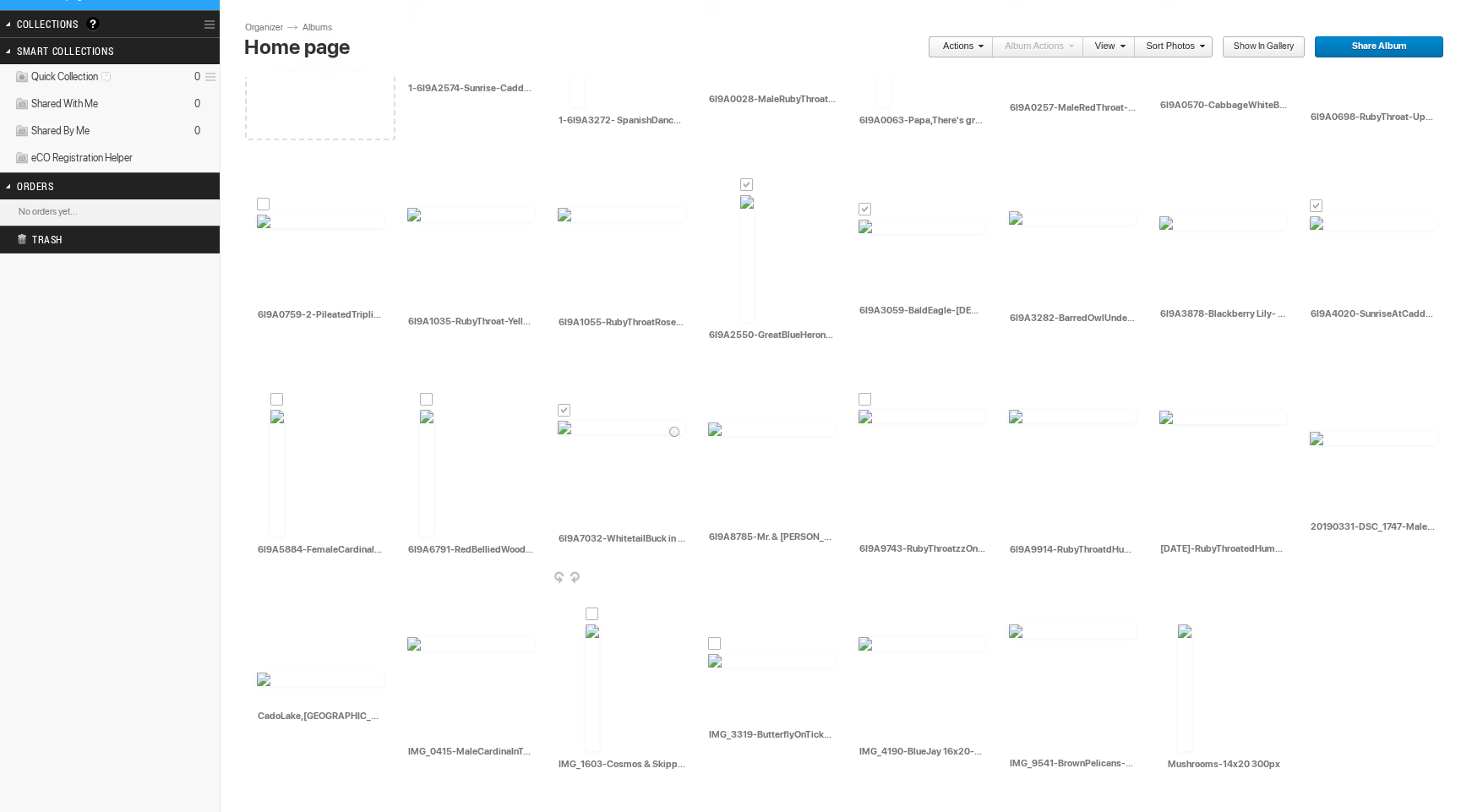
scroll to position [304, 0]
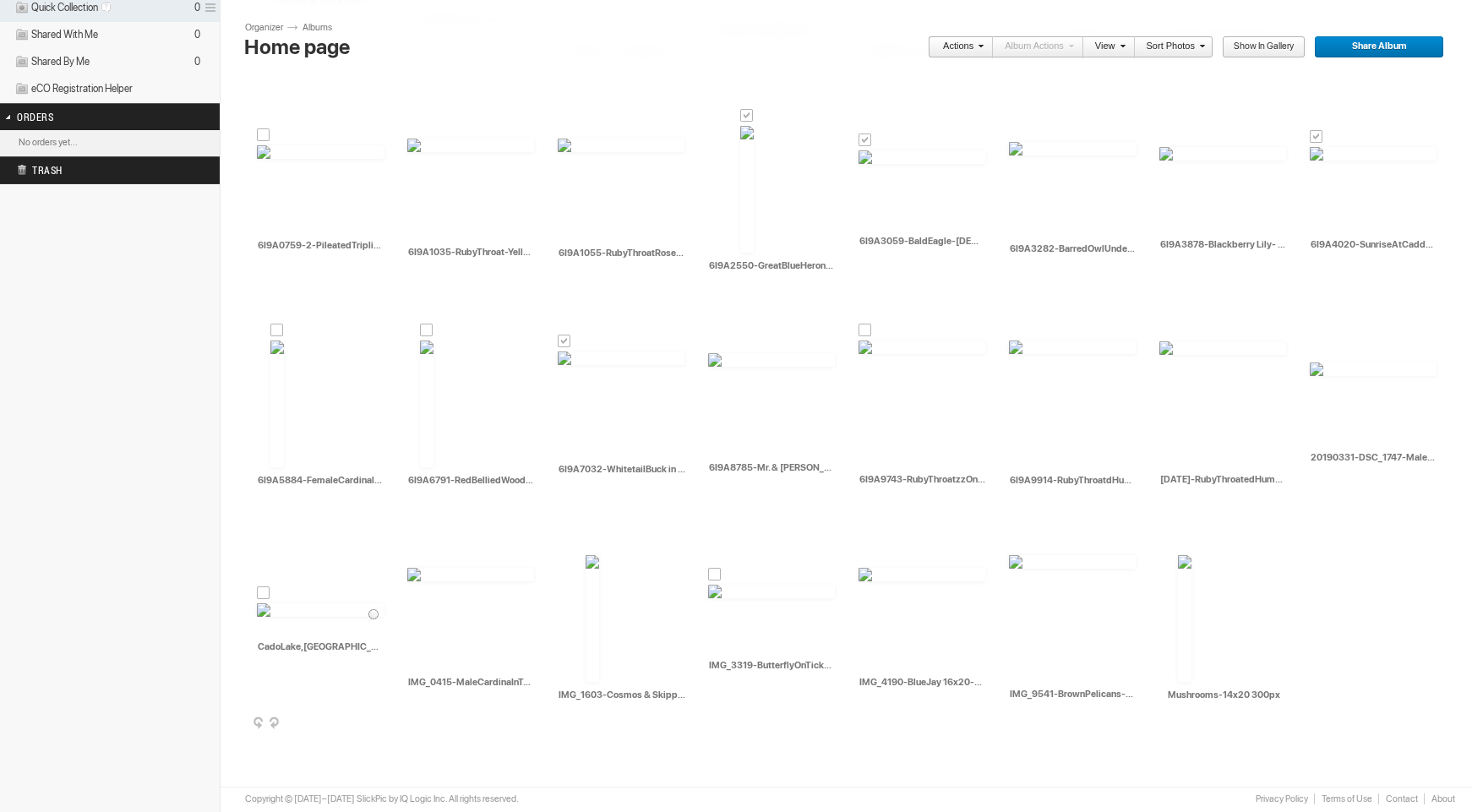
click at [264, 595] on div at bounding box center [264, 593] width 13 height 13
click at [1186, 545] on div at bounding box center [1184, 545] width 13 height 13
click at [1015, 545] on div at bounding box center [1016, 545] width 13 height 13
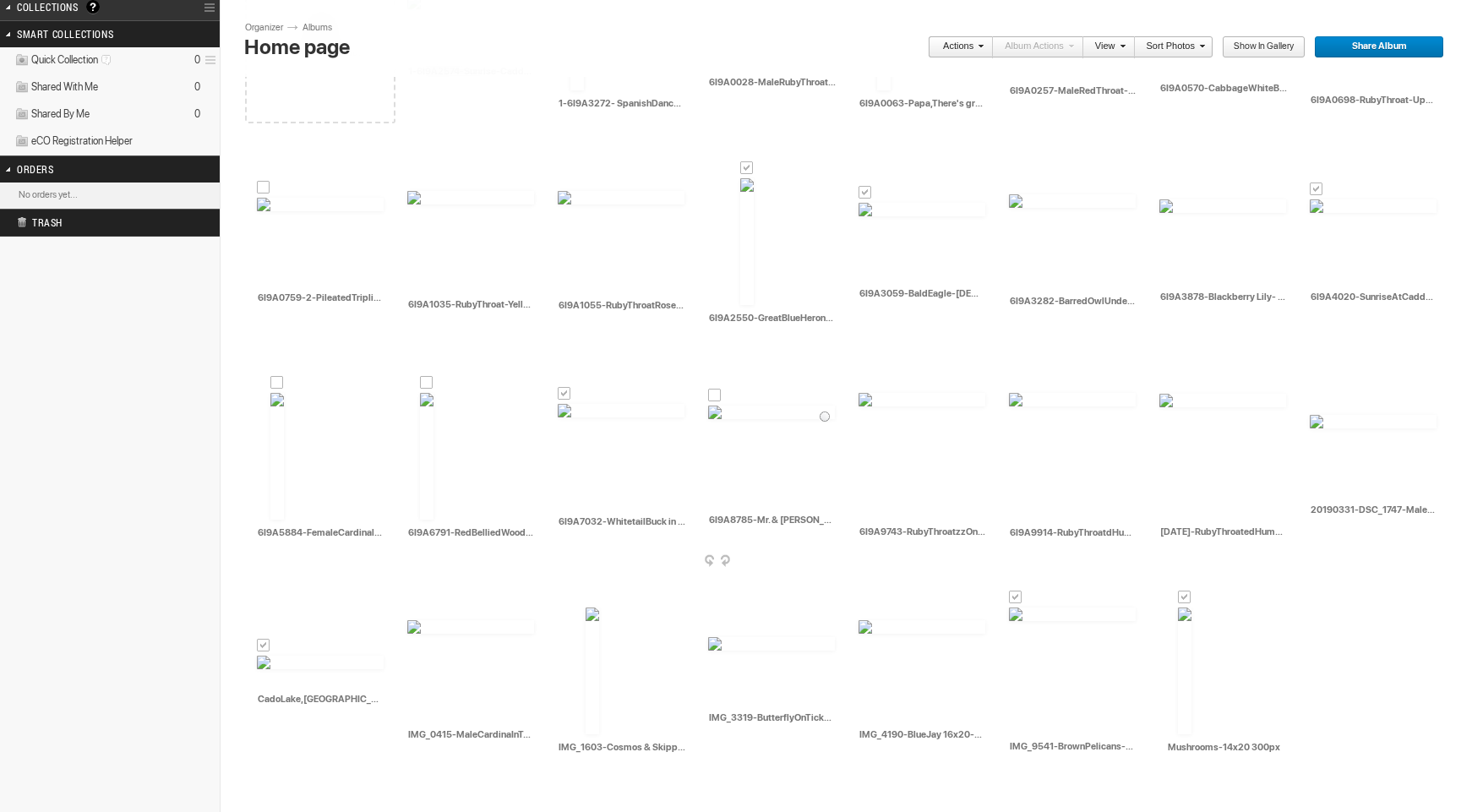
scroll to position [0, 0]
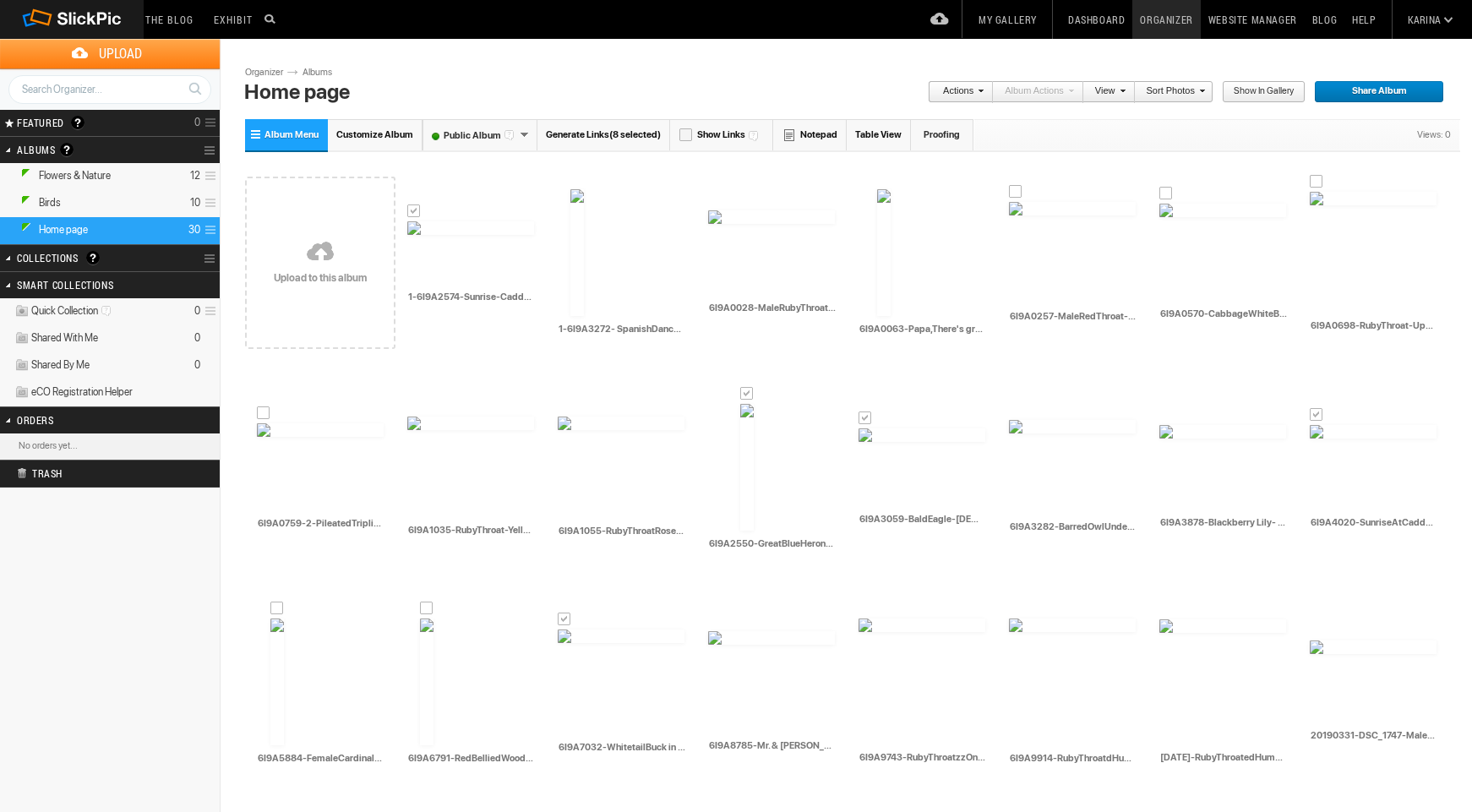
click at [967, 88] on link "Actions" at bounding box center [956, 91] width 56 height 22
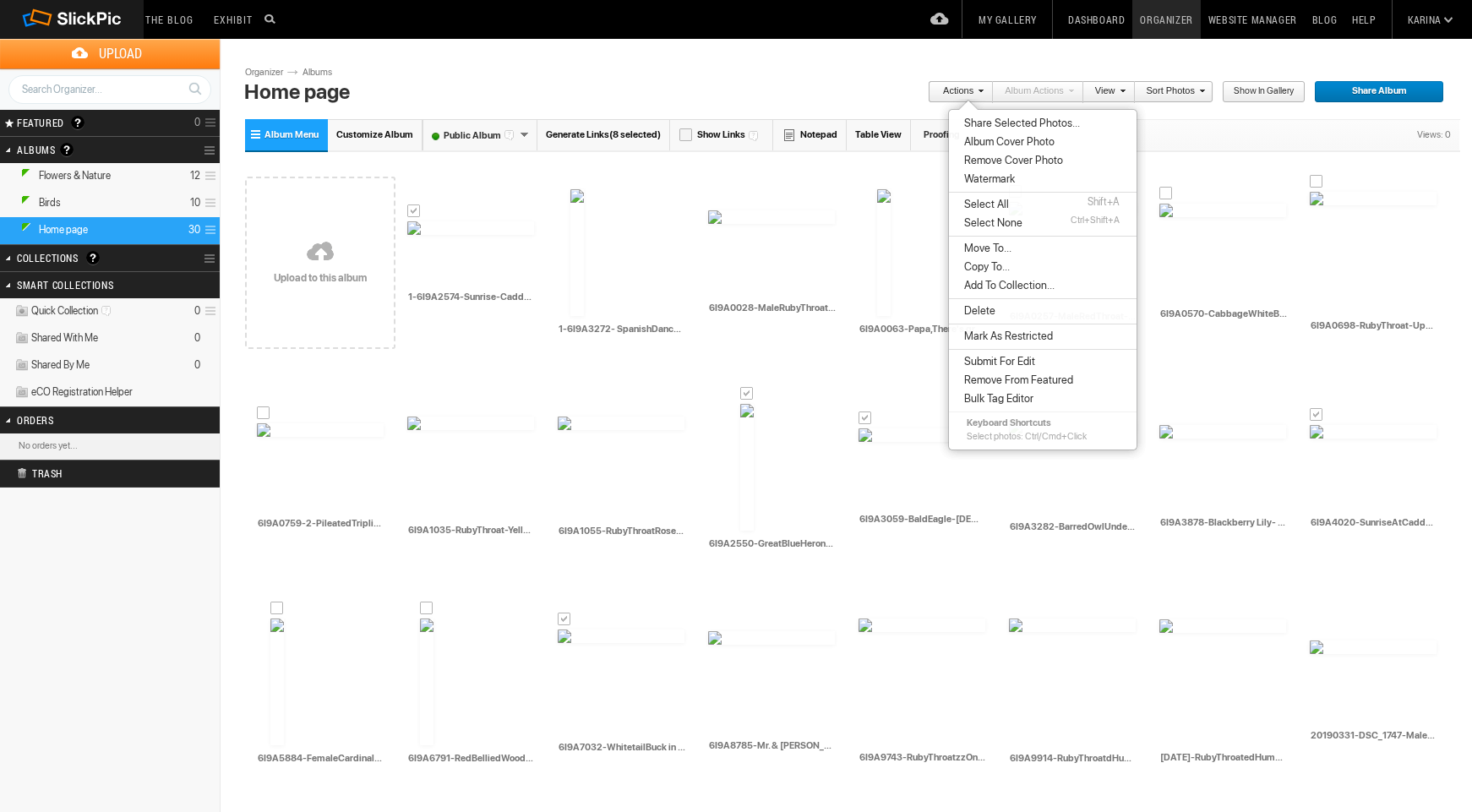
click at [977, 263] on span "Copy To..." at bounding box center [984, 267] width 50 height 13
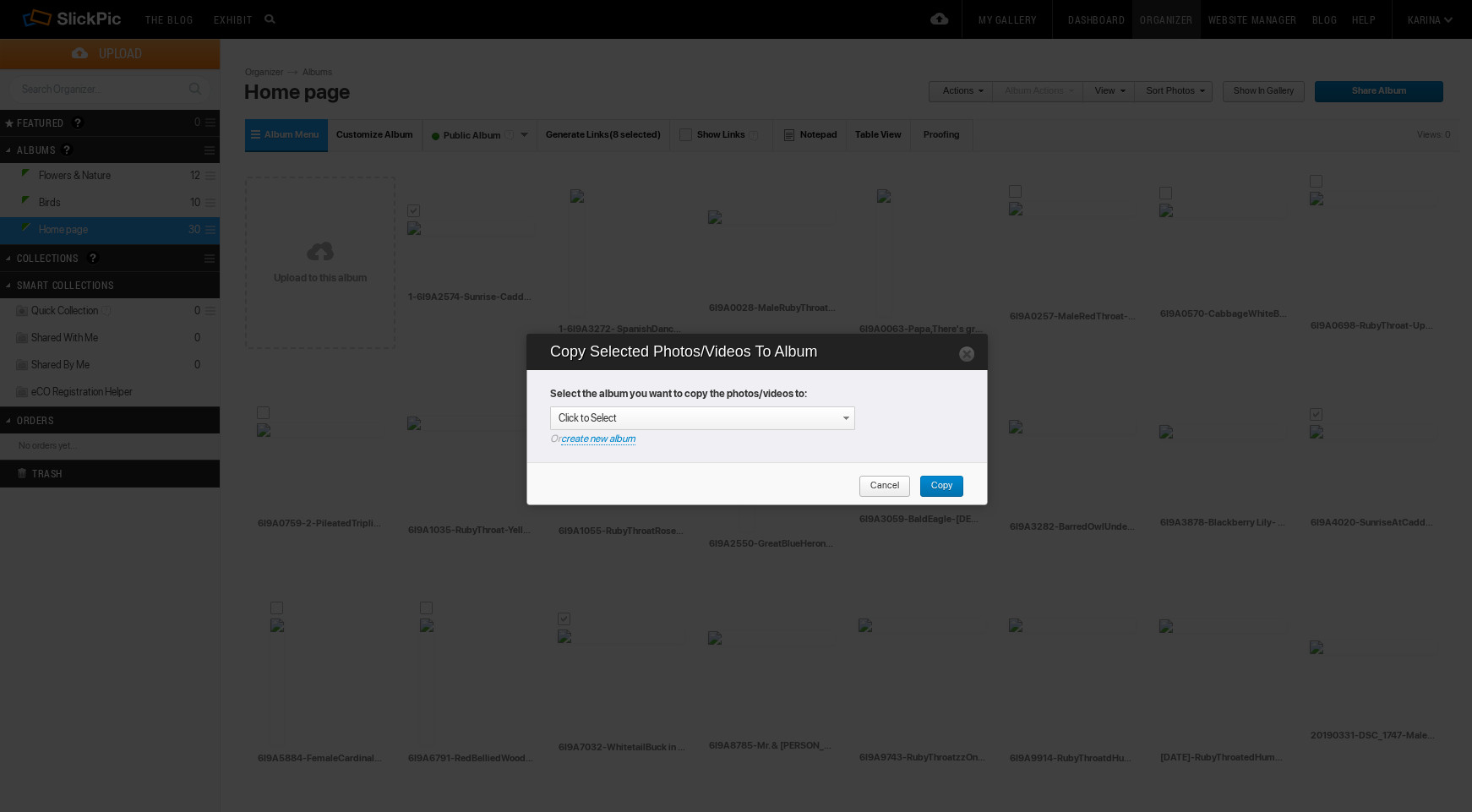
click at [603, 440] on link "create new album" at bounding box center [598, 438] width 74 height 12
click at [600, 416] on div "Enter your title or it will remain as date/time: [DATE] 23:02" at bounding box center [706, 419] width 296 height 17
click at [939, 485] on span "Copy" at bounding box center [936, 486] width 33 height 22
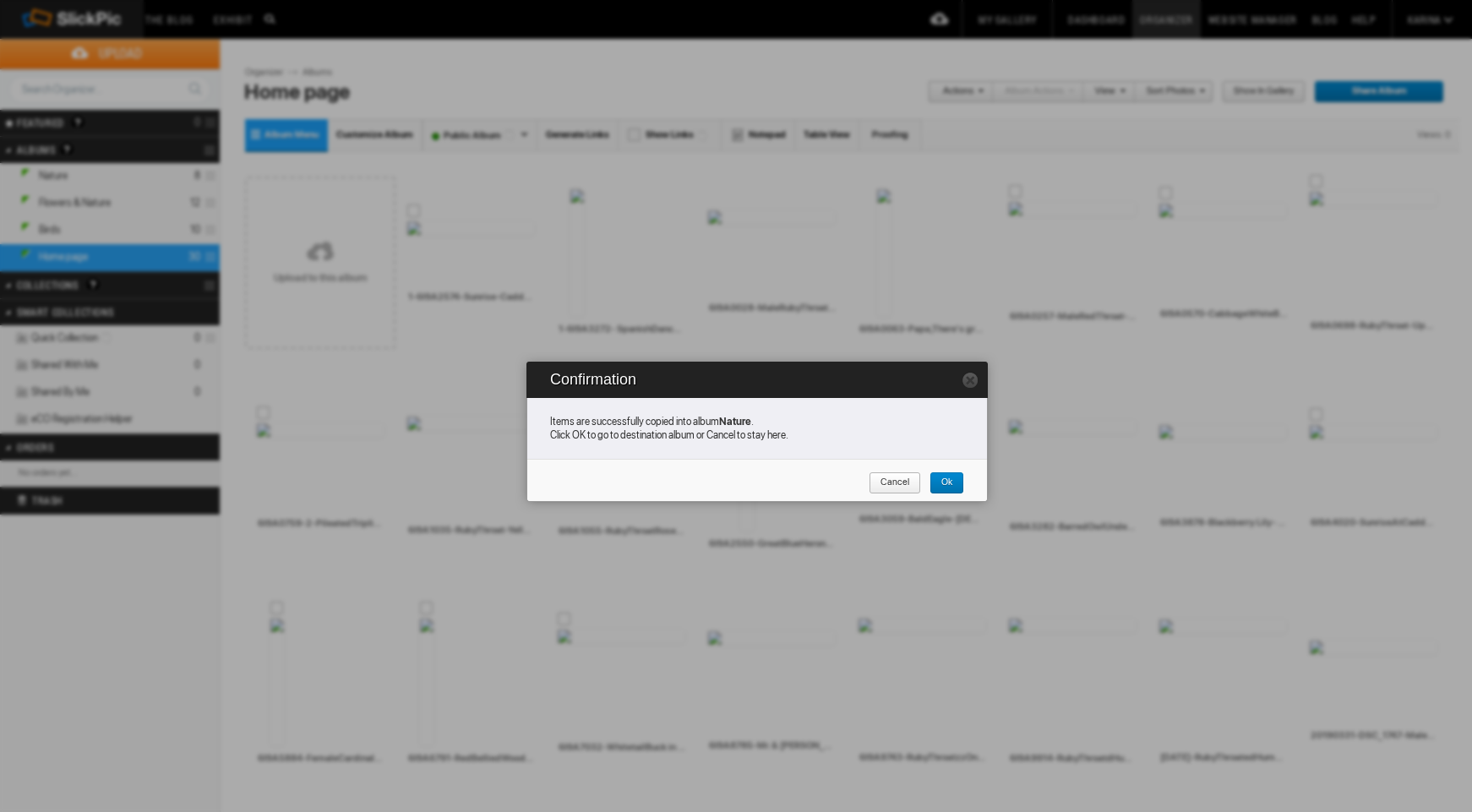
click at [905, 484] on span "Cancel" at bounding box center [888, 483] width 41 height 22
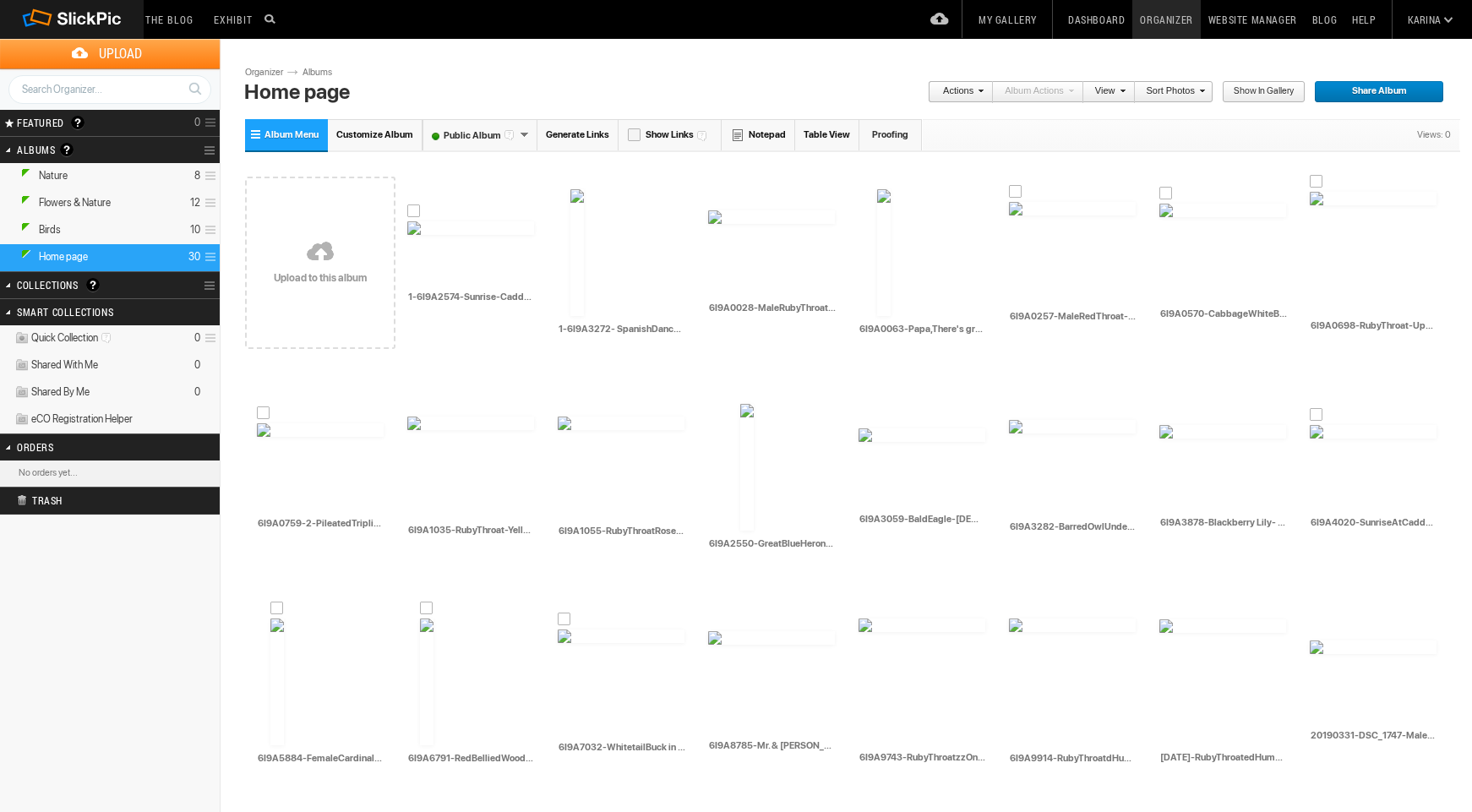
click at [314, 71] on link "Albums" at bounding box center [323, 72] width 50 height 13
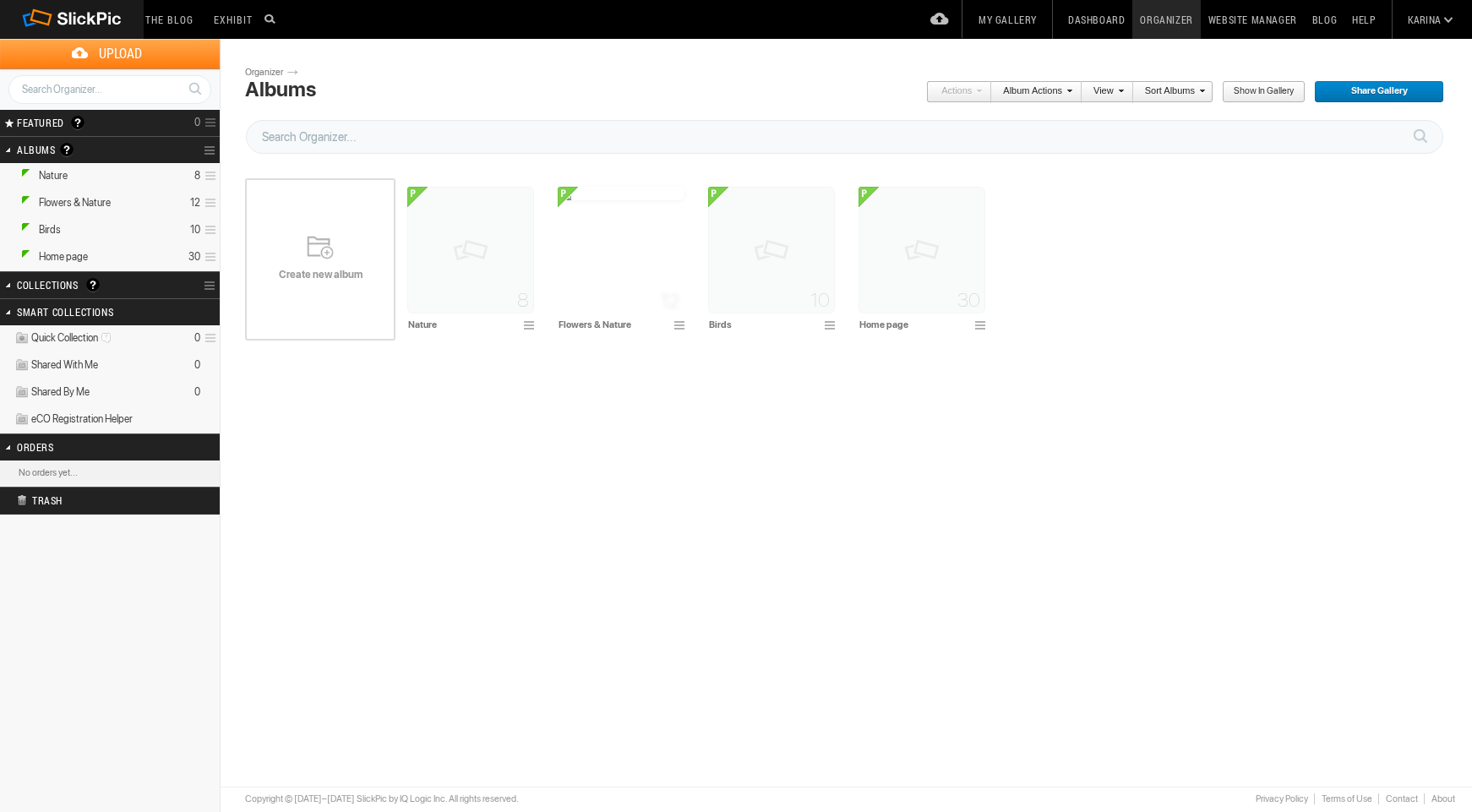
click at [545, 405] on div "Please do not navigate away from this pages while images and videos are uploadi…" at bounding box center [852, 338] width 1215 height 432
click at [1244, 14] on link "Website Manager" at bounding box center [1252, 19] width 104 height 39
